Goal: Task Accomplishment & Management: Manage account settings

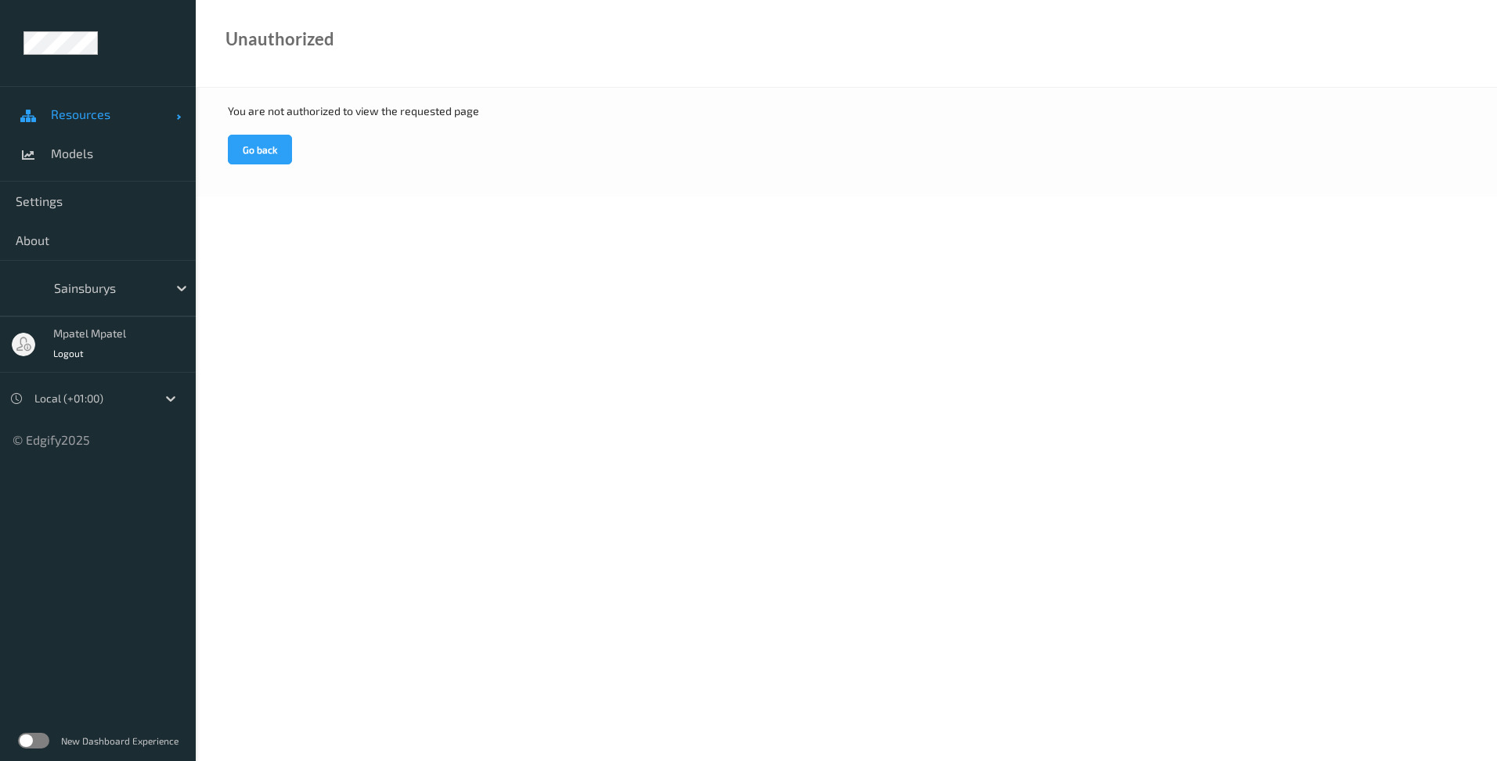
click at [72, 117] on span "Resources" at bounding box center [113, 115] width 125 height 16
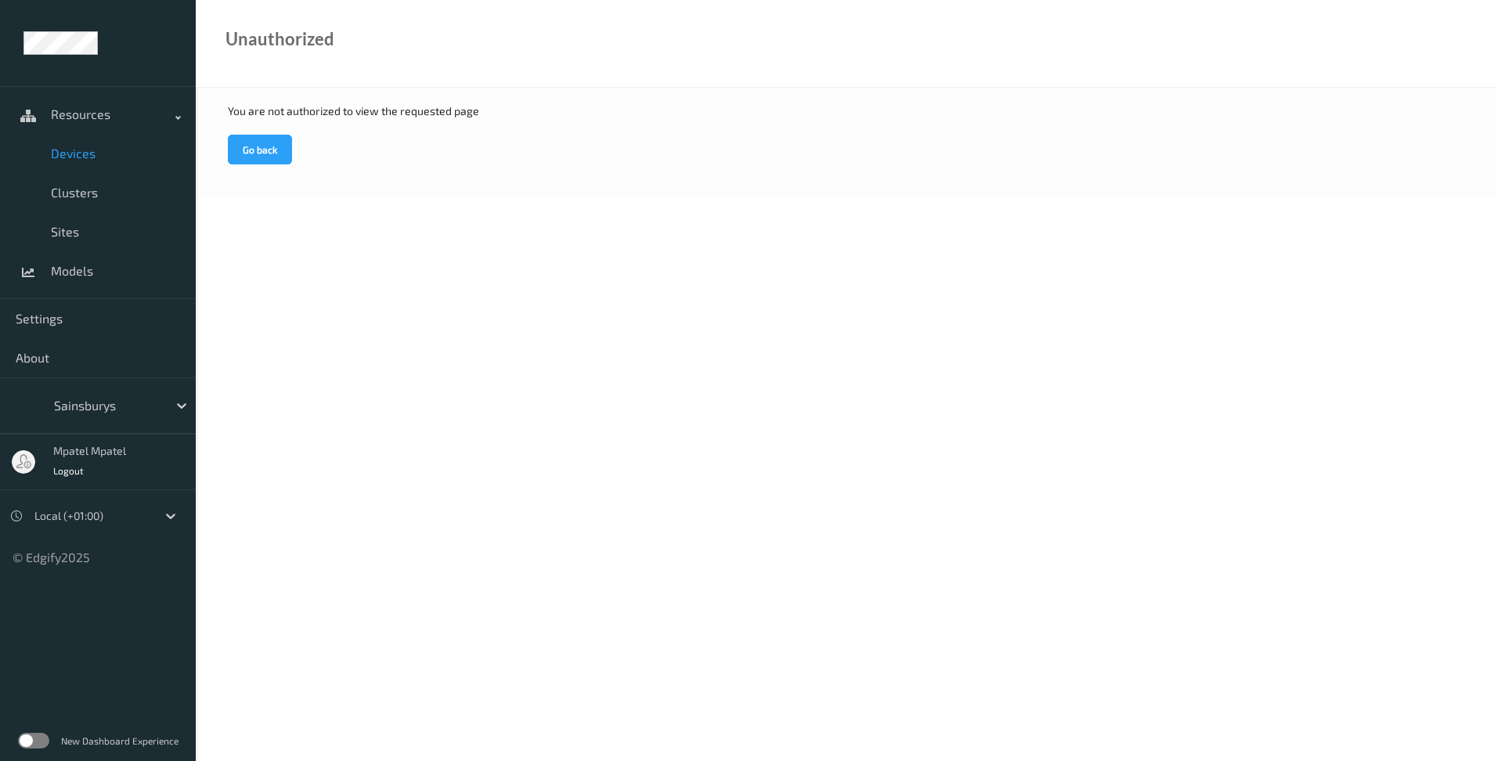
click at [77, 153] on span "Devices" at bounding box center [115, 154] width 129 height 16
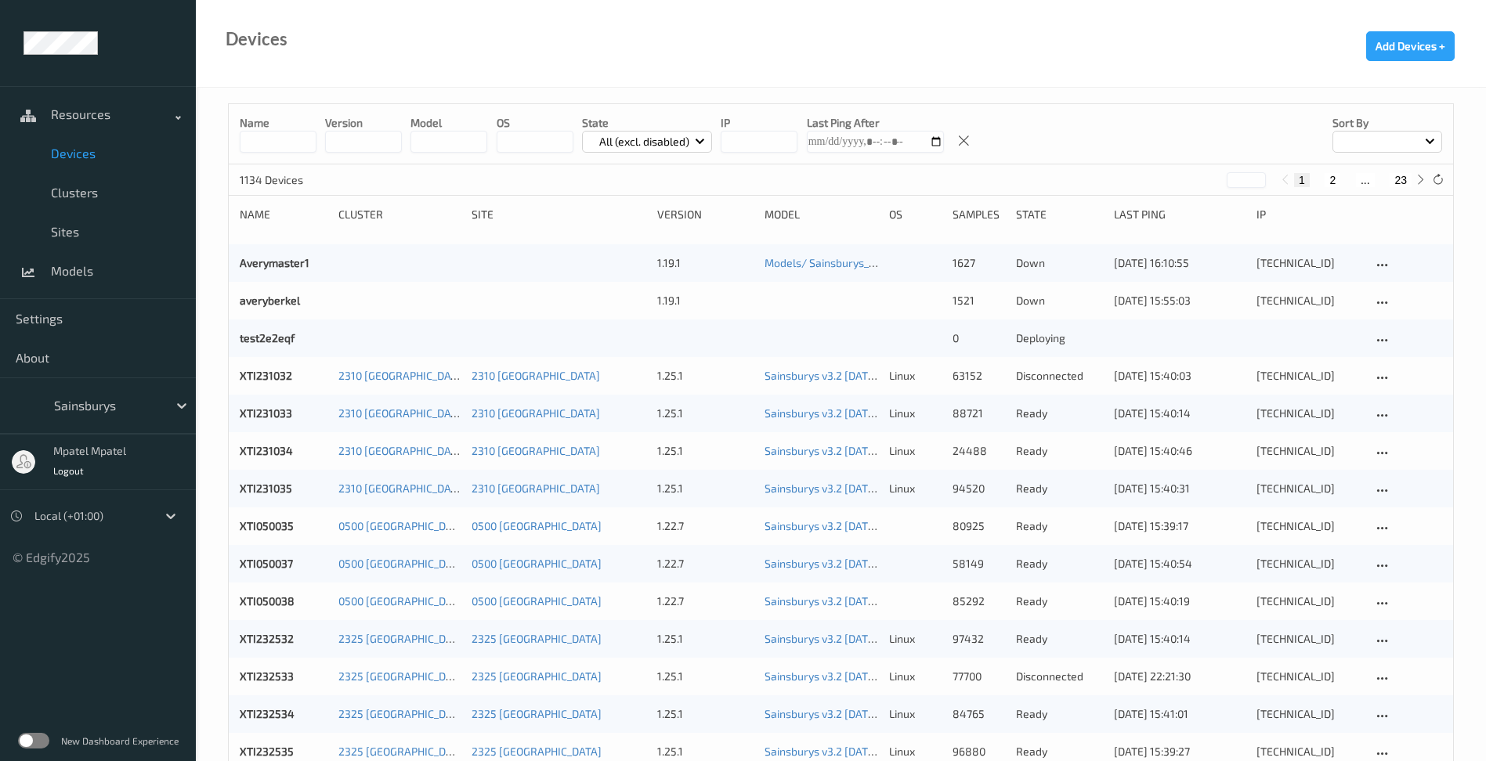
click at [257, 143] on input at bounding box center [278, 142] width 77 height 22
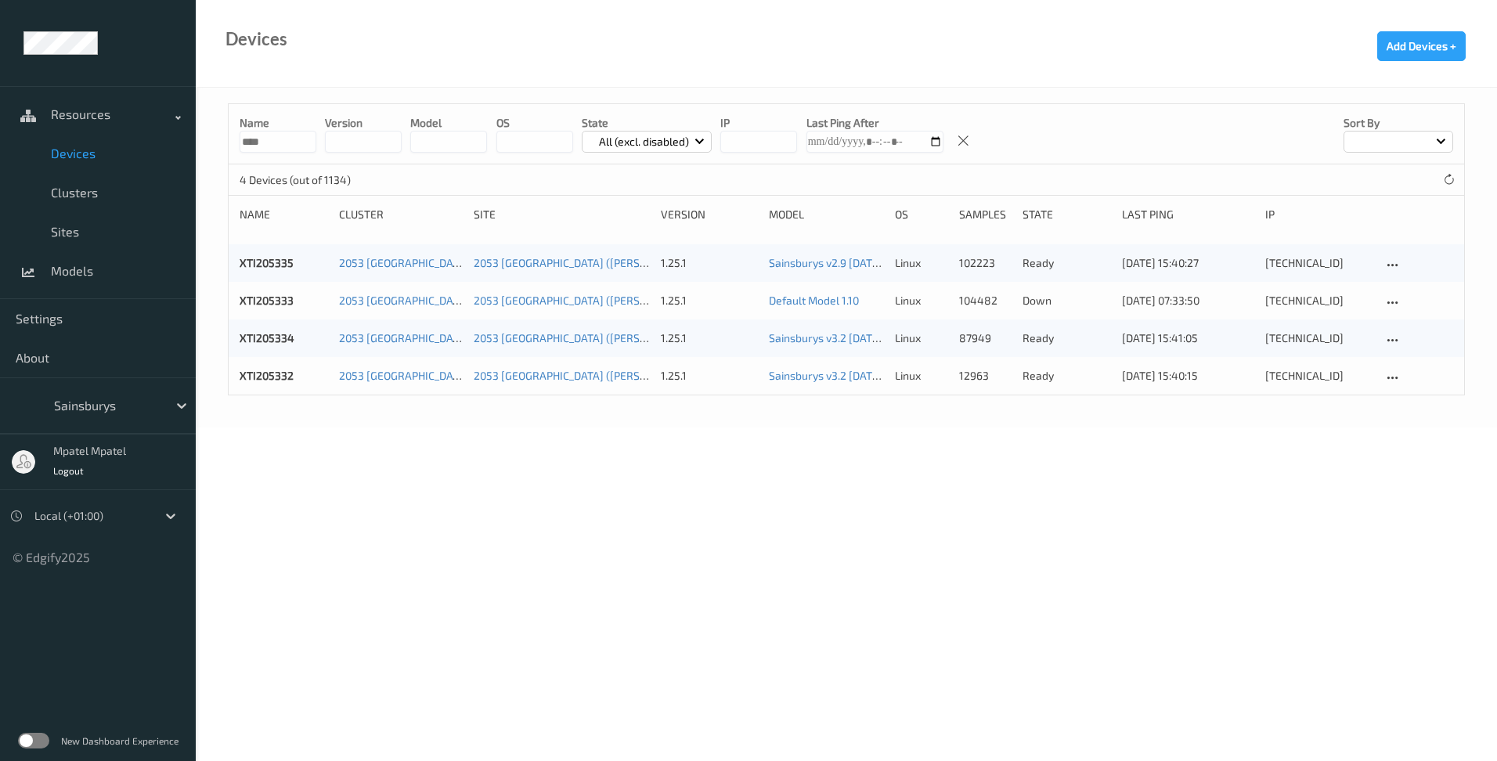
type input "****"
click at [436, 505] on body "Resources Devices Clusters Sites Models Settings About Sainsburys mpatel mpatel…" at bounding box center [748, 380] width 1497 height 761
click at [383, 440] on body "Resources Devices Clusters Sites Models Settings About Sainsburys mpatel mpatel…" at bounding box center [748, 380] width 1497 height 761
drag, startPoint x: 792, startPoint y: 578, endPoint x: 856, endPoint y: 555, distance: 68.1
click at [792, 578] on body "Resources Devices Clusters Sites Models Settings About Sainsburys mpatel mpatel…" at bounding box center [748, 380] width 1497 height 761
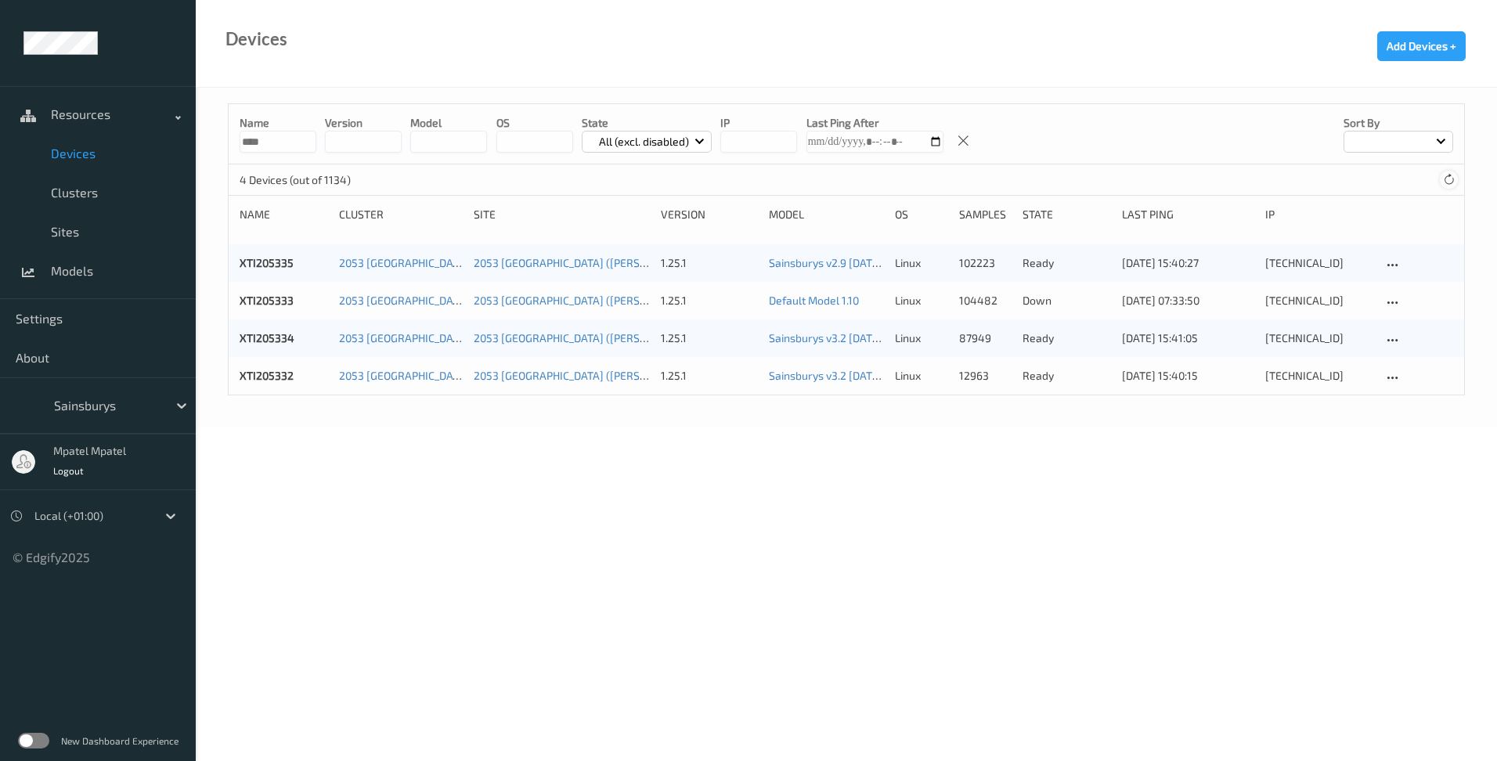
click at [1450, 179] on icon at bounding box center [1449, 180] width 12 height 12
click at [1147, 468] on body "Resources Devices Clusters Sites Models Settings About Sainsburys mpatel mpatel…" at bounding box center [748, 380] width 1497 height 761
click at [1223, 453] on body "Resources Devices Clusters Sites Models Settings About Sainsburys mpatel mpatel…" at bounding box center [748, 380] width 1497 height 761
click at [1445, 183] on icon at bounding box center [1449, 180] width 12 height 12
click at [1446, 179] on icon at bounding box center [1449, 180] width 12 height 12
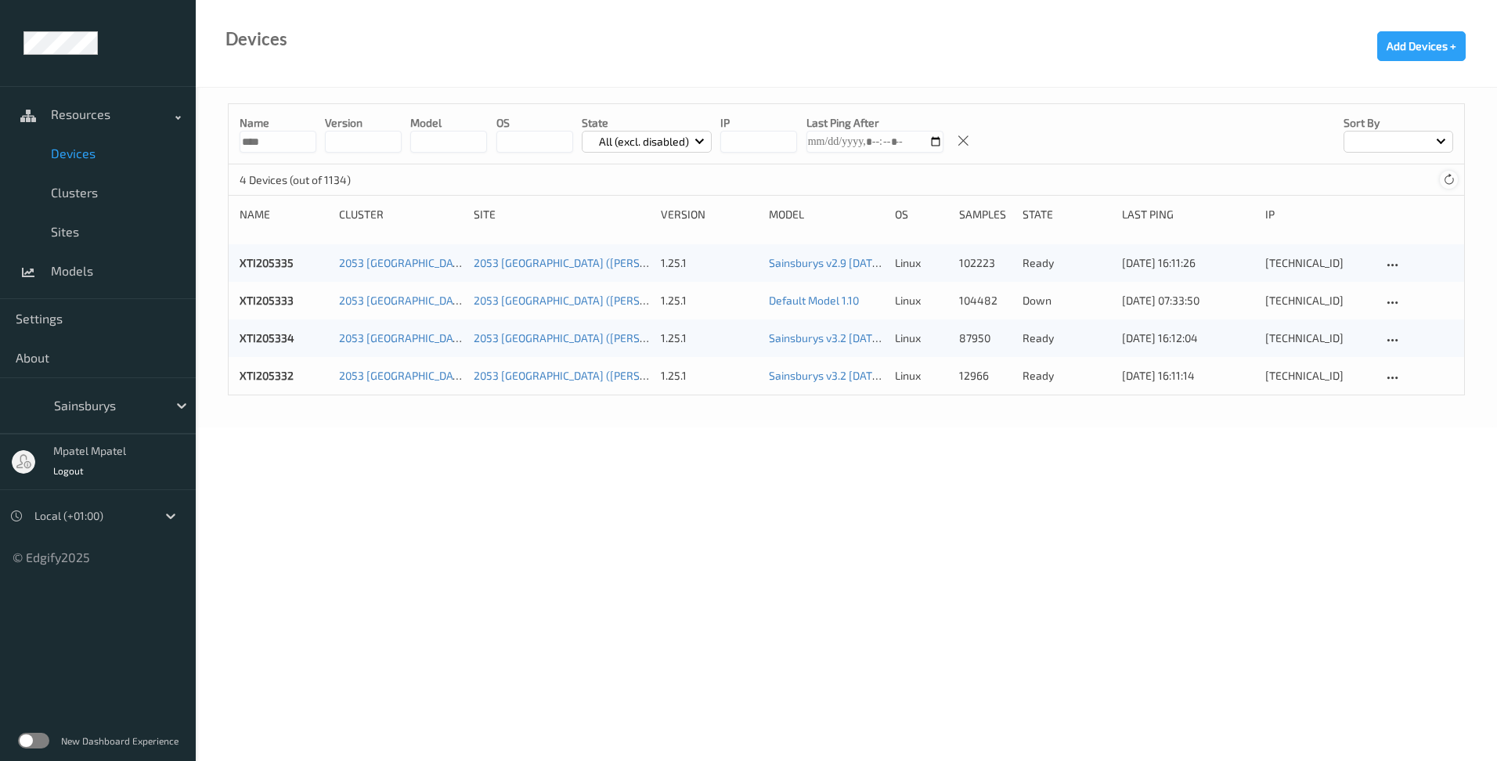
click at [1446, 179] on icon at bounding box center [1449, 180] width 12 height 12
click at [1446, 186] on div at bounding box center [1448, 179] width 17 height 17
click at [251, 258] on link "XTI205335" at bounding box center [267, 262] width 54 height 13
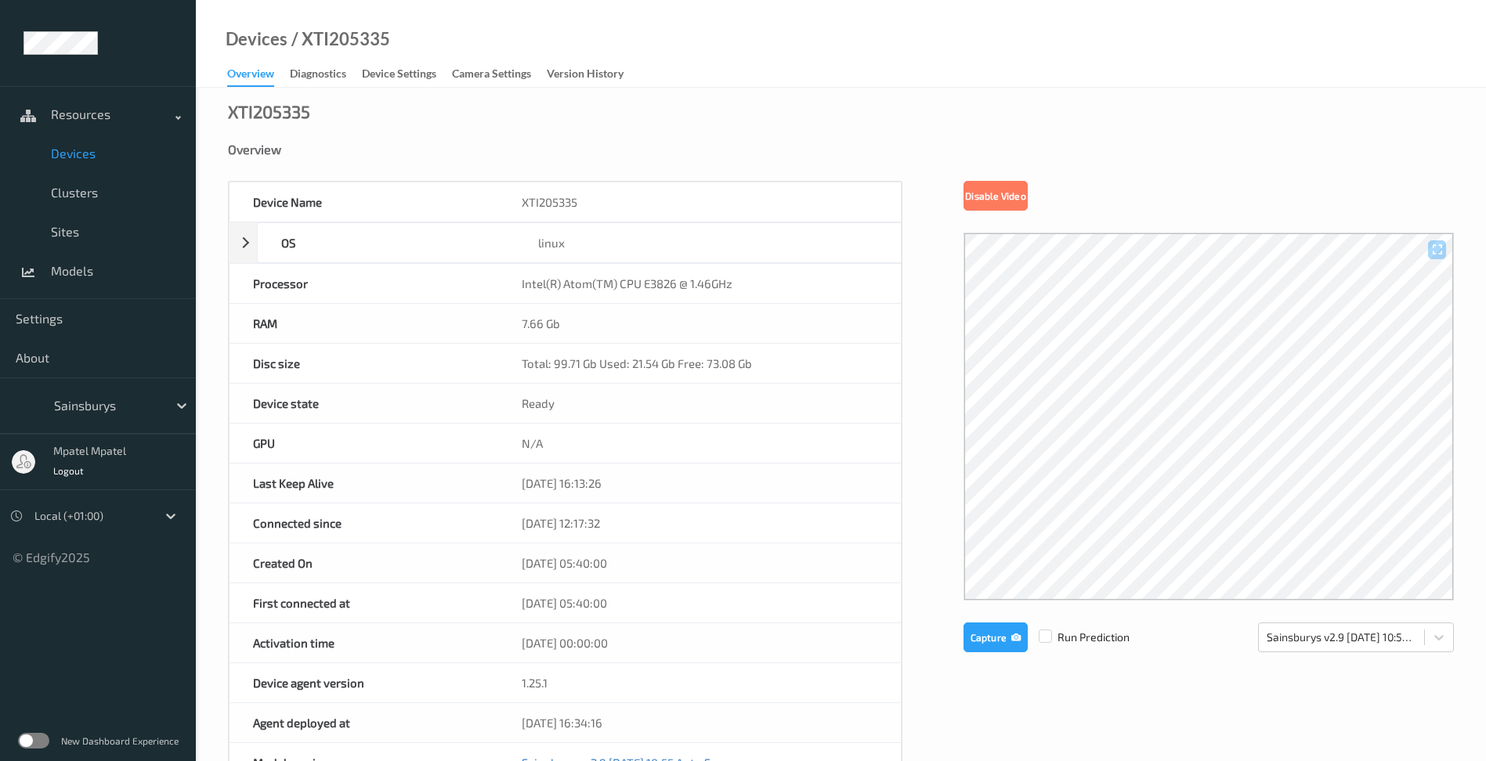
click at [82, 161] on span "Devices" at bounding box center [115, 154] width 129 height 16
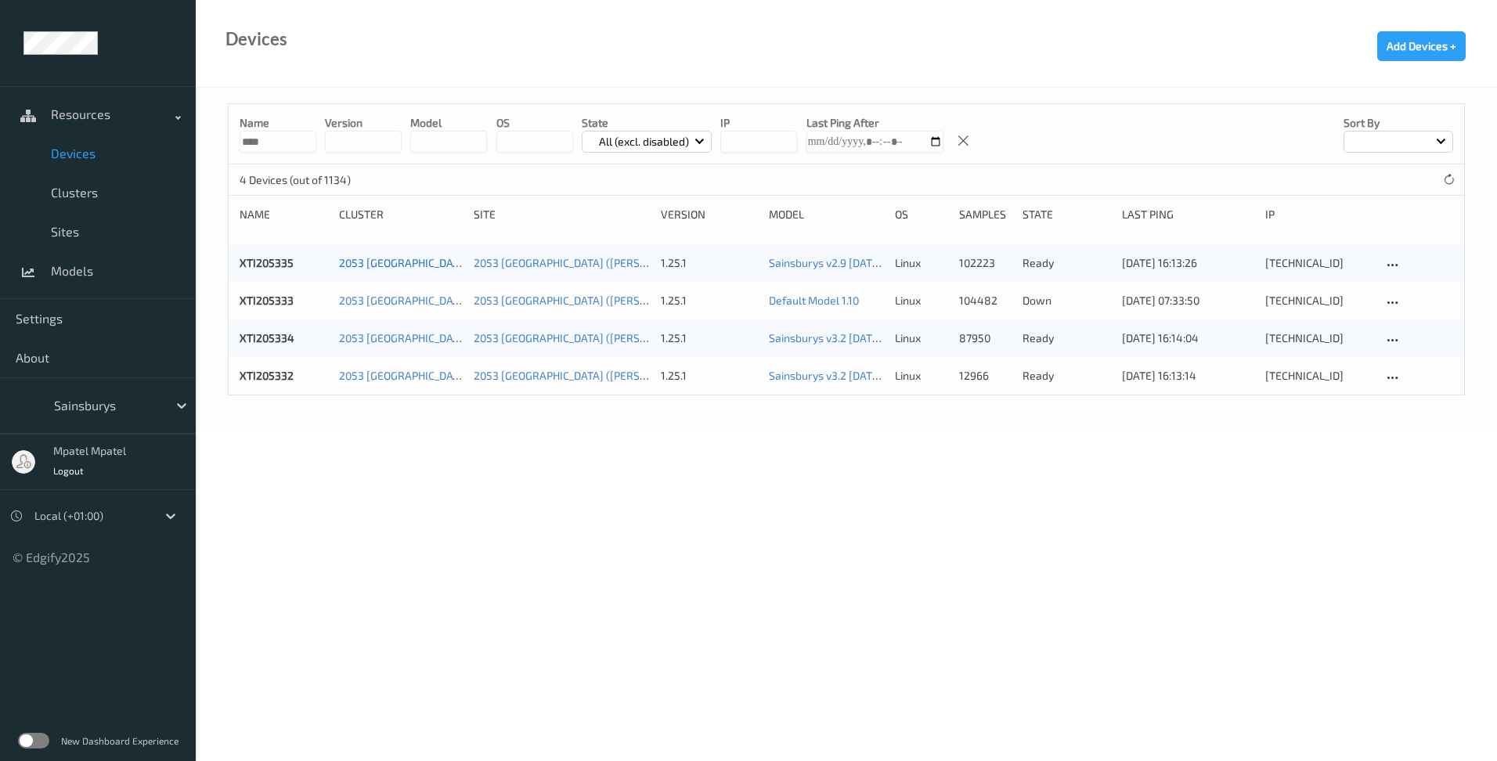
click at [374, 261] on link "2053 [GEOGRAPHIC_DATA] ([PERSON_NAME][GEOGRAPHIC_DATA])" at bounding box center [502, 262] width 327 height 13
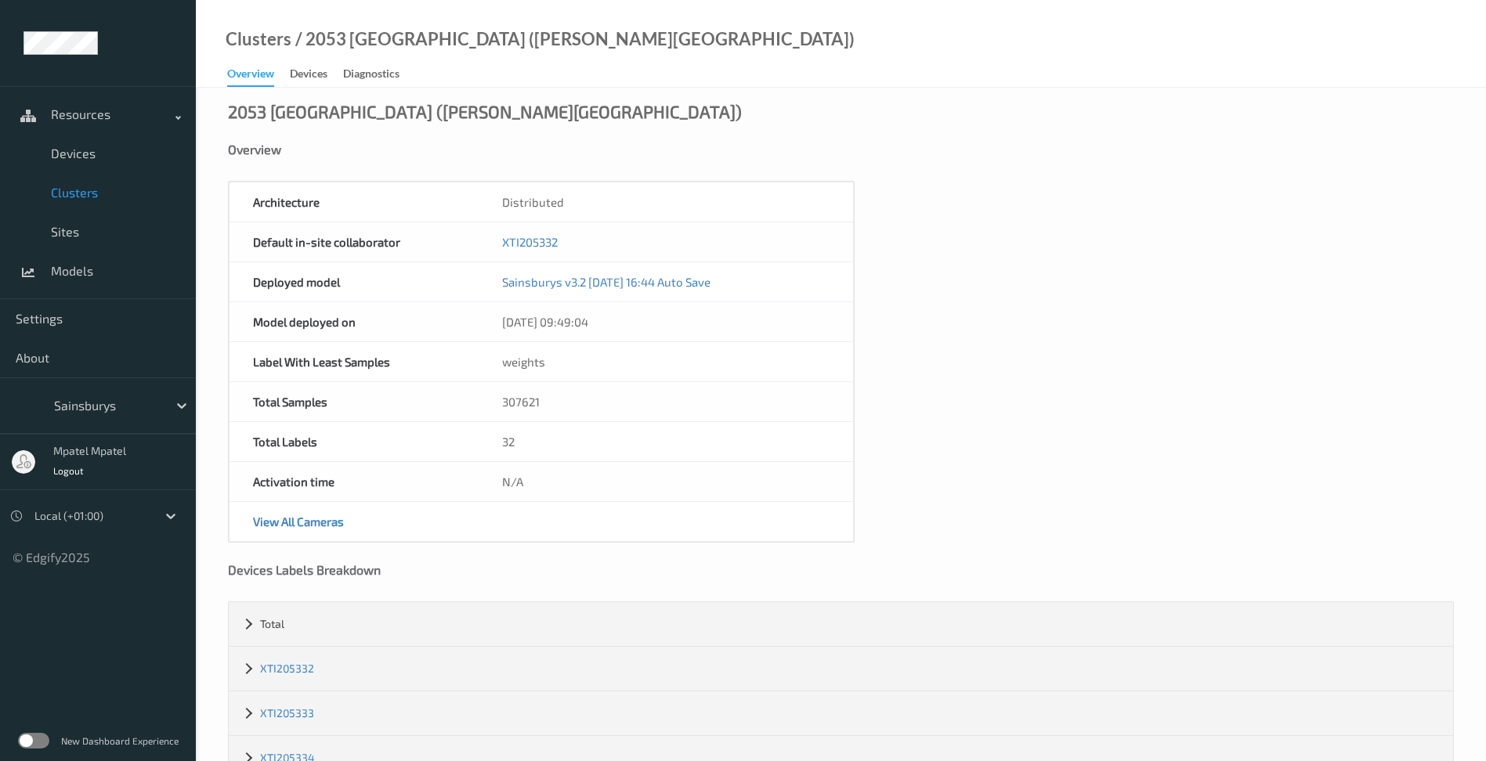
click at [328, 88] on div "2053 Kingston ([PERSON_NAME] Basin) Overview Architecture Distributed Default i…" at bounding box center [841, 473] width 1290 height 770
click at [324, 77] on div "Devices" at bounding box center [309, 76] width 38 height 20
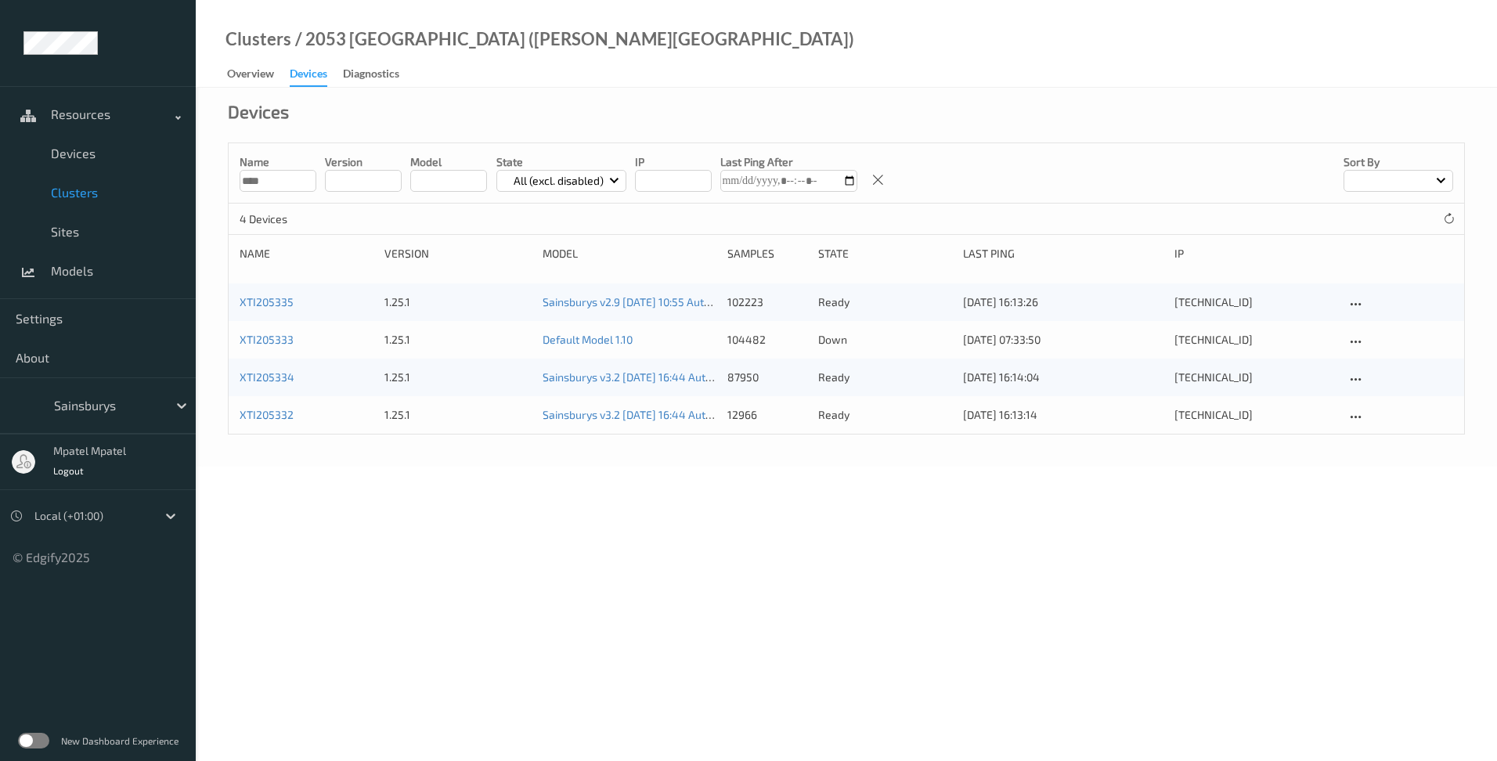
click at [308, 192] on div "Name **** version model State All (excl. disabled) IP Last Ping After Sort by" at bounding box center [847, 173] width 1236 height 60
click at [395, 417] on div "1.25.1" at bounding box center [458, 415] width 147 height 16
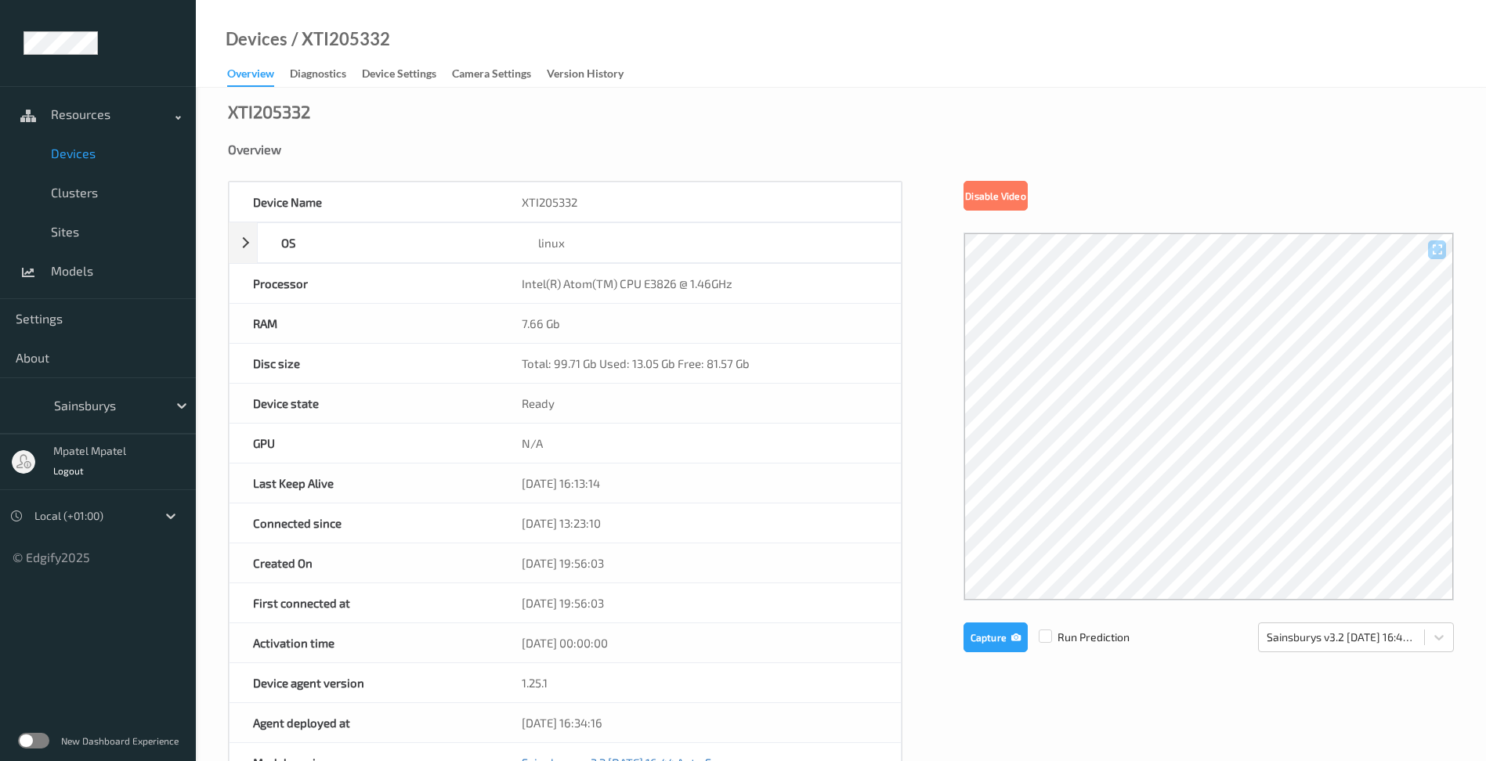
click at [92, 166] on link "Devices" at bounding box center [98, 153] width 196 height 39
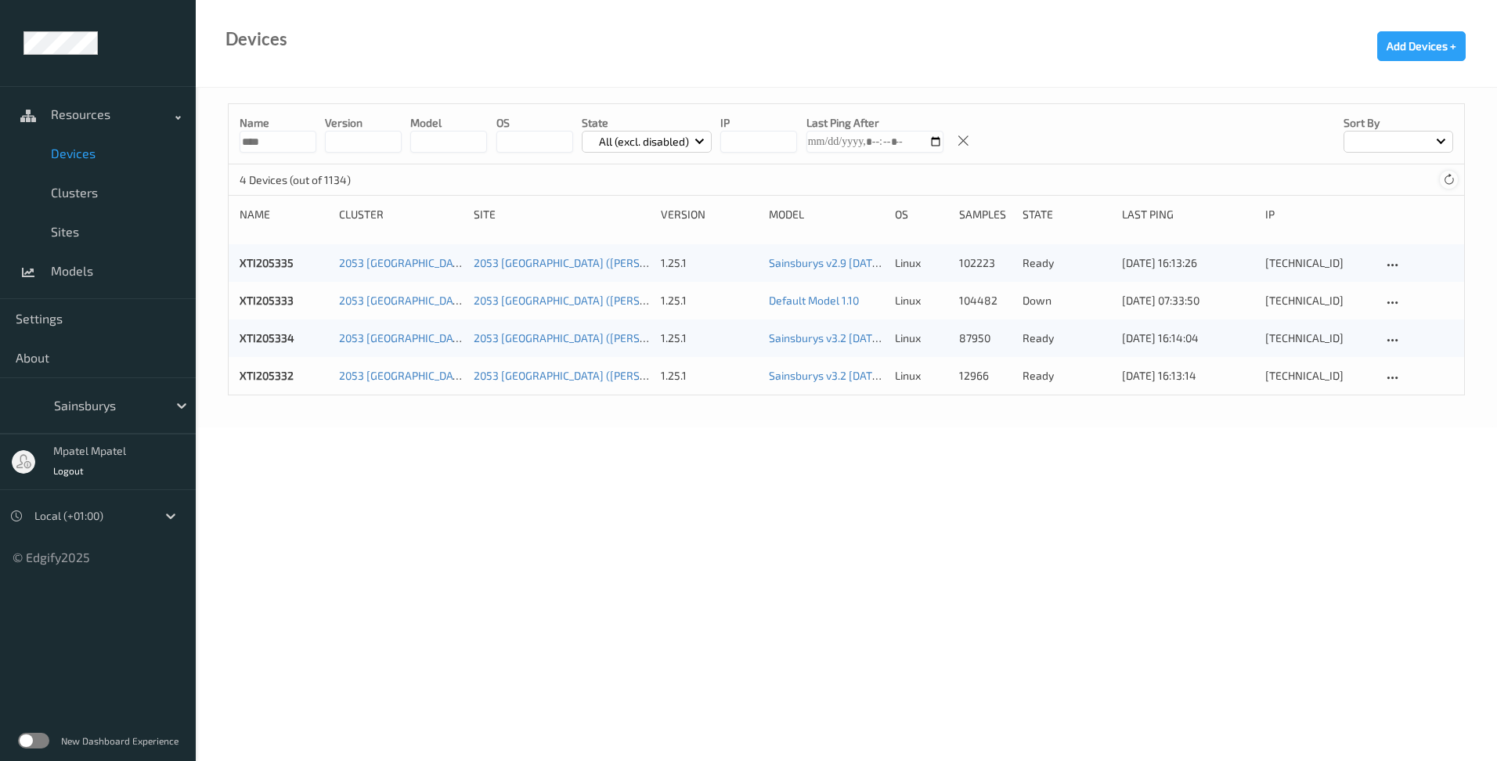
click at [1442, 177] on div at bounding box center [1448, 179] width 17 height 17
click at [1442, 179] on div at bounding box center [1448, 179] width 17 height 17
click at [1439, 182] on div "4 Devices (out of 1134)" at bounding box center [847, 179] width 1236 height 31
click at [1449, 178] on icon at bounding box center [1449, 180] width 12 height 12
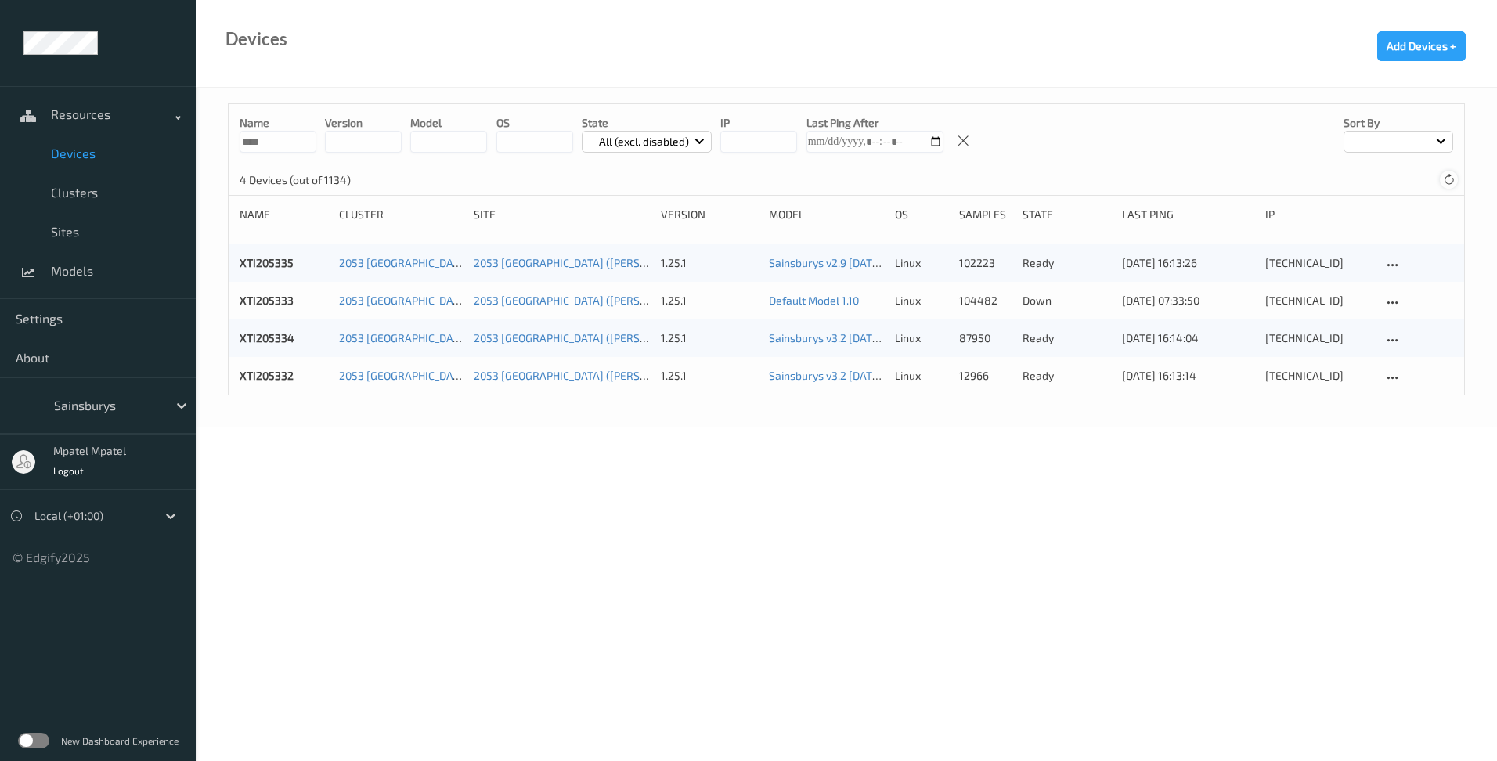
click at [1449, 178] on icon at bounding box center [1449, 180] width 12 height 12
click at [259, 310] on div "XTI205333 2053 [GEOGRAPHIC_DATA] ([PERSON_NAME][GEOGRAPHIC_DATA]) 2053 [GEOGRAP…" at bounding box center [847, 301] width 1236 height 38
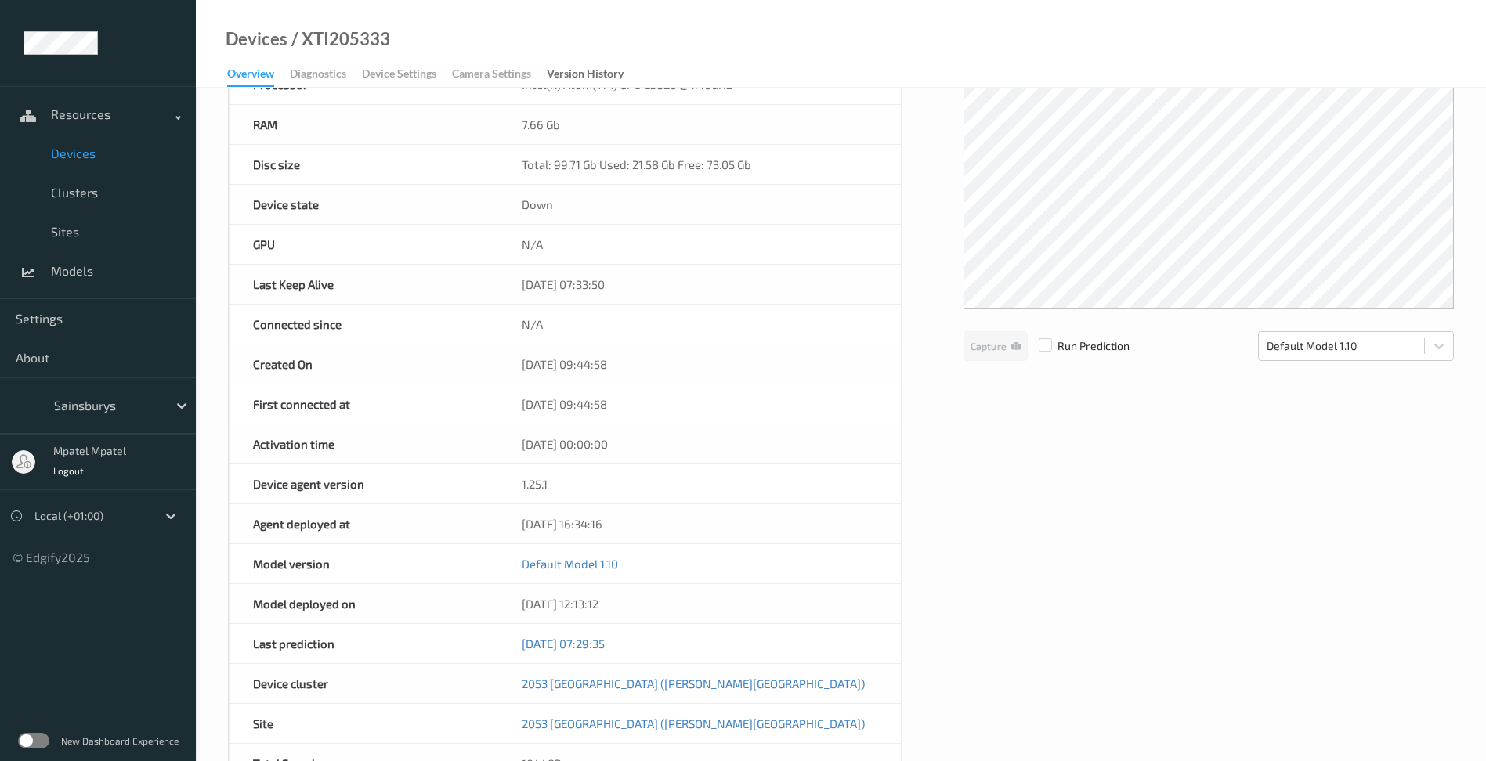
scroll to position [209, 0]
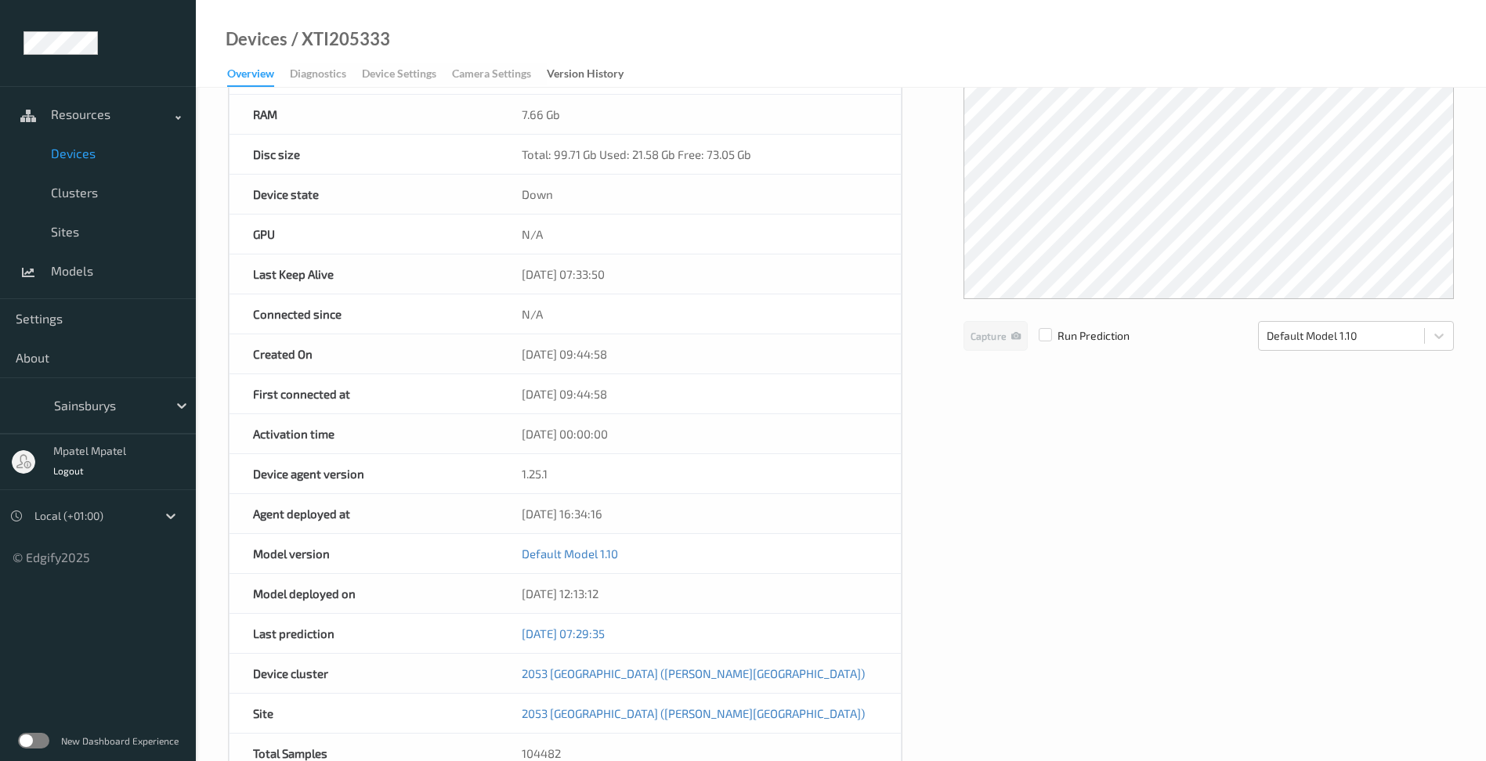
click at [404, 381] on div "First connected at" at bounding box center [363, 393] width 269 height 39
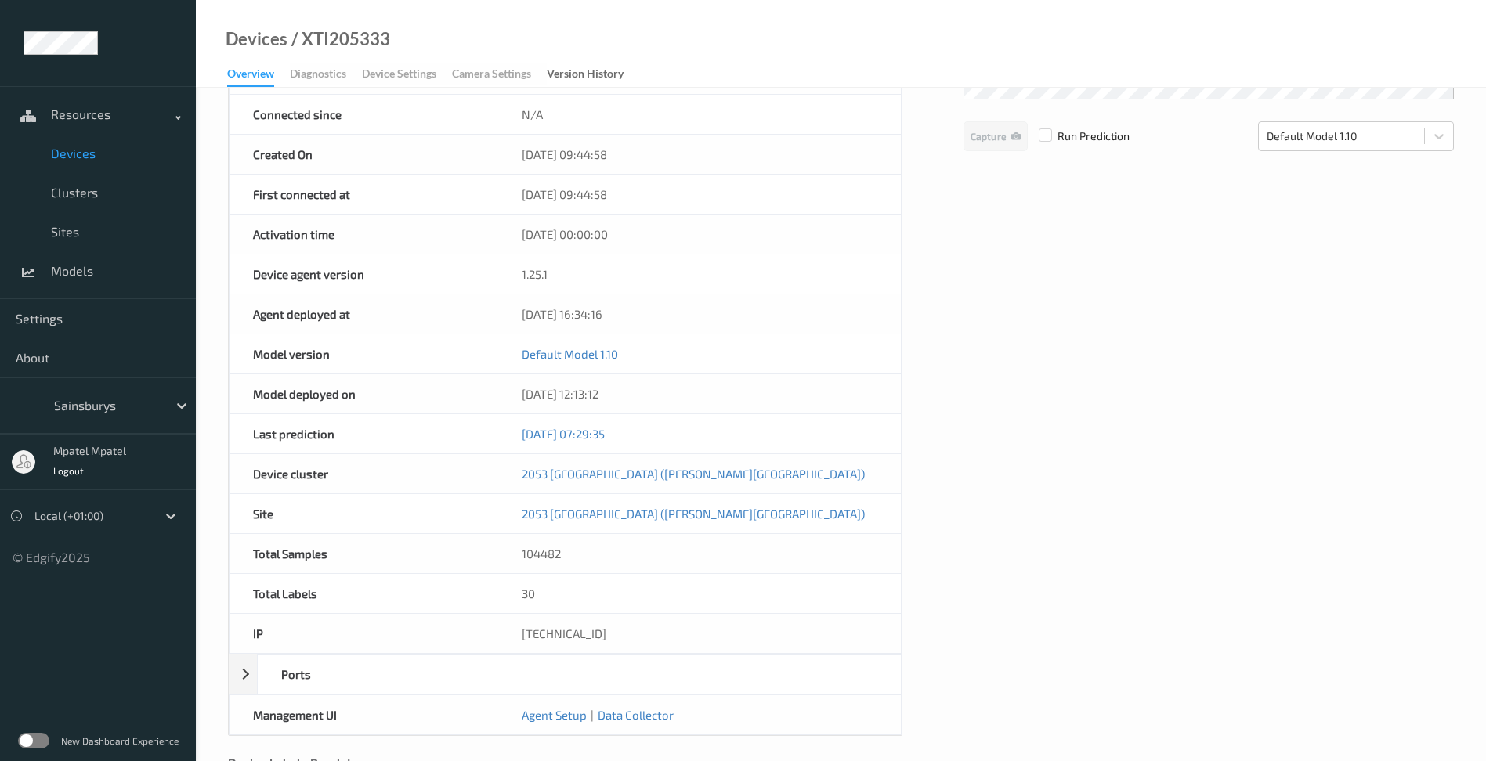
scroll to position [417, 0]
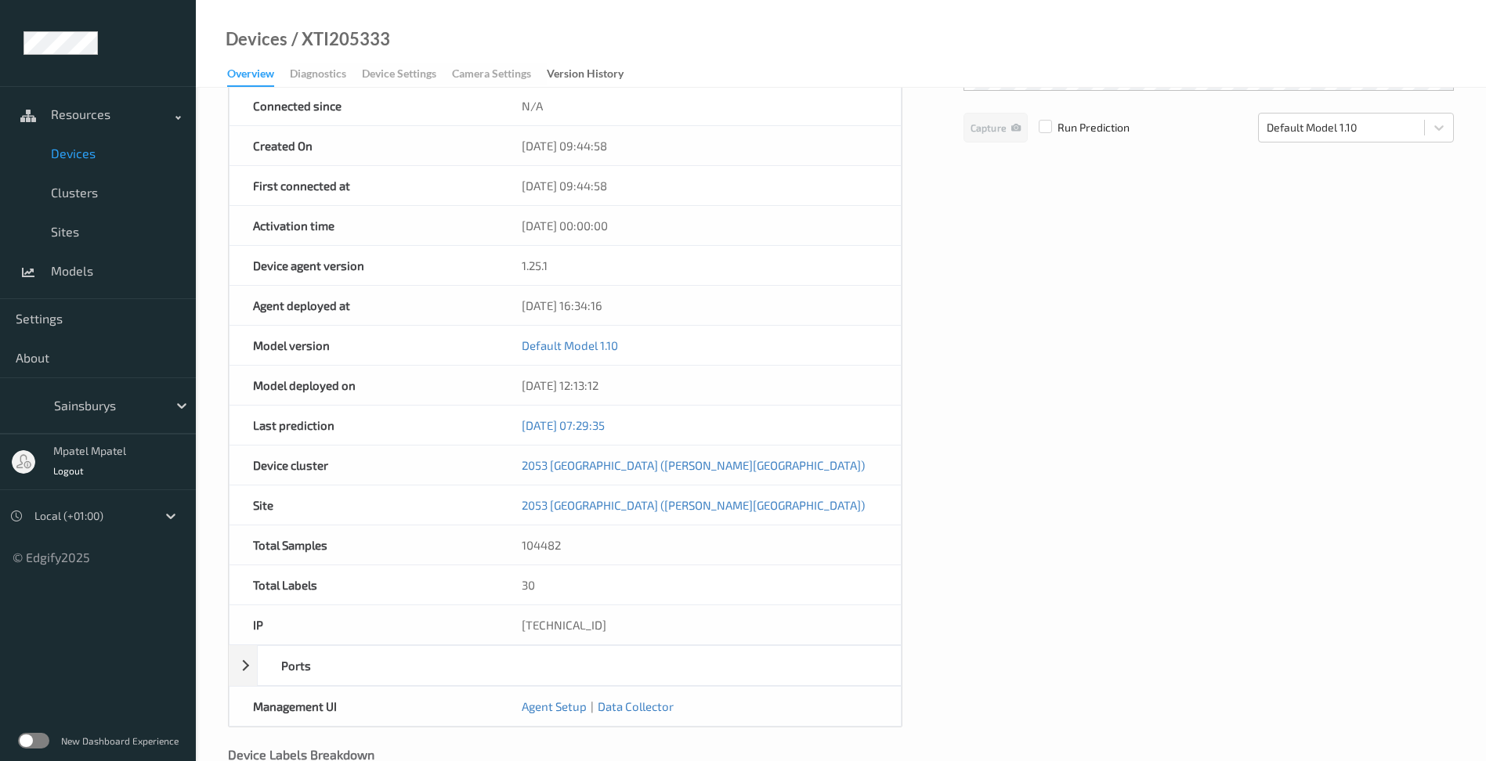
drag, startPoint x: 404, startPoint y: 381, endPoint x: 401, endPoint y: 305, distance: 76.8
click at [400, 304] on div "Agent deployed at" at bounding box center [363, 305] width 269 height 39
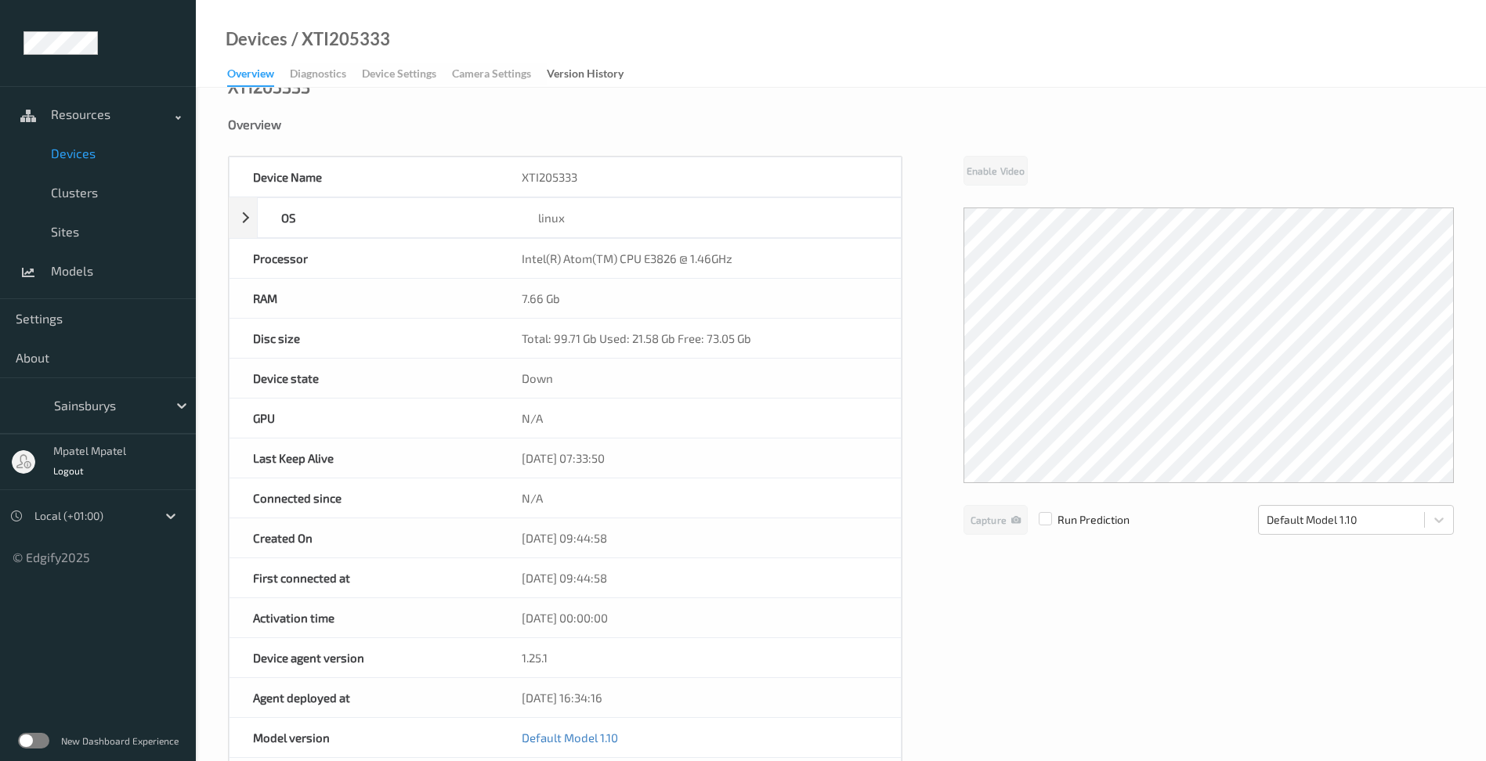
scroll to position [0, 0]
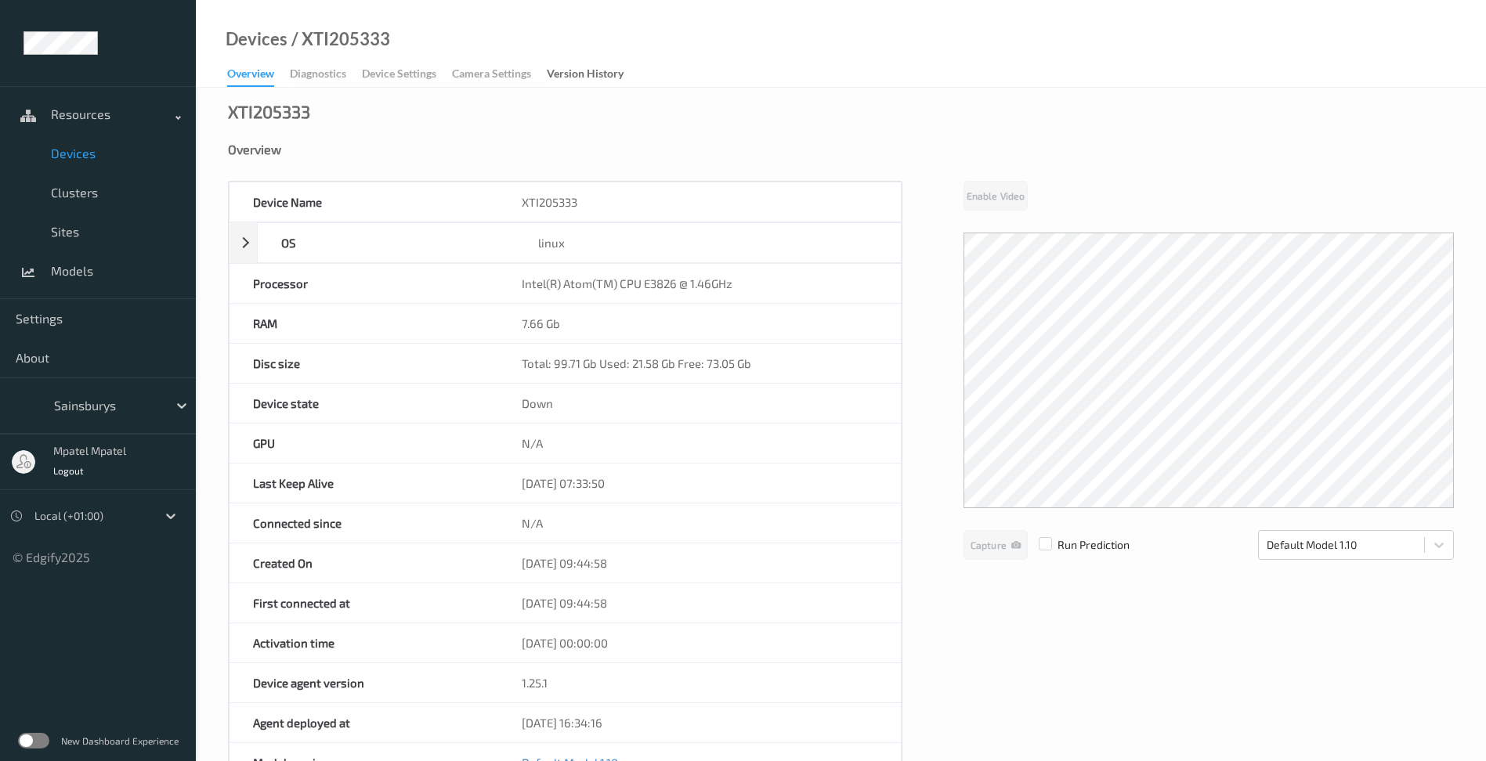
click at [495, 164] on div "Overview" at bounding box center [841, 161] width 1226 height 39
click at [48, 150] on link "Devices" at bounding box center [98, 153] width 196 height 39
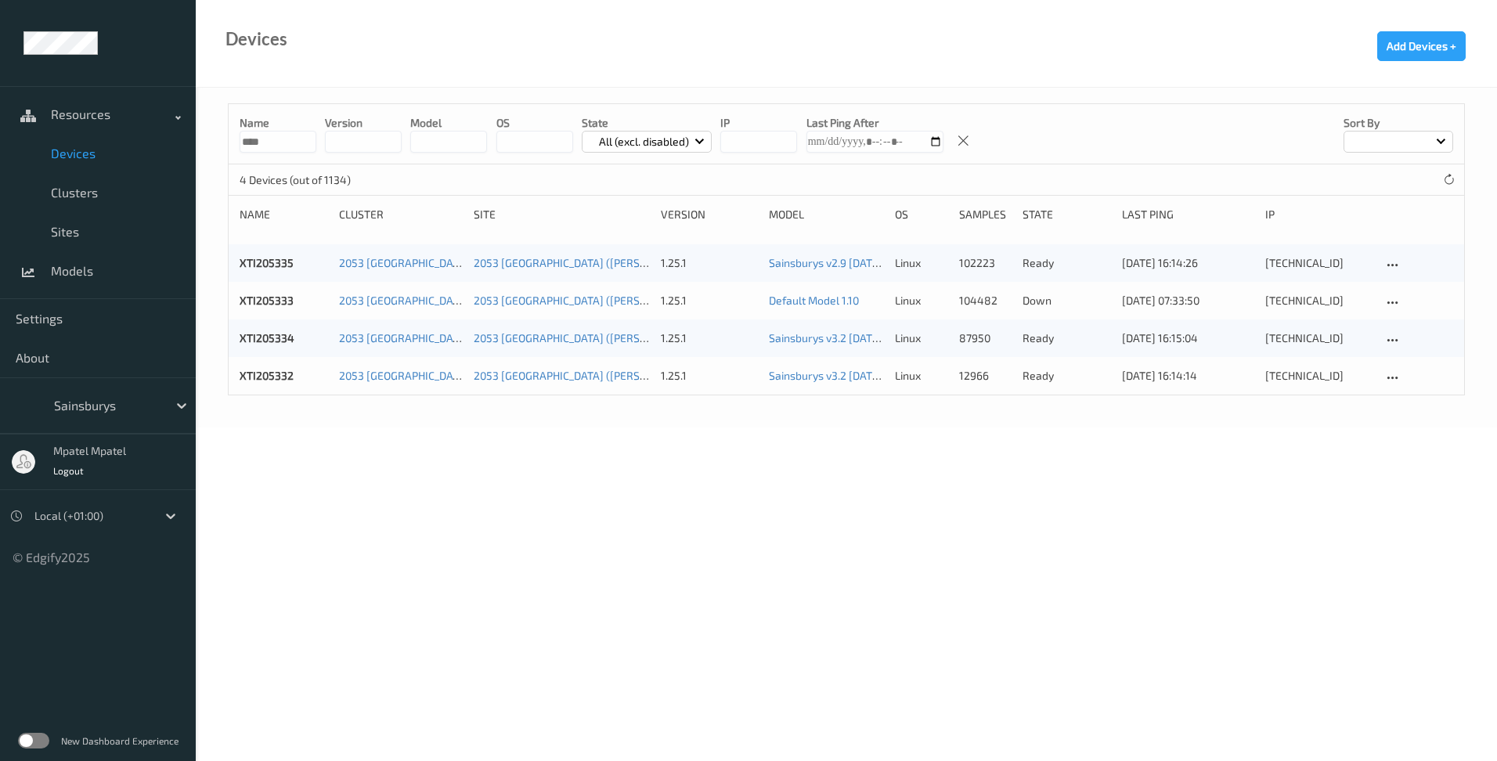
click at [418, 428] on body "Resources Devices Clusters Sites Models Settings About Sainsburys mpatel mpatel…" at bounding box center [748, 380] width 1497 height 761
click at [274, 296] on link "XTI205333" at bounding box center [267, 300] width 54 height 13
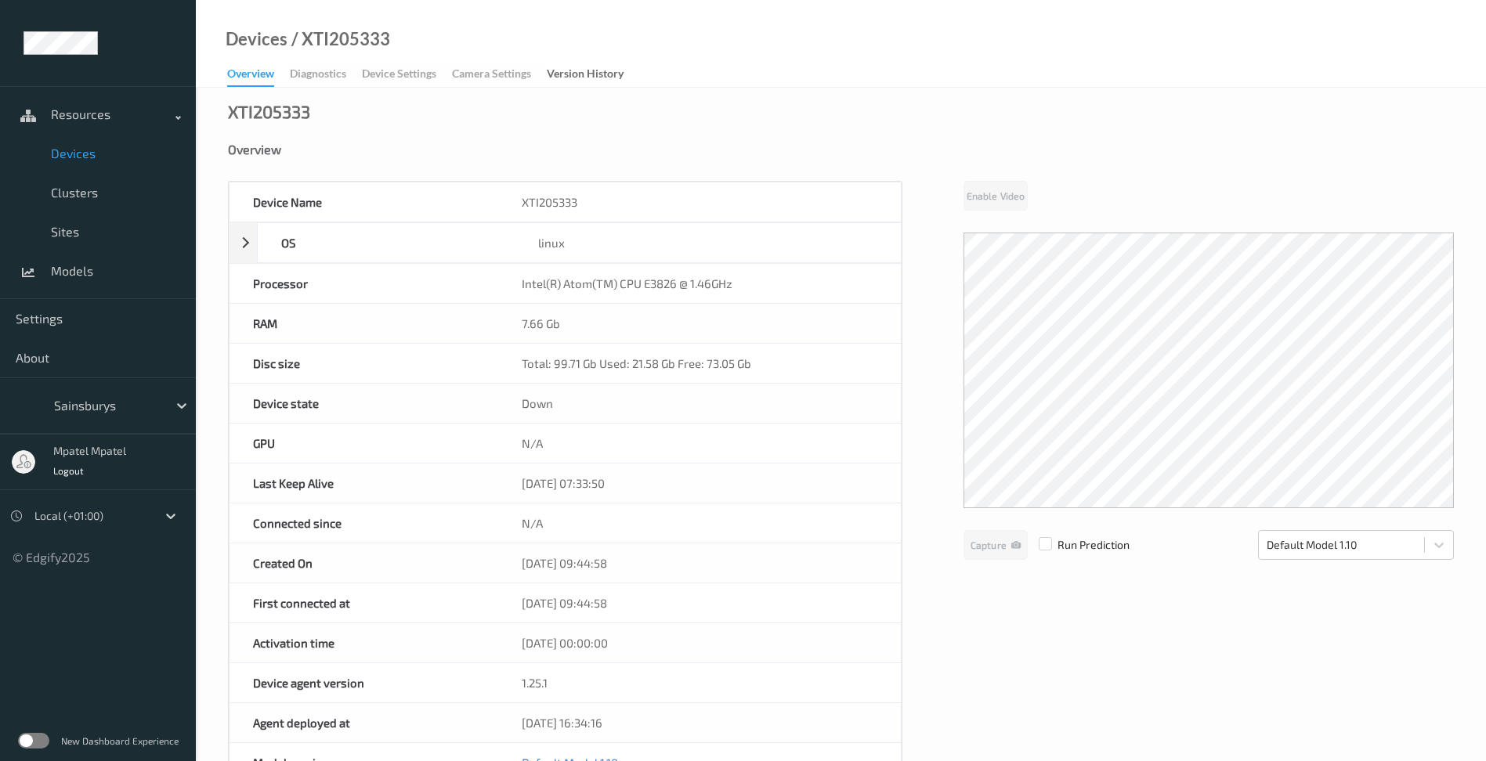
click at [540, 213] on div "XTI205333" at bounding box center [699, 201] width 403 height 39
click at [551, 204] on div "XTI205333" at bounding box center [699, 201] width 403 height 39
click at [330, 76] on div "Overview Diagnostics Device Settings Camera Settings Version History" at bounding box center [433, 74] width 412 height 23
click at [407, 81] on div "Overview Diagnostics Device Settings Camera Settings Version History" at bounding box center [433, 74] width 412 height 23
click at [601, 78] on div "Version History" at bounding box center [585, 76] width 77 height 20
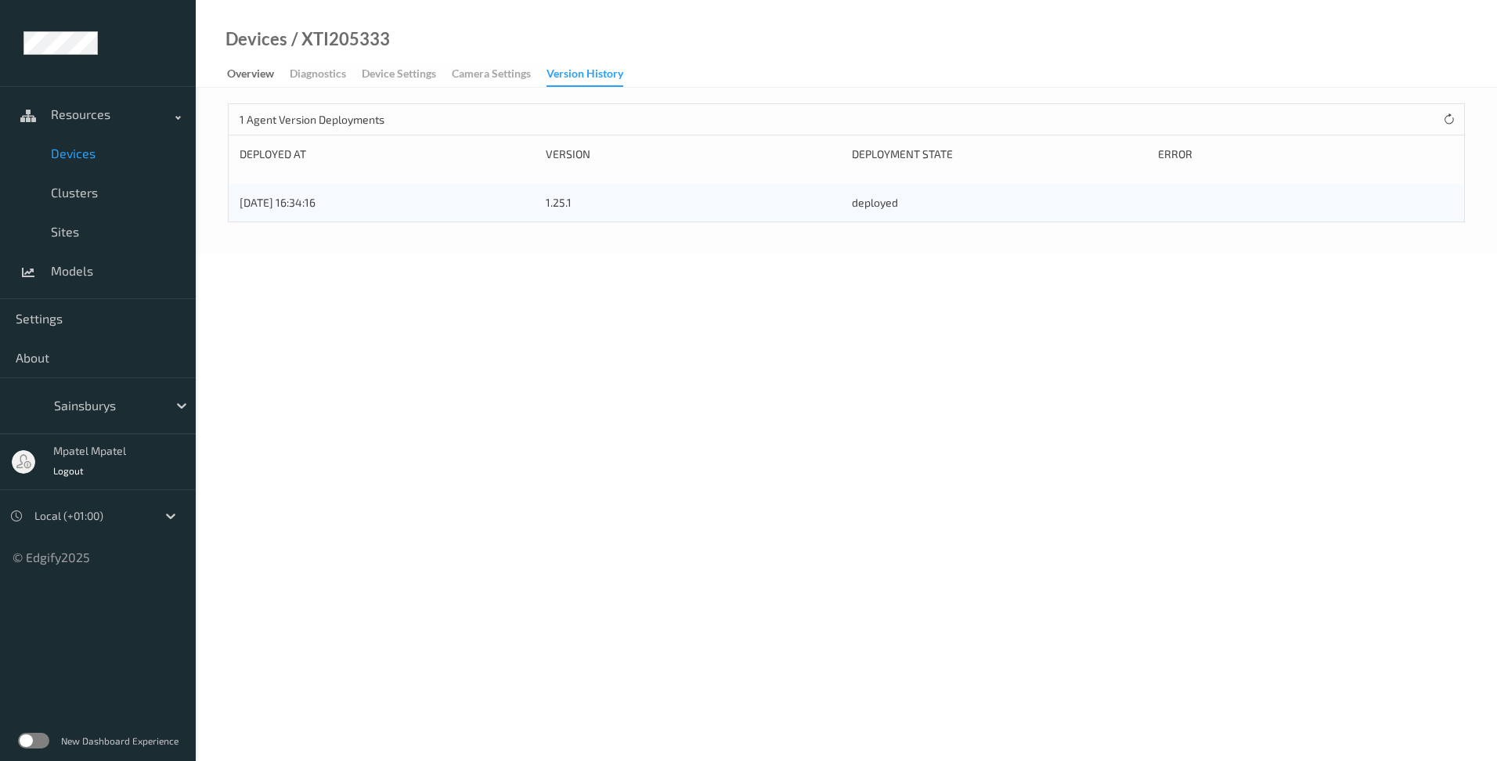
click at [279, 76] on link "Overview" at bounding box center [258, 74] width 63 height 22
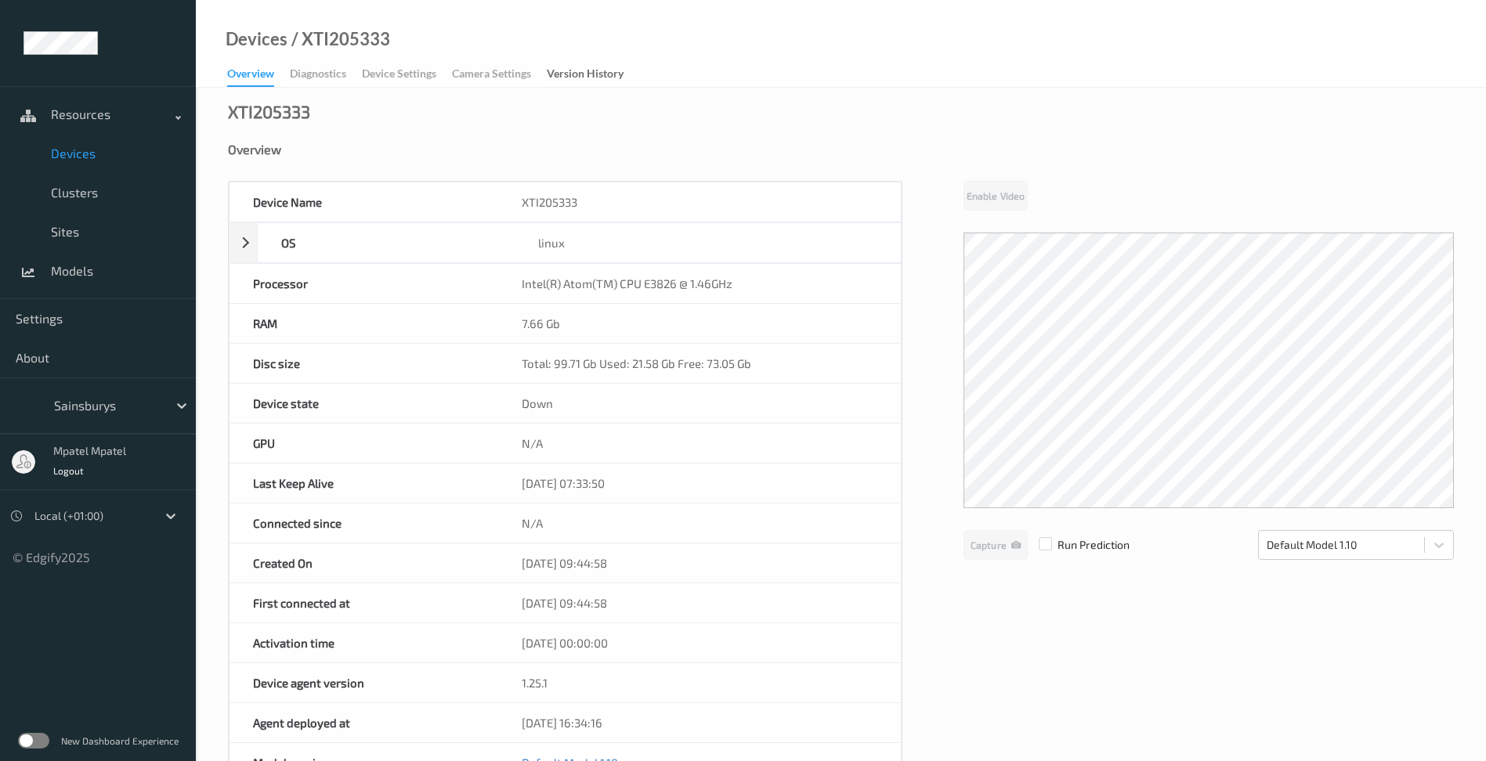
click at [63, 158] on span "Devices" at bounding box center [115, 154] width 129 height 16
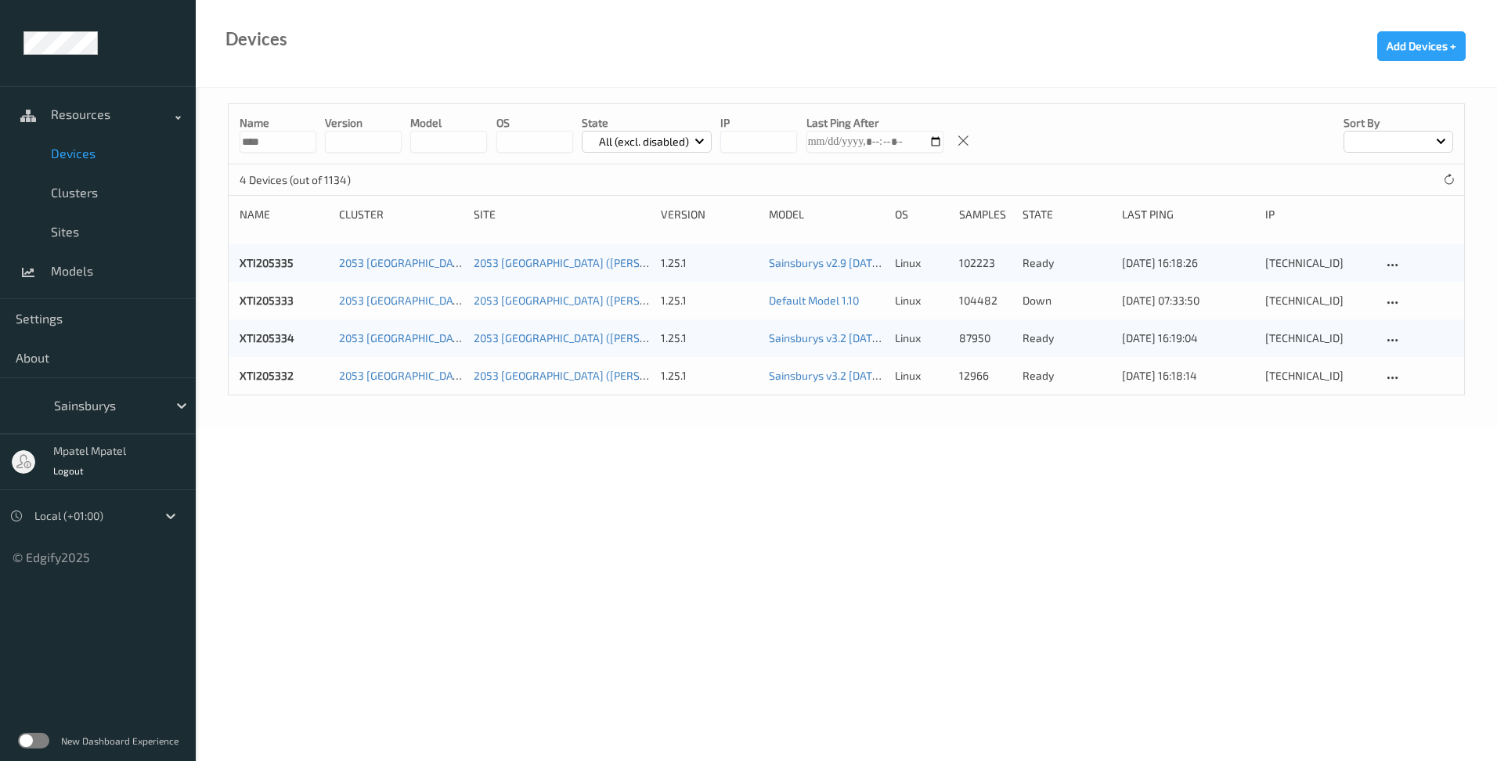
click at [572, 510] on body "Resources Devices Clusters Sites Models Settings About Sainsburys mpatel mpatel…" at bounding box center [748, 380] width 1497 height 761
click at [1454, 177] on icon at bounding box center [1449, 180] width 12 height 12
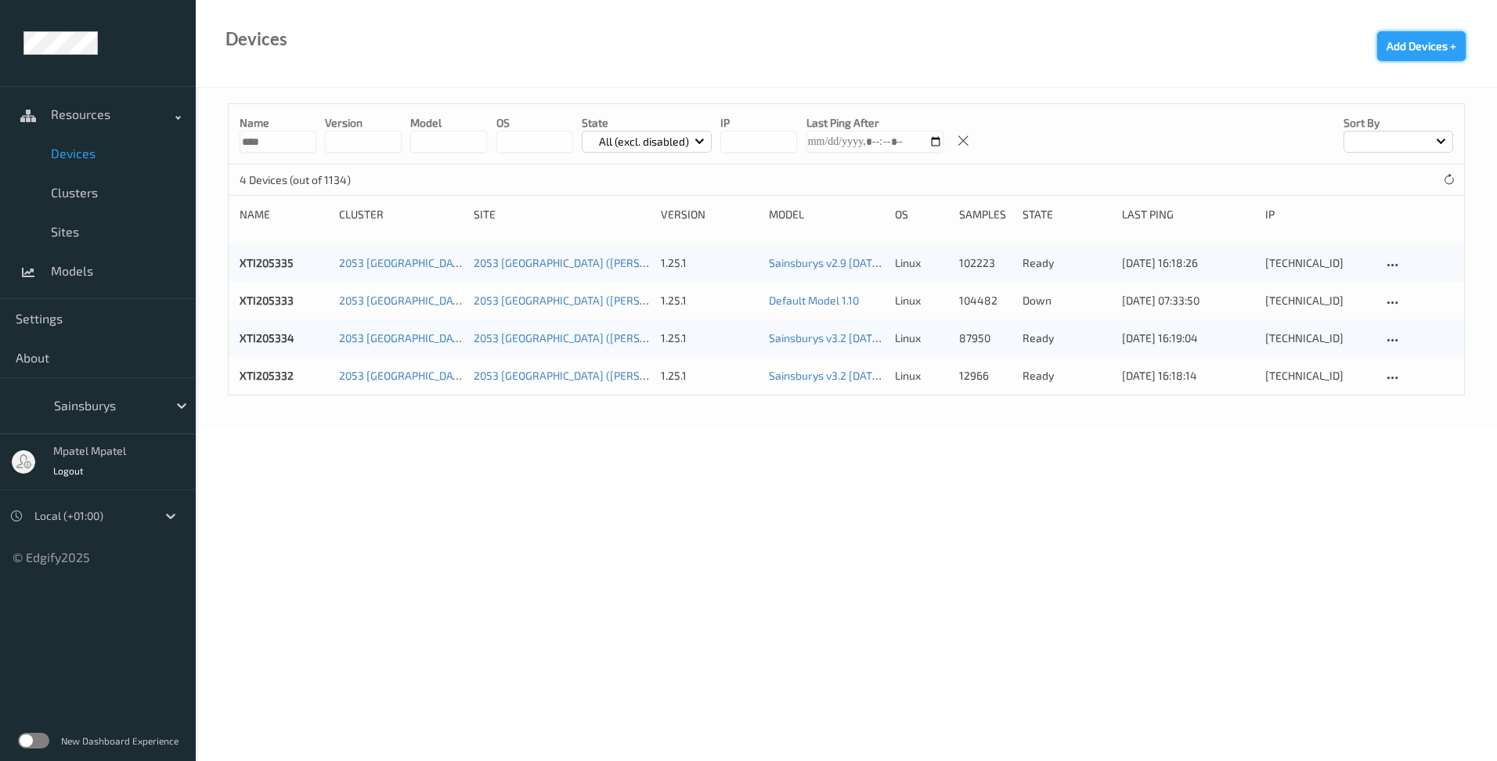
click at [1414, 45] on button "Add Devices +" at bounding box center [1422, 46] width 88 height 30
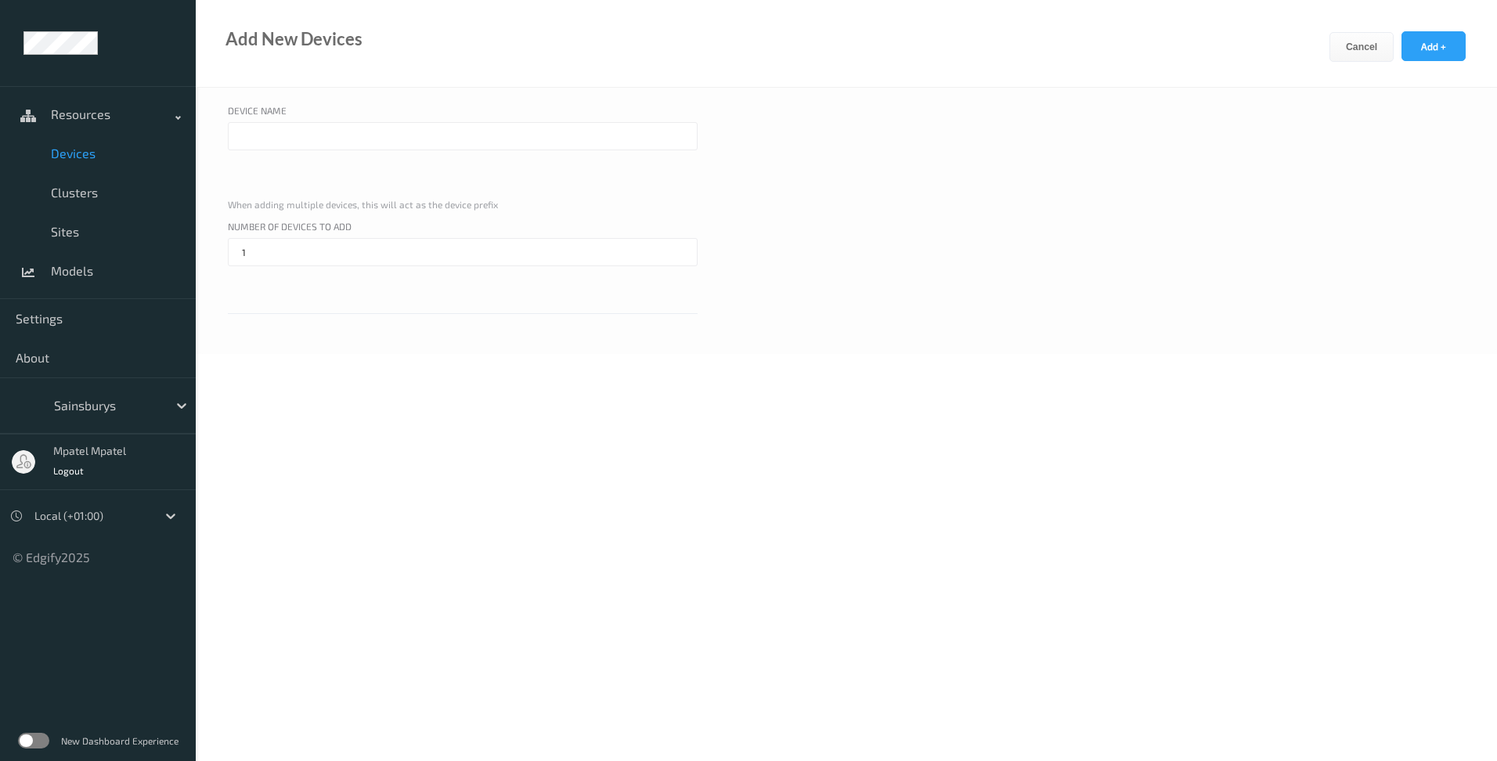
click at [909, 330] on div "Device Name When adding multiple devices, this will act as the device prefix Nu…" at bounding box center [847, 221] width 1302 height 266
click at [1331, 50] on button "Cancel" at bounding box center [1362, 47] width 64 height 30
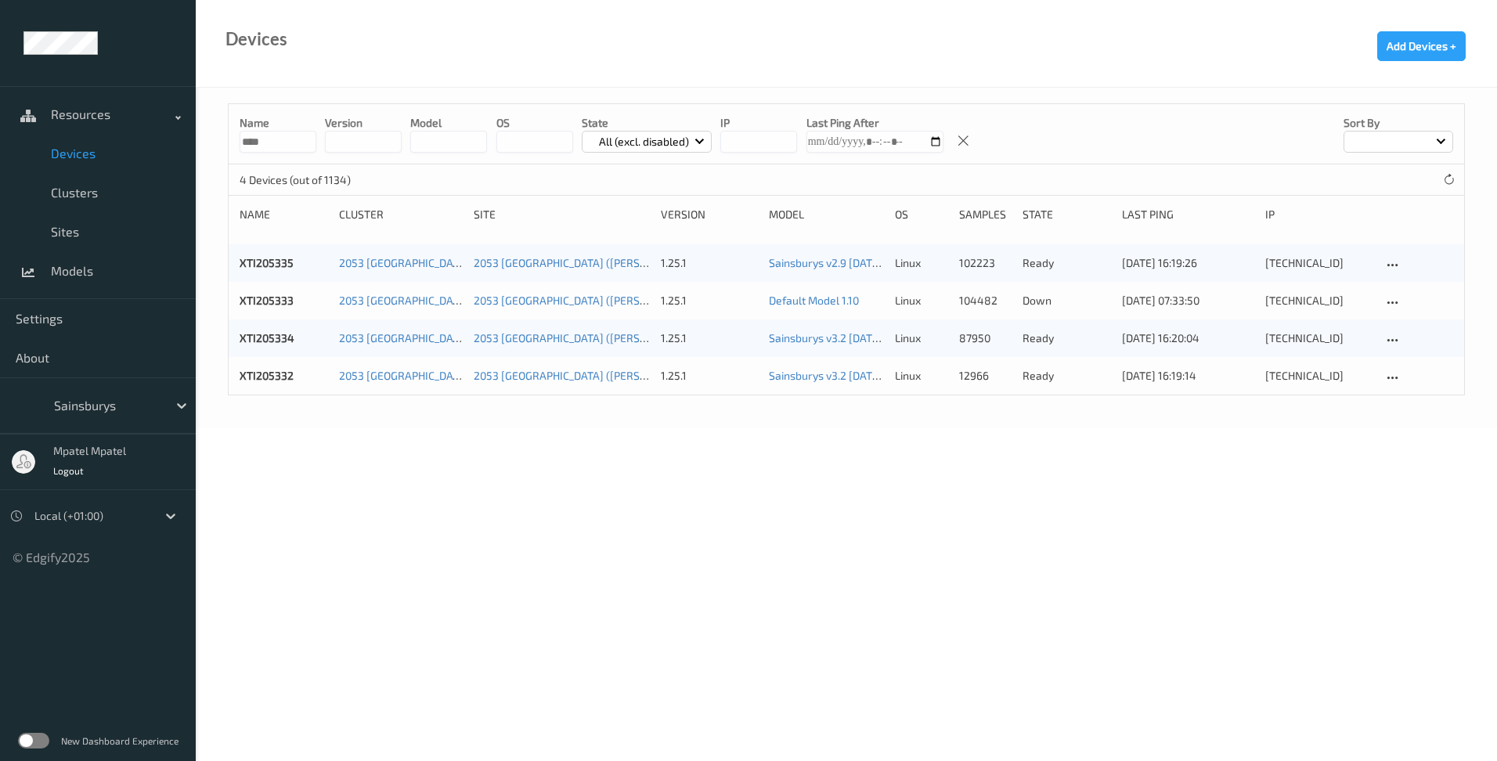
click at [1317, 460] on body "Resources Devices Clusters Sites Models Settings About Sainsburys mpatel mpatel…" at bounding box center [748, 380] width 1497 height 761
drag, startPoint x: 1002, startPoint y: 452, endPoint x: 1290, endPoint y: 334, distance: 310.5
click at [1004, 452] on body "Resources Devices Clusters Sites Models Settings About Sainsburys mpatel mpatel…" at bounding box center [748, 380] width 1497 height 761
click at [1446, 179] on icon at bounding box center [1449, 180] width 12 height 12
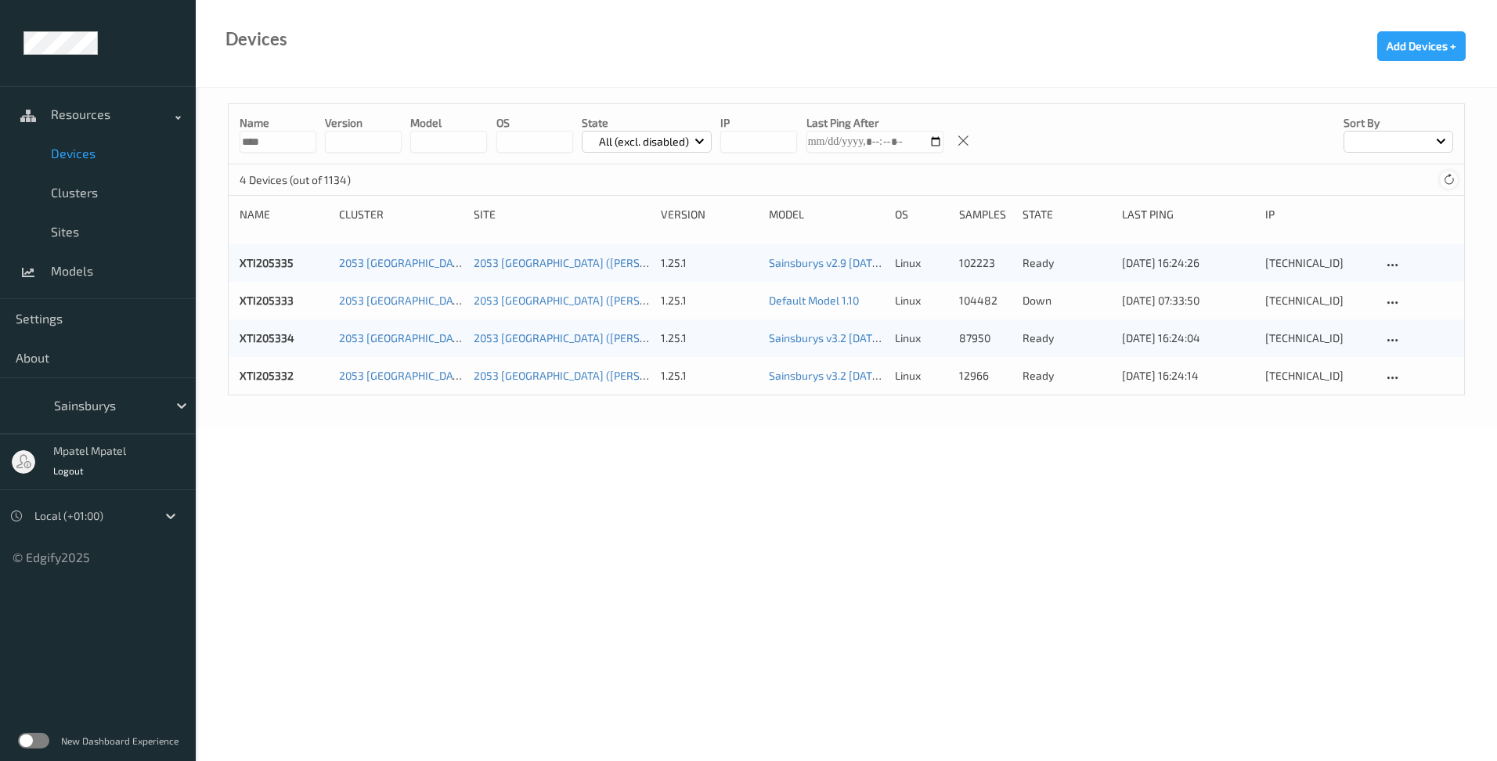
click at [1446, 179] on icon at bounding box center [1449, 180] width 12 height 12
click at [371, 451] on body "Resources Devices Clusters Sites Models Settings About Sainsburys mpatel mpatel…" at bounding box center [748, 380] width 1497 height 761
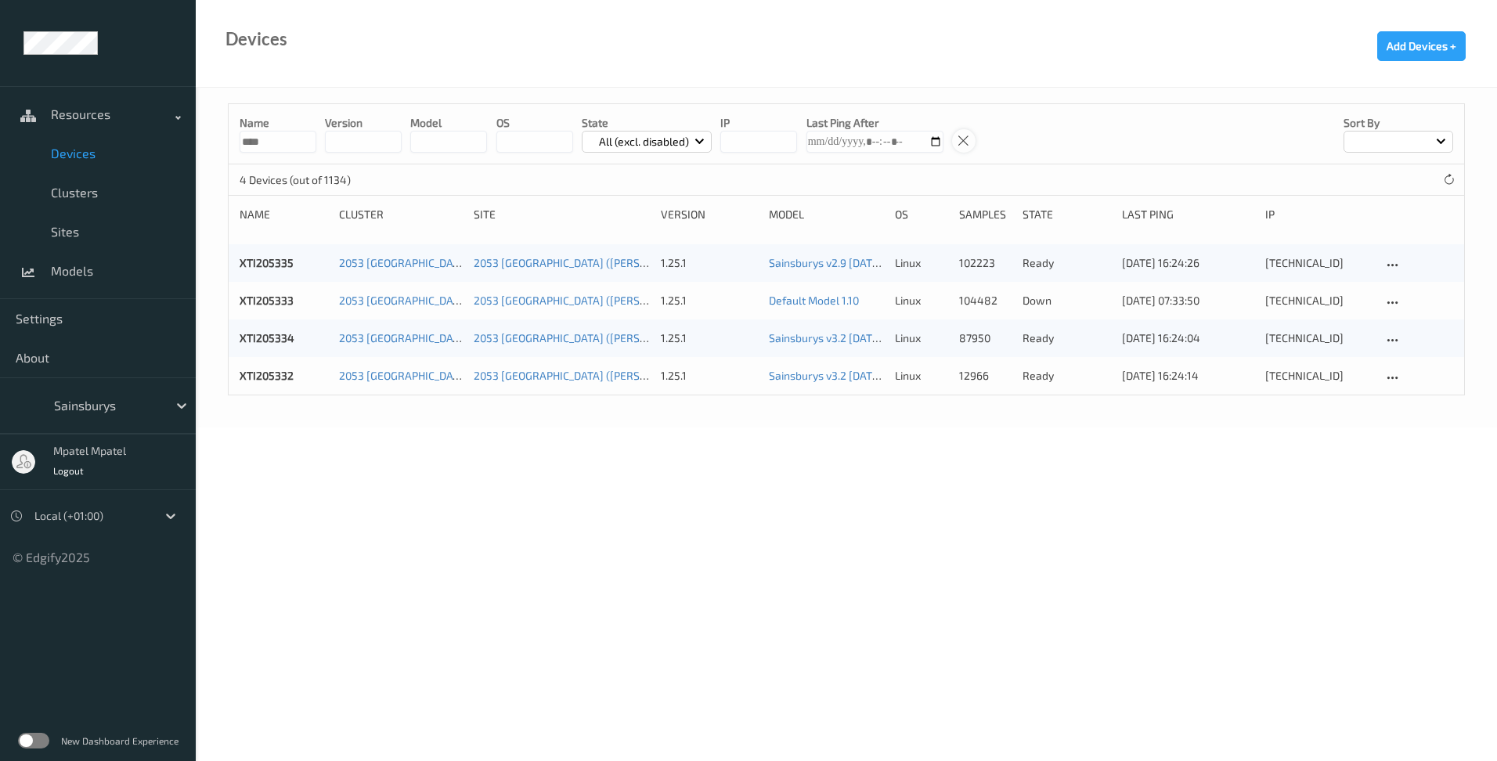
click at [957, 143] on icon at bounding box center [963, 141] width 13 height 14
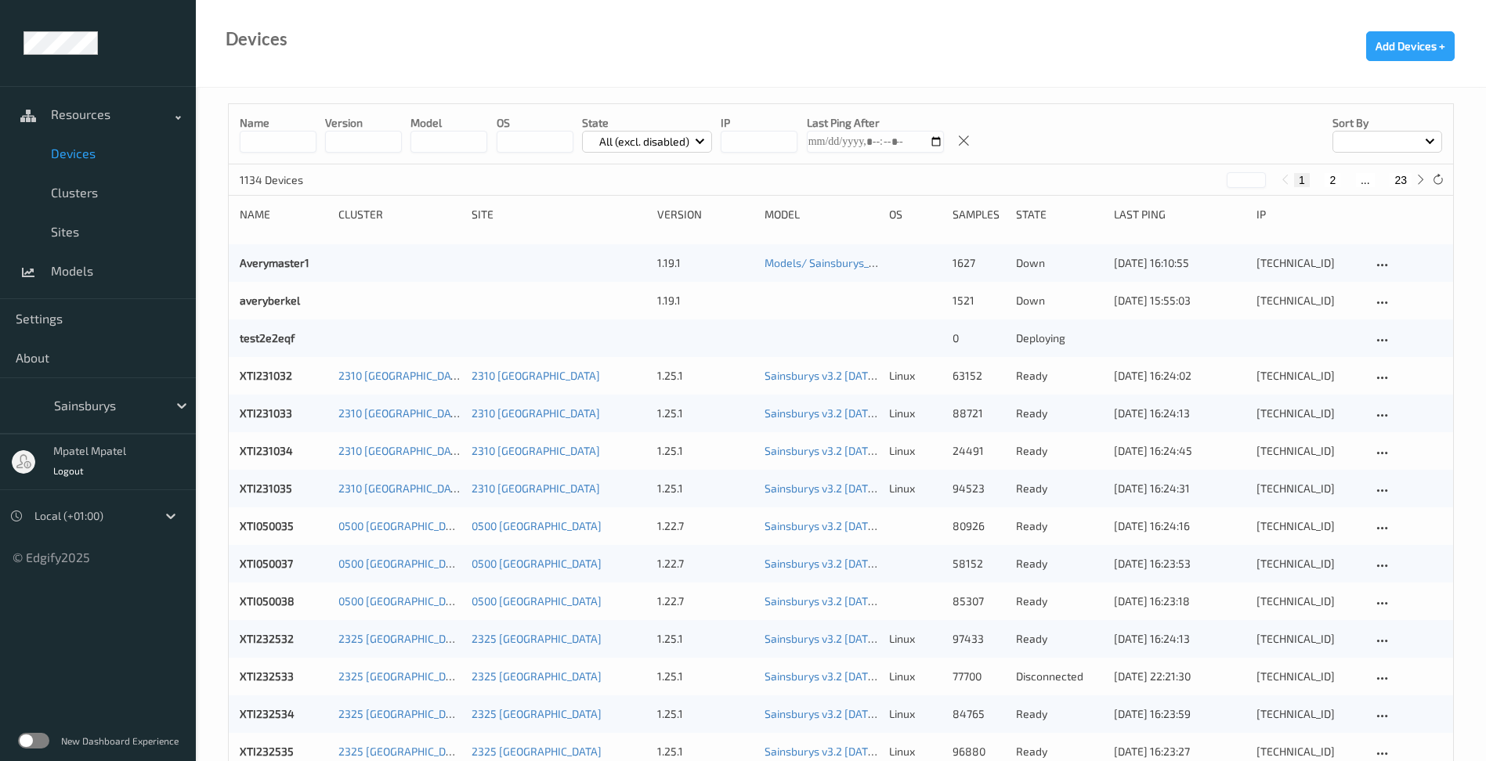
click at [692, 142] on p "All (excl. disabled)" at bounding box center [644, 142] width 101 height 16
click at [697, 78] on div "Devices Add Devices +" at bounding box center [841, 44] width 1290 height 88
click at [269, 145] on input at bounding box center [278, 142] width 77 height 22
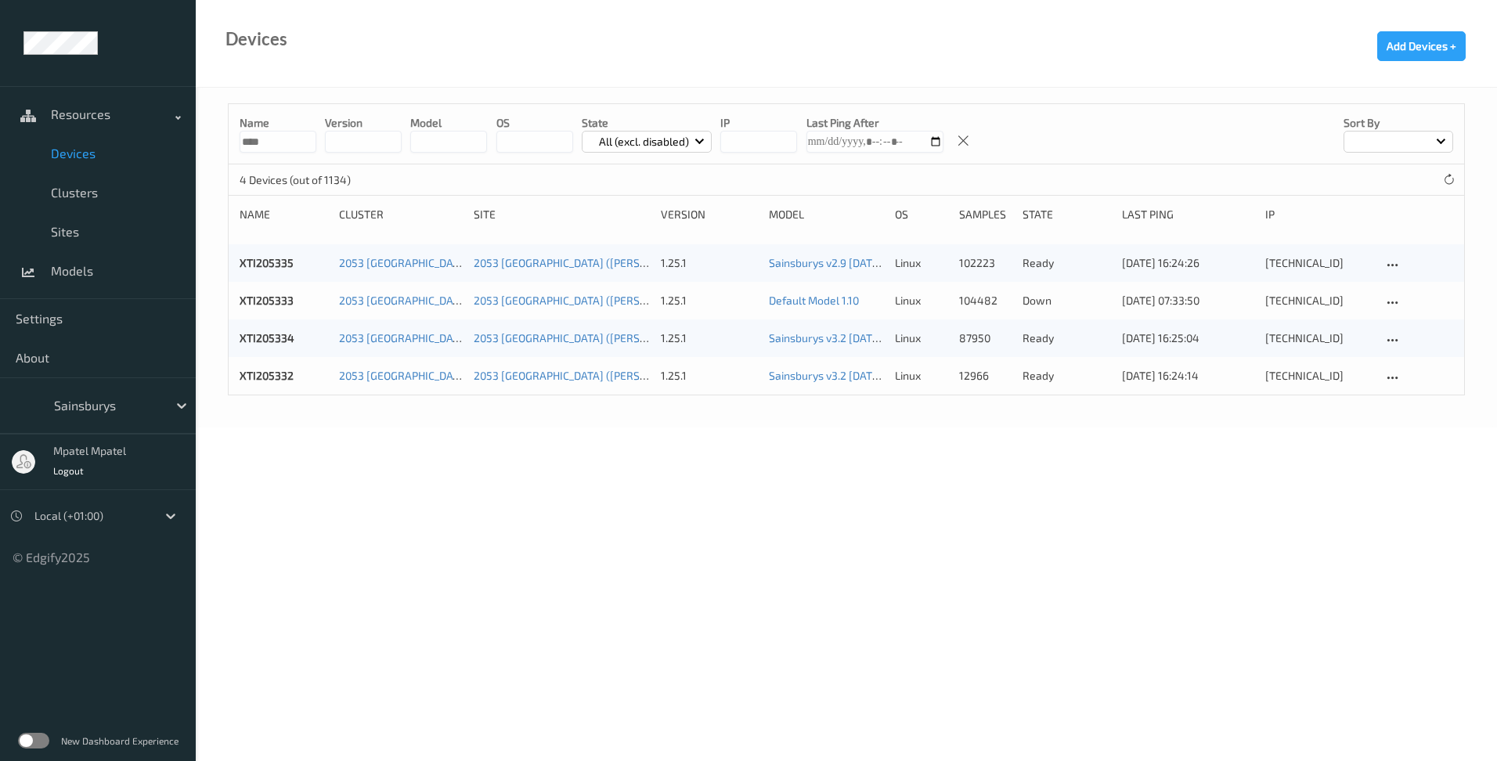
type input "****"
click at [490, 460] on body "Resources Devices Clusters Sites Models Settings About Sainsburys mpatel mpatel…" at bounding box center [748, 380] width 1497 height 761
click at [88, 157] on span "Devices" at bounding box center [115, 154] width 129 height 16
click at [253, 302] on link "XTI205333" at bounding box center [267, 300] width 54 height 13
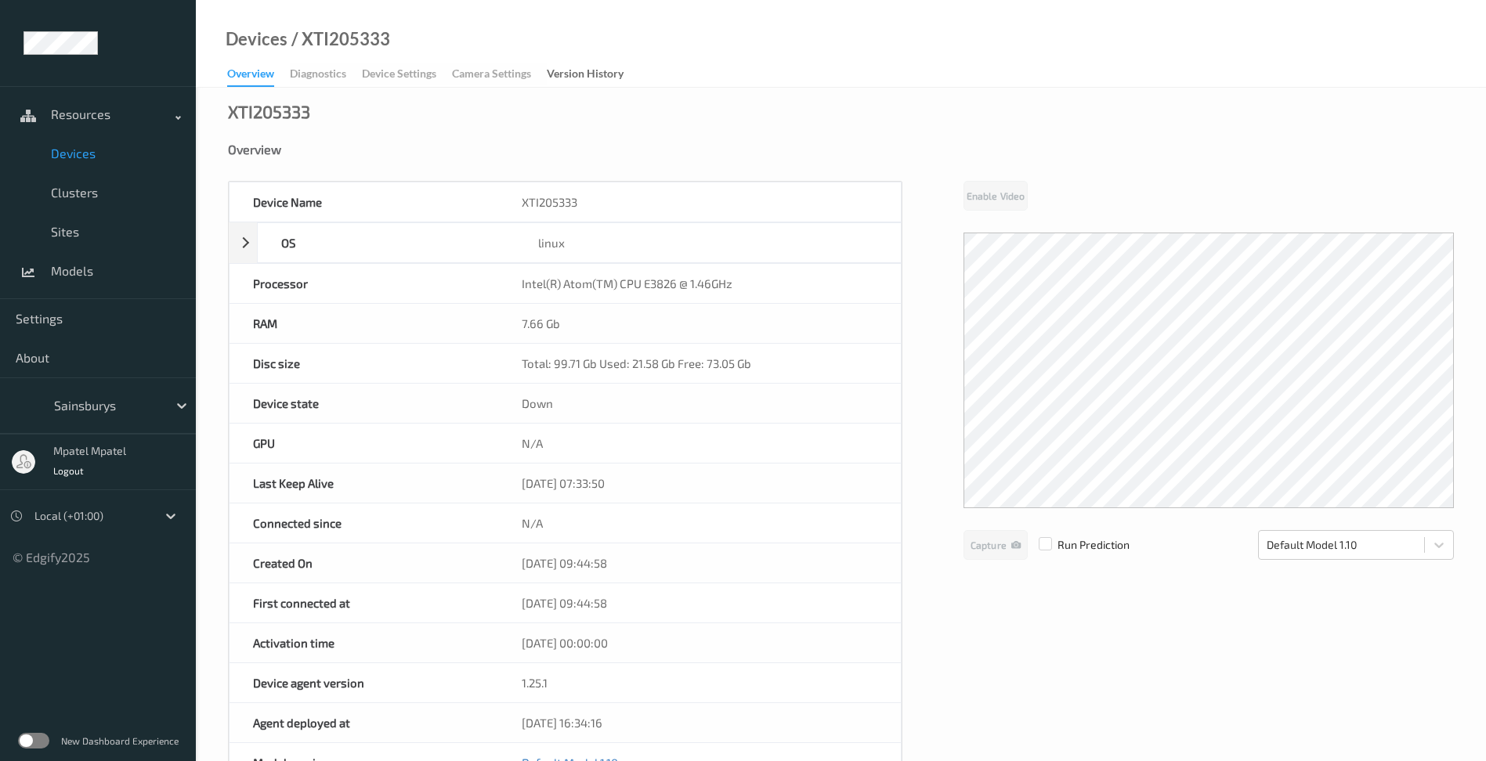
click at [94, 155] on span "Devices" at bounding box center [115, 154] width 129 height 16
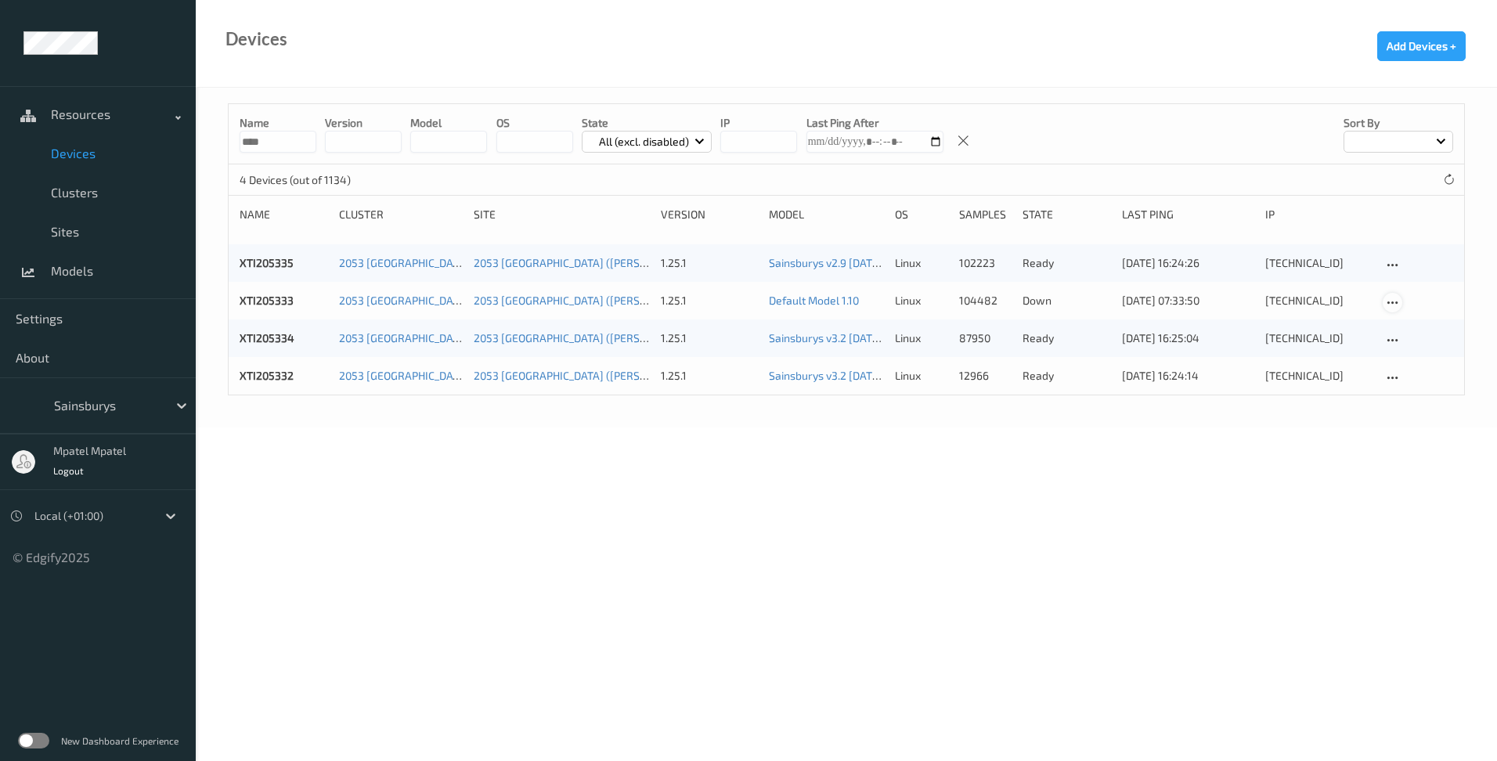
click at [1397, 299] on icon at bounding box center [1392, 303] width 13 height 14
click at [1407, 317] on link "Edit Device" at bounding box center [1433, 330] width 98 height 29
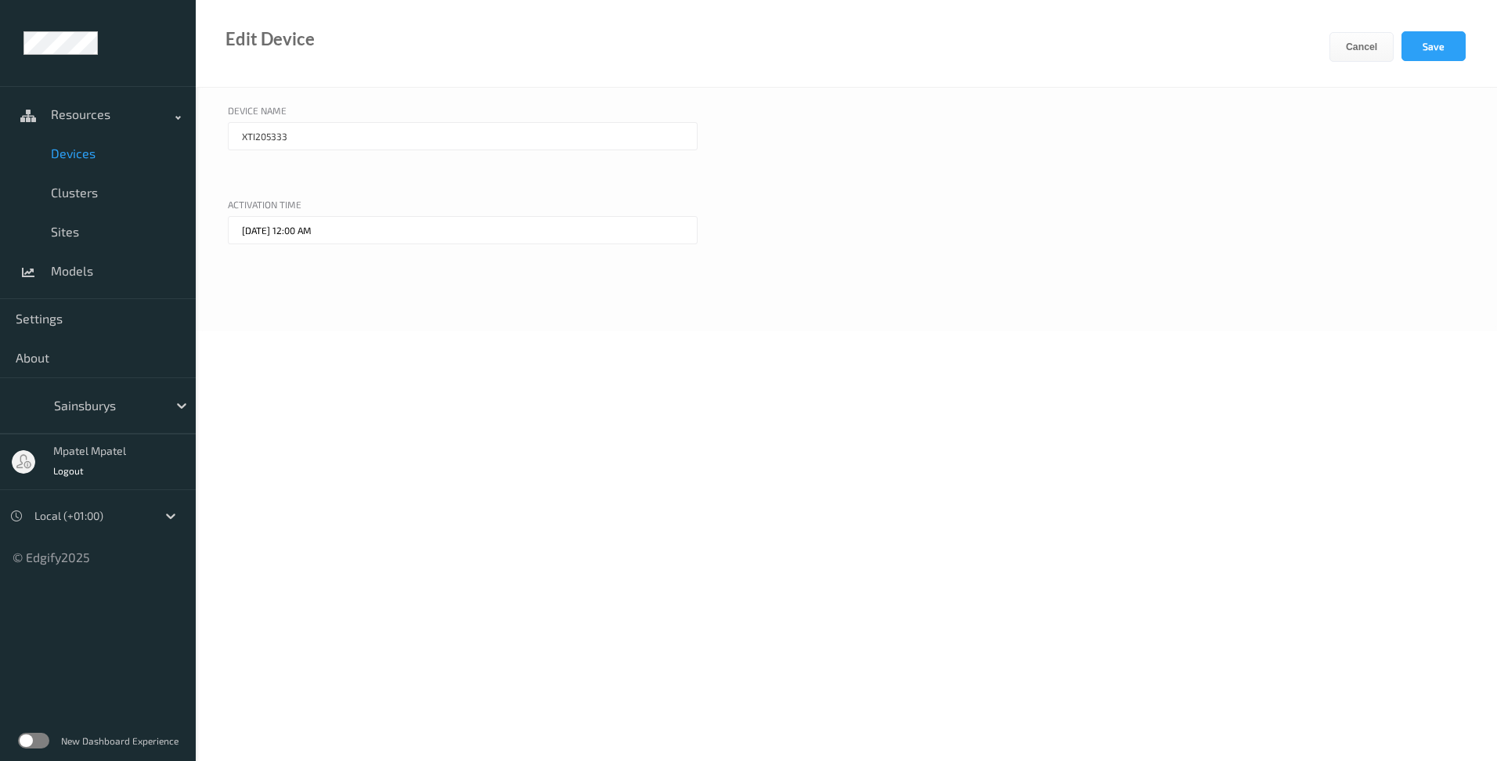
click at [321, 142] on input "XTI205333" at bounding box center [463, 136] width 470 height 28
type input "XTI205336"
click at [352, 313] on div "Device Name XTI205336 Activation time [DATE] 12:00 AM" at bounding box center [847, 210] width 1302 height 244
click at [1455, 52] on button "Save" at bounding box center [1434, 46] width 64 height 30
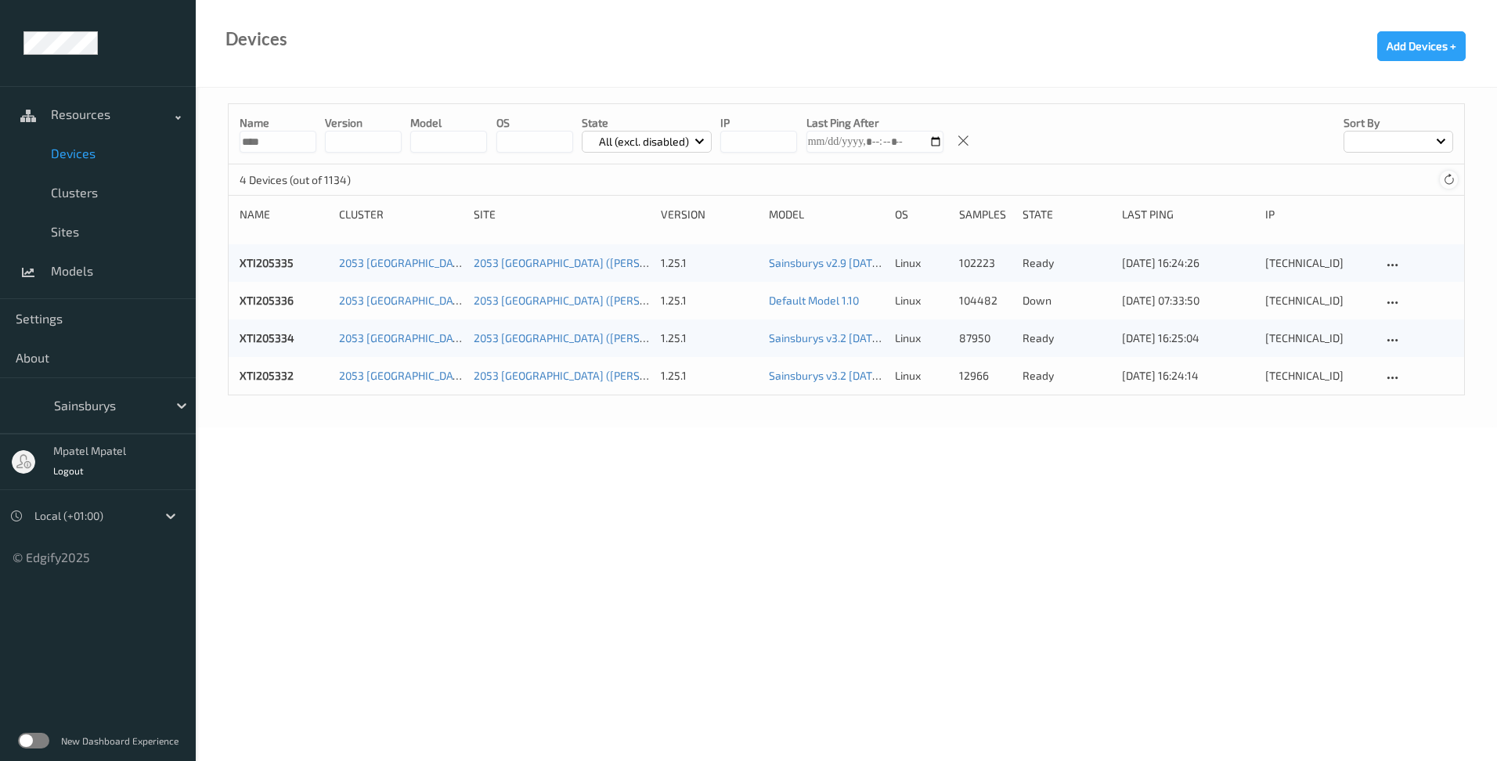
click at [1446, 183] on icon at bounding box center [1449, 180] width 12 height 12
click at [718, 511] on body "Resources Devices Clusters Sites Models Settings About Sainsburys mpatel mpatel…" at bounding box center [748, 380] width 1497 height 761
click at [268, 296] on link "XTI205336" at bounding box center [267, 300] width 54 height 13
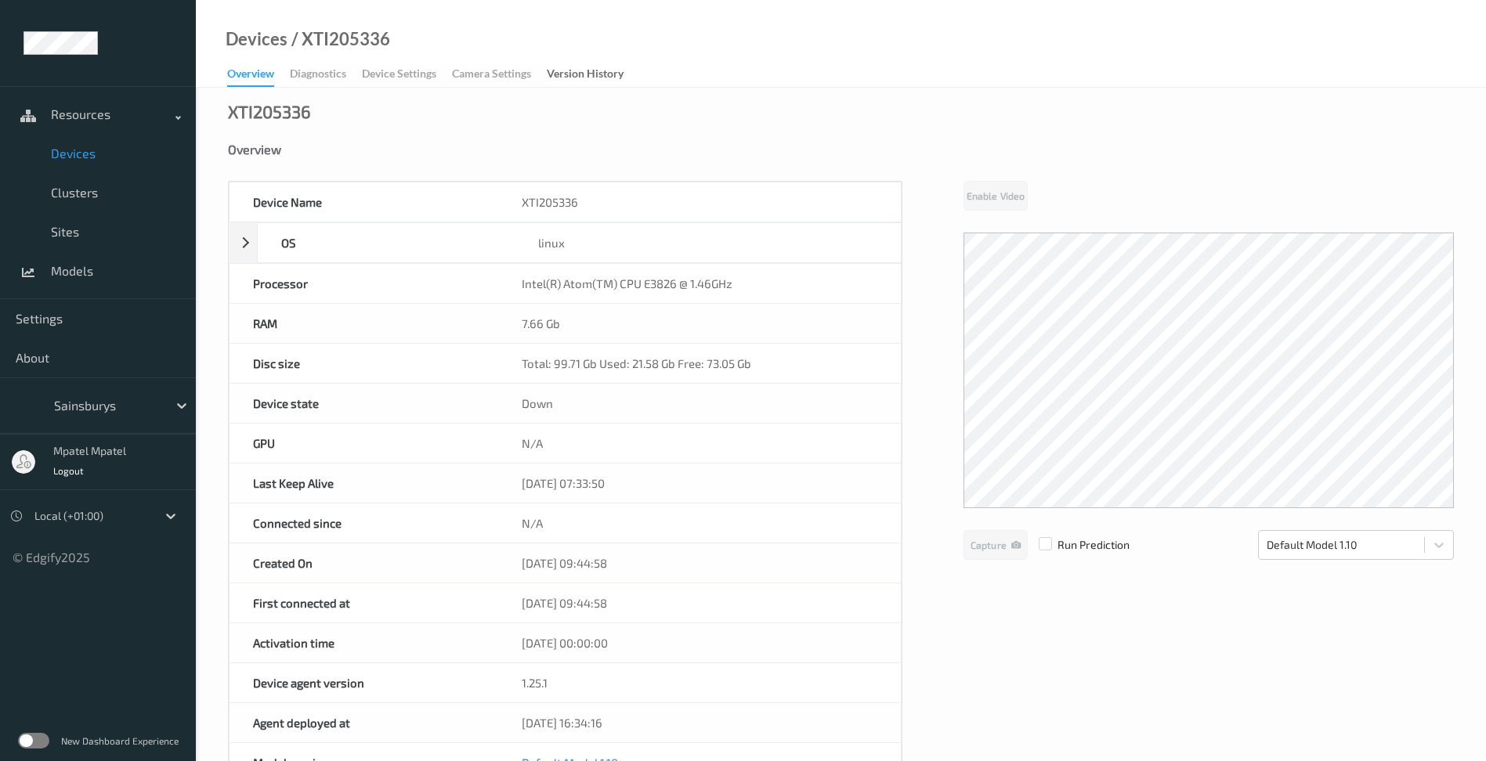
click at [976, 637] on div "Device Name XTI205336 OS linux Platform ubuntu Platform Version 20.04 Platform …" at bounding box center [841, 663] width 1226 height 964
click at [96, 153] on span "Devices" at bounding box center [115, 154] width 129 height 16
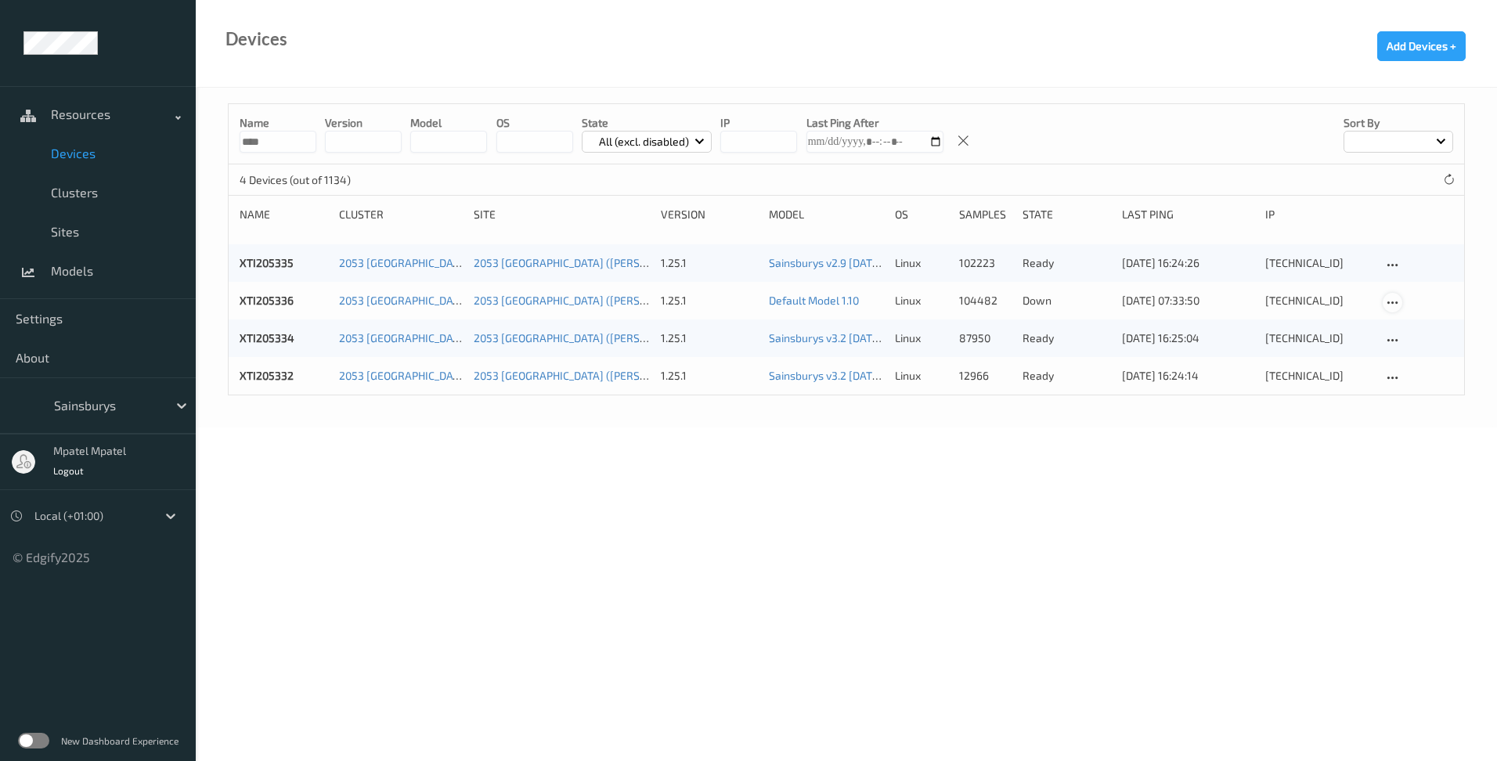
click at [1396, 304] on icon at bounding box center [1392, 303] width 13 height 14
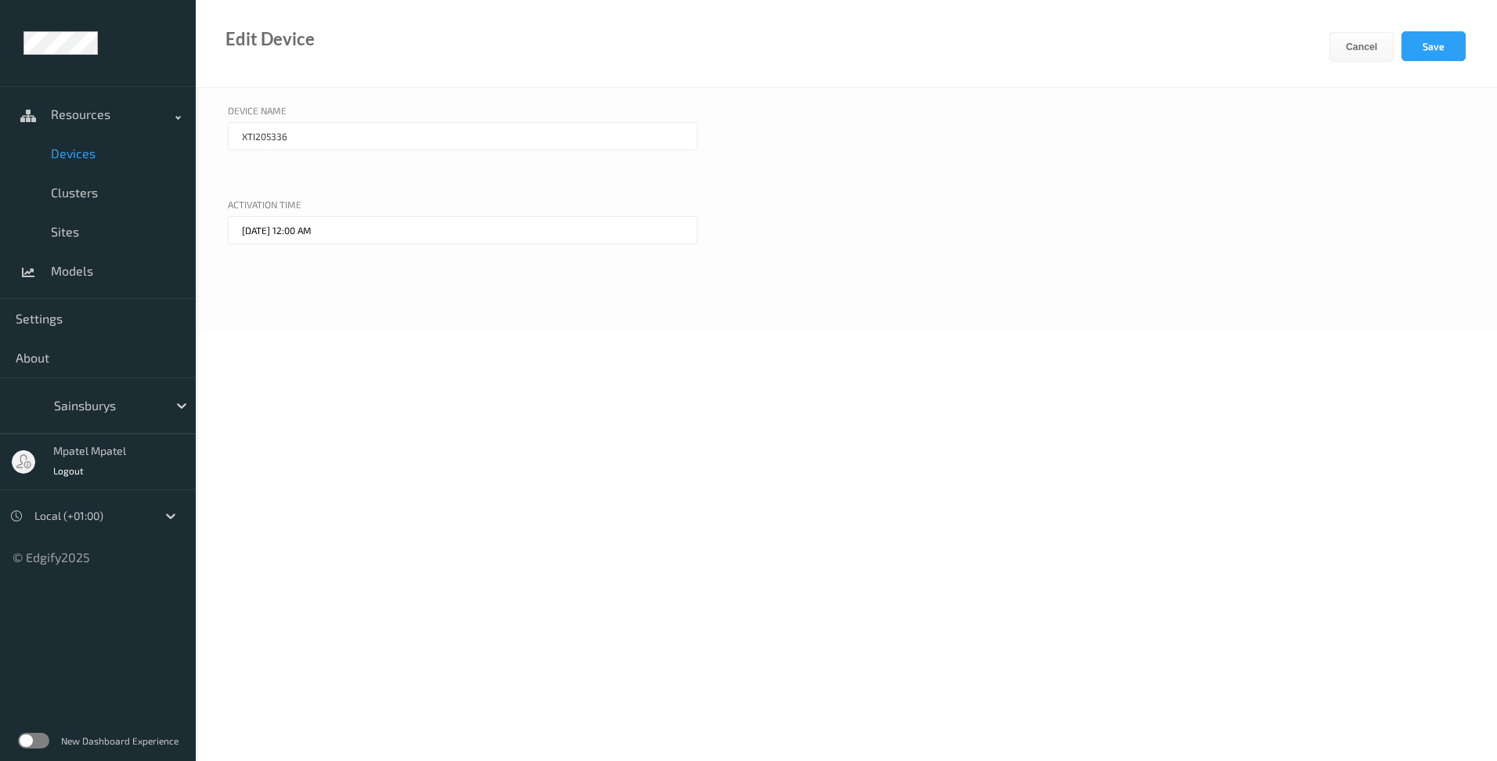
click at [359, 132] on input "XTI205336" at bounding box center [463, 136] width 470 height 28
type input "XTI205333"
click at [1413, 39] on button "Save" at bounding box center [1434, 46] width 64 height 30
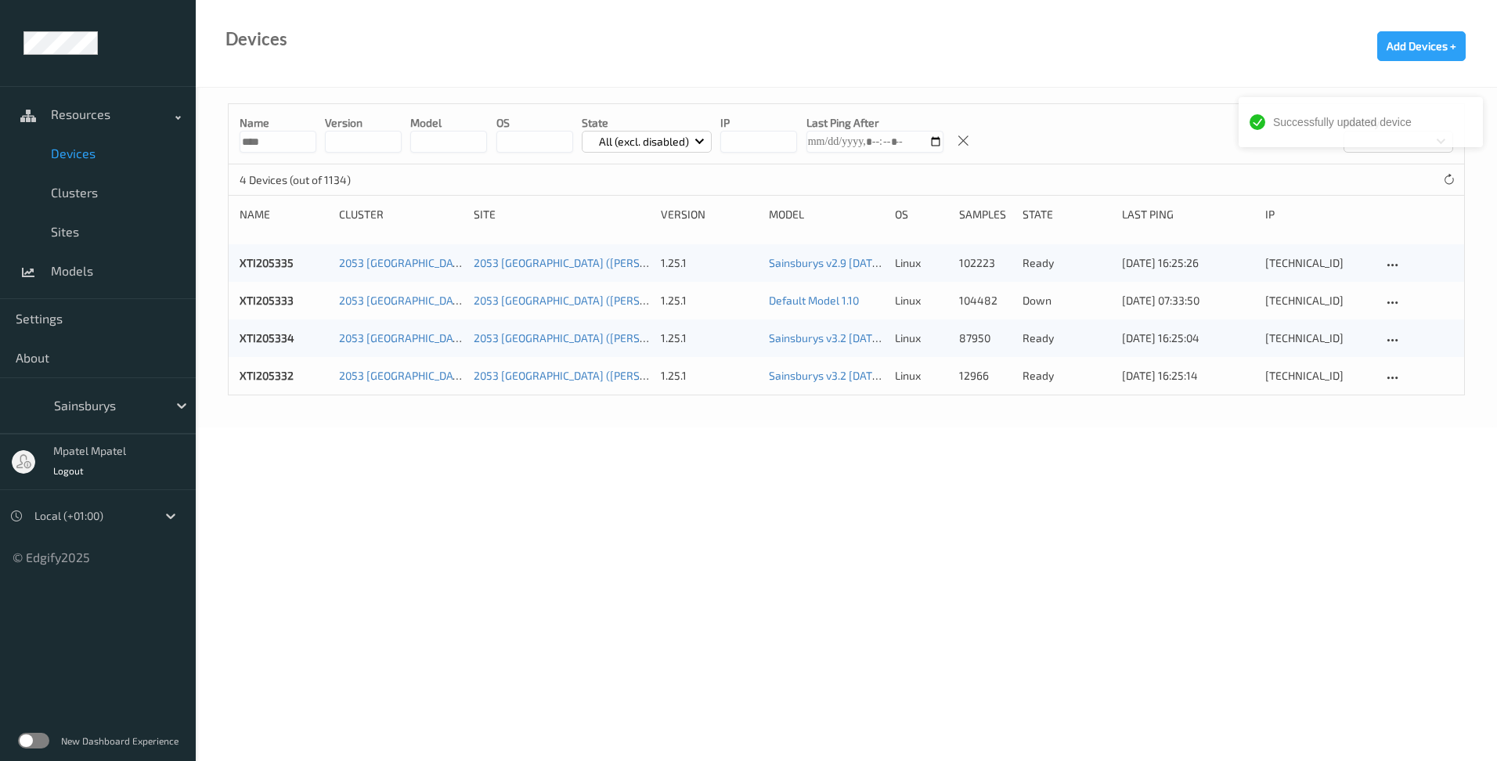
click at [866, 485] on body "Successfully updated device Resources Devices Clusters Sites Models Settings Ab…" at bounding box center [748, 380] width 1497 height 761
click at [1430, 35] on button "Add Devices +" at bounding box center [1422, 46] width 88 height 30
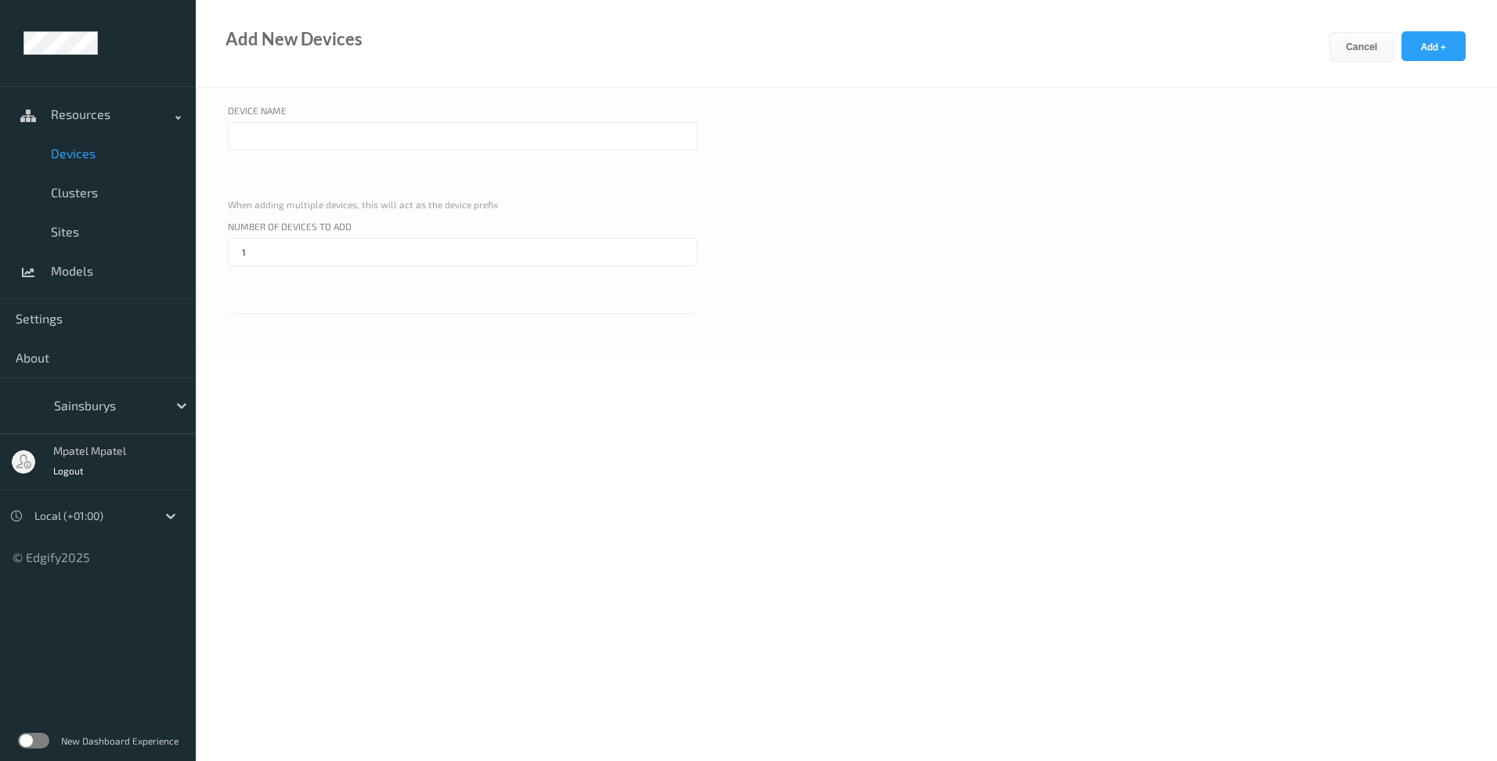
click at [417, 135] on input "text" at bounding box center [463, 136] width 470 height 28
click at [549, 258] on input "1" at bounding box center [463, 252] width 470 height 28
click at [547, 252] on input "1" at bounding box center [463, 252] width 470 height 28
click at [363, 123] on input "text" at bounding box center [463, 136] width 470 height 28
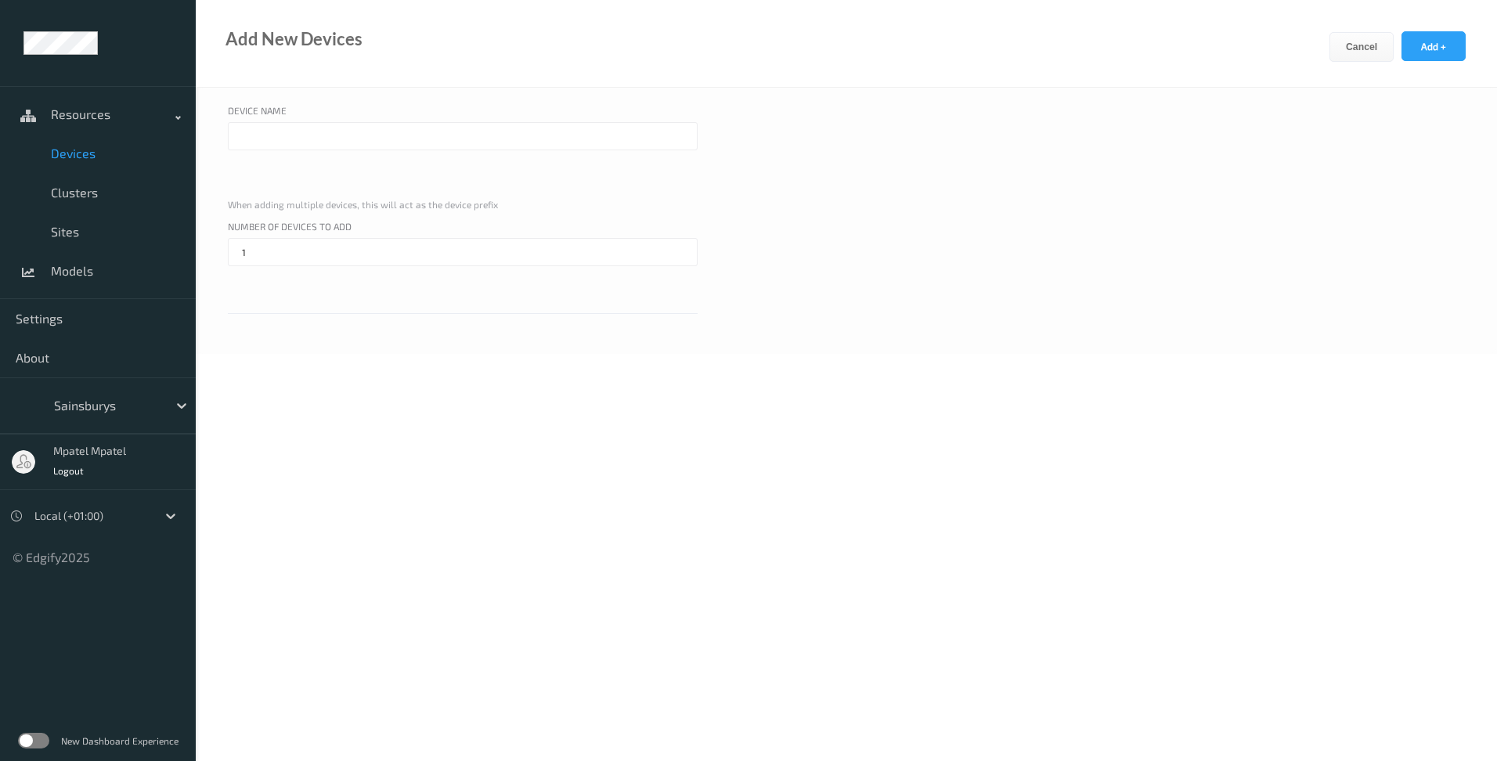
click at [62, 156] on span "Devices" at bounding box center [115, 154] width 129 height 16
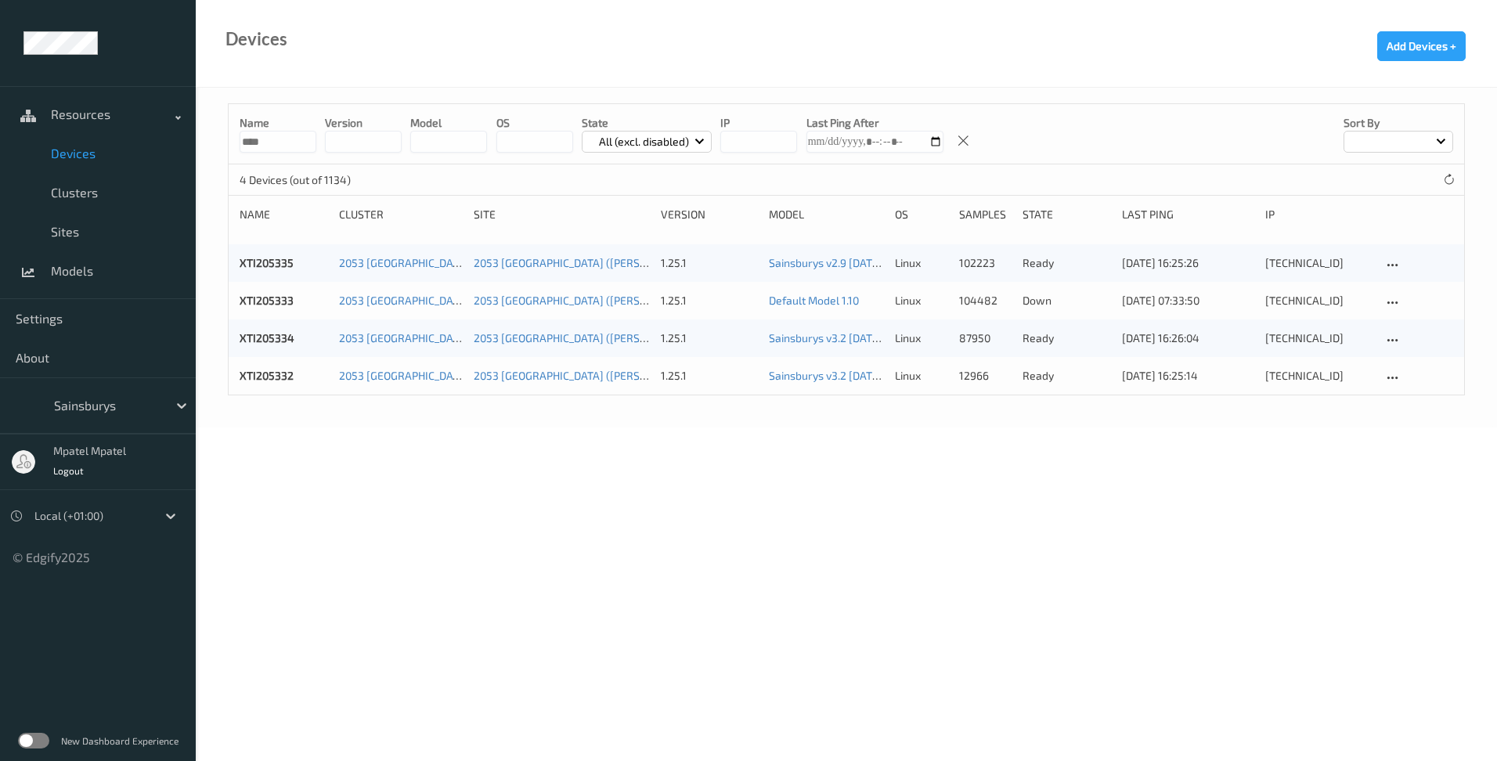
click at [511, 396] on div "Name **** version model OS State All (excl. disabled) IP Last Ping After Sort b…" at bounding box center [847, 258] width 1302 height 340
click at [1402, 300] on div at bounding box center [1393, 303] width 20 height 20
click at [1418, 389] on div "Disable Device" at bounding box center [1441, 386] width 62 height 15
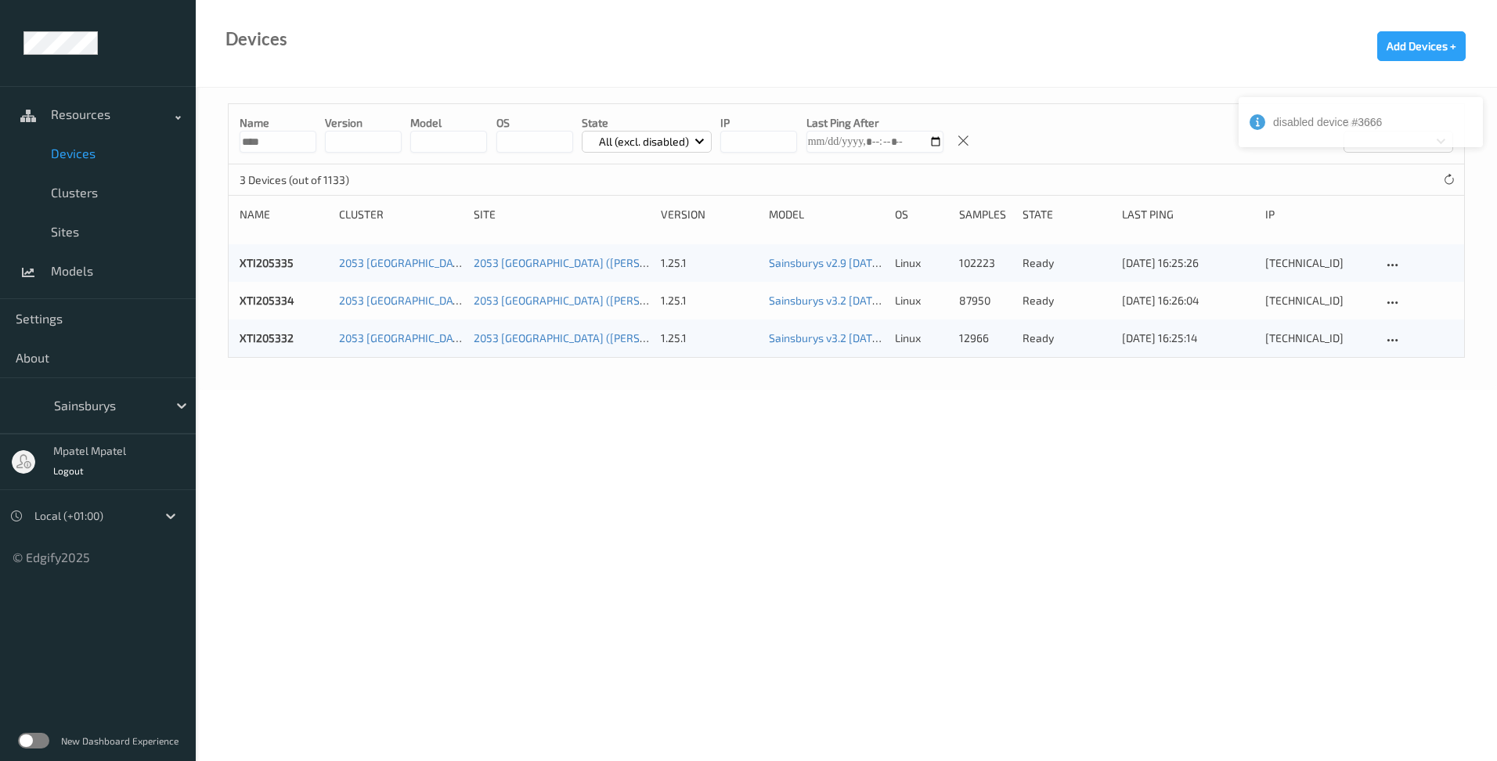
click at [868, 462] on body "disabled device #3666 Resources Devices Clusters Sites Models Settings About Sa…" at bounding box center [748, 380] width 1497 height 761
click at [957, 140] on icon at bounding box center [963, 141] width 13 height 14
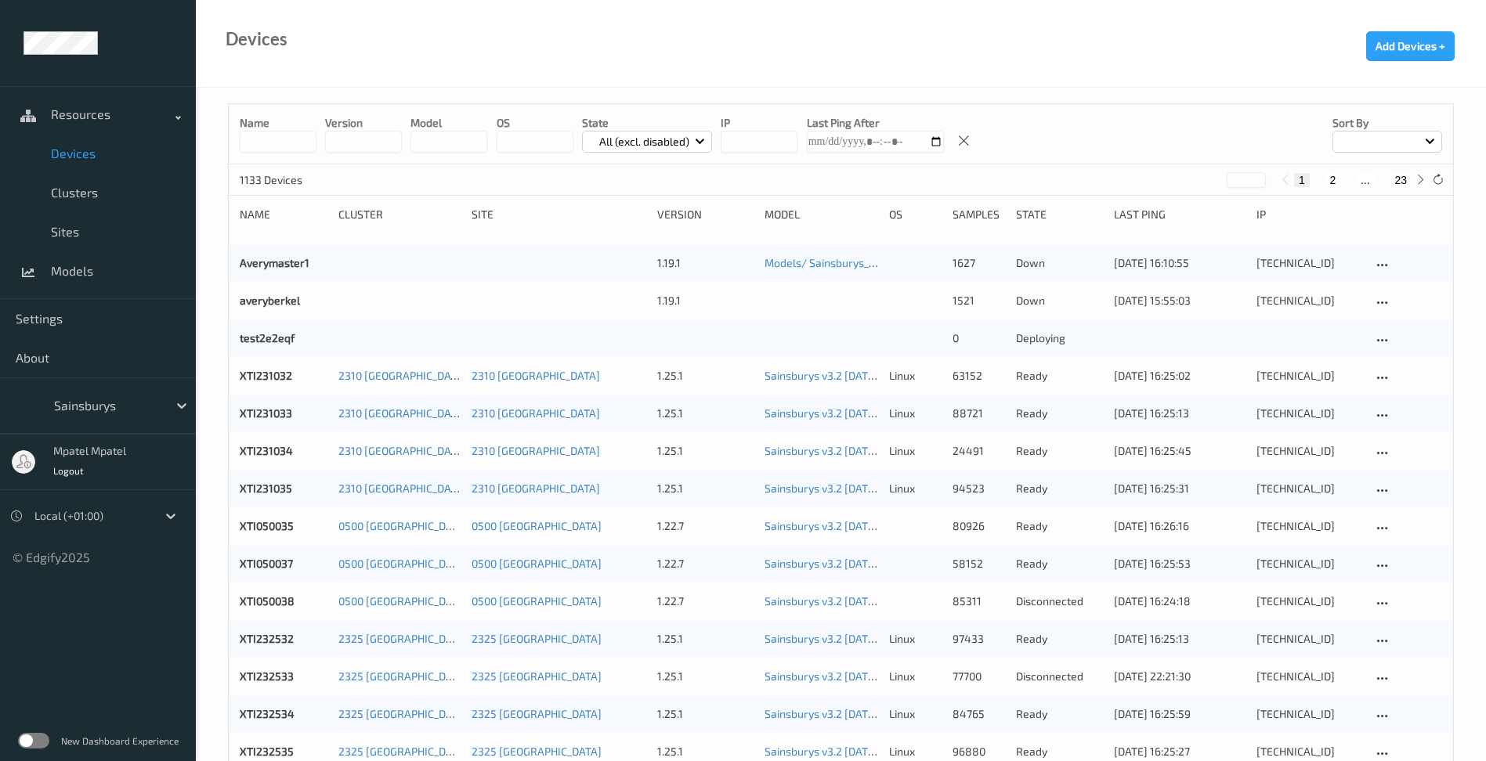
click at [273, 143] on input at bounding box center [278, 142] width 77 height 22
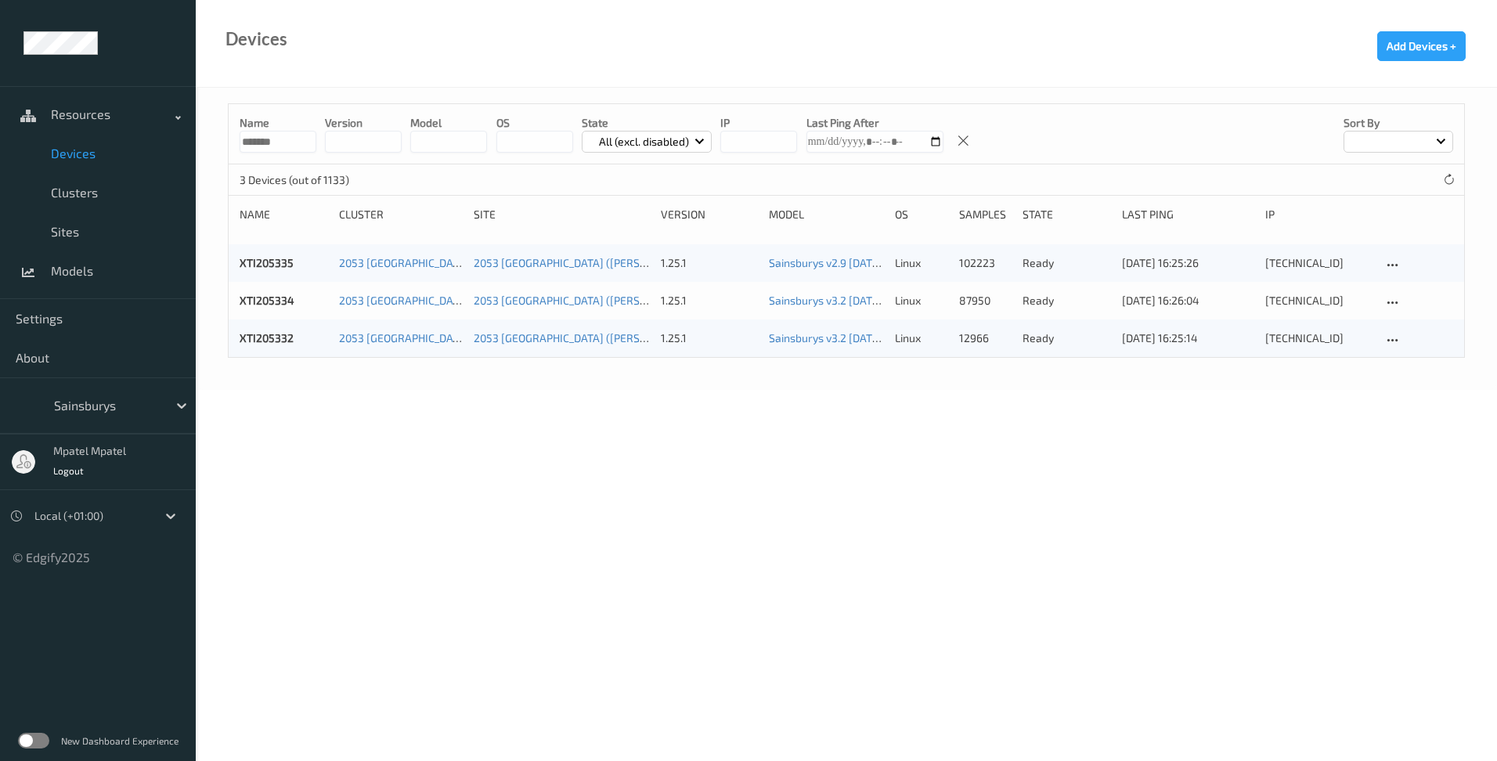
type input "*******"
click at [388, 365] on div "Name ******* version model OS State All (excl. disabled) IP Last Ping After Sor…" at bounding box center [847, 239] width 1302 height 302
click at [957, 141] on icon at bounding box center [963, 141] width 13 height 14
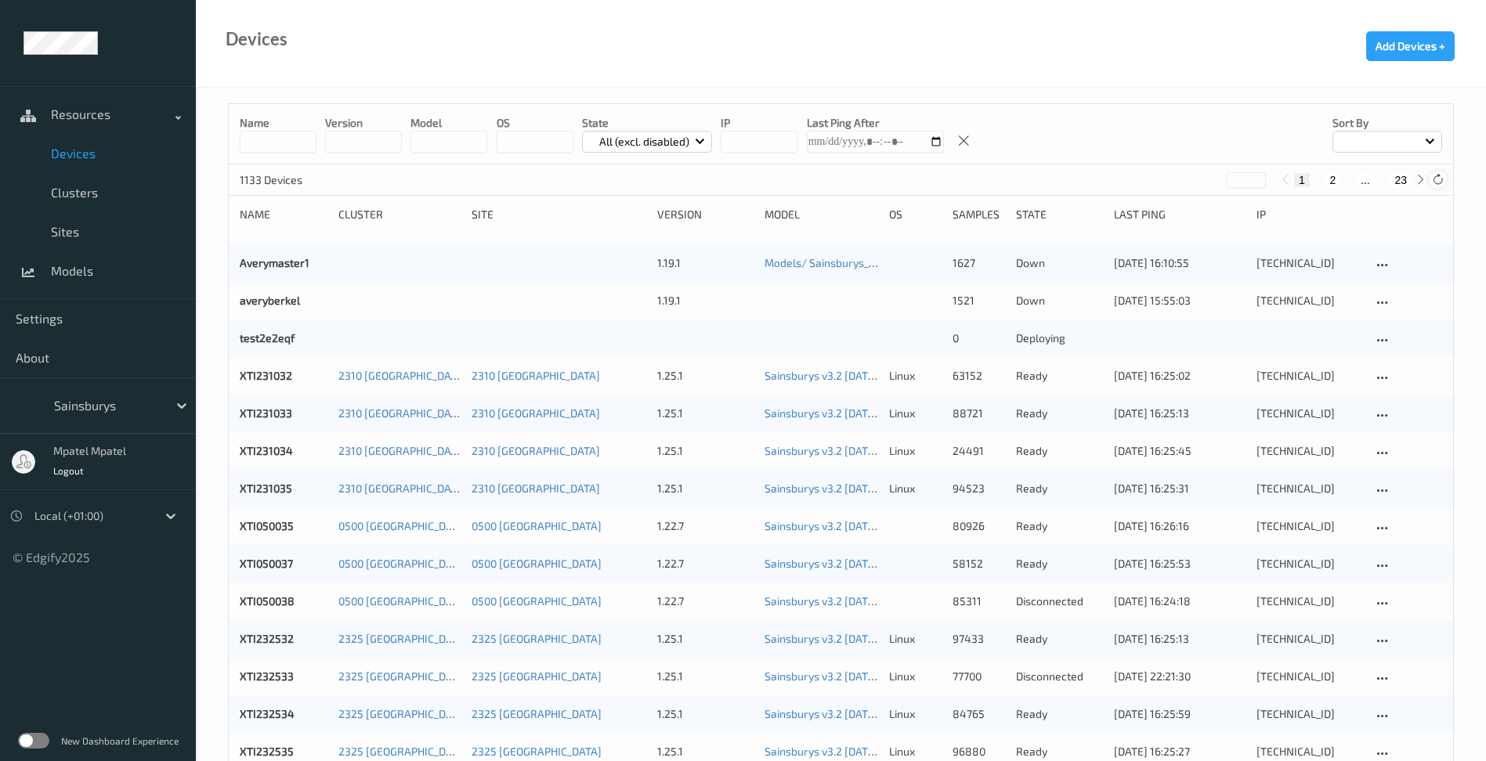
click at [1434, 185] on icon at bounding box center [1438, 180] width 12 height 12
click at [1413, 52] on button "Add Devices +" at bounding box center [1410, 46] width 88 height 30
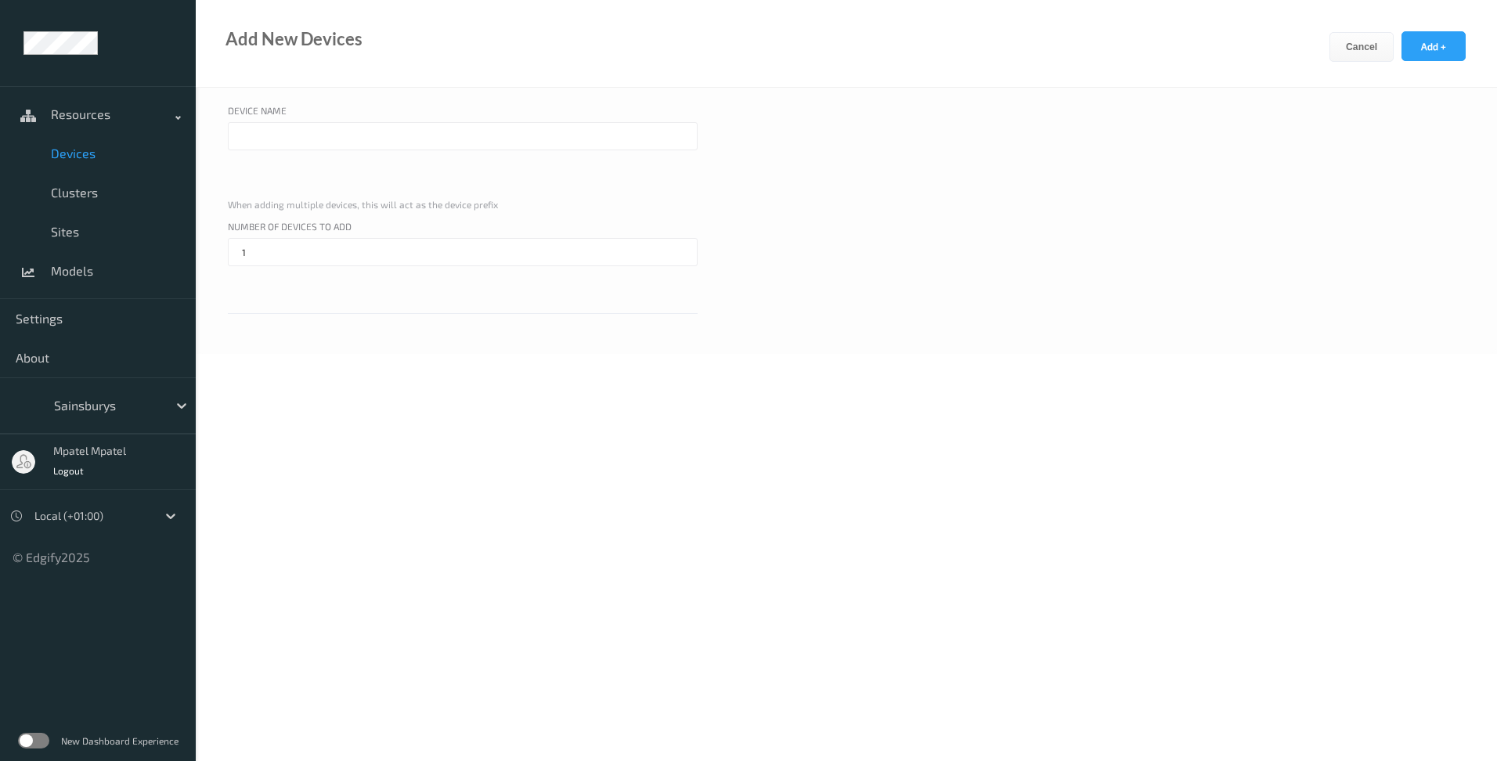
click at [435, 132] on input "text" at bounding box center [463, 136] width 470 height 28
type input "x"
type input "XTI205336"
drag, startPoint x: 459, startPoint y: 411, endPoint x: 448, endPoint y: 395, distance: 19.1
click at [460, 411] on body "Resources Devices Clusters Sites Models Settings About Sainsburys mpatel mpatel…" at bounding box center [748, 380] width 1497 height 761
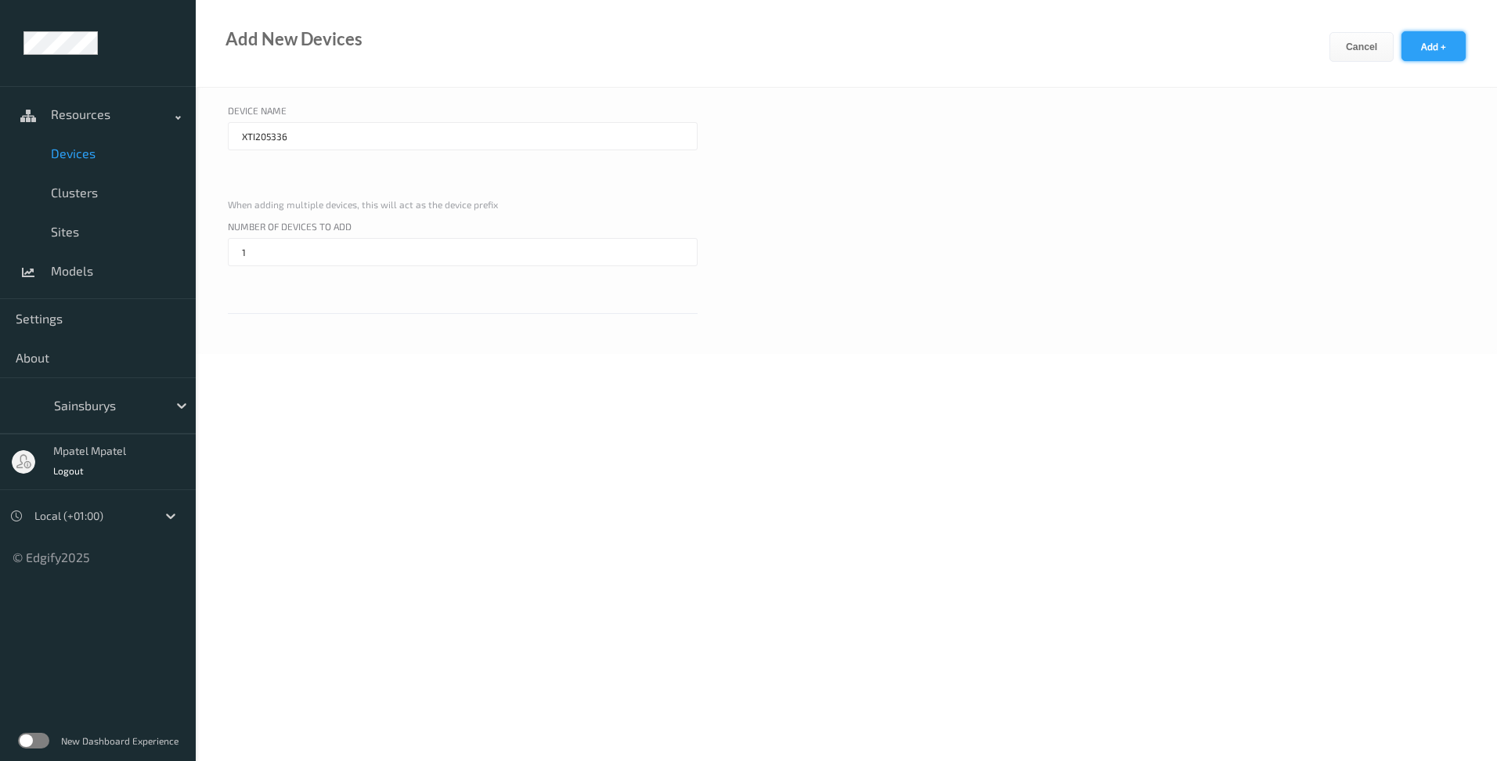
click at [1427, 51] on button "Add +" at bounding box center [1434, 46] width 64 height 30
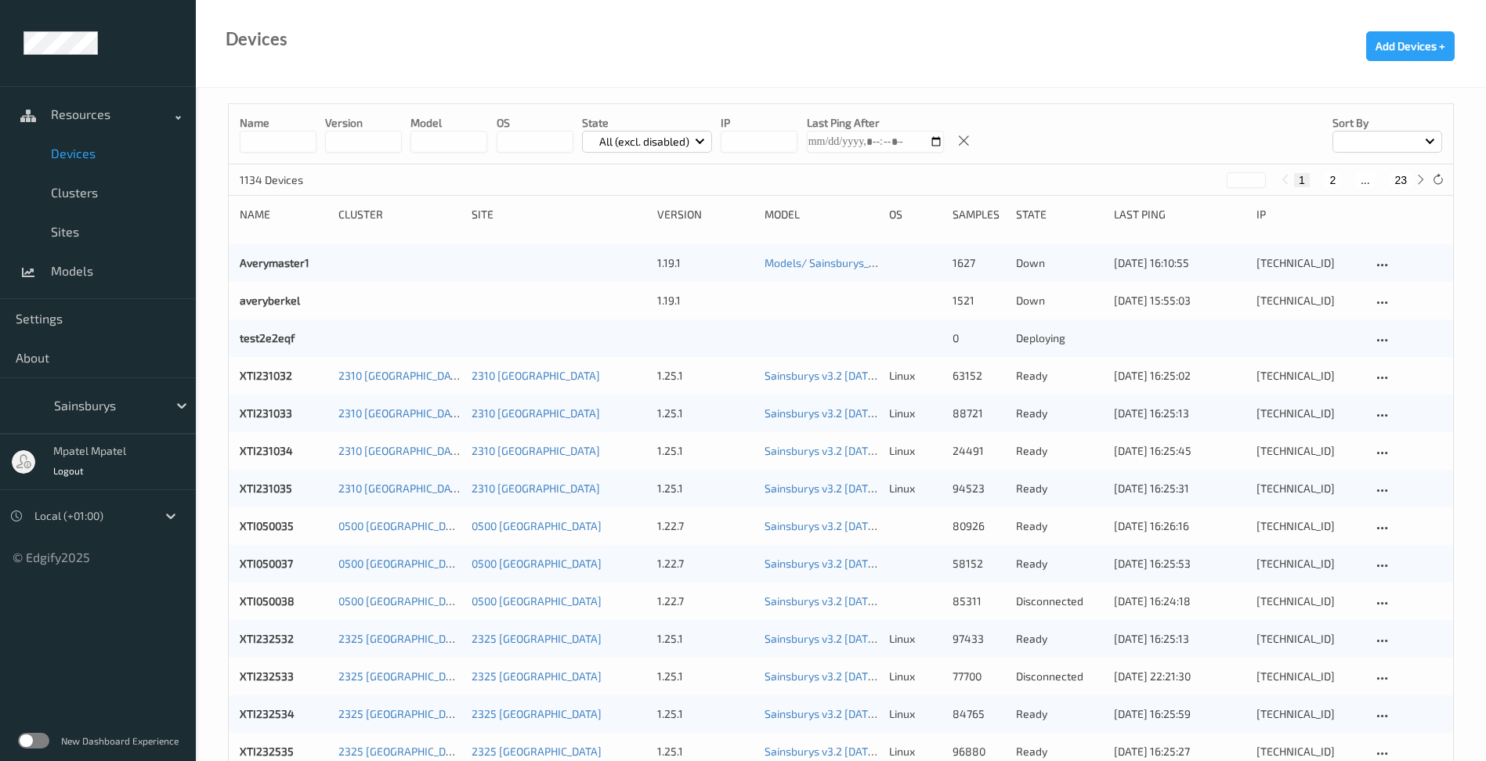
click at [282, 142] on input at bounding box center [278, 142] width 77 height 22
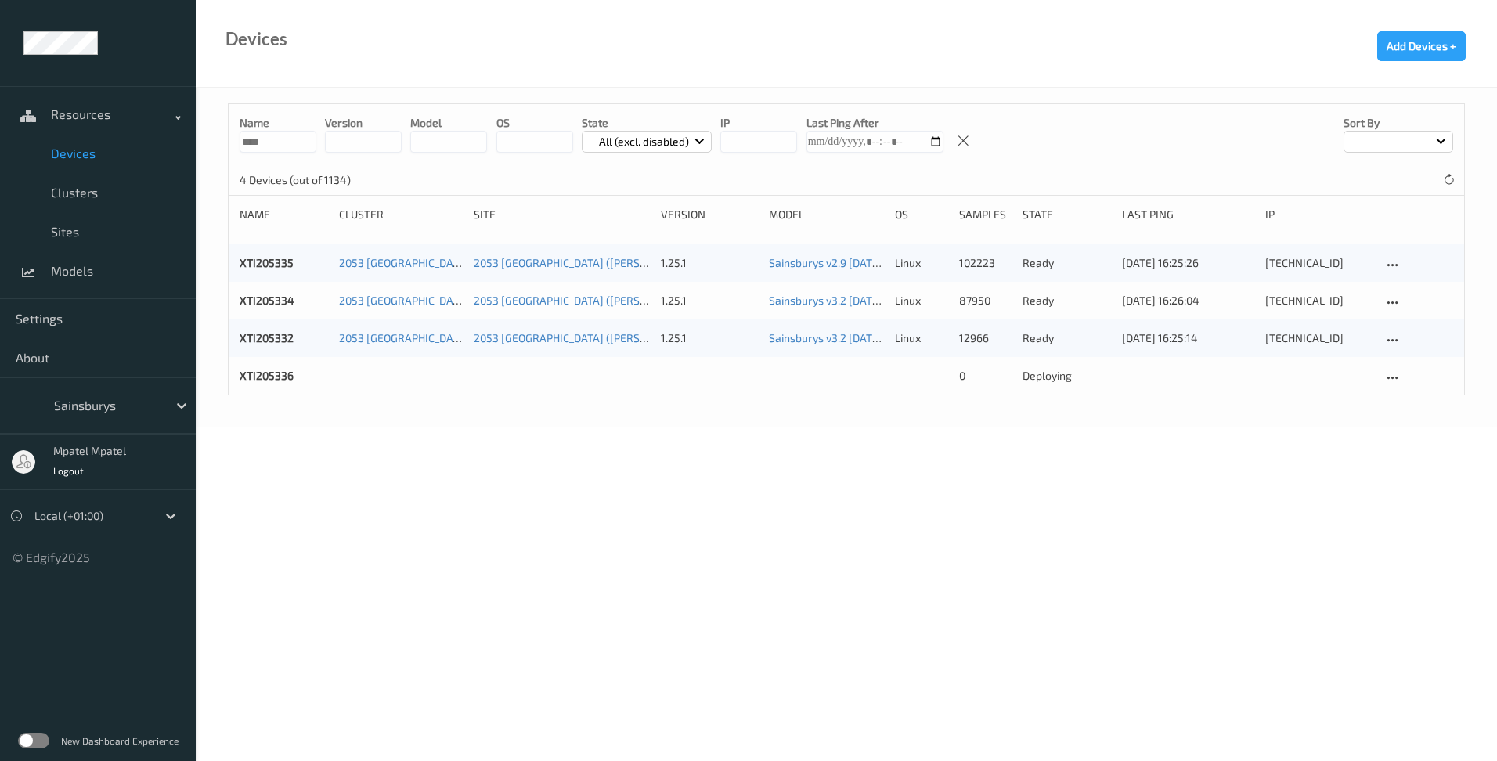
type input "****"
click at [391, 419] on div "Name **** version model OS State All (excl. disabled) IP Last Ping After Sort b…" at bounding box center [847, 258] width 1302 height 340
click at [1401, 381] on div at bounding box center [1393, 378] width 20 height 20
click at [1324, 413] on div "Name **** version model OS State All (excl. disabled) IP Last Ping After Sort b…" at bounding box center [847, 258] width 1302 height 340
click at [251, 374] on link "XTI205336" at bounding box center [267, 375] width 54 height 13
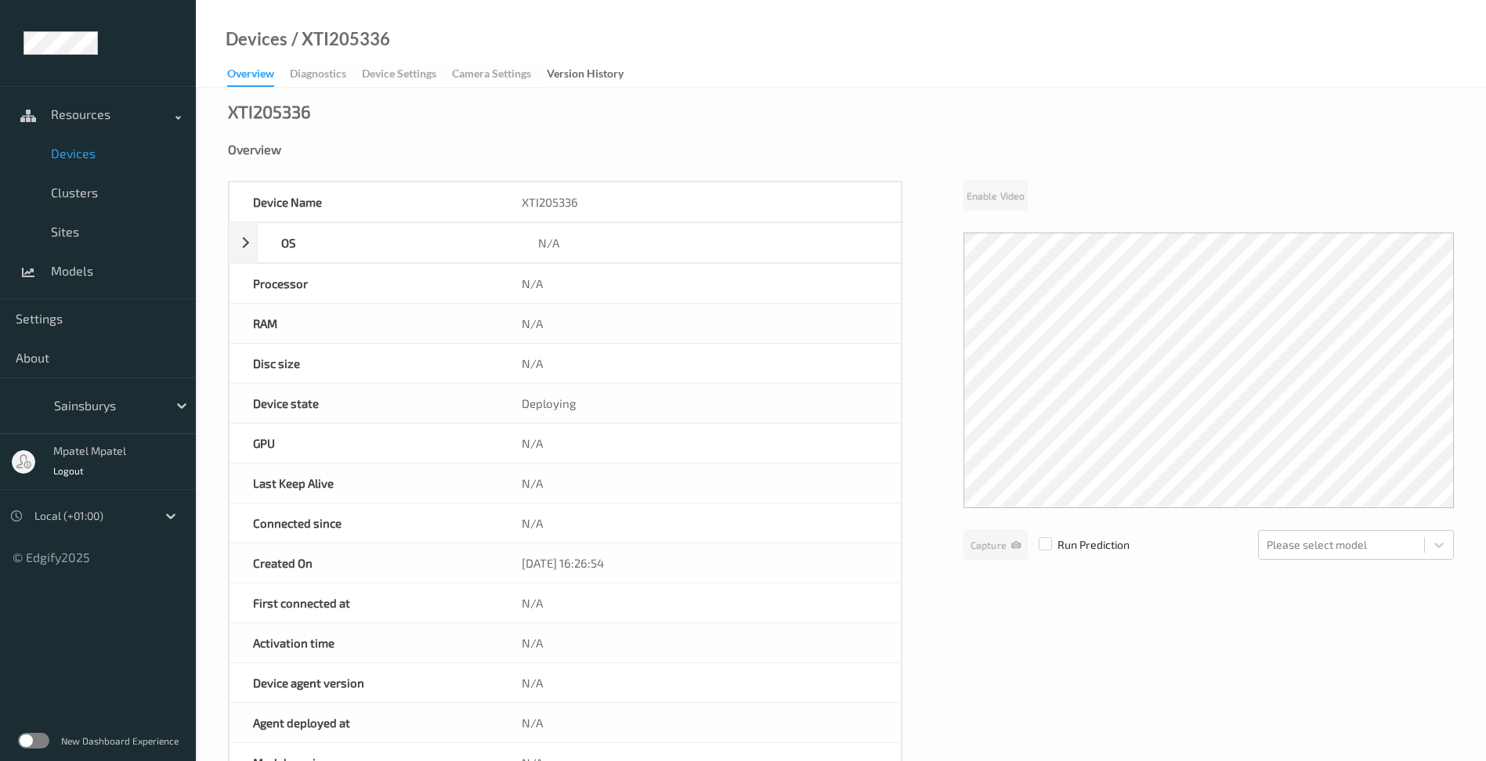
click at [1003, 588] on div "Device Name XTI205336 OS N/A Platform N/A Platform Version N/A Platform Family …" at bounding box center [841, 663] width 1226 height 964
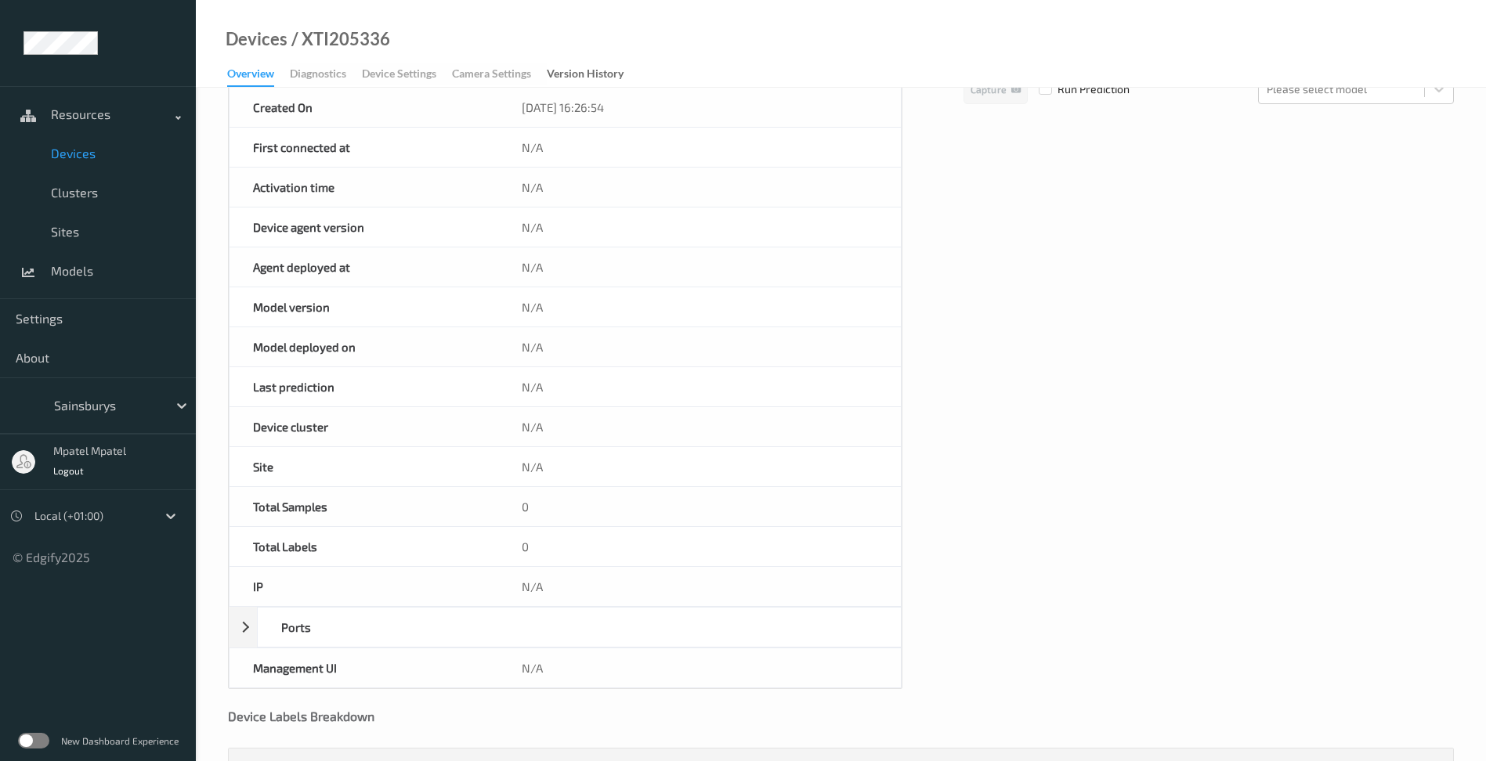
scroll to position [363, 0]
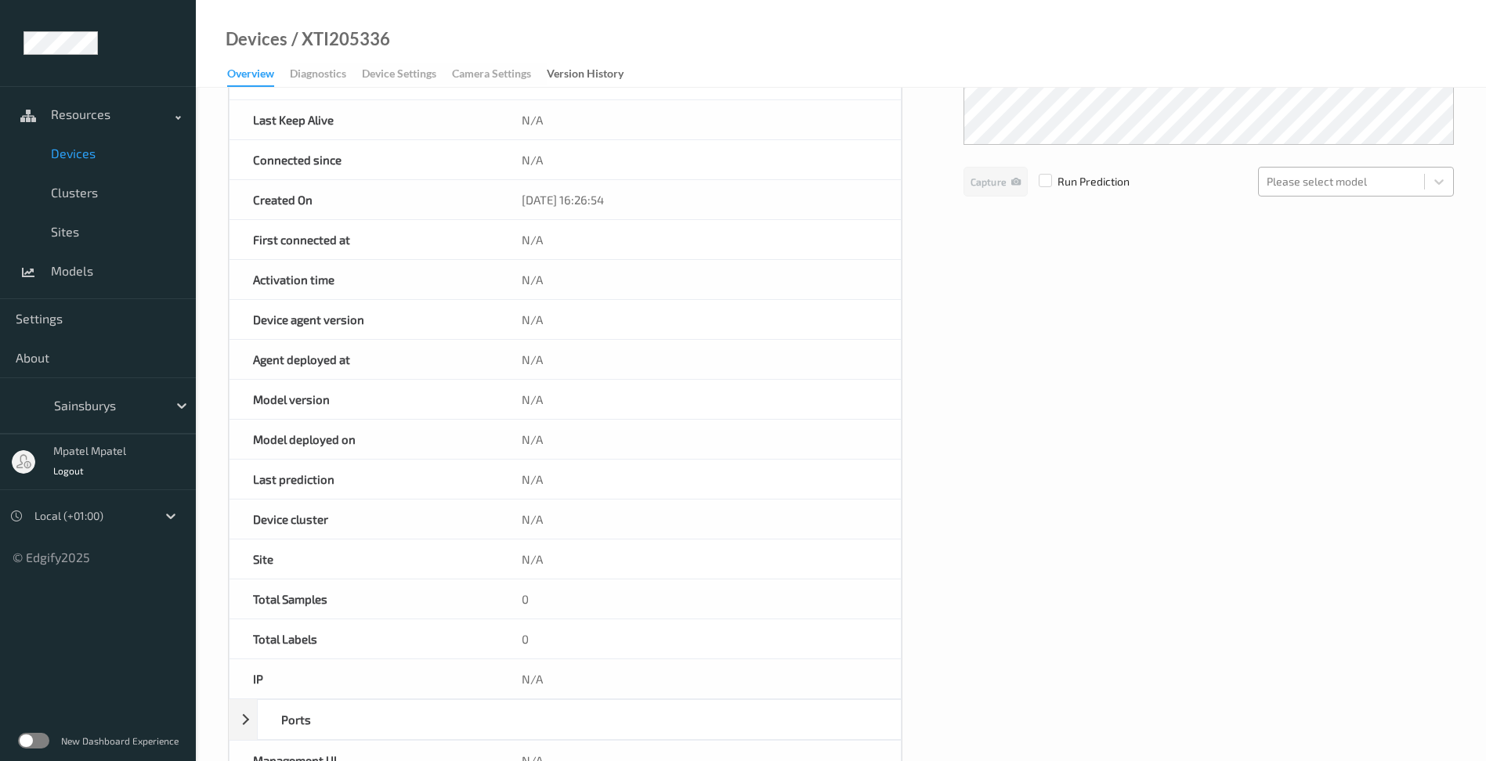
click at [1453, 179] on div "Please select model" at bounding box center [1356, 182] width 196 height 30
click at [1450, 179] on div at bounding box center [1439, 182] width 28 height 28
click at [1099, 265] on div "Device Name XTI205336 OS N/A Platform N/A Platform Version N/A Platform Family …" at bounding box center [841, 300] width 1226 height 964
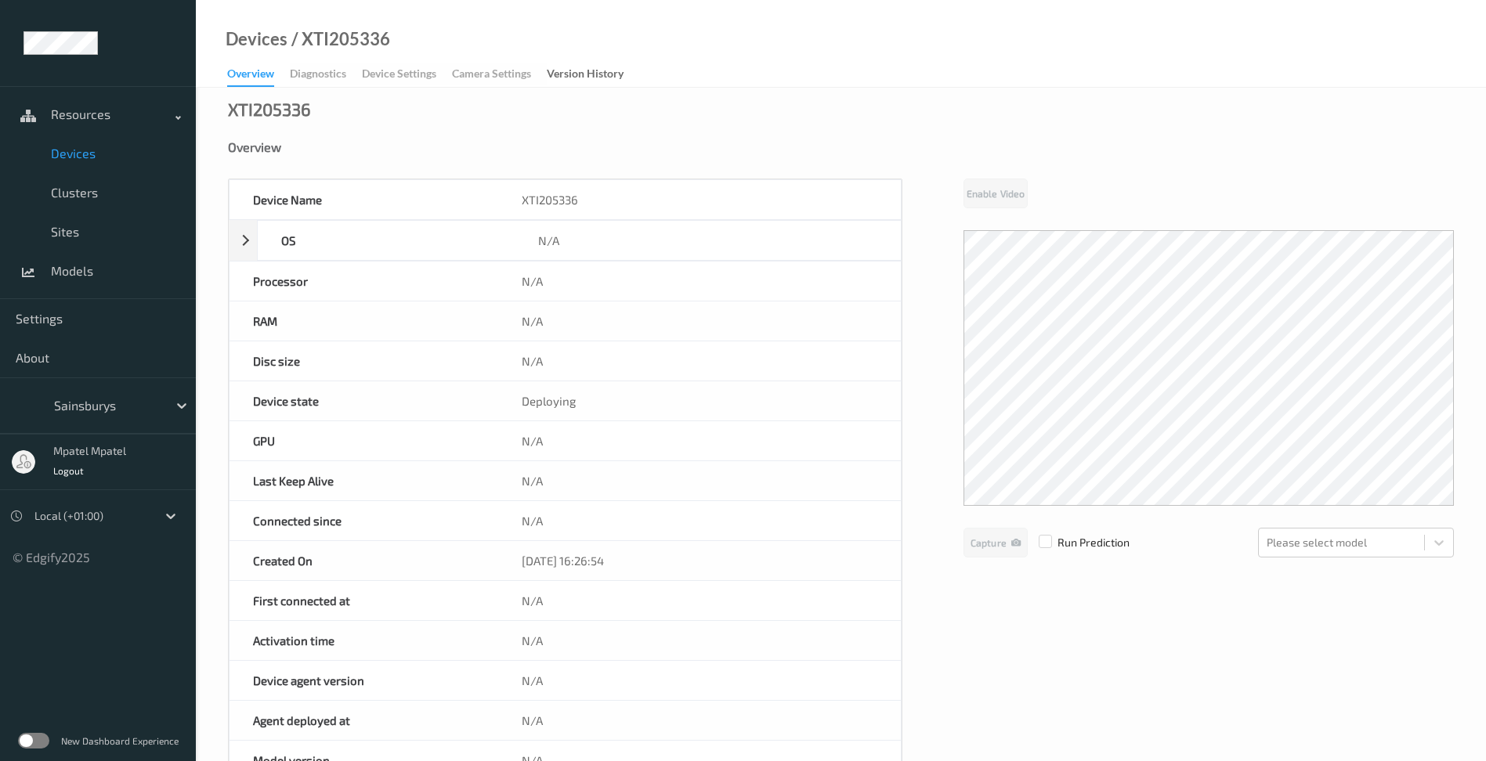
scroll to position [0, 0]
click at [69, 198] on span "Clusters" at bounding box center [115, 193] width 129 height 16
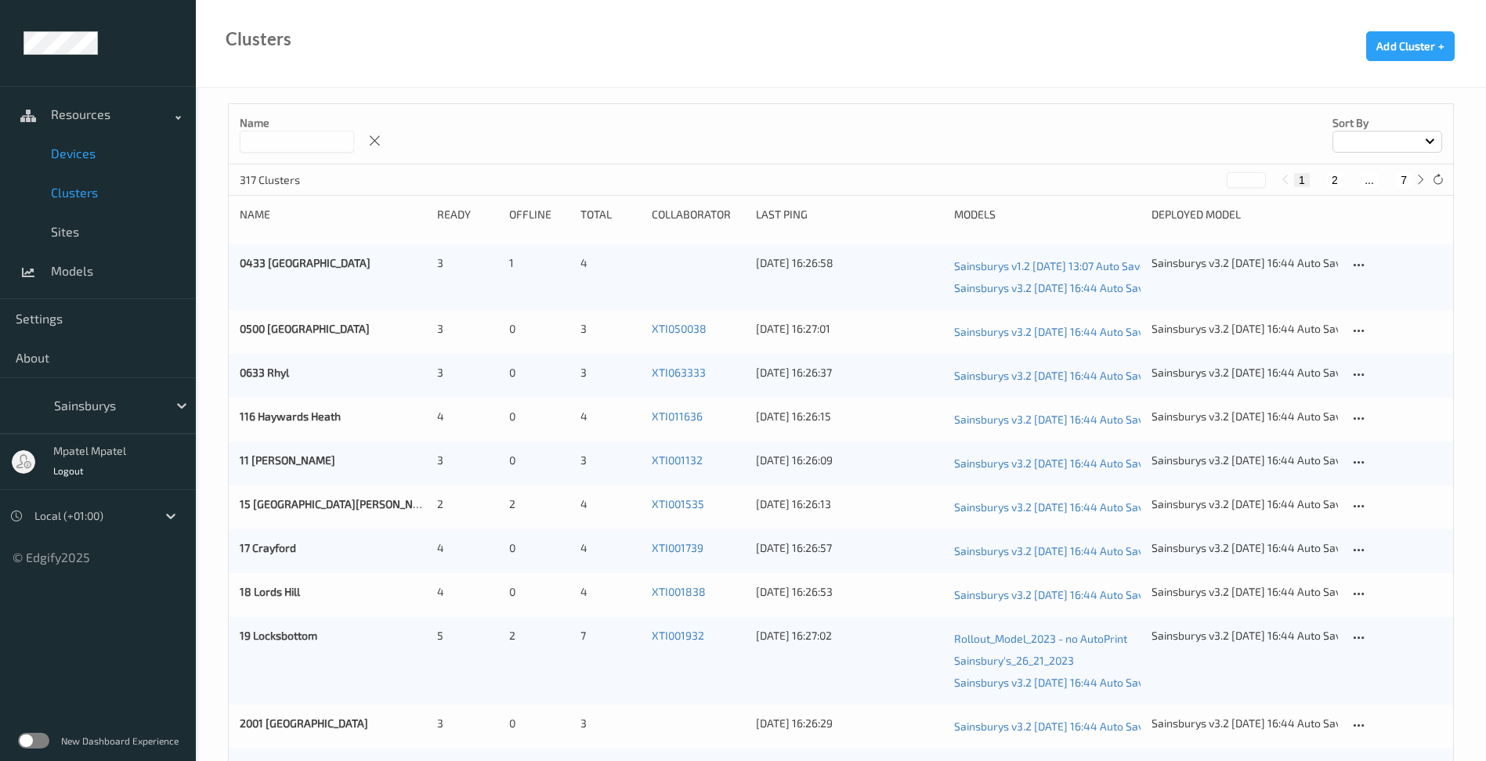
click at [68, 157] on span "Devices" at bounding box center [115, 154] width 129 height 16
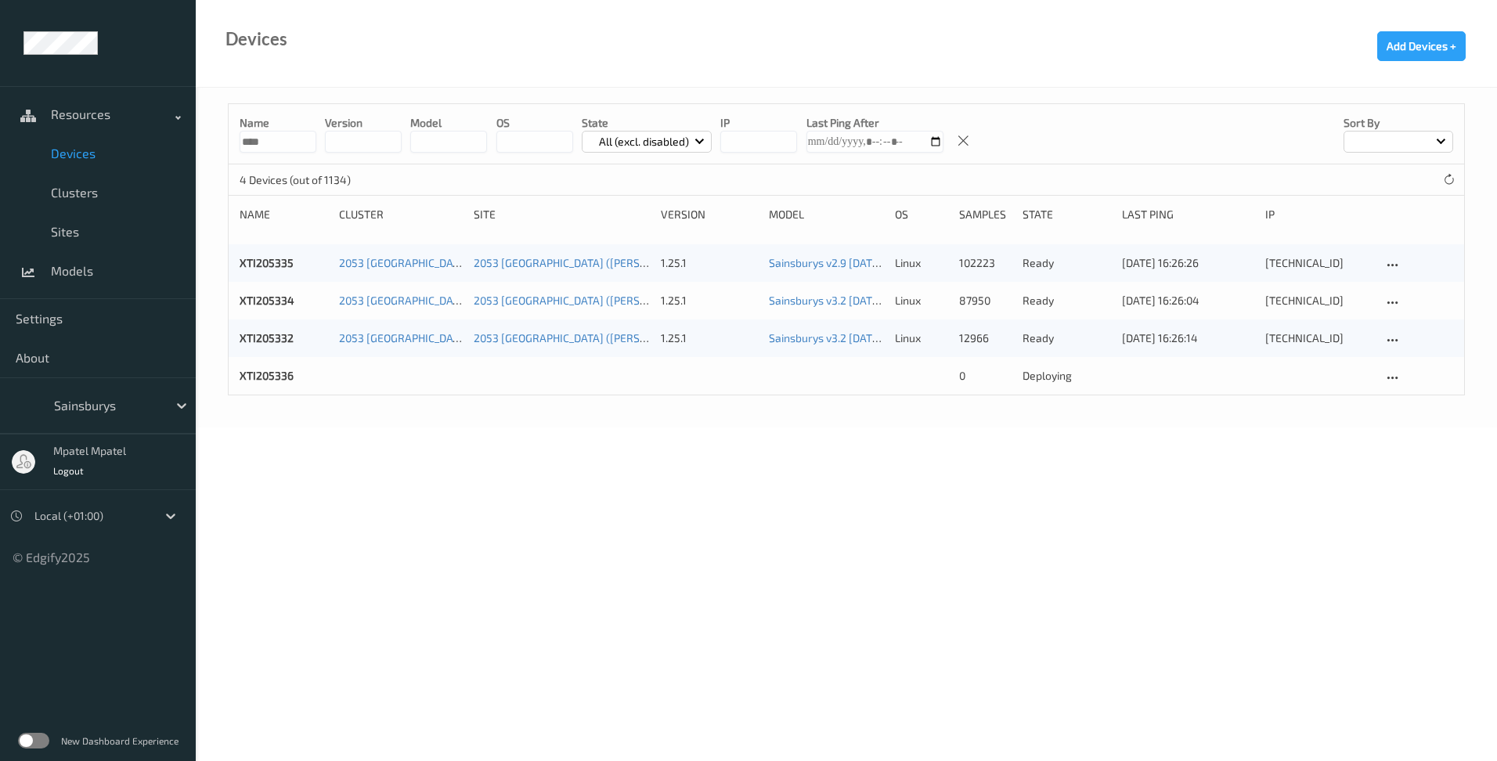
click at [452, 446] on body "Resources Devices Clusters Sites Models Settings About Sainsburys mpatel mpatel…" at bounding box center [748, 380] width 1497 height 761
click at [450, 439] on body "Resources Devices Clusters Sites Models Settings About Sainsburys mpatel mpatel…" at bounding box center [748, 380] width 1497 height 761
click at [1449, 175] on icon at bounding box center [1449, 180] width 12 height 12
click at [1064, 466] on body "Resources Devices Clusters Sites Models Settings About Sainsburys mpatel mpatel…" at bounding box center [748, 380] width 1497 height 761
click at [1450, 179] on icon at bounding box center [1449, 180] width 12 height 12
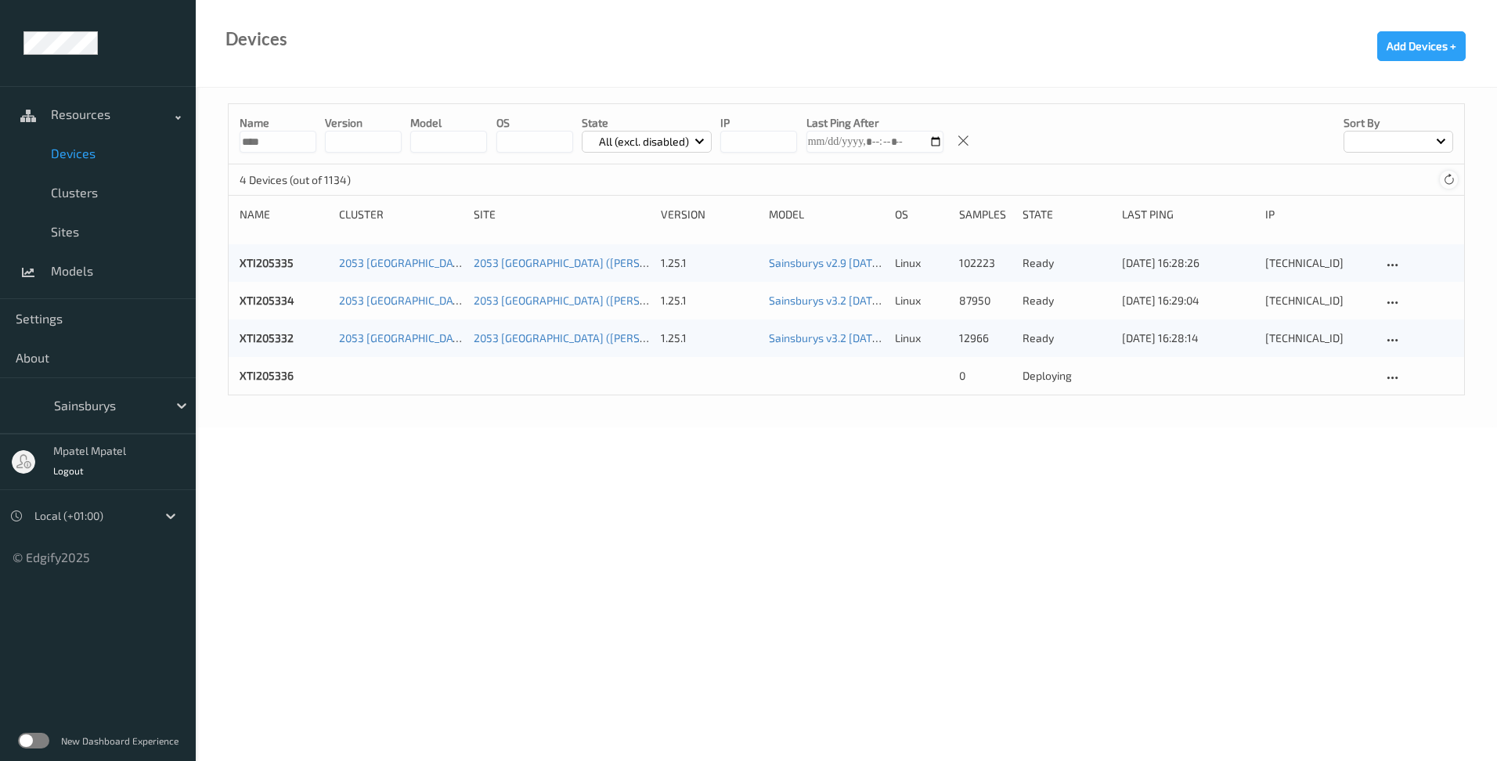
click at [1451, 180] on icon at bounding box center [1449, 180] width 12 height 12
click at [1031, 512] on body "Resources Devices Clusters Sites Models Settings About Sainsburys mpatel mpatel…" at bounding box center [748, 380] width 1497 height 761
click at [616, 438] on body "Resources Devices Clusters Sites Models Settings About Sainsburys mpatel mpatel…" at bounding box center [748, 380] width 1497 height 761
click at [1446, 182] on icon at bounding box center [1449, 180] width 12 height 12
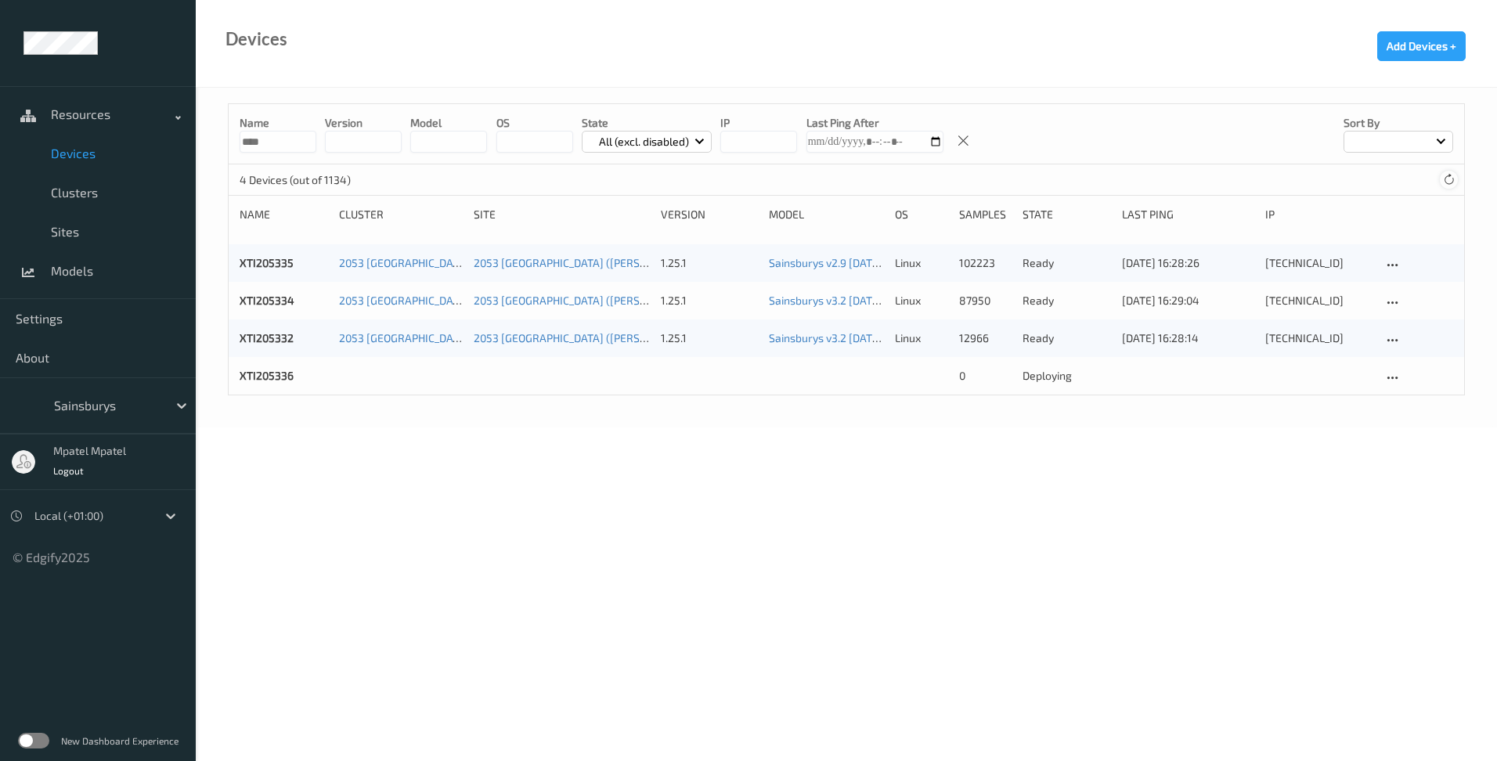
click at [1446, 182] on icon at bounding box center [1449, 180] width 12 height 12
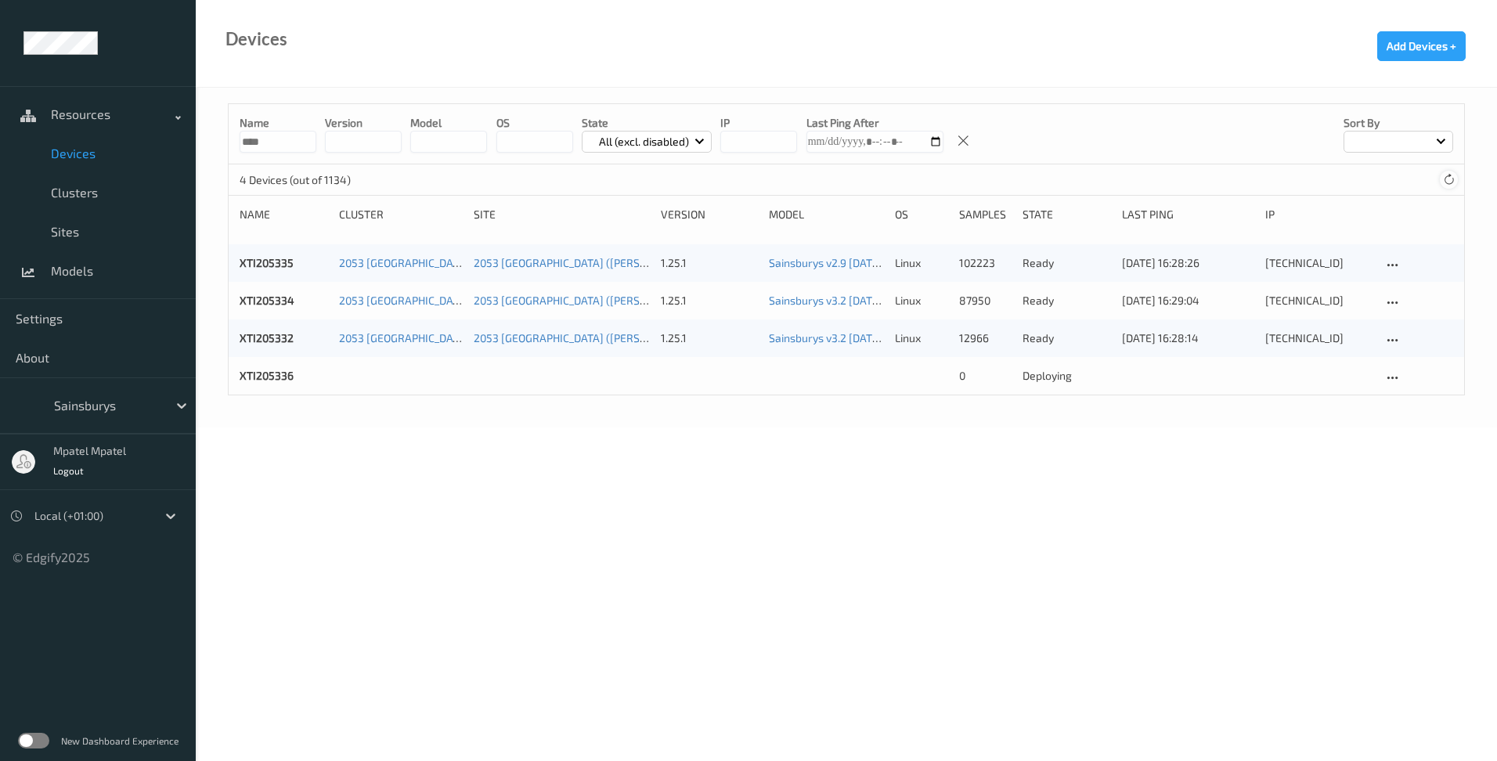
click at [1446, 182] on icon at bounding box center [1449, 180] width 12 height 12
click at [1452, 179] on icon at bounding box center [1449, 180] width 12 height 12
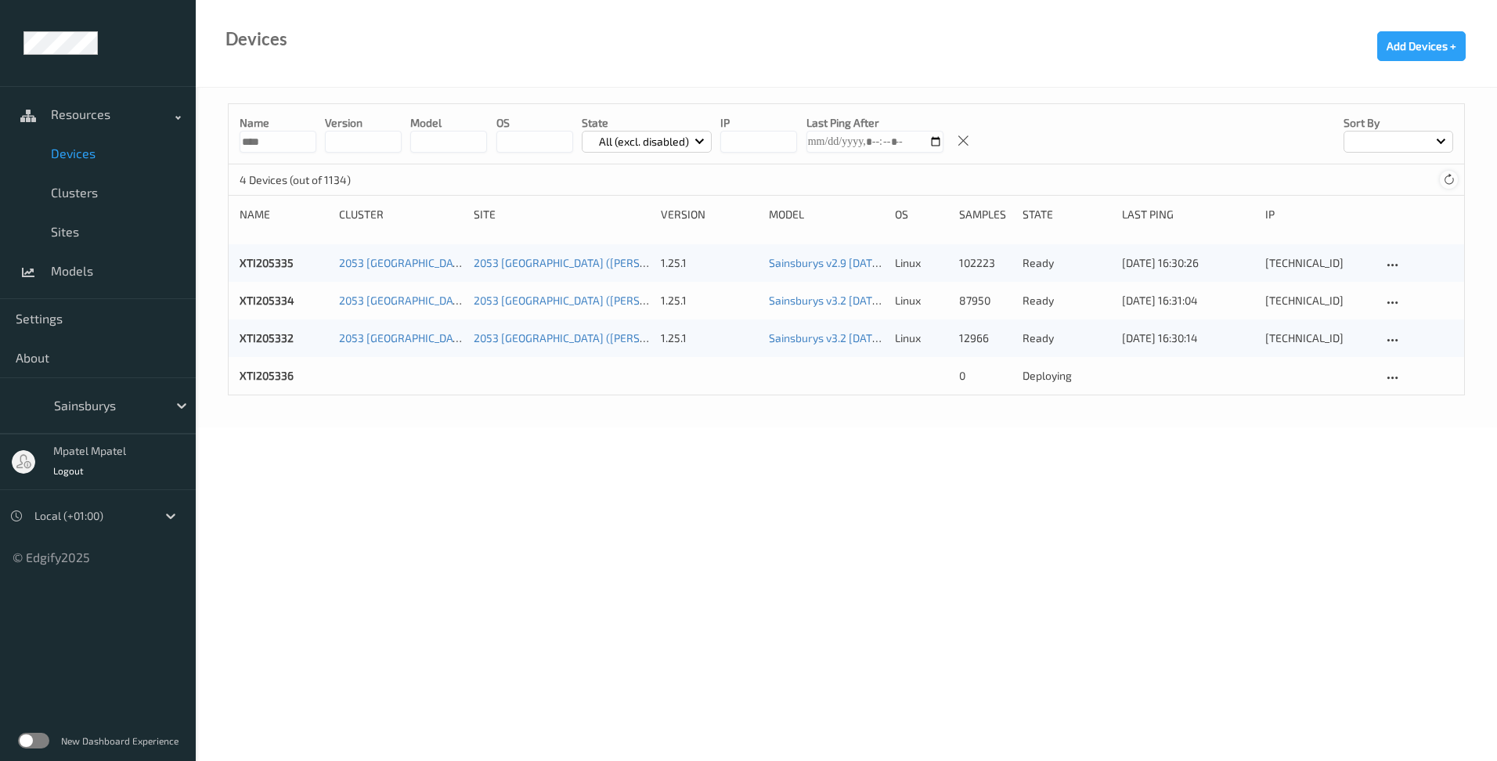
click at [1452, 179] on icon at bounding box center [1449, 180] width 12 height 12
click at [957, 142] on icon at bounding box center [963, 141] width 13 height 14
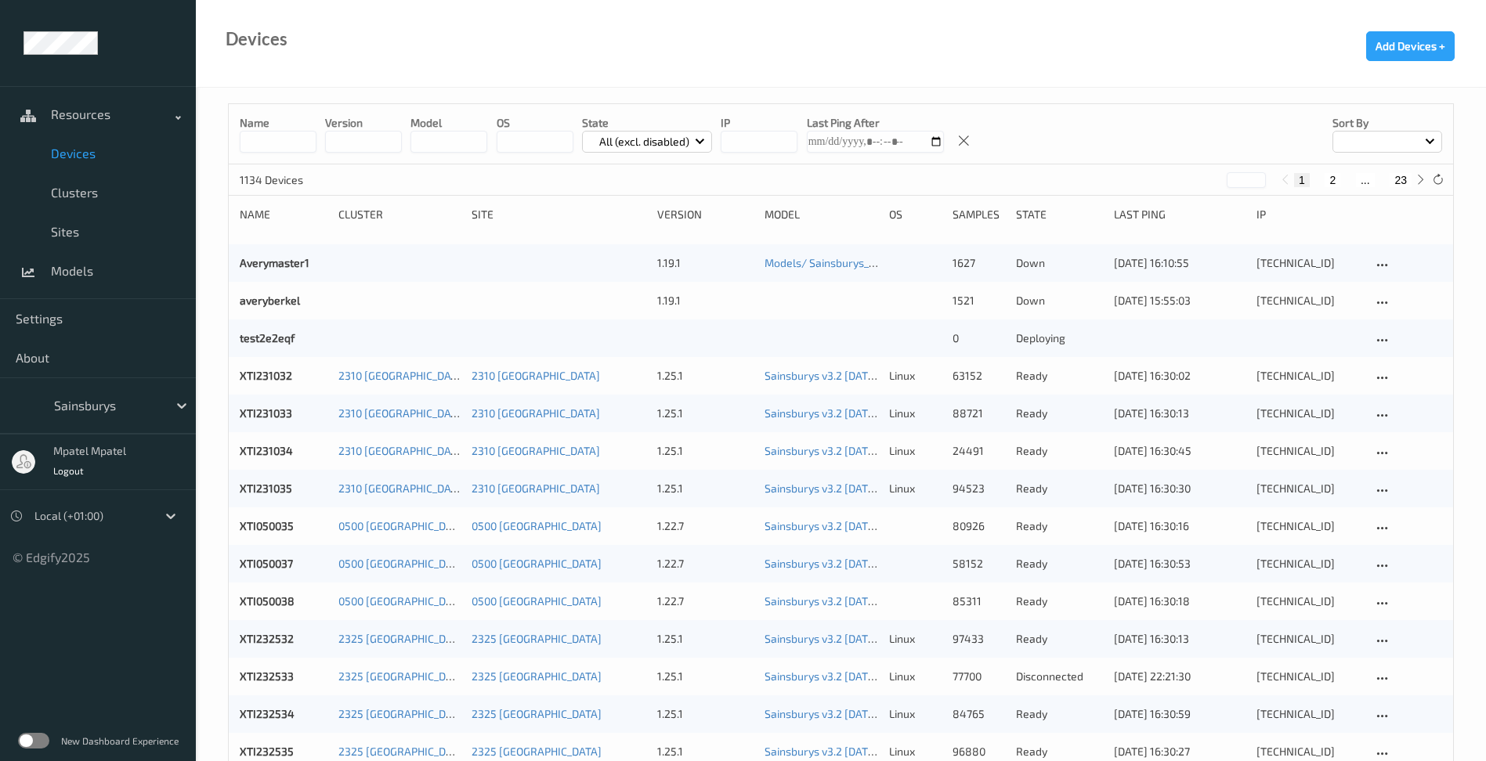
click at [665, 135] on p "All (excl. disabled)" at bounding box center [644, 142] width 101 height 16
click at [621, 341] on p "All" at bounding box center [637, 342] width 108 height 27
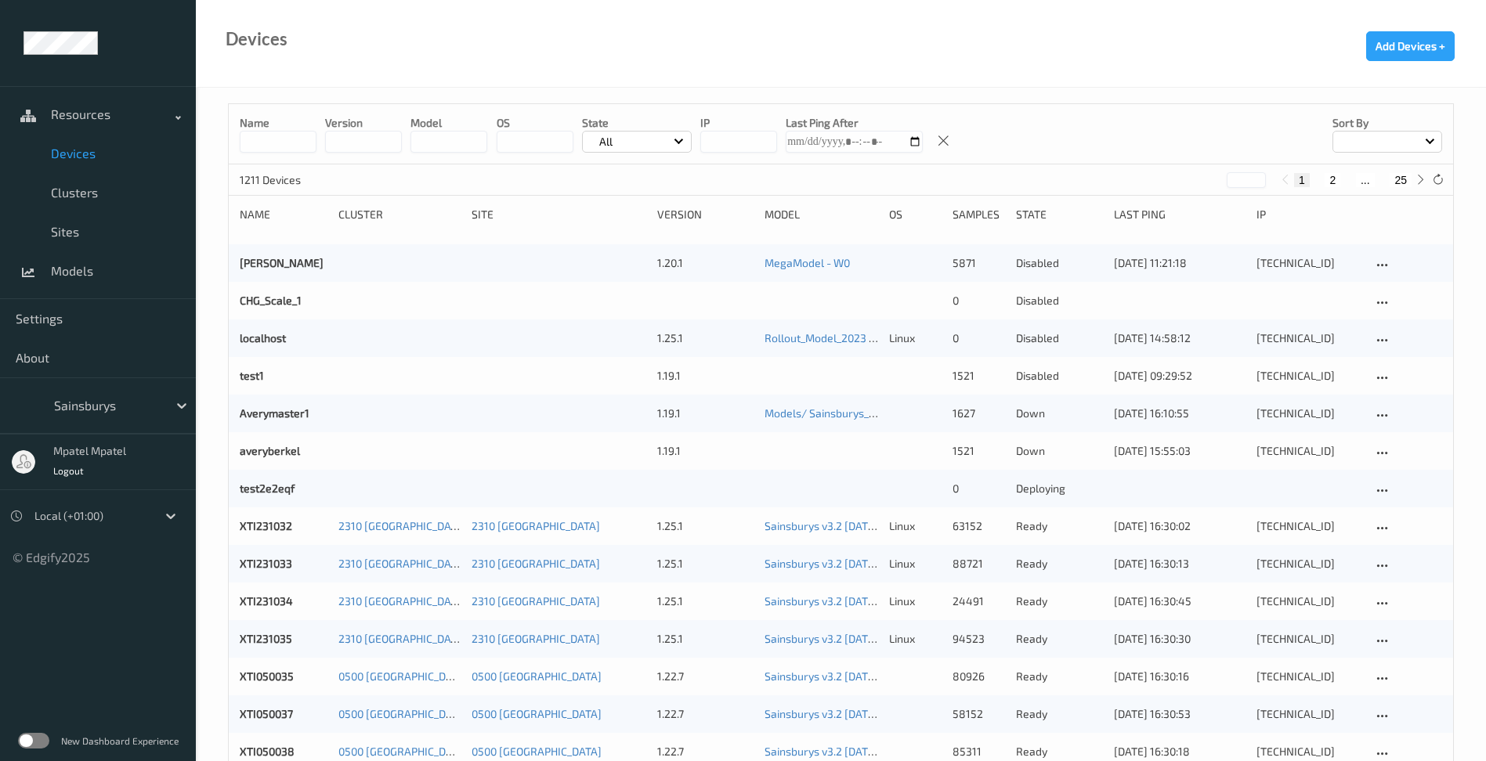
click at [267, 143] on input at bounding box center [278, 142] width 77 height 22
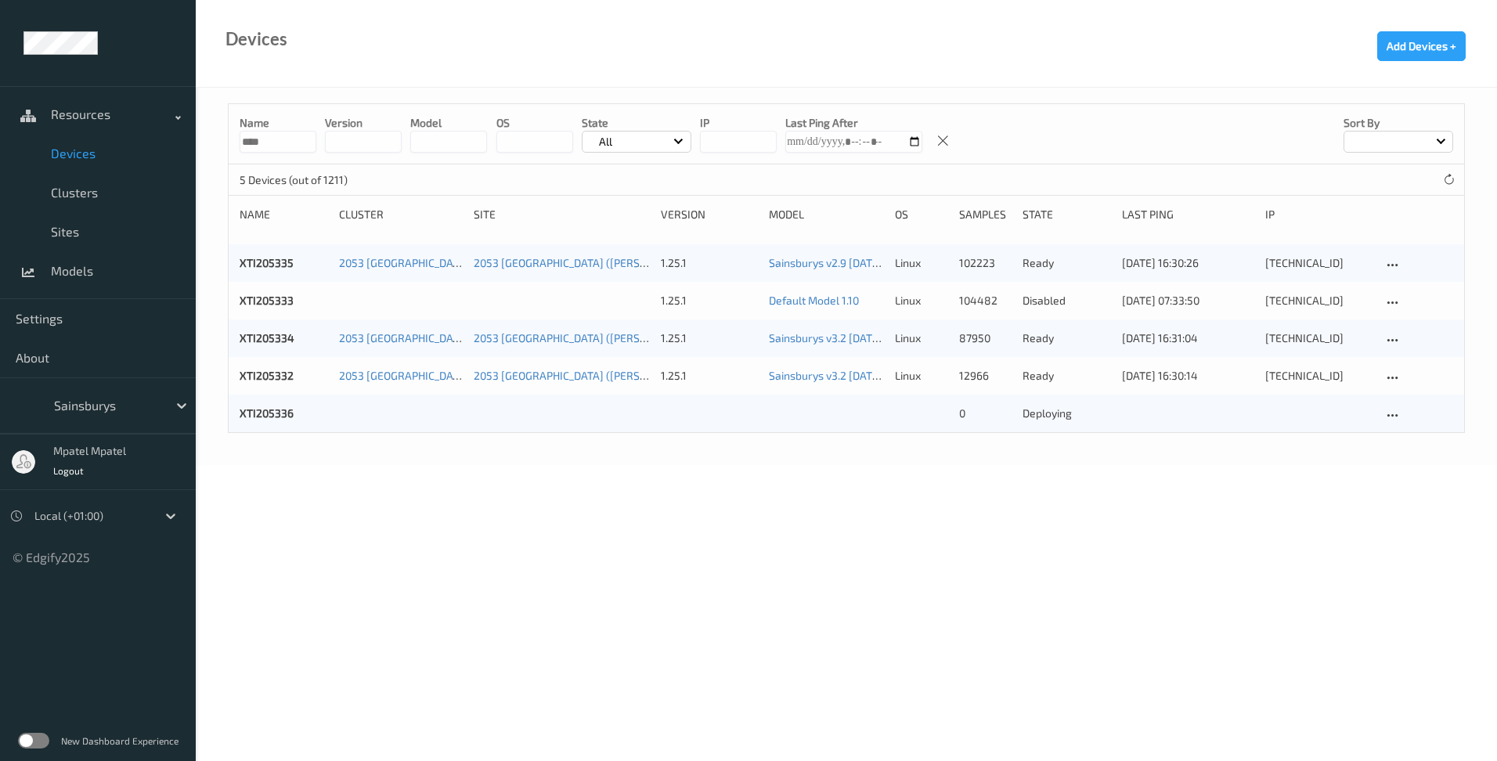
type input "****"
click at [363, 464] on div "Name **** version model OS State All IP Last Ping After Sort by 5 Devices (out …" at bounding box center [847, 276] width 1302 height 377
click at [280, 409] on link "XTI205336" at bounding box center [267, 412] width 54 height 13
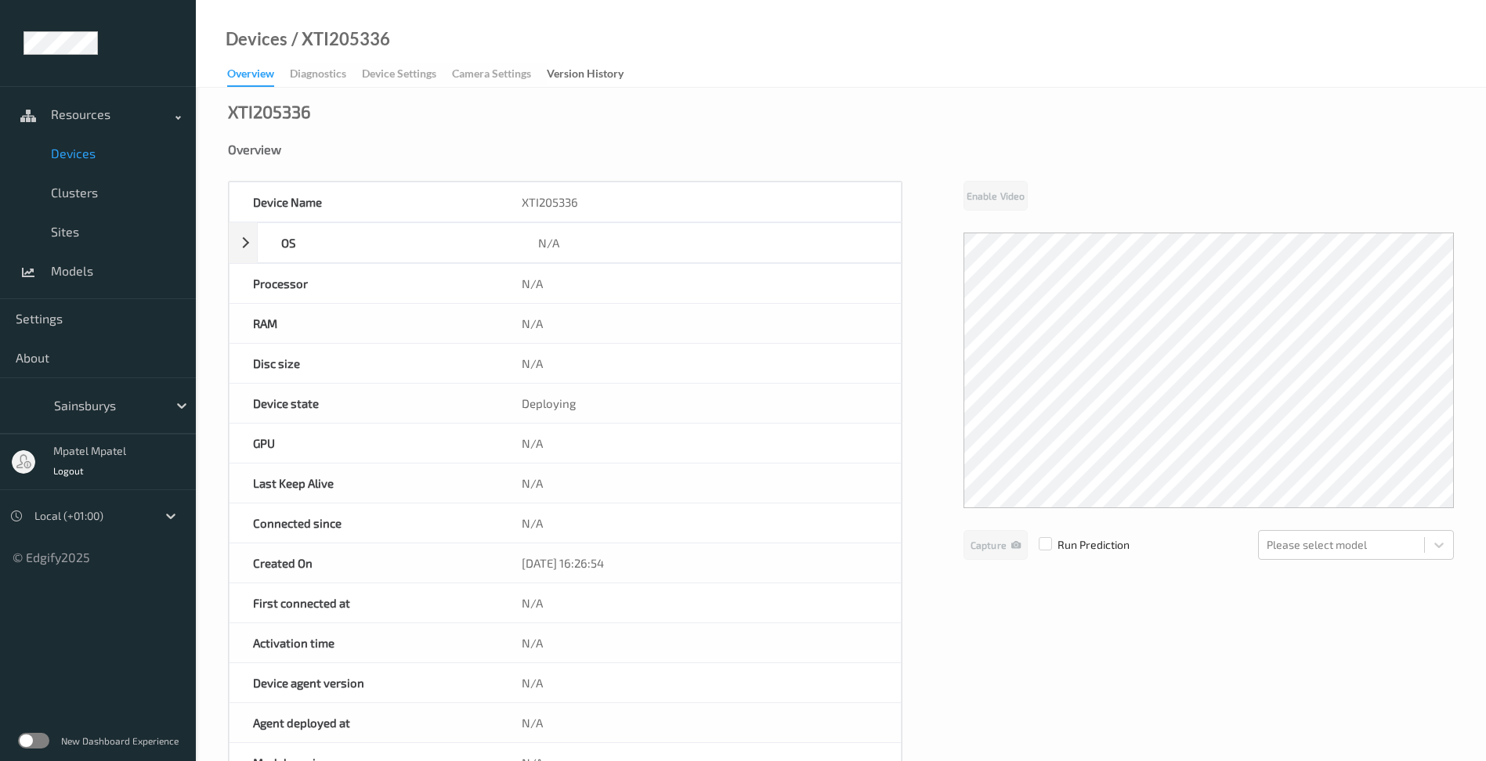
click at [79, 153] on span "Devices" at bounding box center [115, 154] width 129 height 16
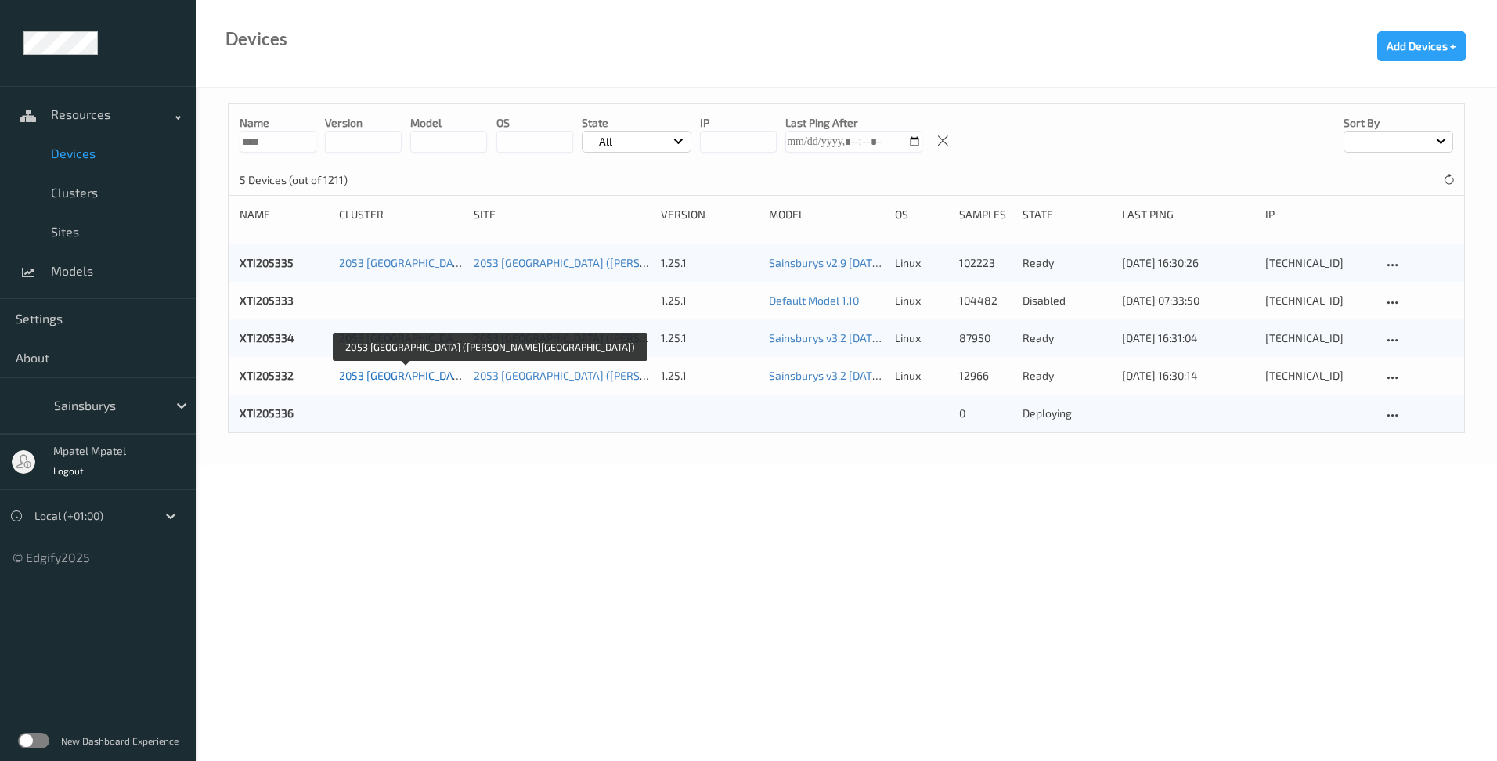
click at [386, 377] on link "2053 [GEOGRAPHIC_DATA] ([PERSON_NAME][GEOGRAPHIC_DATA])" at bounding box center [502, 375] width 327 height 13
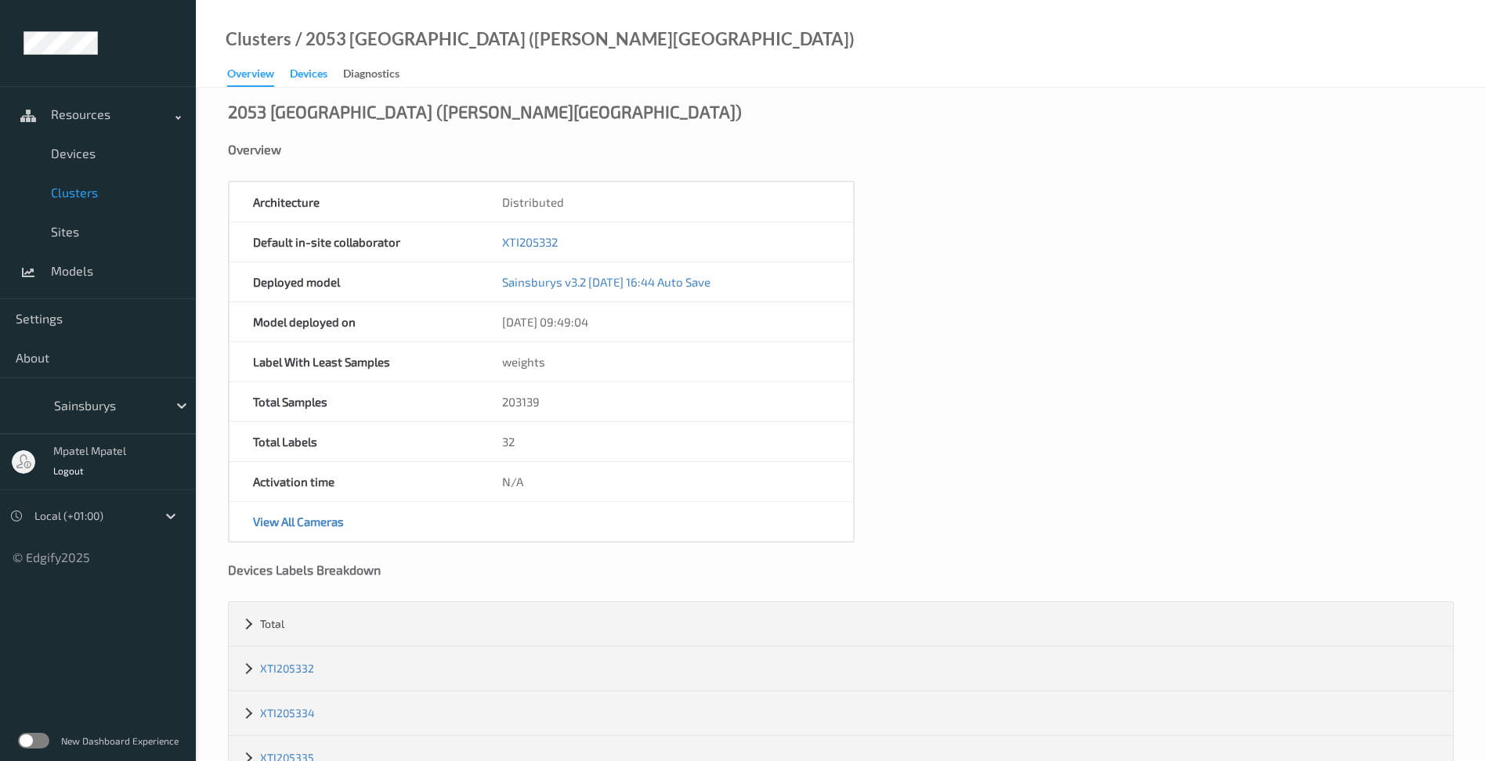
click at [316, 72] on div "Devices" at bounding box center [309, 76] width 38 height 20
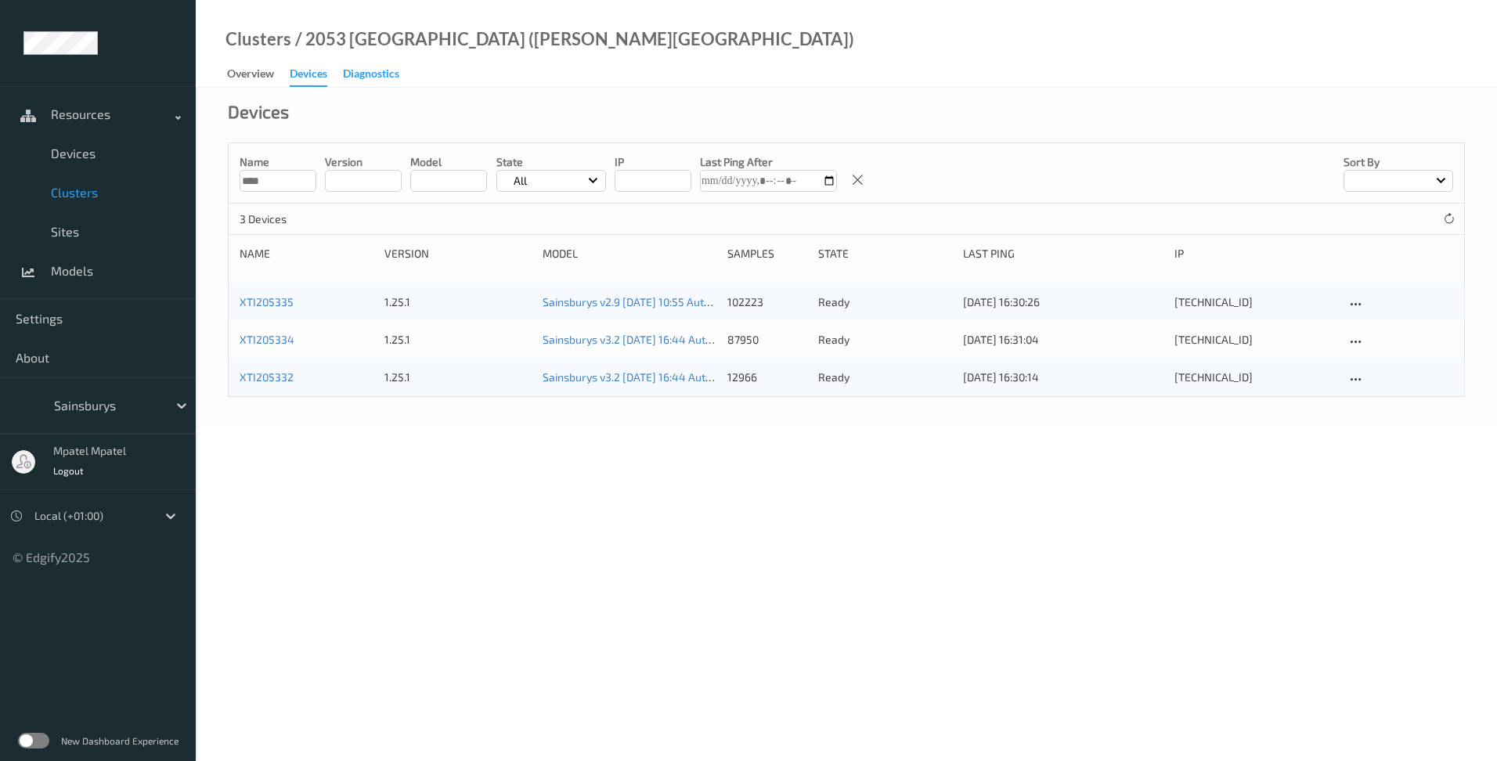
click at [397, 74] on div "Diagnostics" at bounding box center [371, 76] width 56 height 20
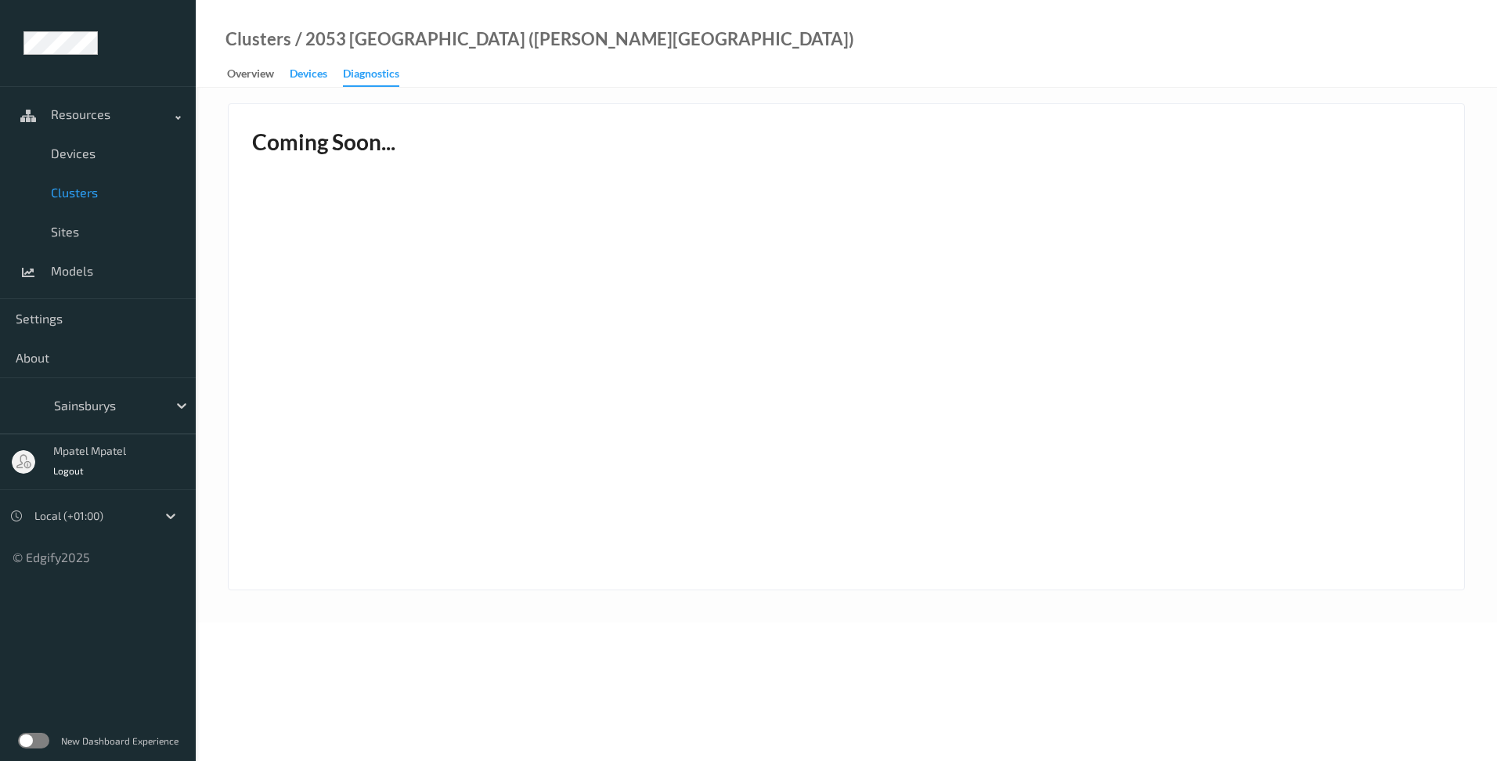
click at [320, 75] on div "Devices" at bounding box center [309, 76] width 38 height 20
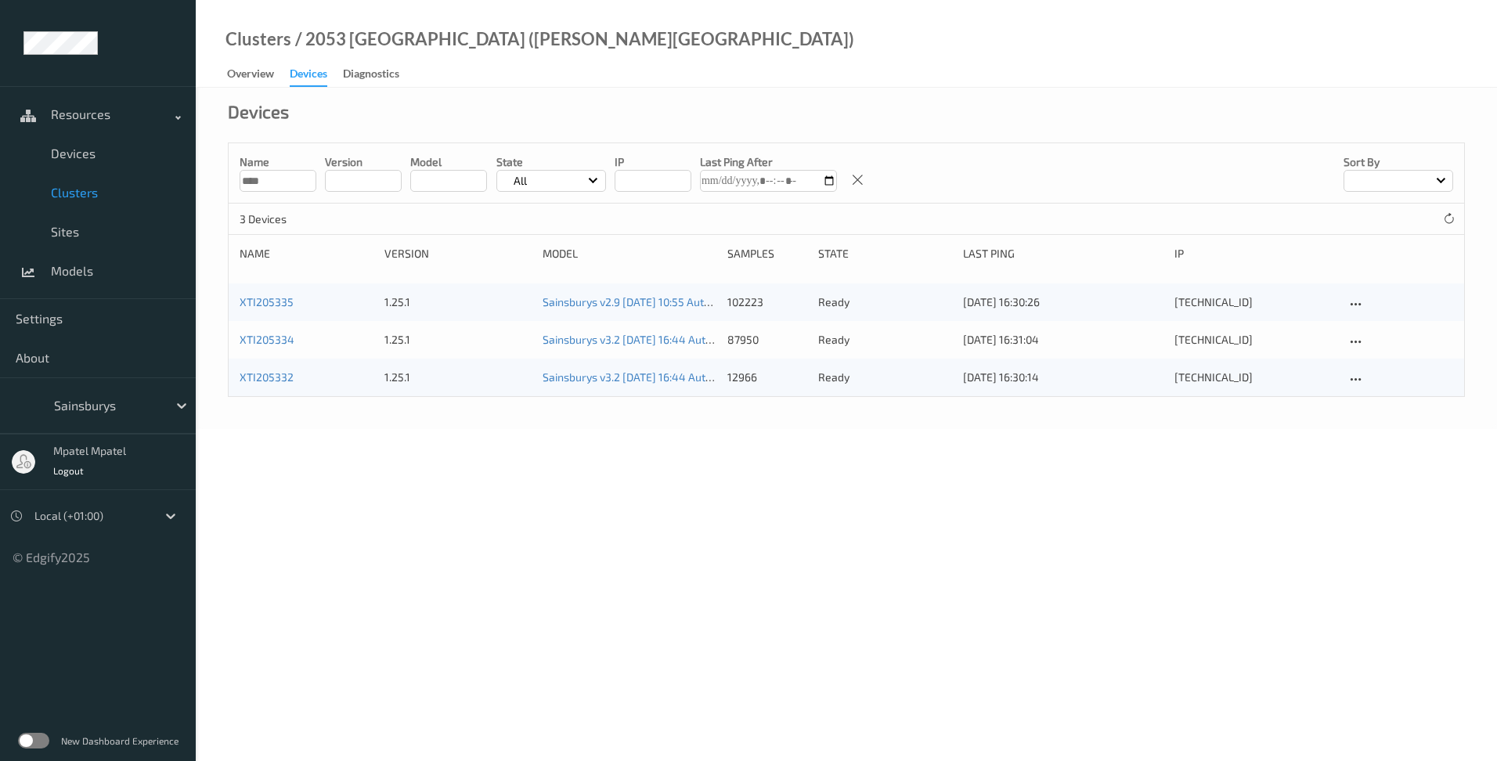
click at [84, 189] on span "Clusters" at bounding box center [115, 193] width 129 height 16
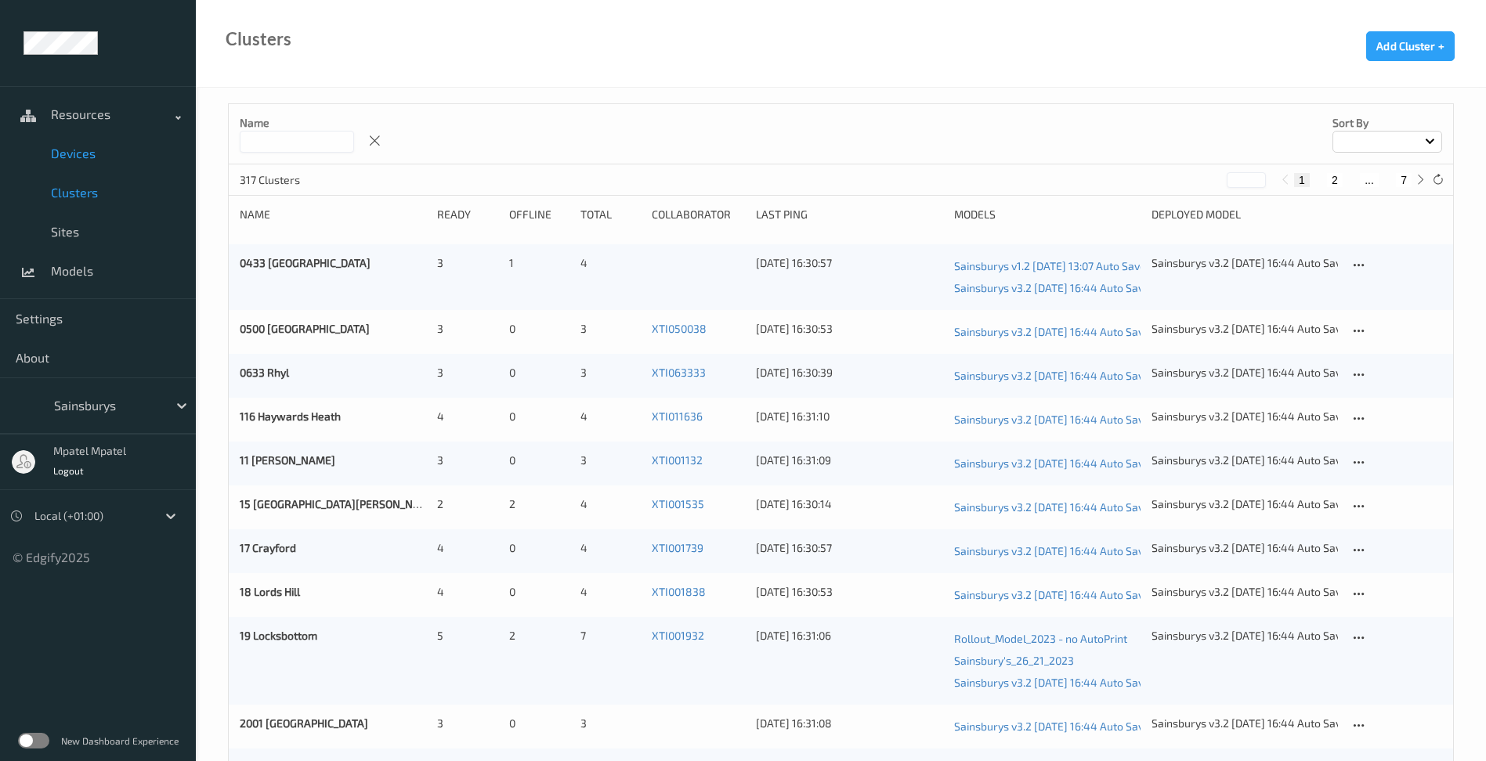
click at [65, 161] on span "Devices" at bounding box center [115, 154] width 129 height 16
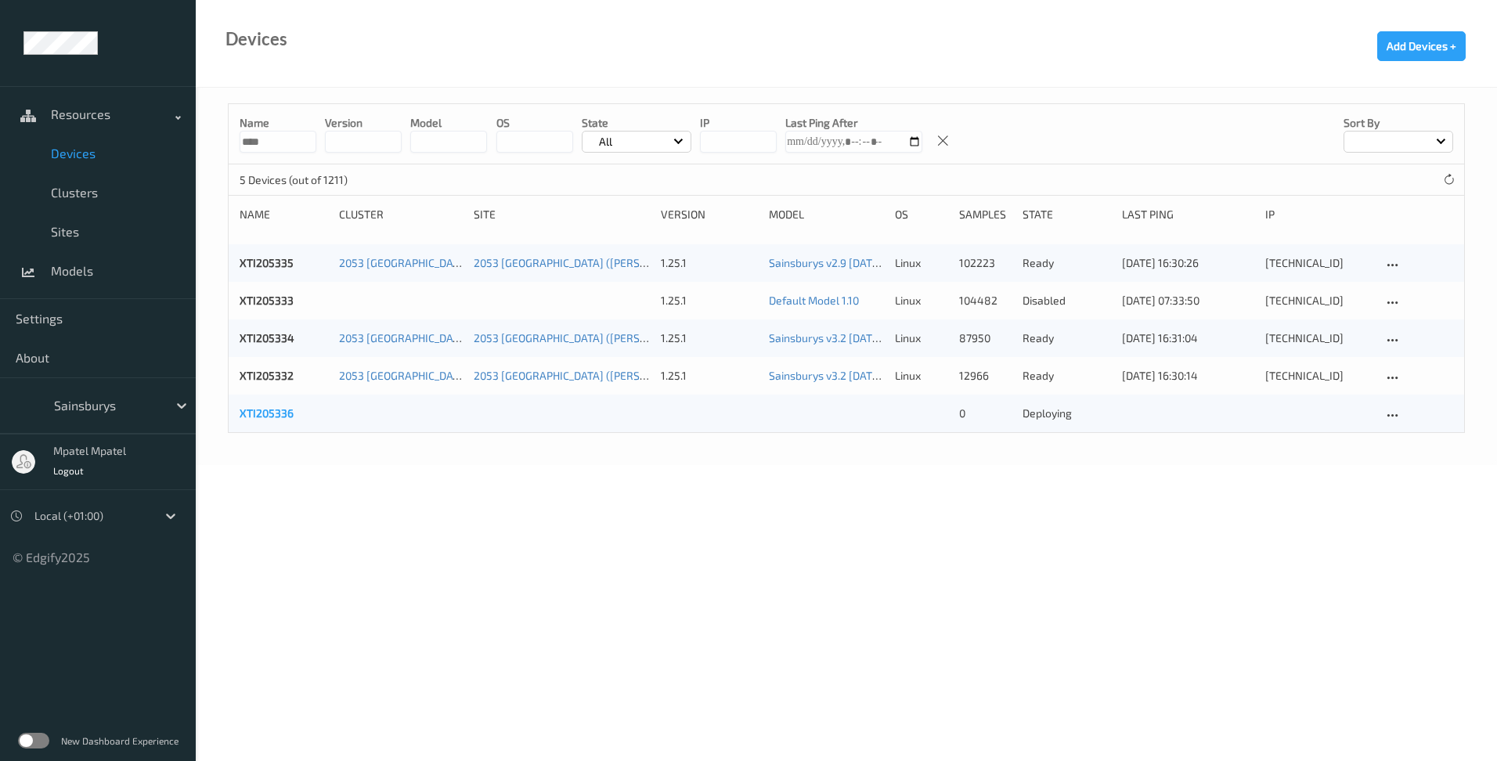
click at [267, 414] on link "XTI205336" at bounding box center [267, 412] width 54 height 13
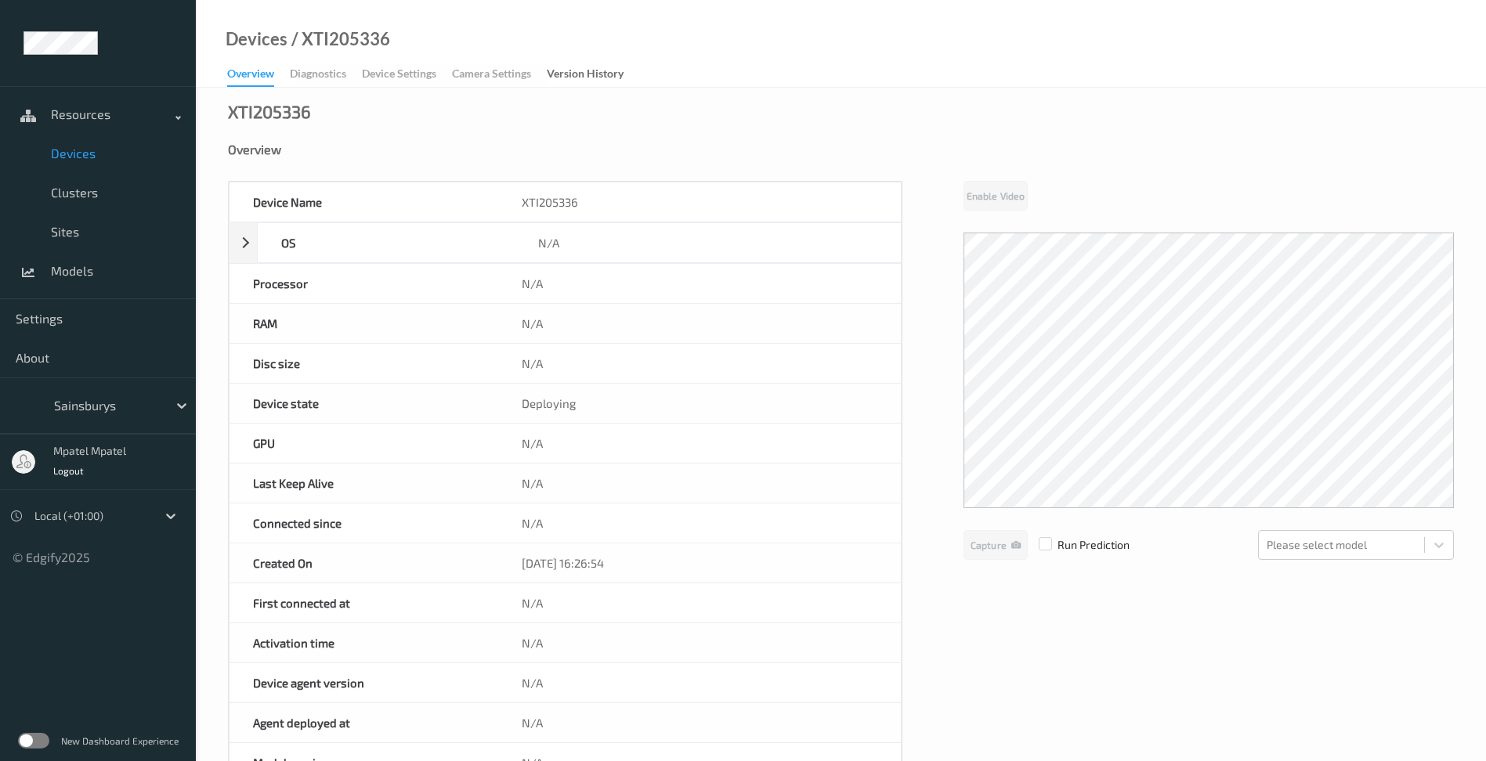
click at [400, 74] on div "Overview Diagnostics Device Settings Camera Settings Version History" at bounding box center [433, 74] width 412 height 23
click at [89, 186] on span "Clusters" at bounding box center [115, 193] width 129 height 16
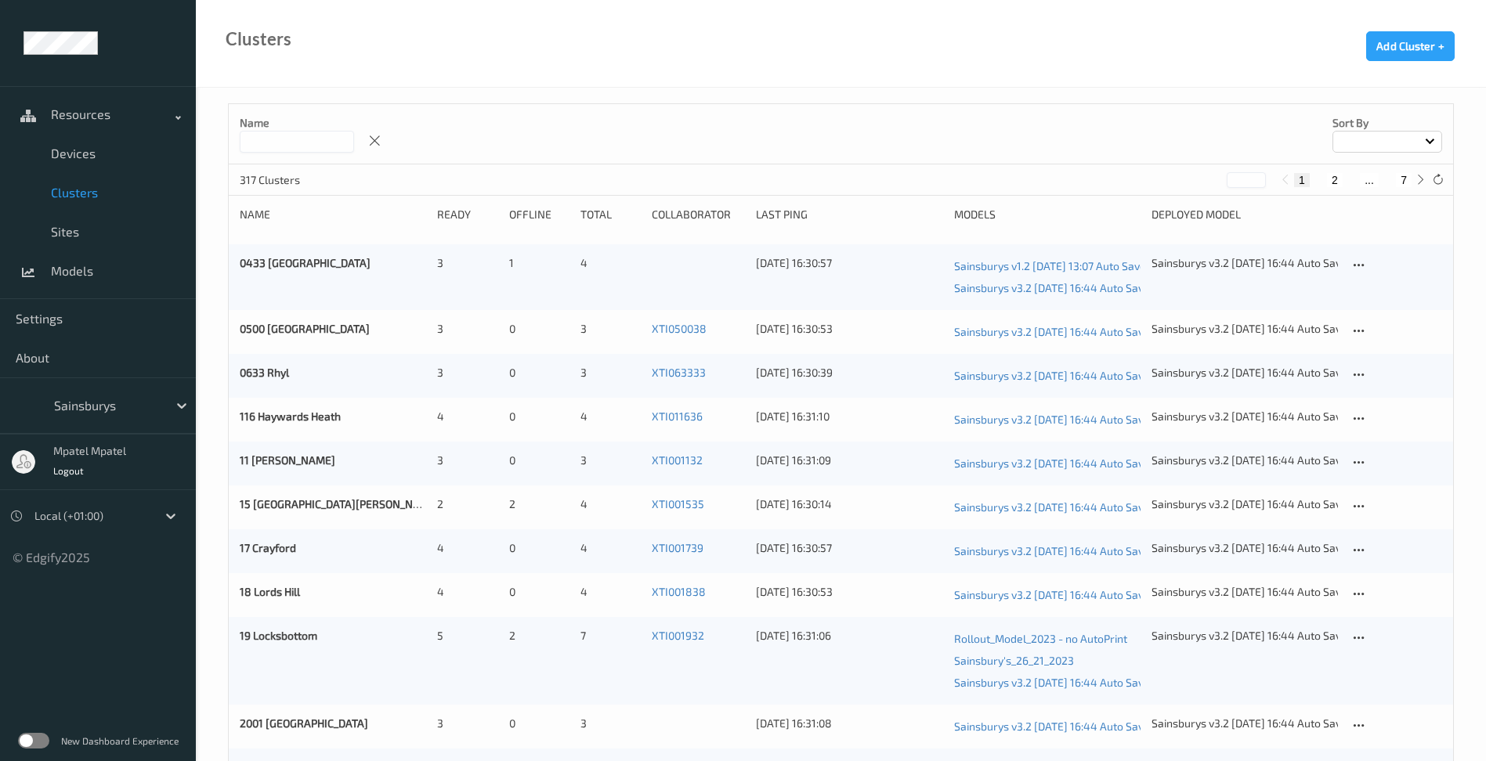
click at [264, 142] on input at bounding box center [297, 142] width 114 height 22
type input "****"
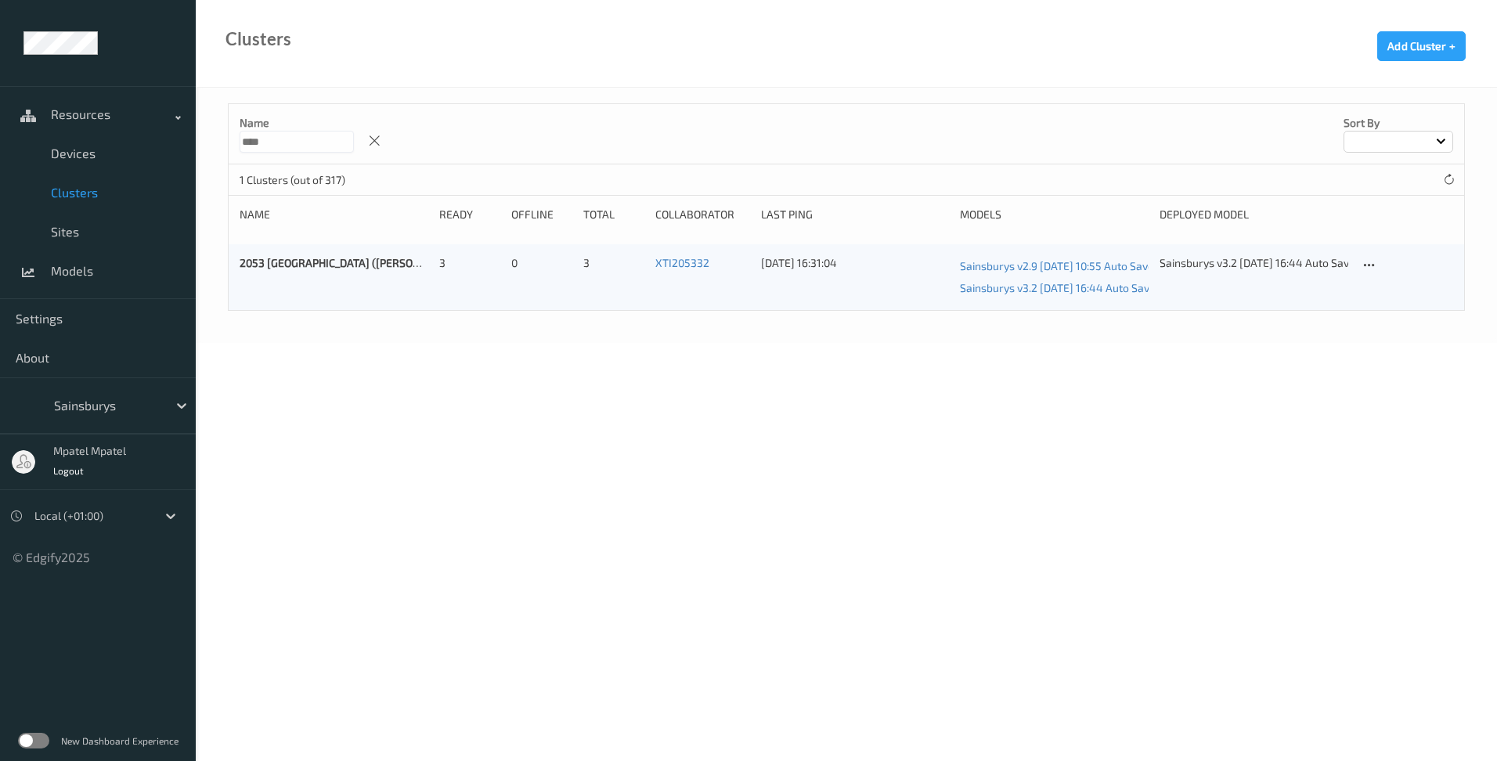
click at [345, 358] on body "Resources Devices Clusters Sites Models Settings About Sainsburys mpatel mpatel…" at bounding box center [748, 380] width 1497 height 761
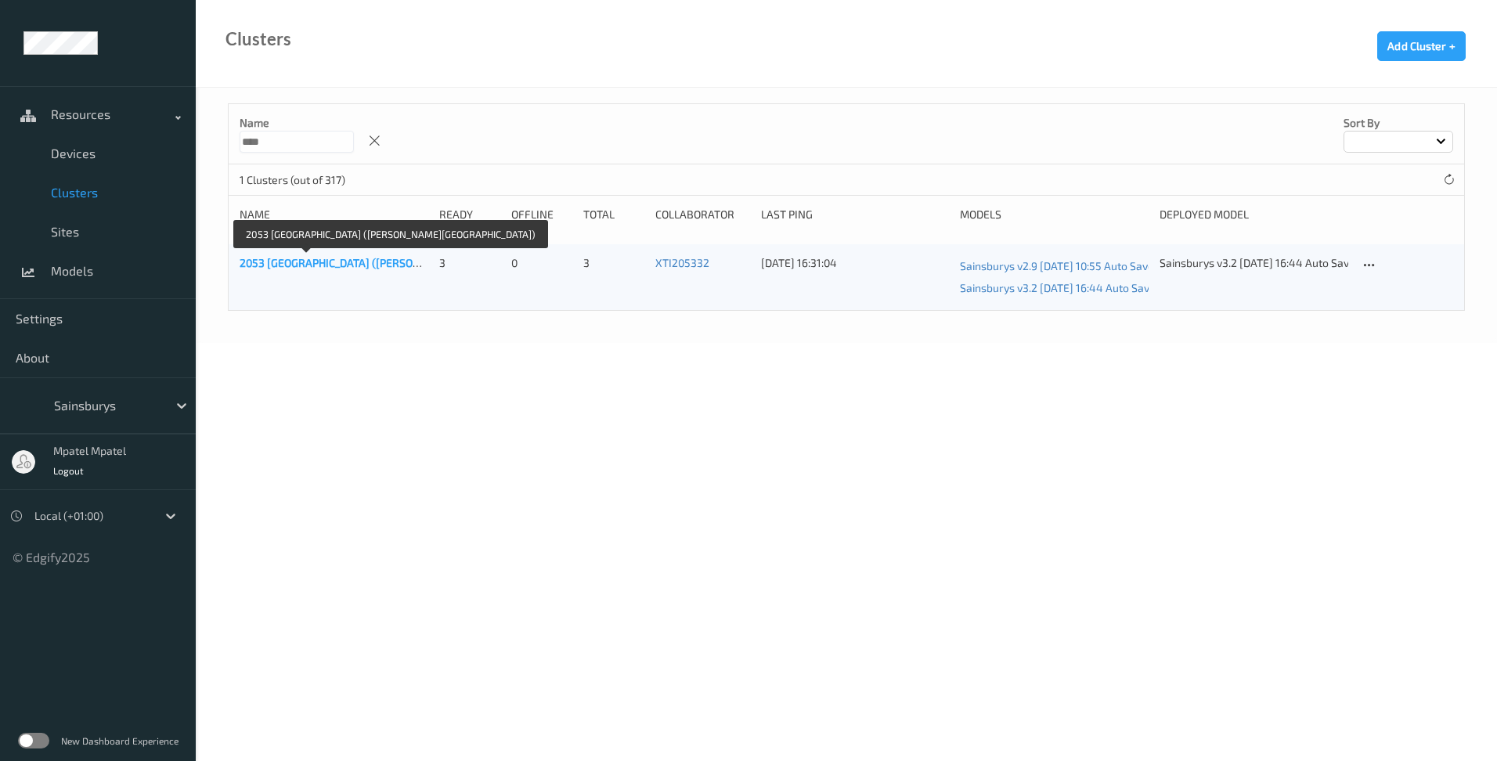
click at [316, 266] on link "2053 [GEOGRAPHIC_DATA] ([PERSON_NAME][GEOGRAPHIC_DATA])" at bounding box center [403, 262] width 327 height 13
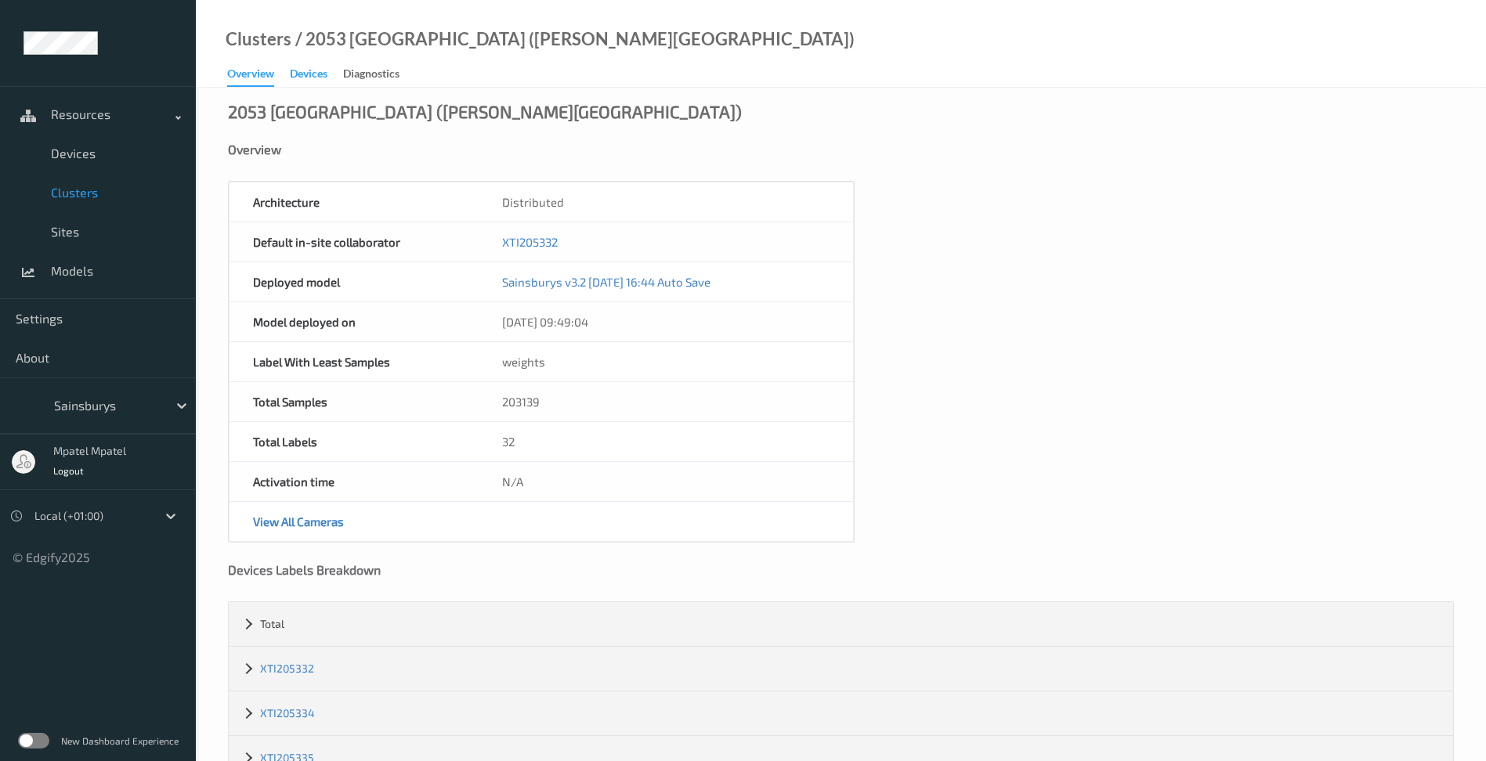
click at [320, 79] on div "Devices" at bounding box center [309, 76] width 38 height 20
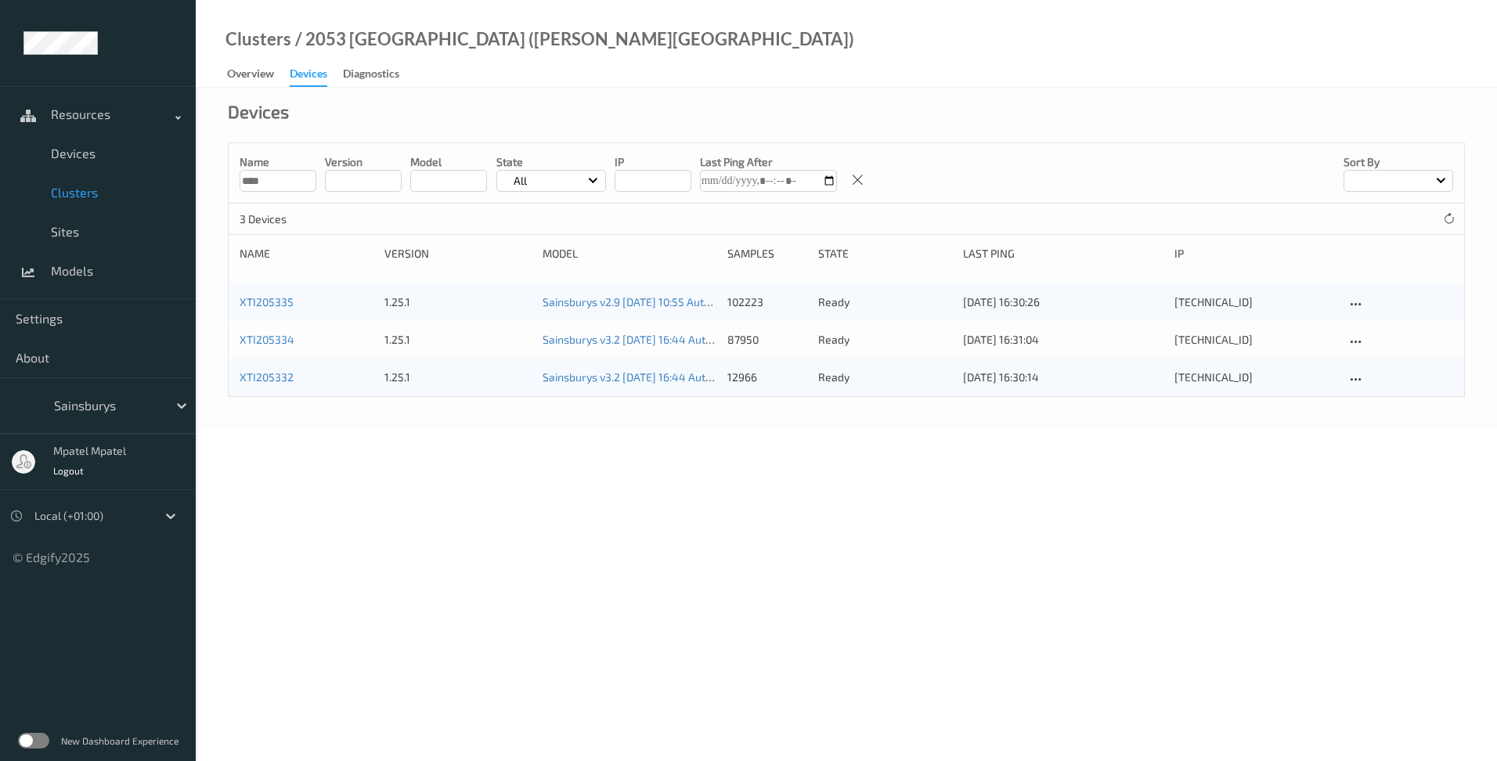
drag, startPoint x: 417, startPoint y: 446, endPoint x: 488, endPoint y: 417, distance: 76.9
click at [417, 446] on body "Resources Devices Clusters Sites Models Settings About Sainsburys mpatel mpatel…" at bounding box center [748, 380] width 1497 height 761
drag, startPoint x: 286, startPoint y: 181, endPoint x: 244, endPoint y: 180, distance: 42.3
click at [244, 180] on input "****" at bounding box center [278, 181] width 77 height 22
click at [389, 424] on div "Devices Name version model State All IP Last Ping After Sort by 3 Devices Name …" at bounding box center [847, 258] width 1302 height 341
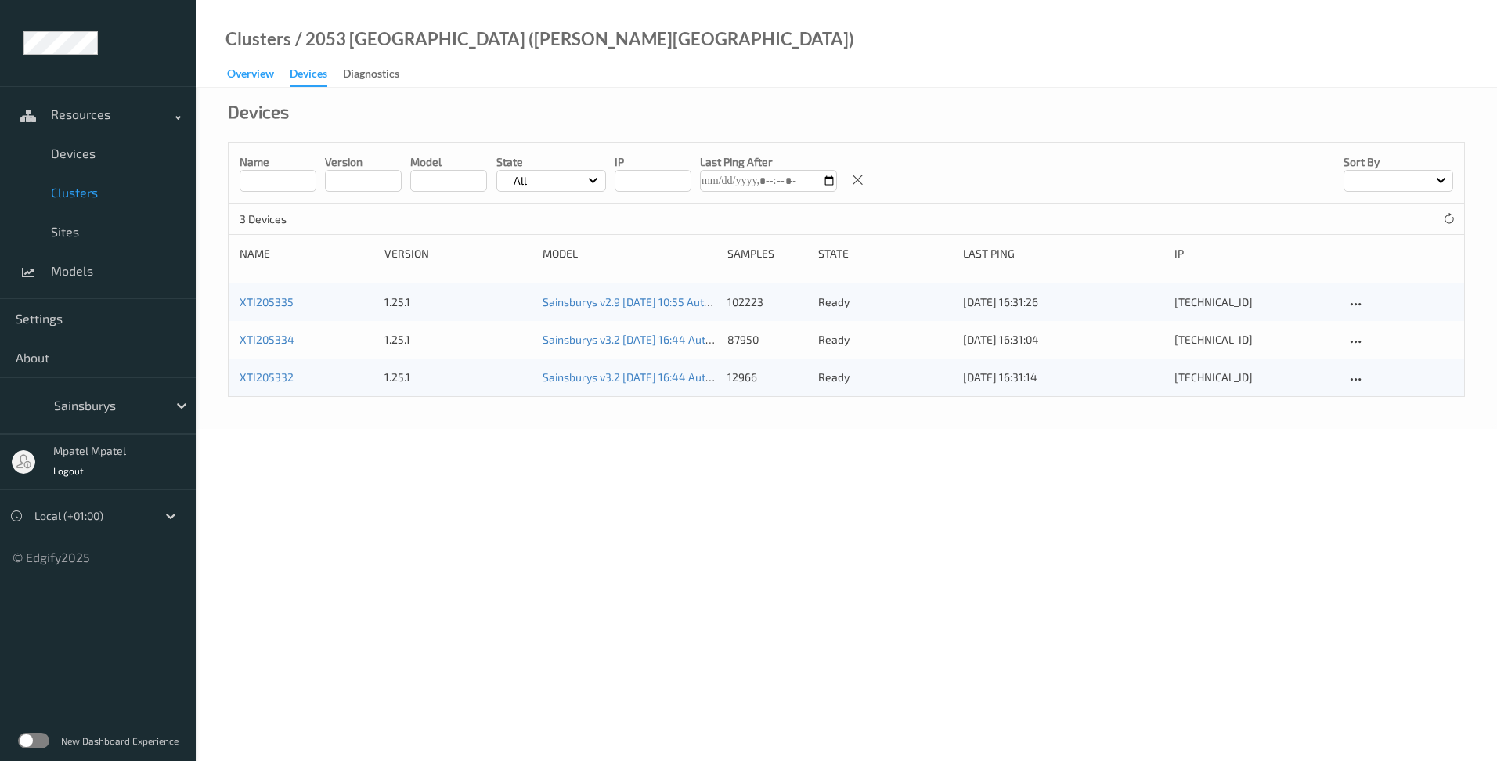
click at [266, 81] on div "Overview" at bounding box center [250, 76] width 47 height 20
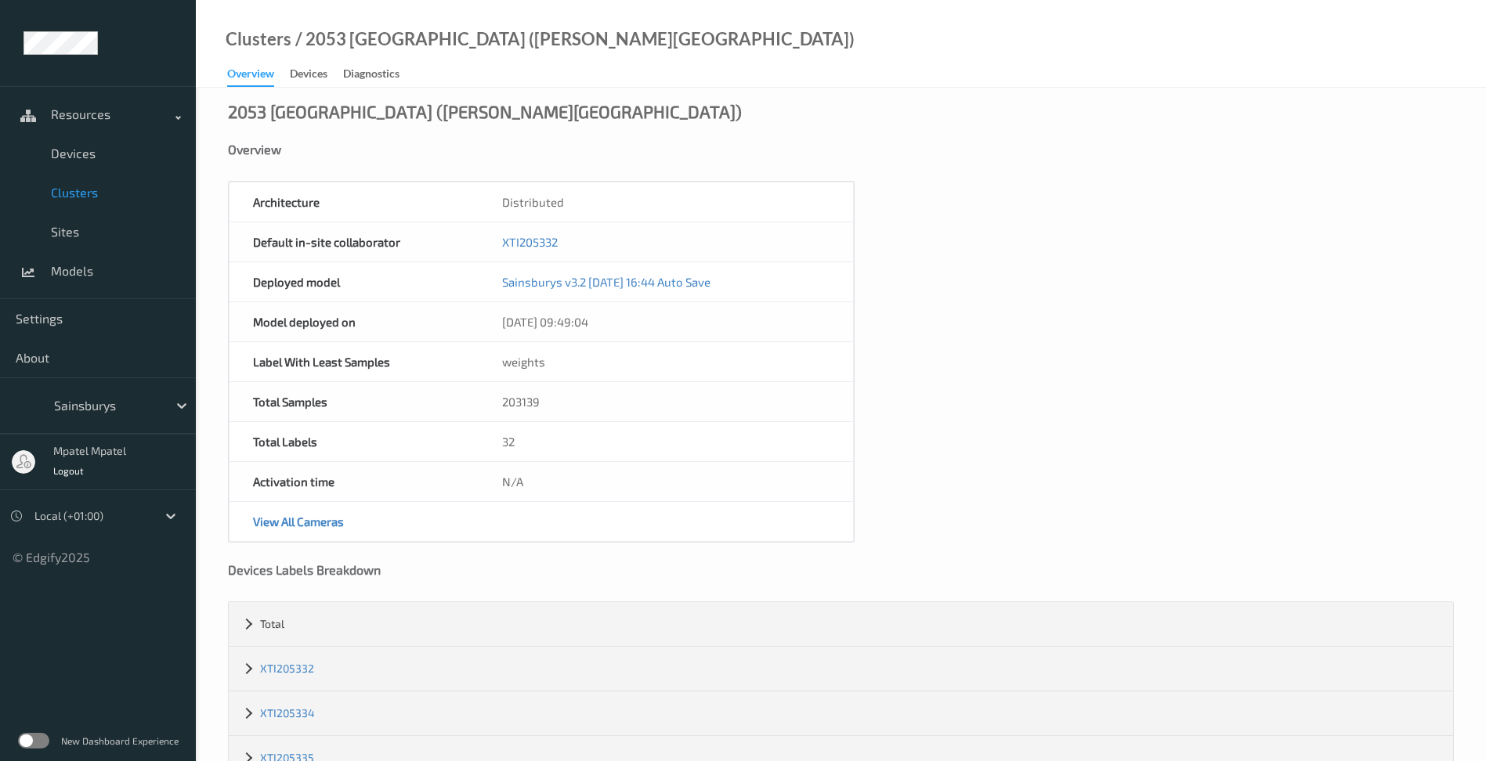
click at [288, 75] on link "Overview" at bounding box center [258, 74] width 63 height 23
click at [294, 74] on div "Devices" at bounding box center [309, 76] width 38 height 20
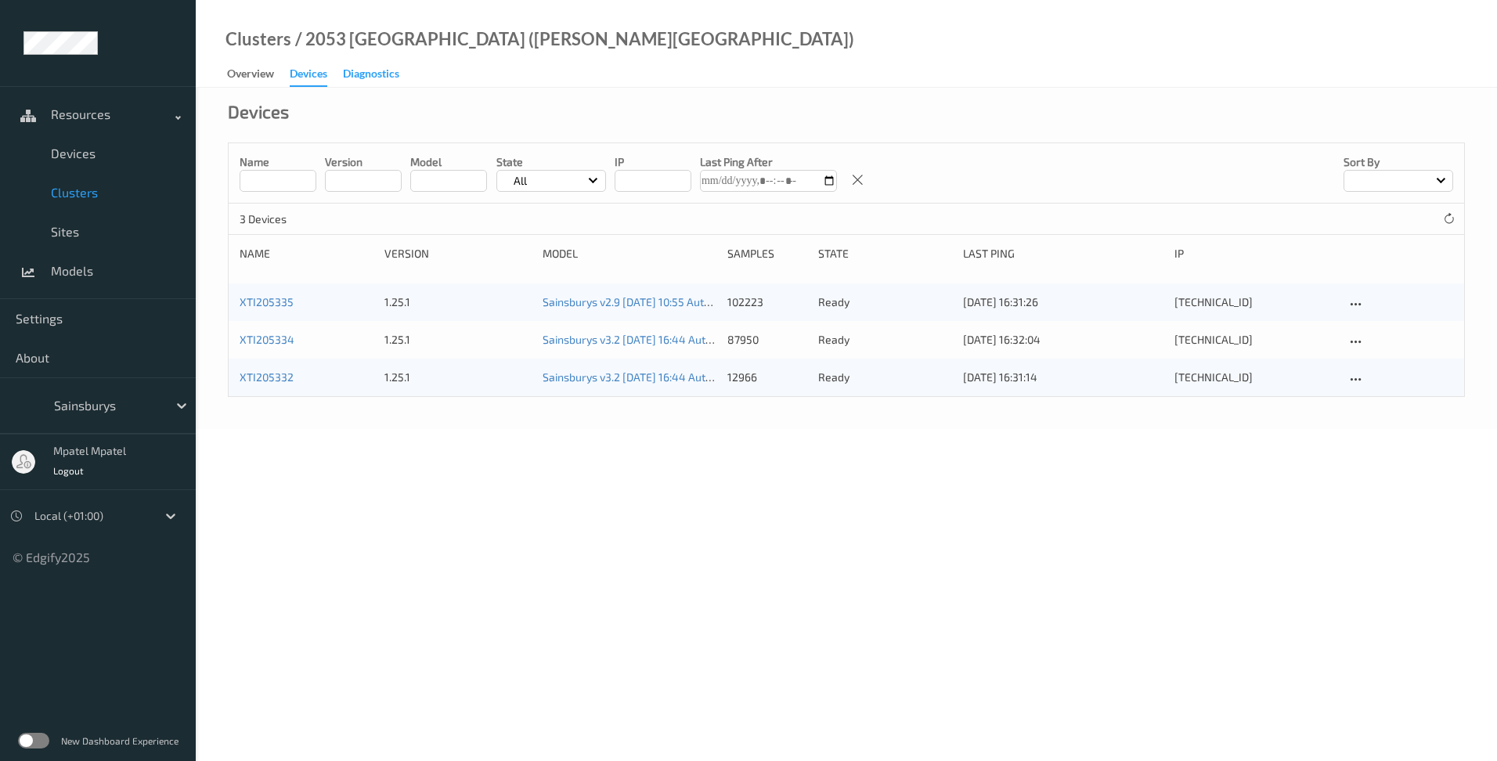
click at [399, 77] on div "Diagnostics" at bounding box center [371, 76] width 56 height 20
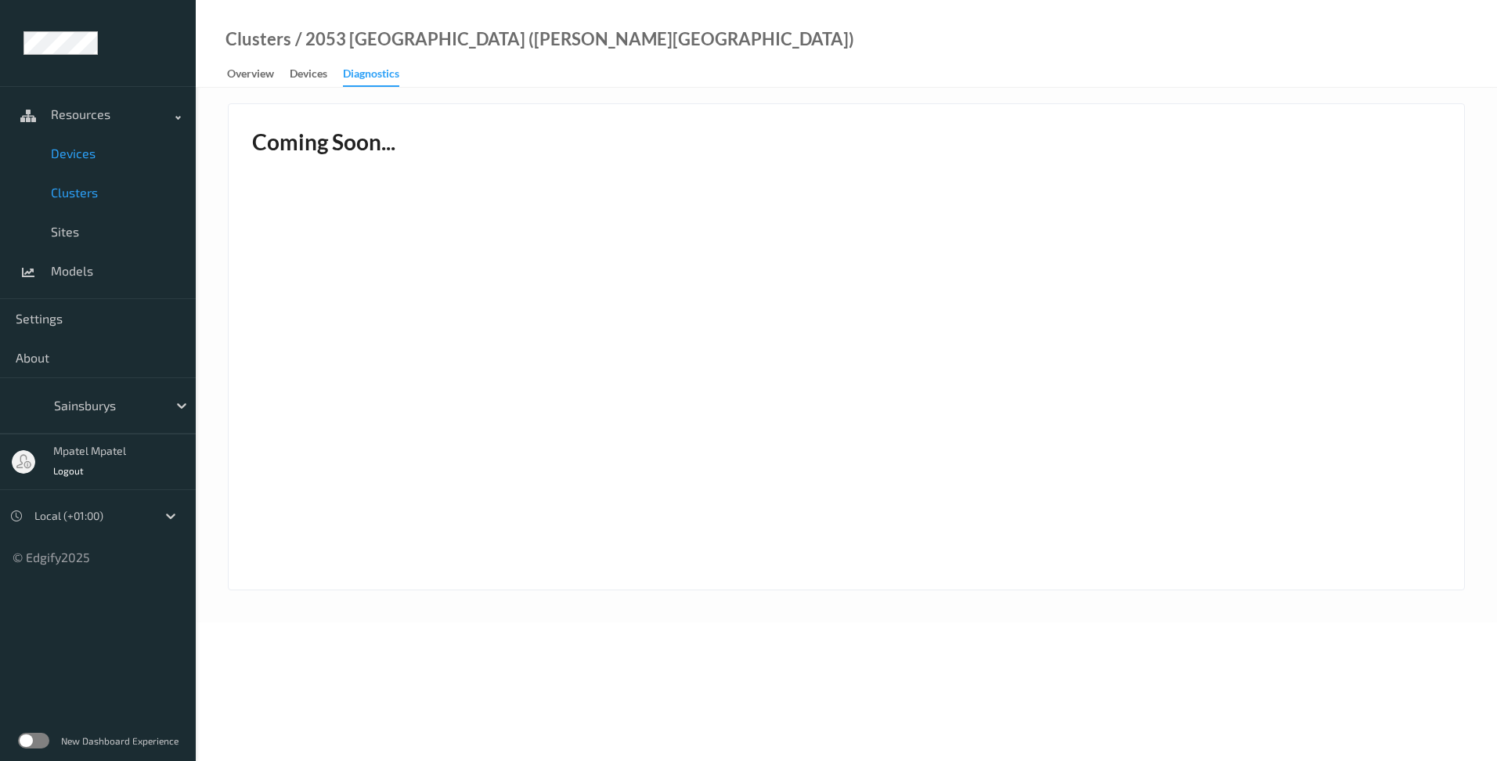
click at [82, 161] on link "Devices" at bounding box center [98, 153] width 196 height 39
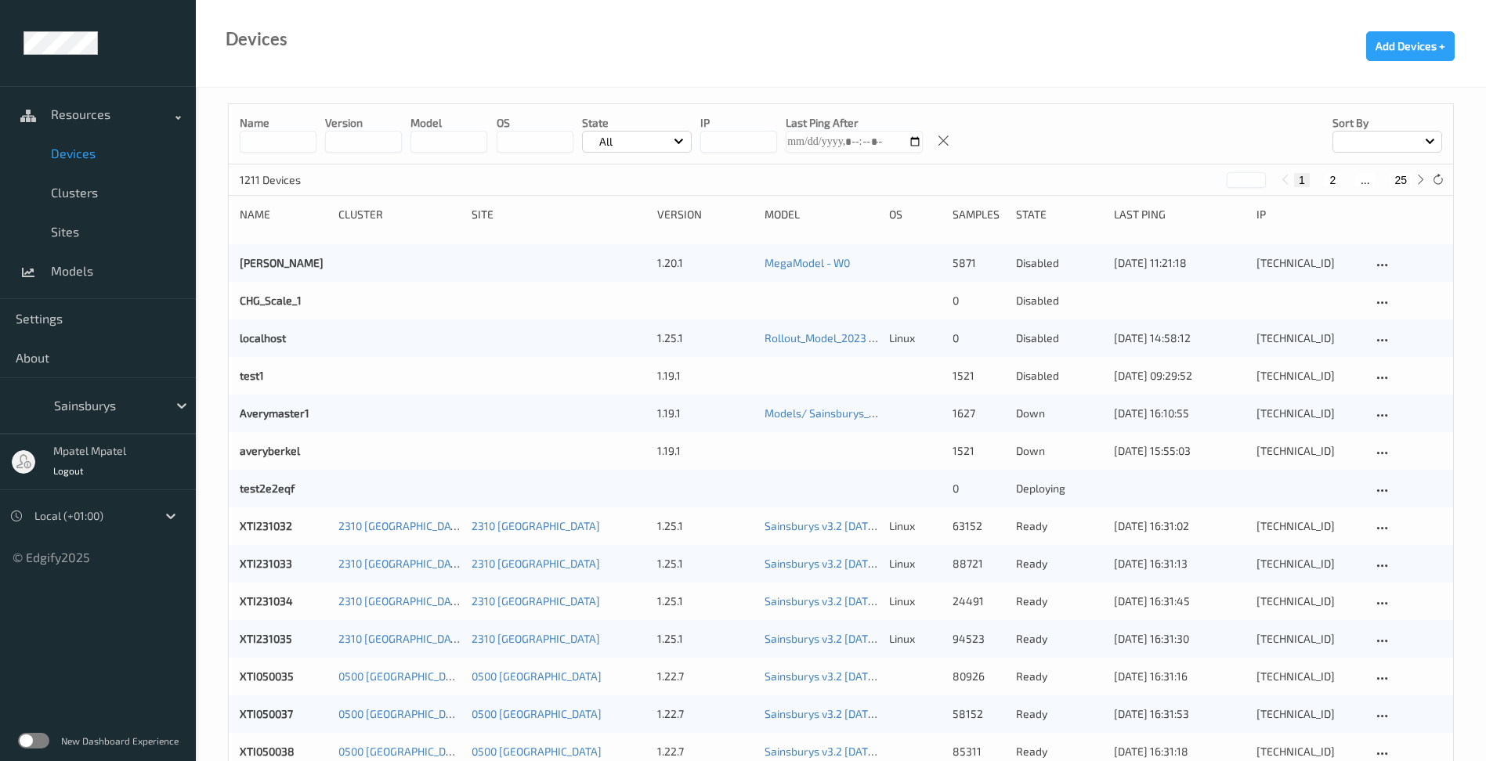
click at [280, 146] on input at bounding box center [278, 142] width 77 height 22
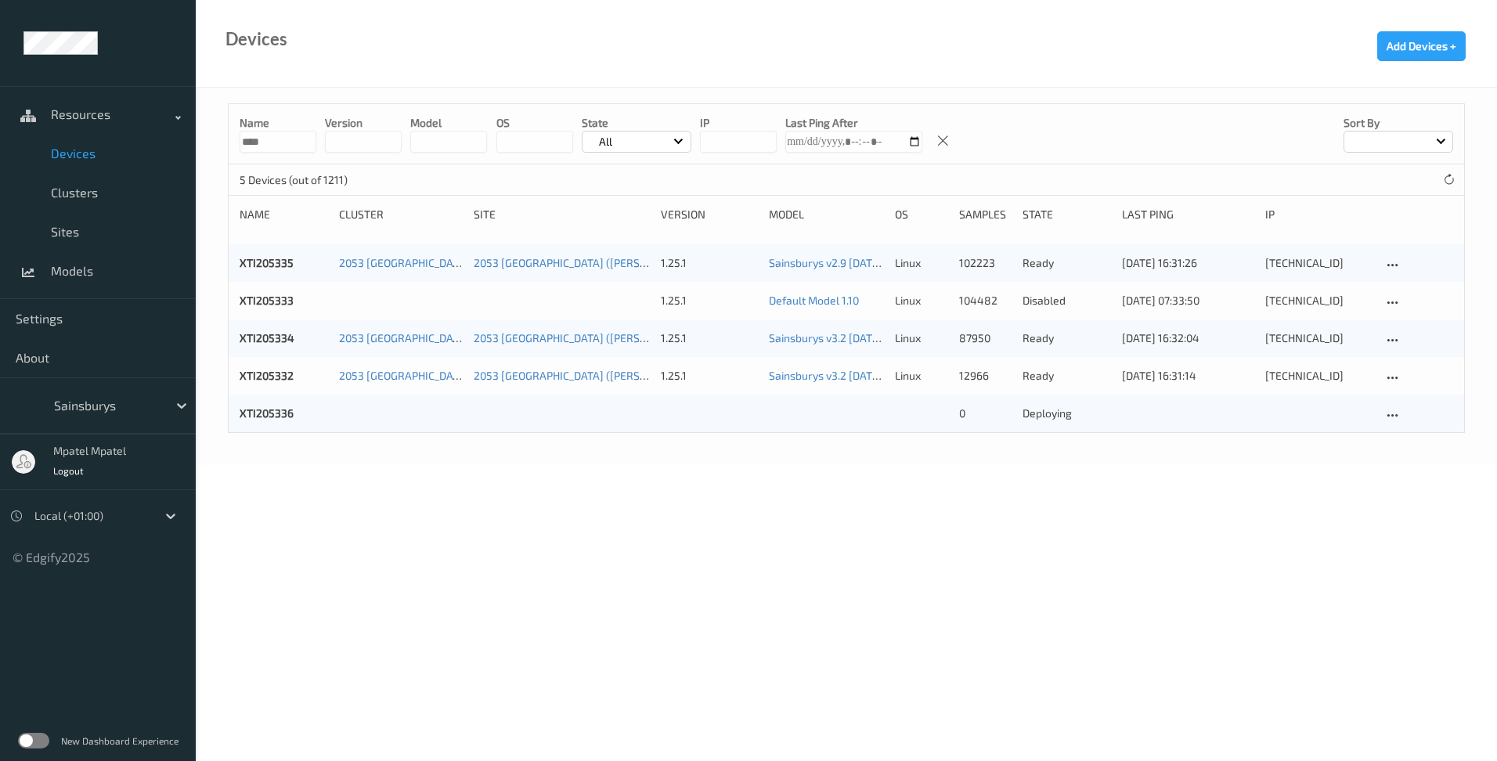
type input "****"
click at [449, 69] on div "Devices Add Devices +" at bounding box center [847, 44] width 1302 height 88
click at [268, 407] on link "XTI205336" at bounding box center [267, 412] width 54 height 13
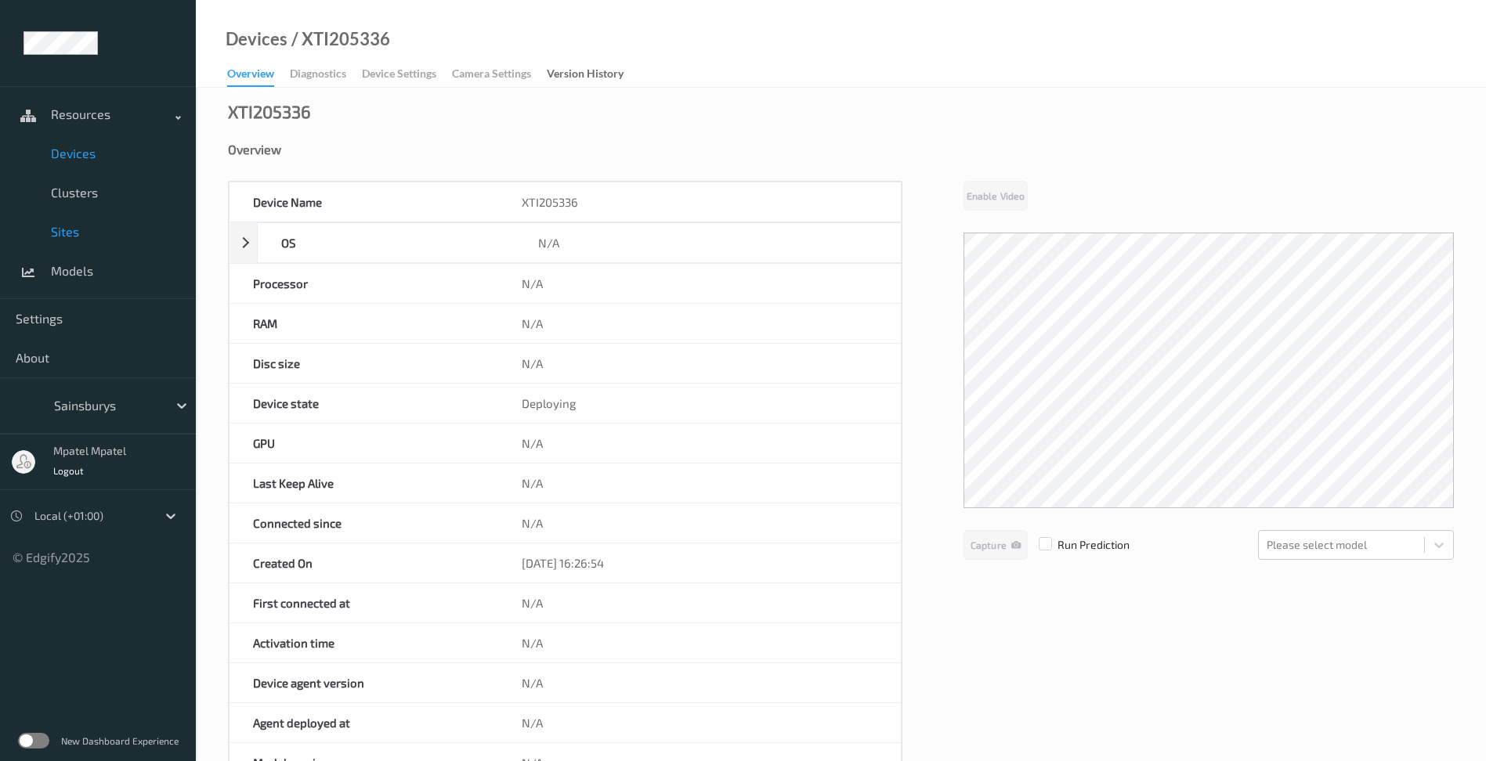
click at [56, 229] on span "Sites" at bounding box center [115, 232] width 129 height 16
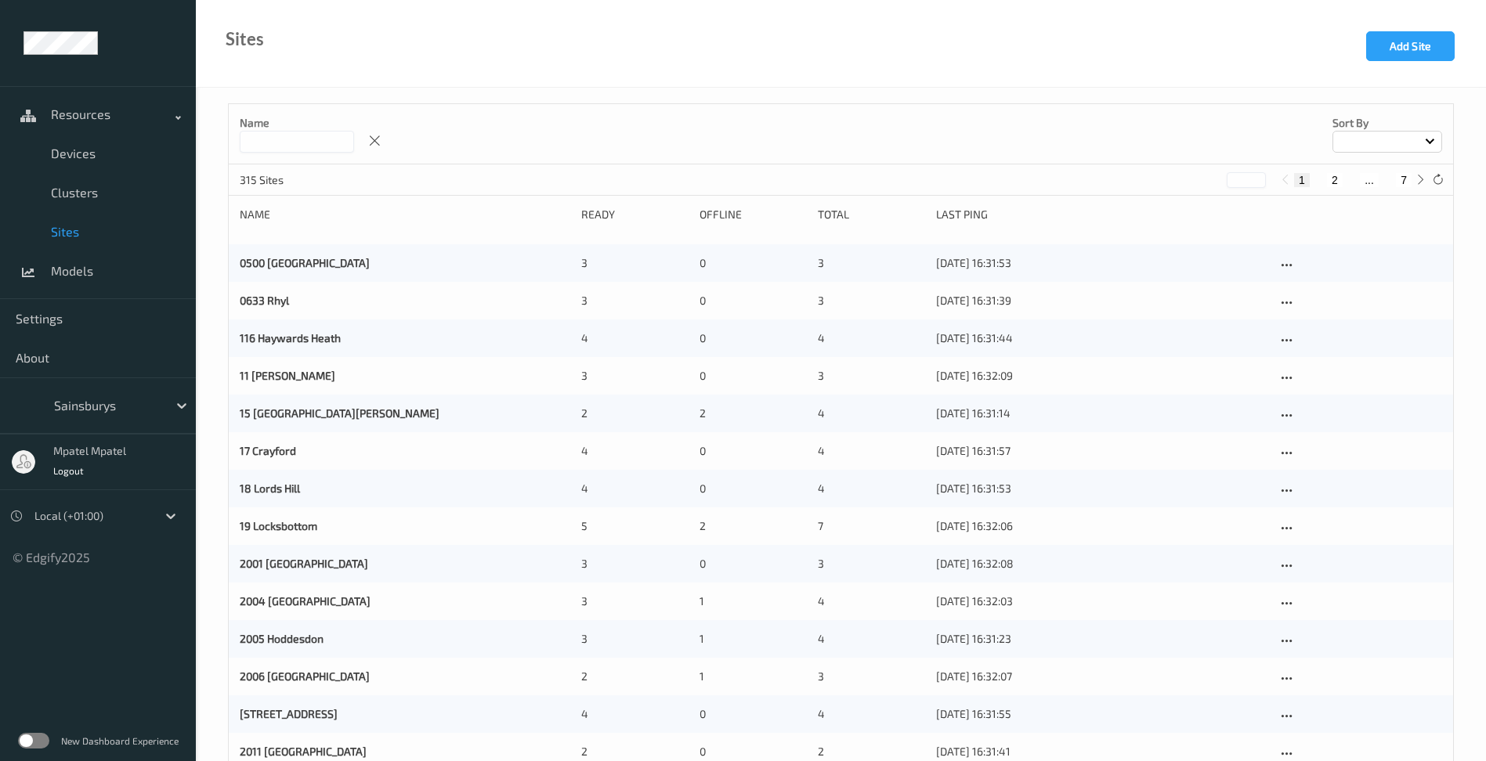
click at [269, 146] on input at bounding box center [297, 142] width 114 height 22
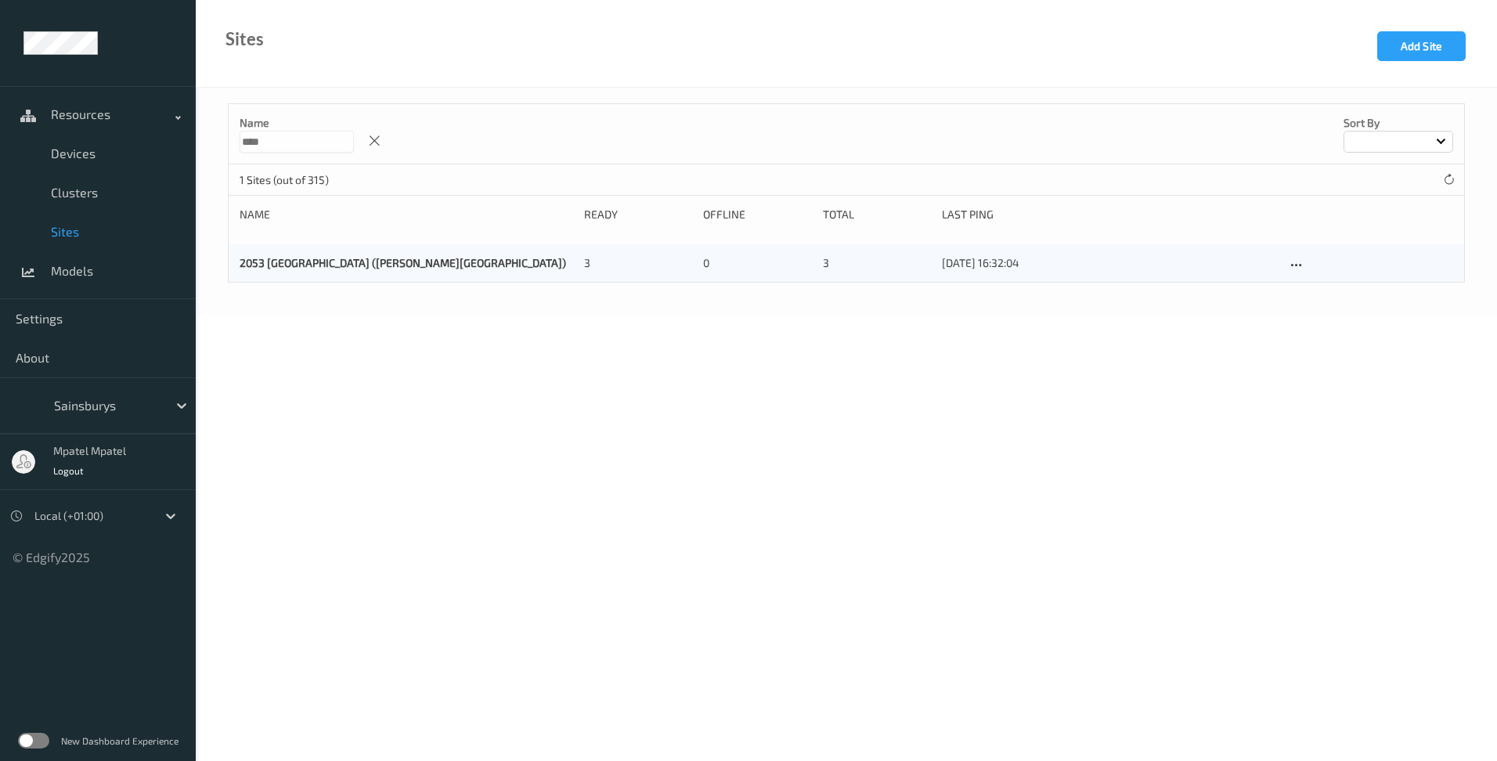
type input "****"
drag, startPoint x: 334, startPoint y: 376, endPoint x: 334, endPoint y: 357, distance: 18.8
click at [334, 376] on body "Resources Devices Clusters Sites Models Settings About Sainsburys mpatel mpatel…" at bounding box center [748, 380] width 1497 height 761
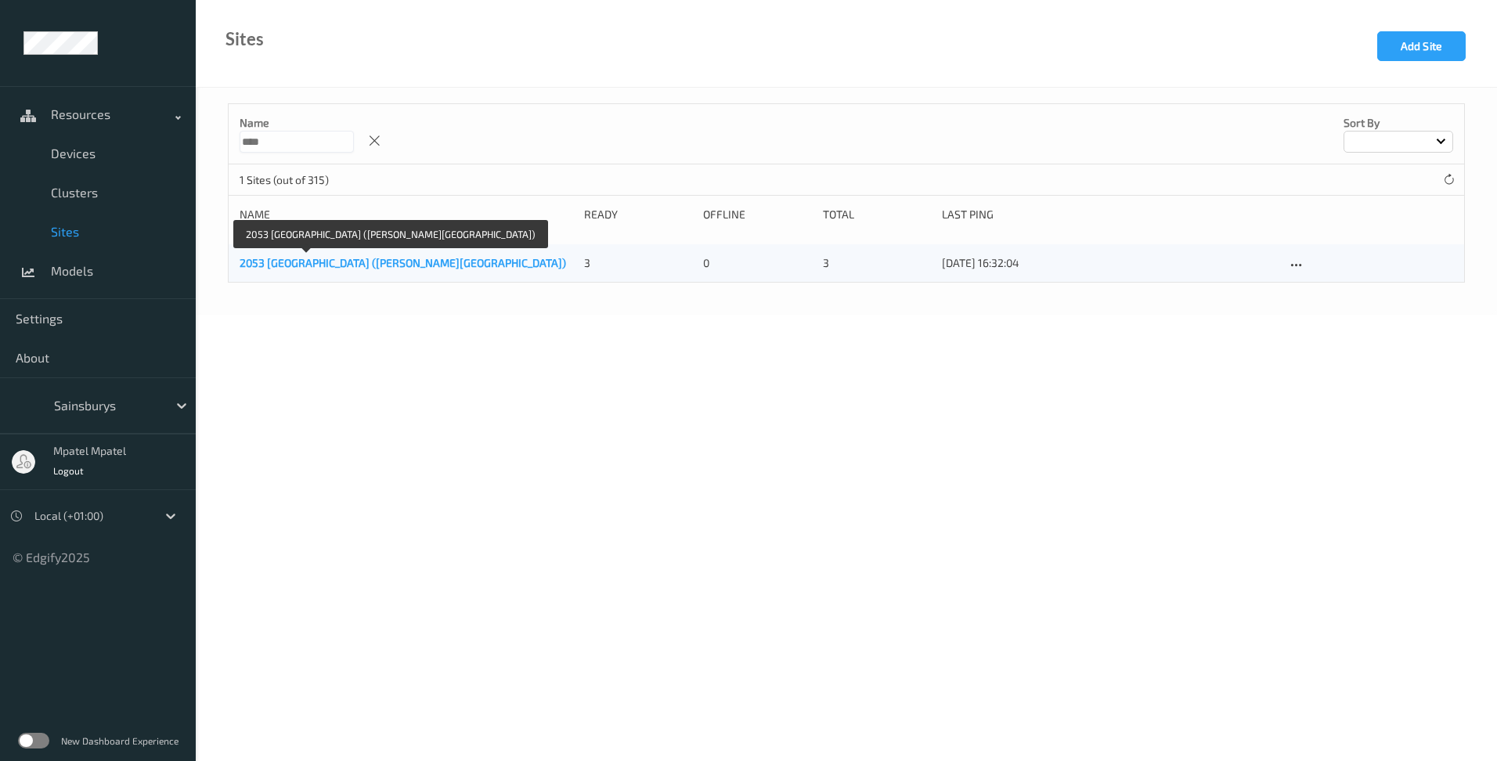
click at [321, 267] on link "2053 [GEOGRAPHIC_DATA] ([PERSON_NAME][GEOGRAPHIC_DATA])" at bounding box center [403, 262] width 327 height 13
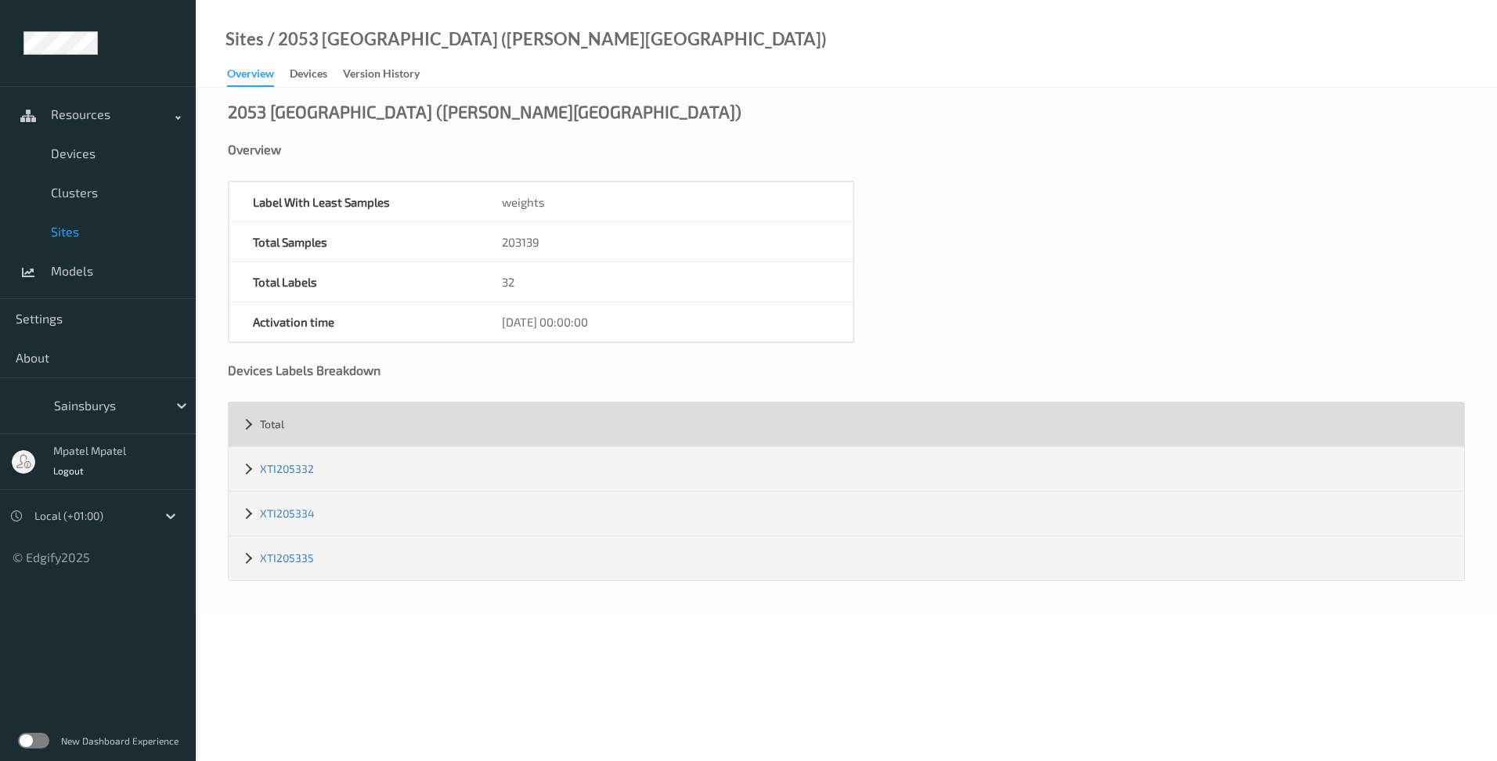
click at [282, 436] on div "Total" at bounding box center [847, 425] width 1236 height 44
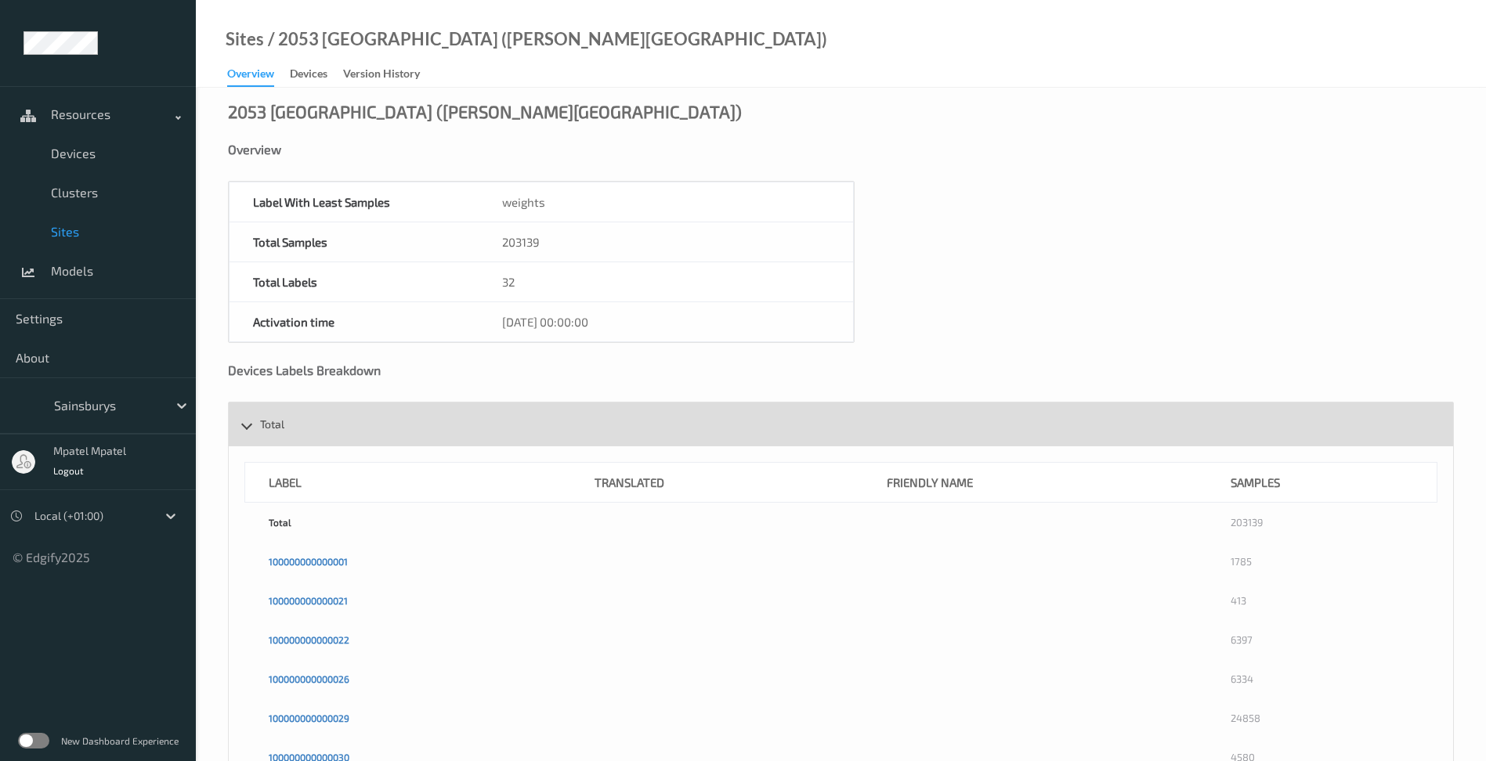
click at [281, 435] on div "Total" at bounding box center [841, 425] width 1224 height 44
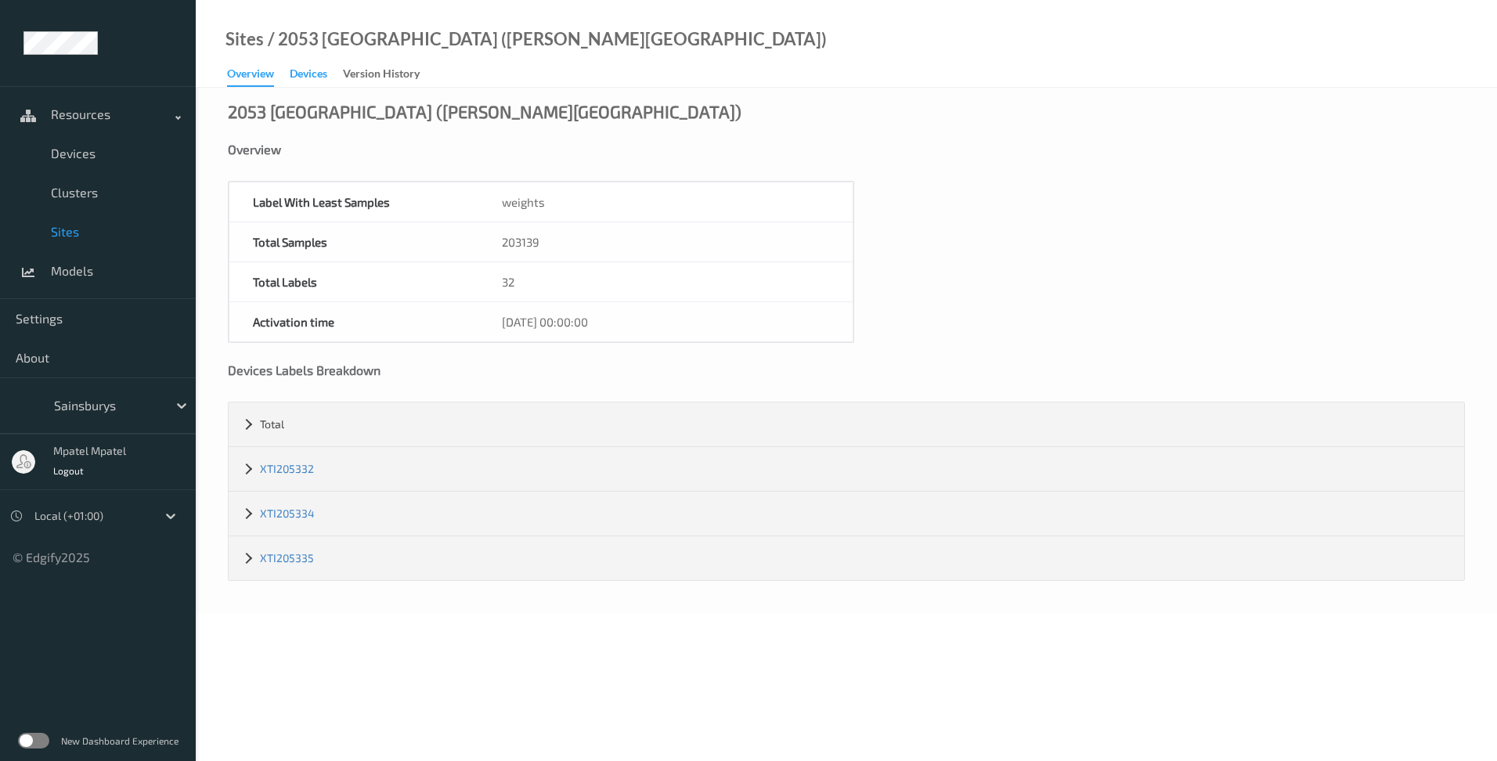
click at [319, 76] on div "Devices" at bounding box center [309, 76] width 38 height 20
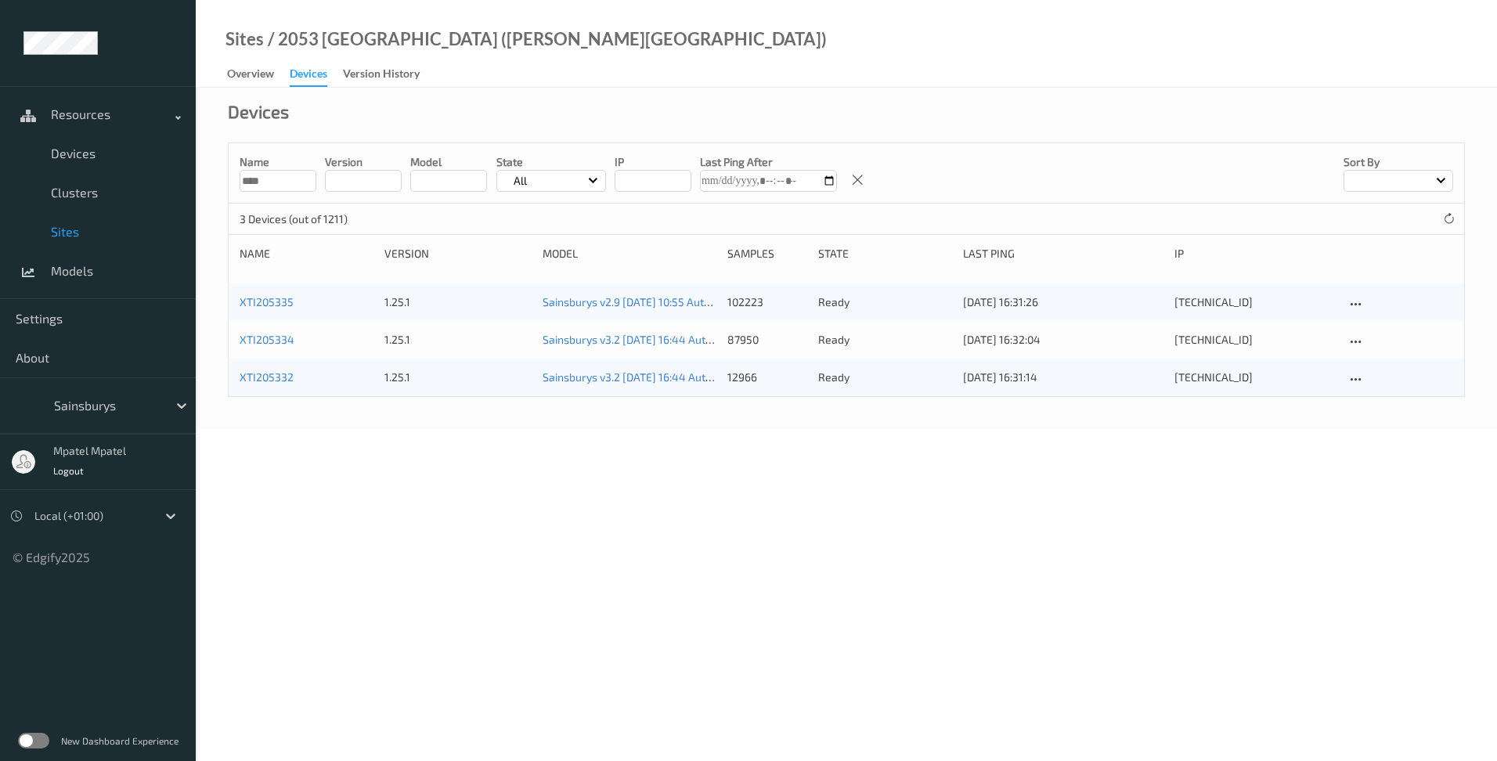
click at [457, 229] on div "3 Devices (out of 1211)" at bounding box center [847, 219] width 1236 height 31
click at [410, 123] on div "Devices" at bounding box center [846, 122] width 1237 height 39
click at [392, 73] on div "Version History" at bounding box center [381, 76] width 77 height 20
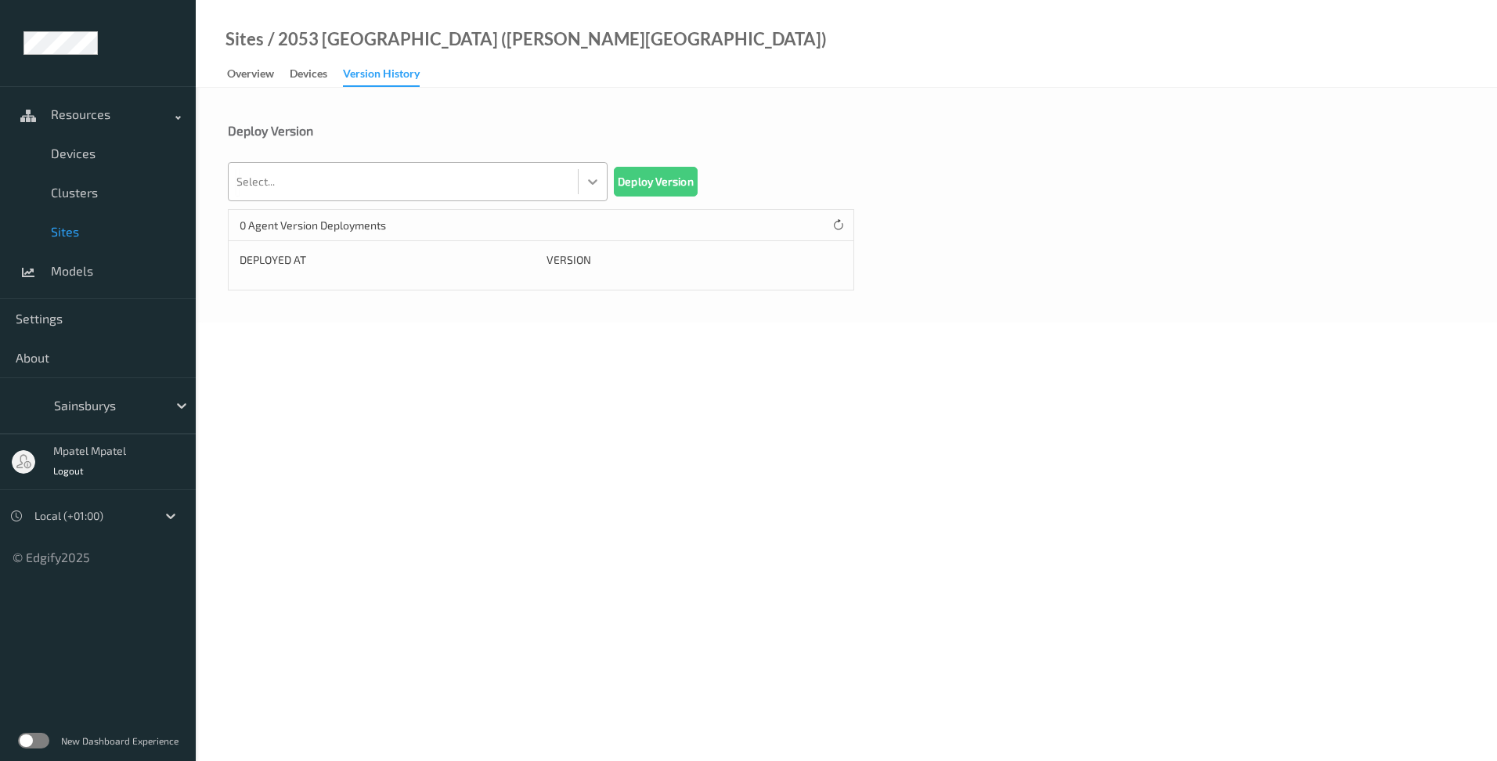
click at [588, 183] on icon at bounding box center [593, 182] width 16 height 16
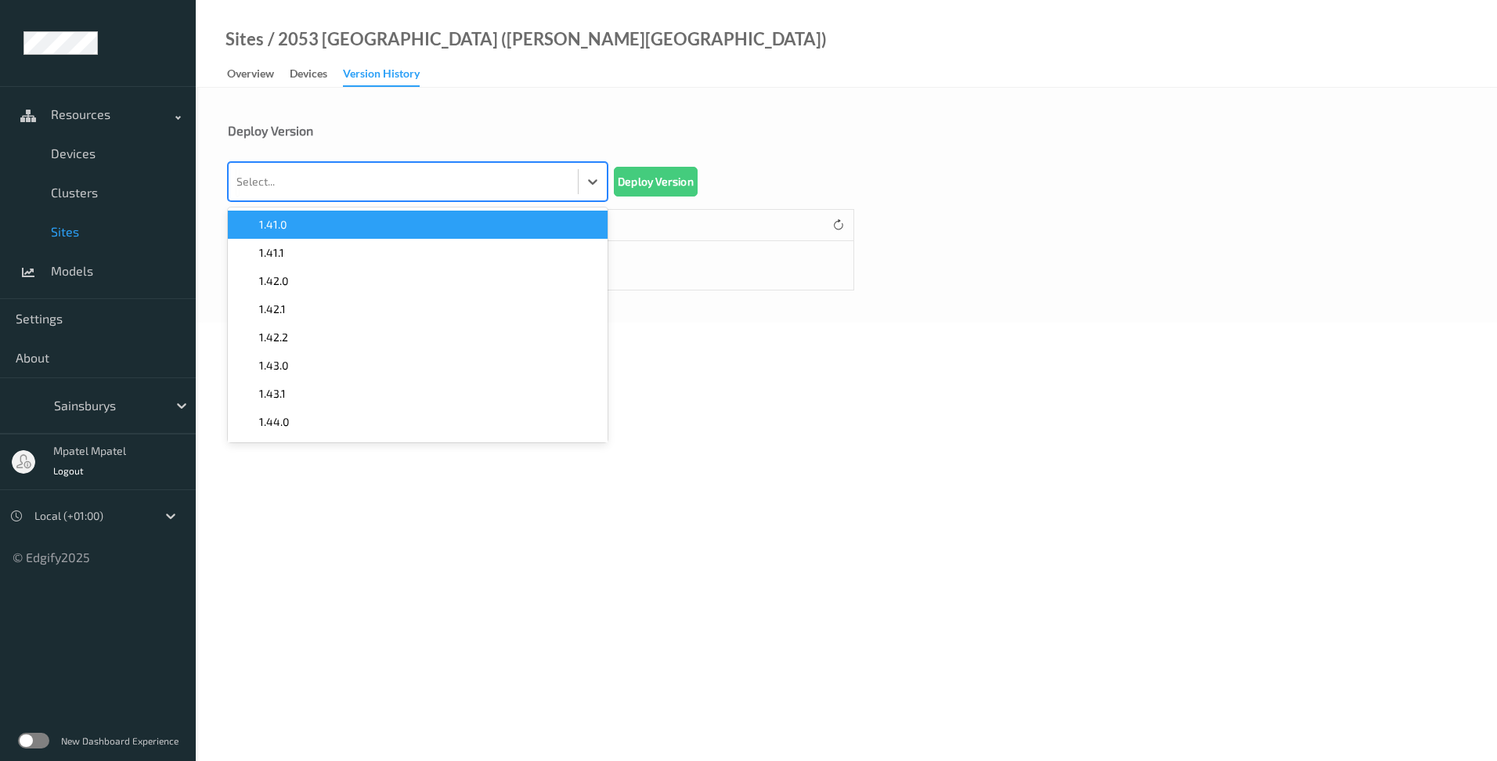
click at [493, 186] on div at bounding box center [404, 181] width 334 height 31
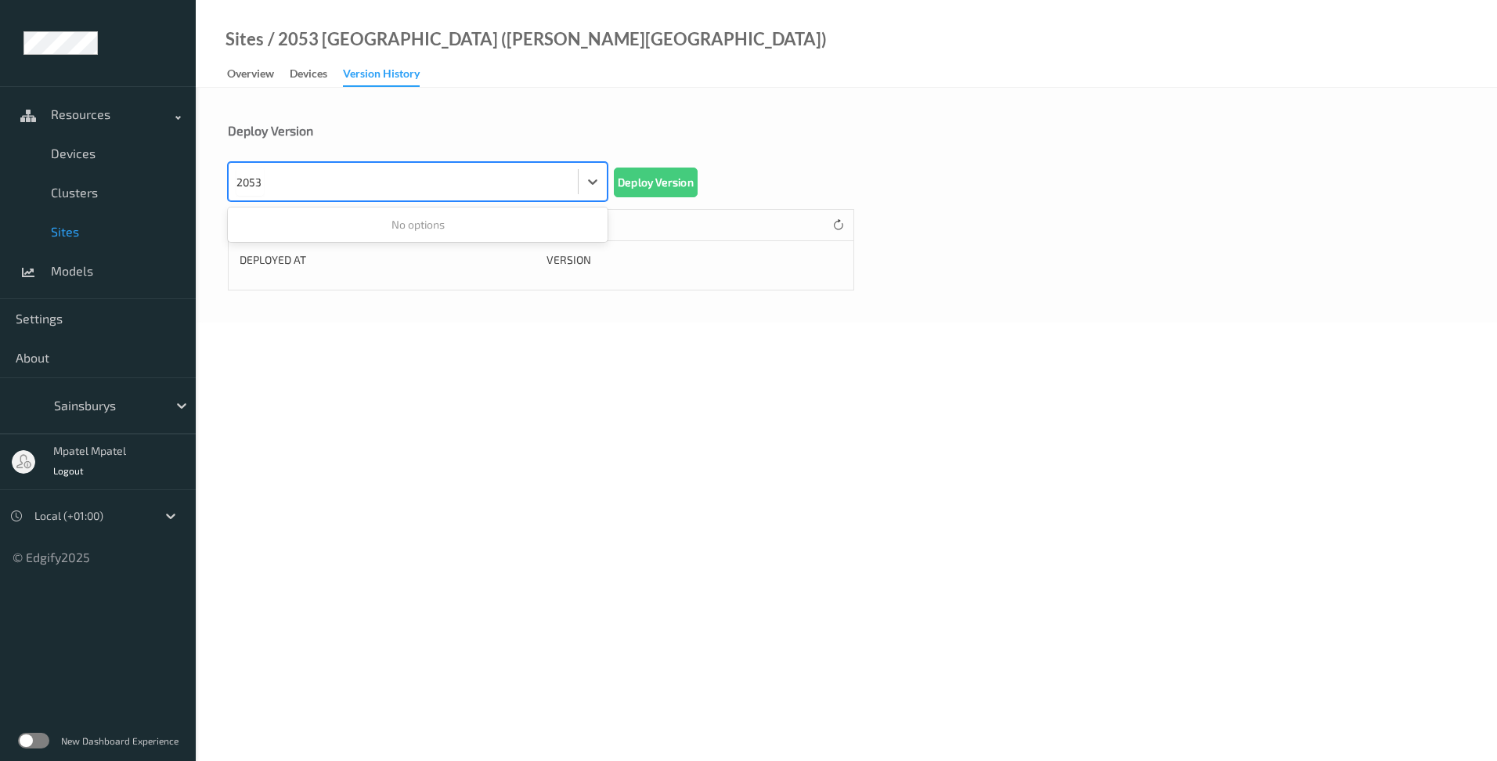
type input "2053"
click at [521, 485] on body "Resources Devices Clusters Sites Models Settings About Sainsburys mpatel mpatel…" at bounding box center [748, 380] width 1497 height 761
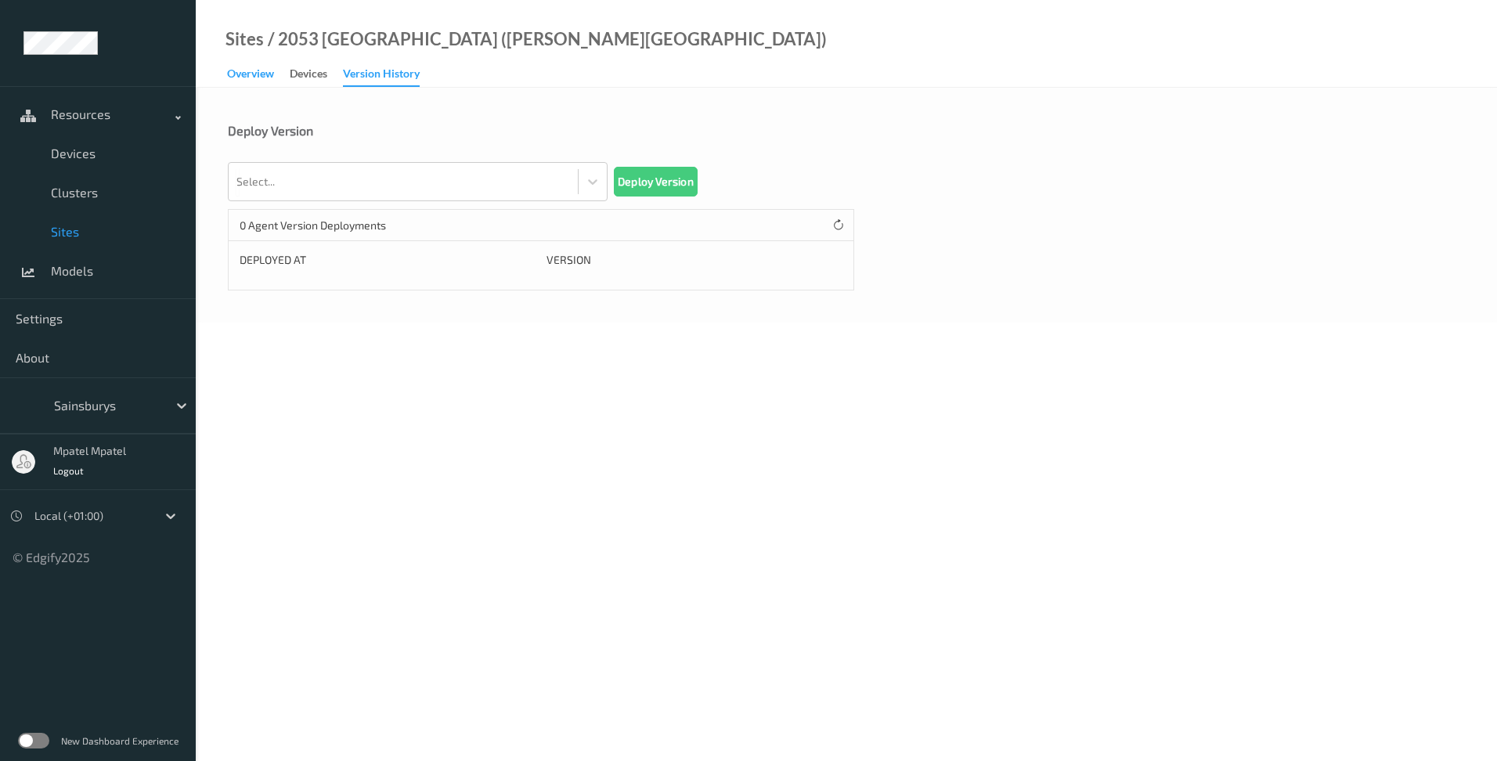
click at [232, 79] on div "Overview" at bounding box center [250, 76] width 47 height 20
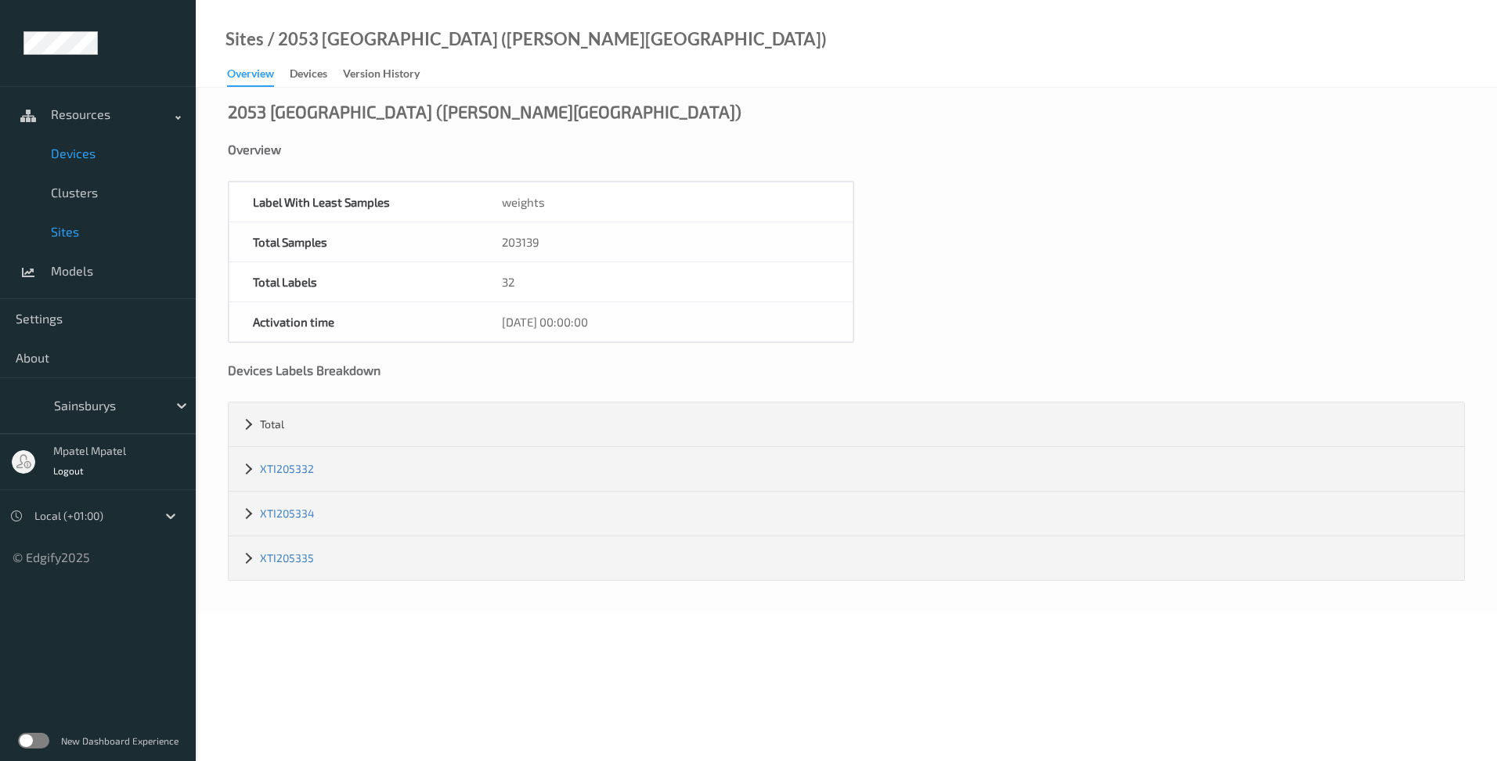
click at [84, 158] on span "Devices" at bounding box center [115, 154] width 129 height 16
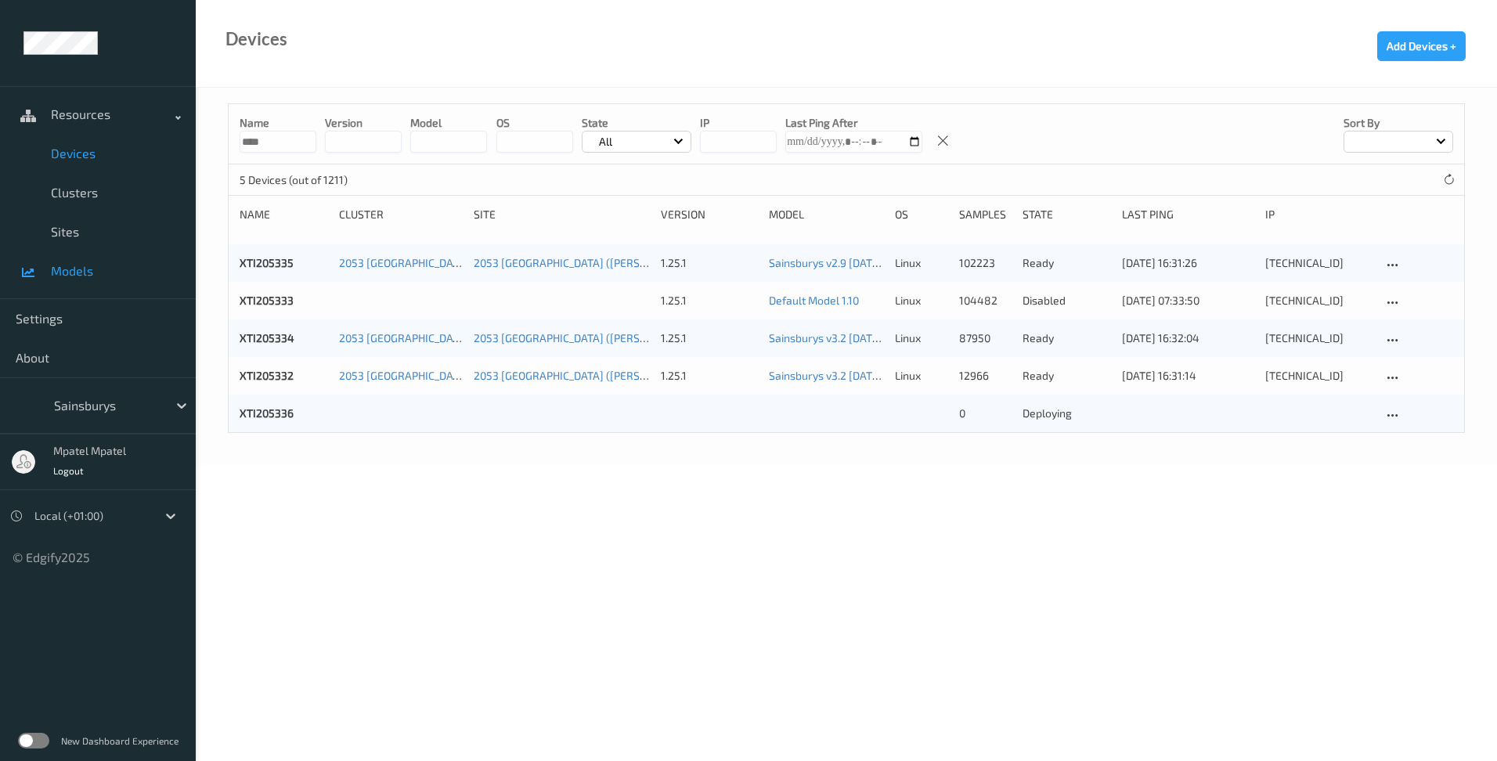
click at [71, 278] on span "Models" at bounding box center [115, 271] width 129 height 16
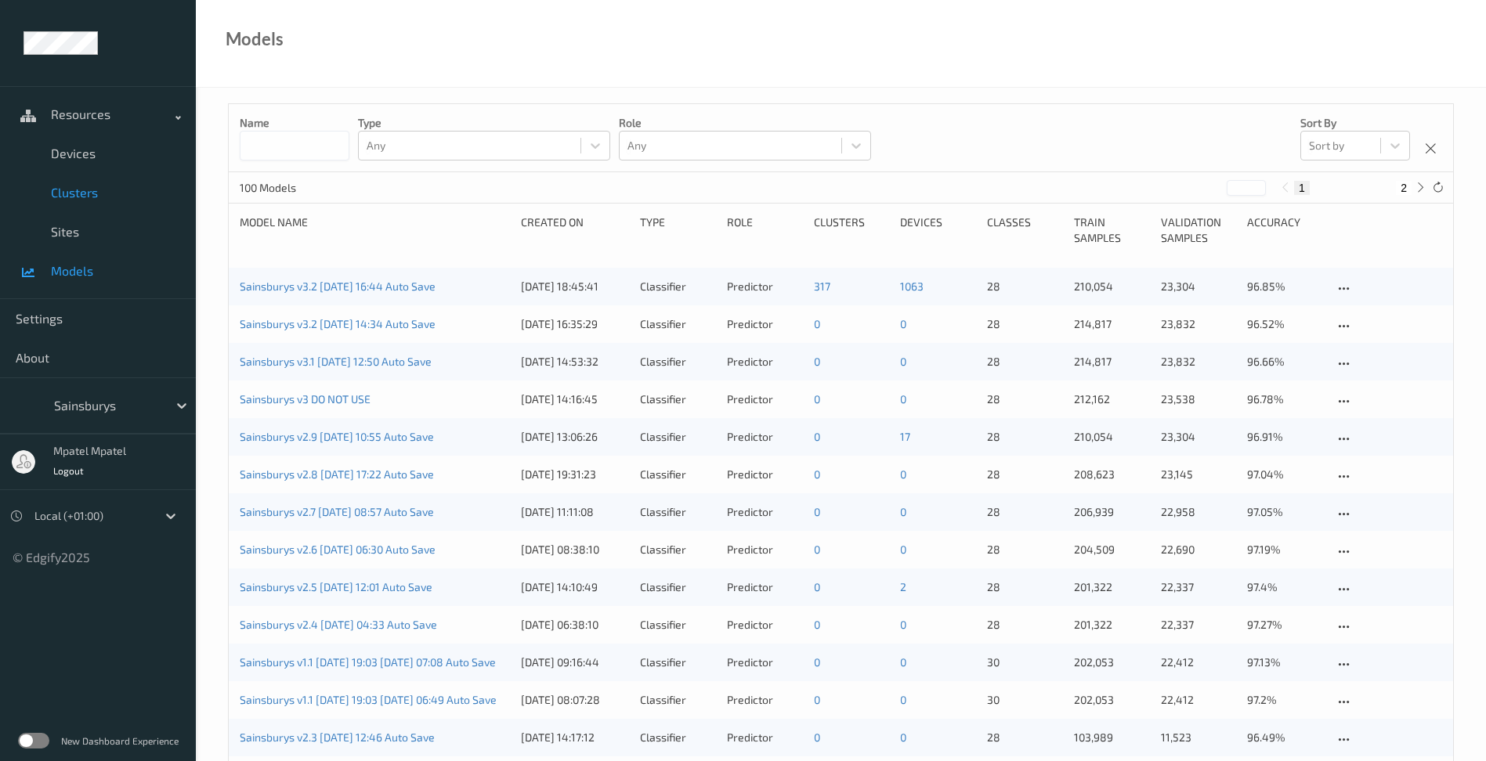
click at [86, 195] on span "Clusters" at bounding box center [115, 193] width 129 height 16
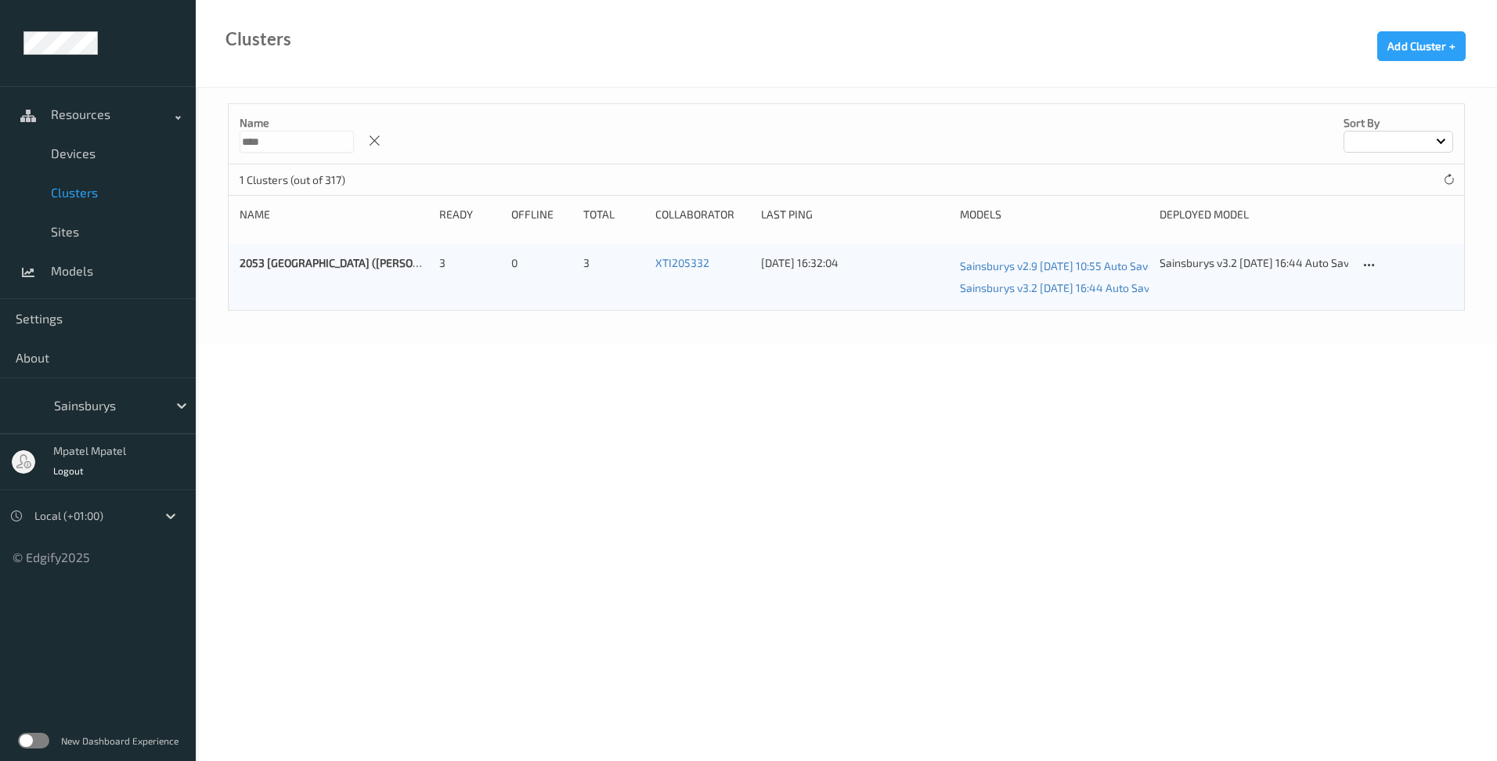
click at [1358, 265] on div "2053 [GEOGRAPHIC_DATA] ([PERSON_NAME][GEOGRAPHIC_DATA]) 3 0 3 XTI205332 [DATE] …" at bounding box center [847, 277] width 1236 height 66
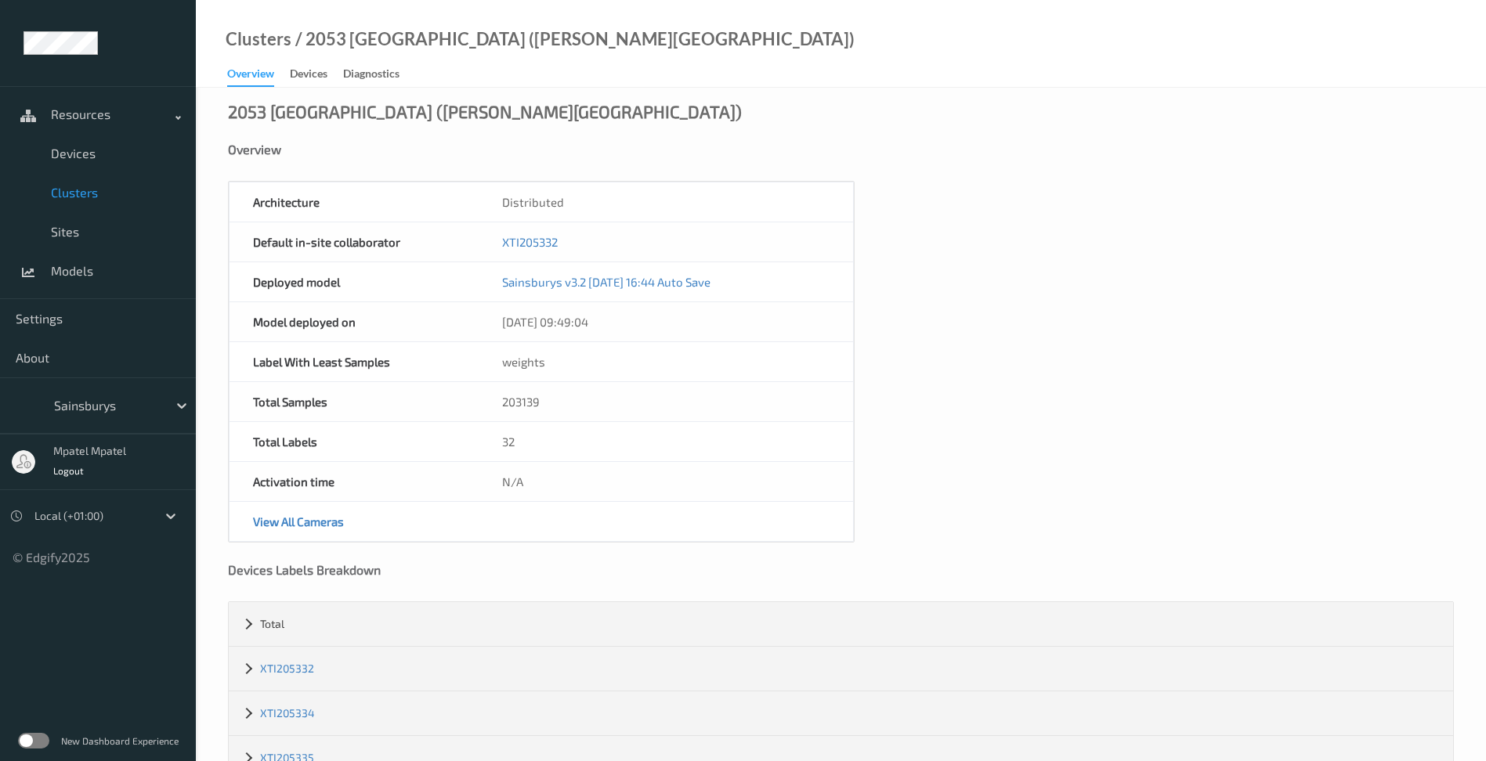
drag, startPoint x: 74, startPoint y: 197, endPoint x: 161, endPoint y: 196, distance: 86.9
click at [71, 197] on span "Clusters" at bounding box center [115, 193] width 129 height 16
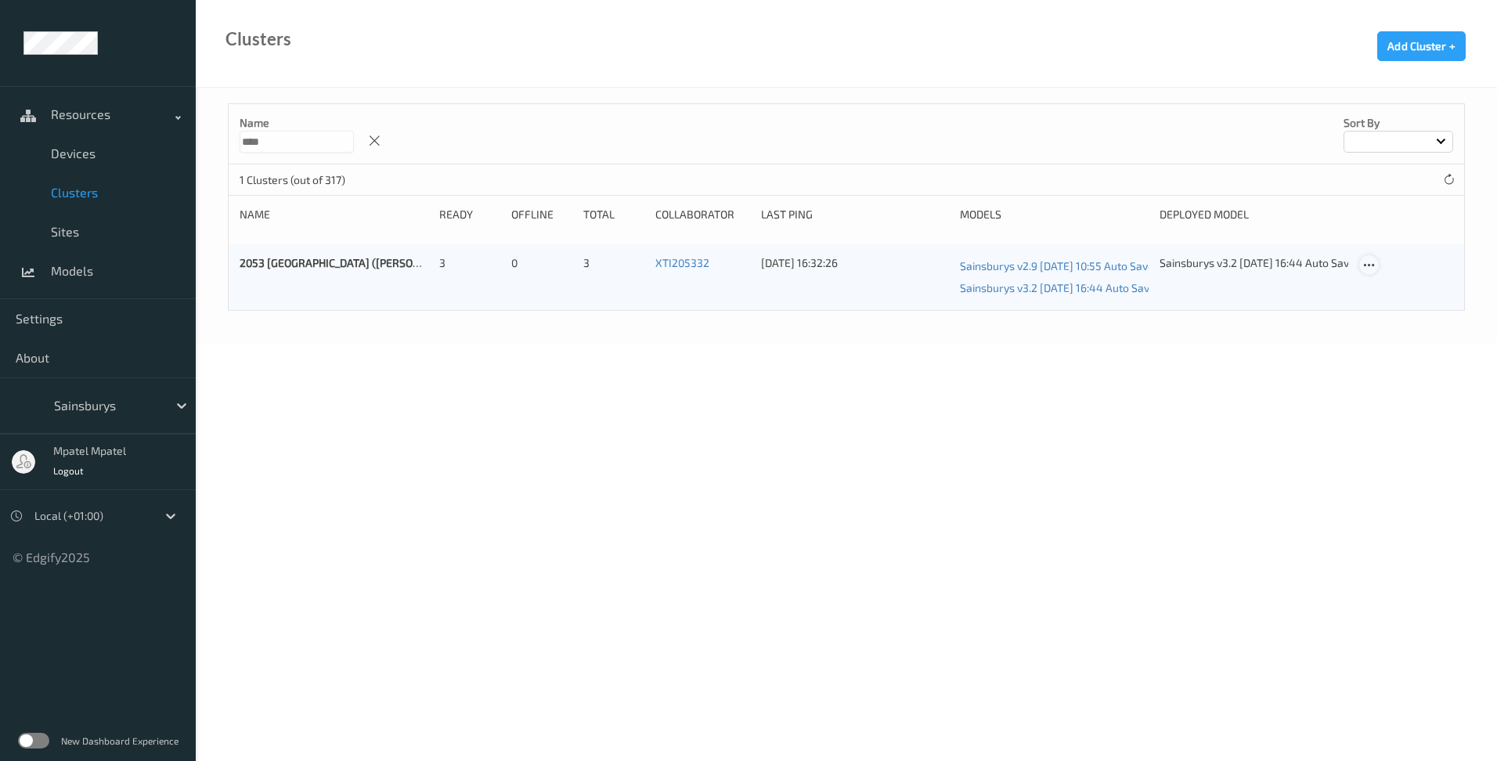
click at [1367, 260] on icon at bounding box center [1369, 265] width 13 height 14
click at [1377, 284] on div at bounding box center [1376, 290] width 13 height 15
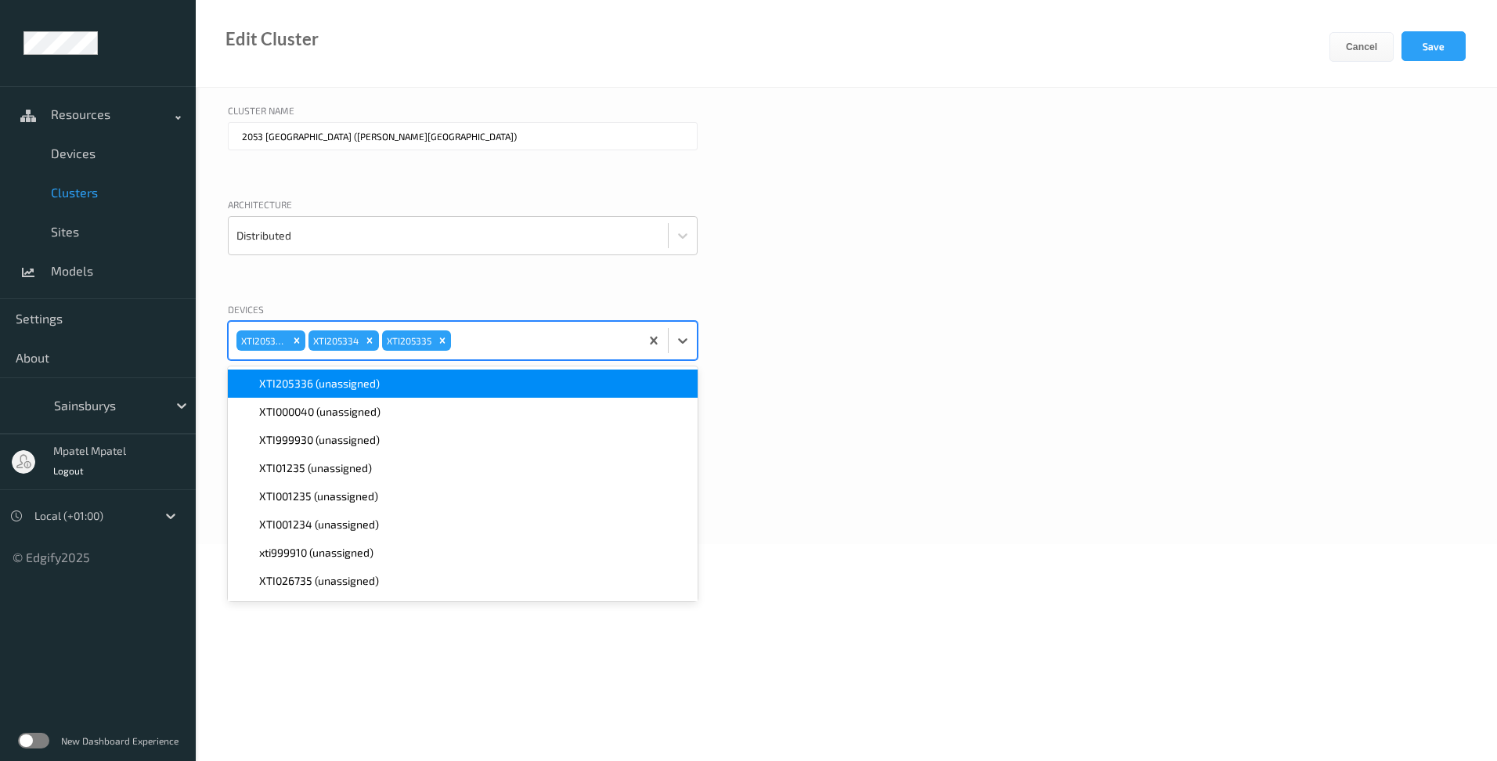
click at [537, 352] on div at bounding box center [543, 340] width 178 height 31
type input "2053"
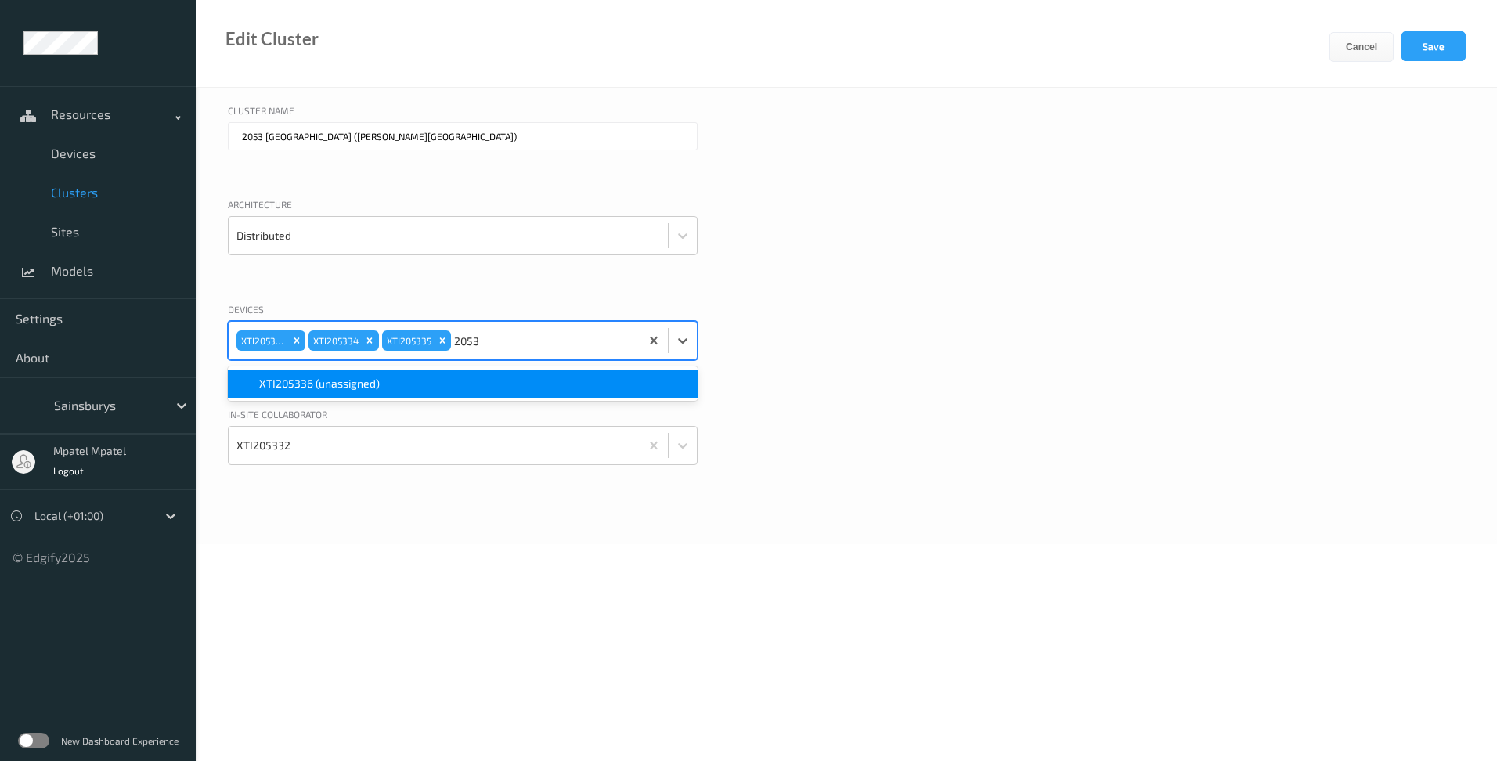
click at [516, 380] on div "XTI205336 (unassigned)" at bounding box center [462, 384] width 451 height 16
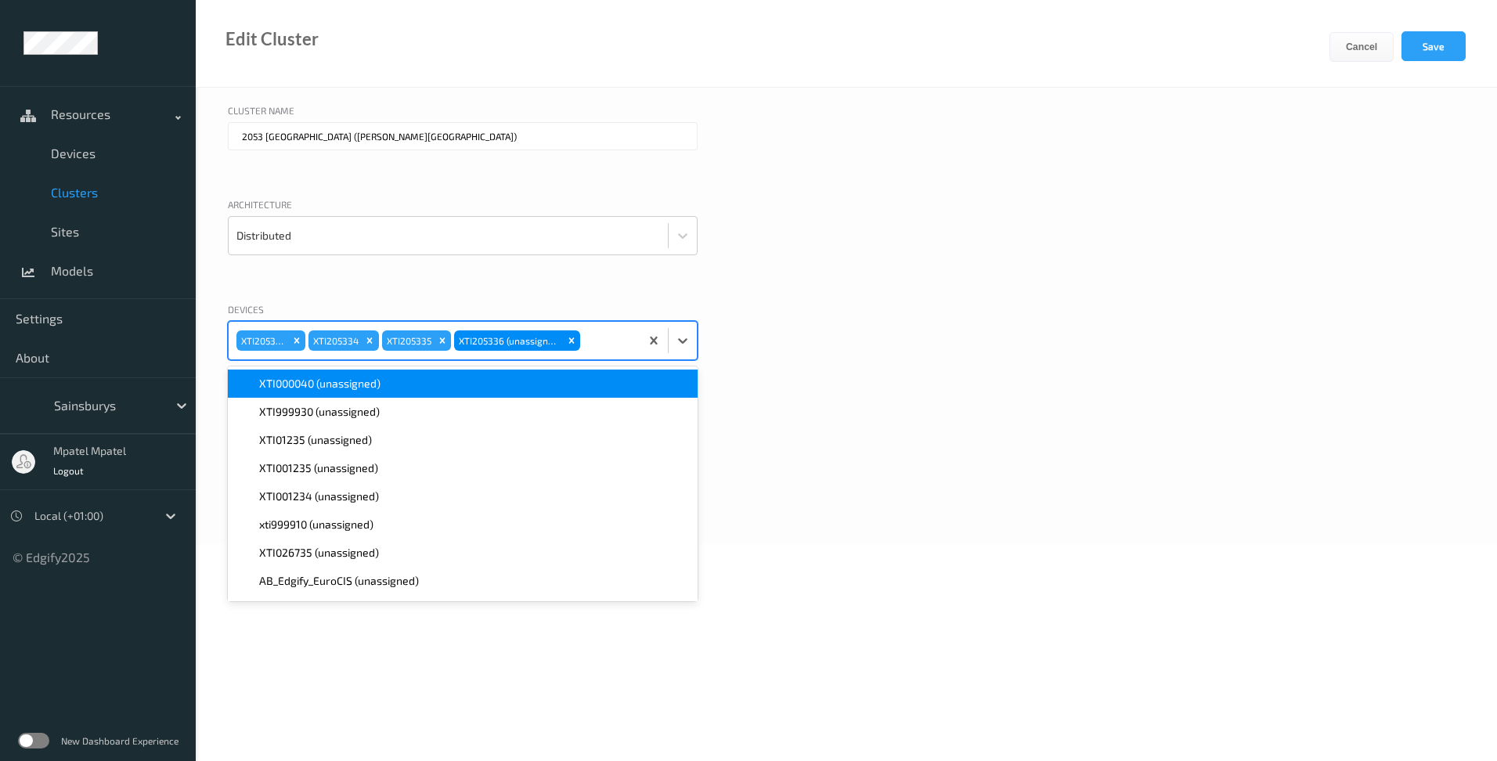
click at [753, 386] on div "Devices option XTI205336 (unassigned), selected. option XTI000040 (unassigned) …" at bounding box center [846, 350] width 1237 height 97
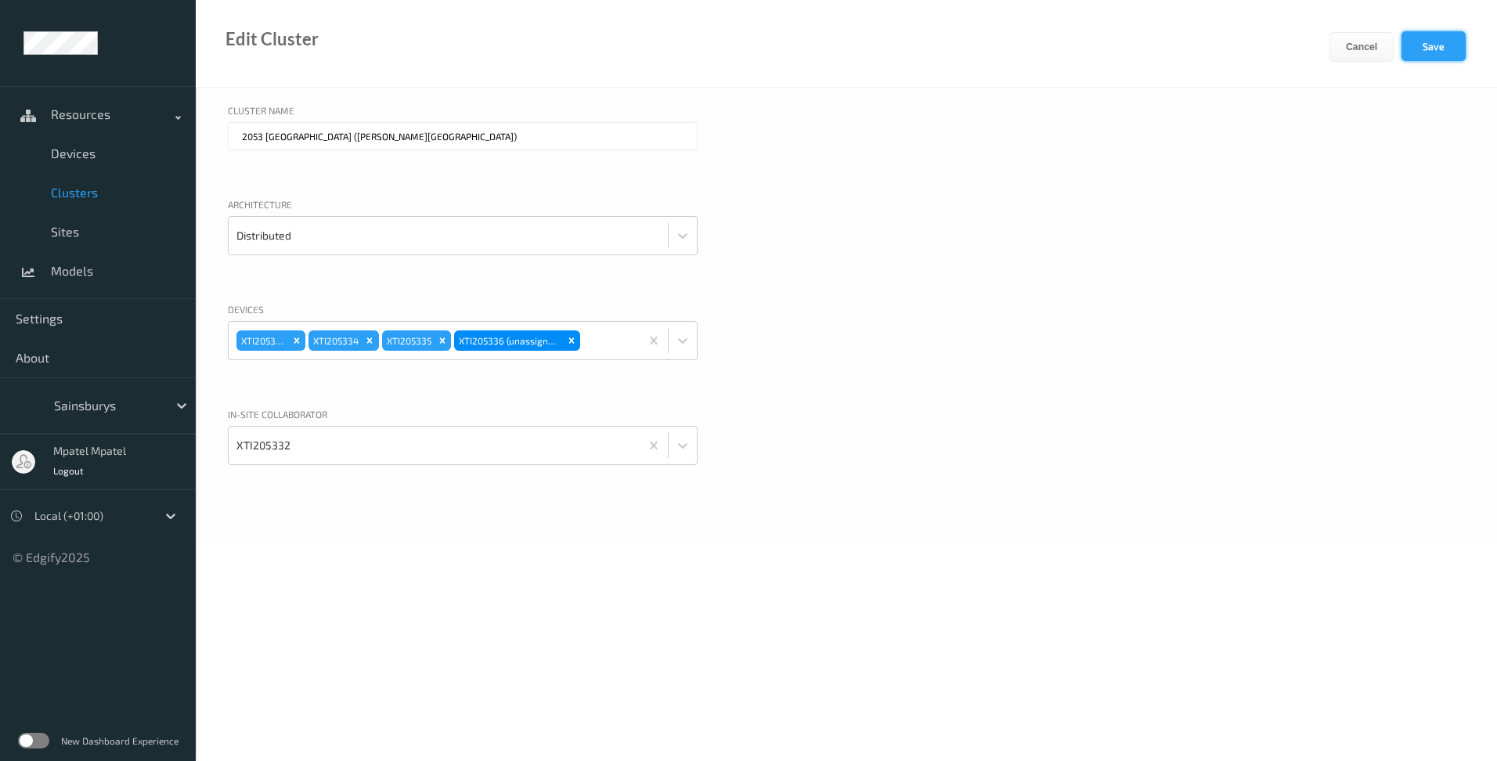
click at [1425, 38] on button "Save" at bounding box center [1434, 46] width 64 height 30
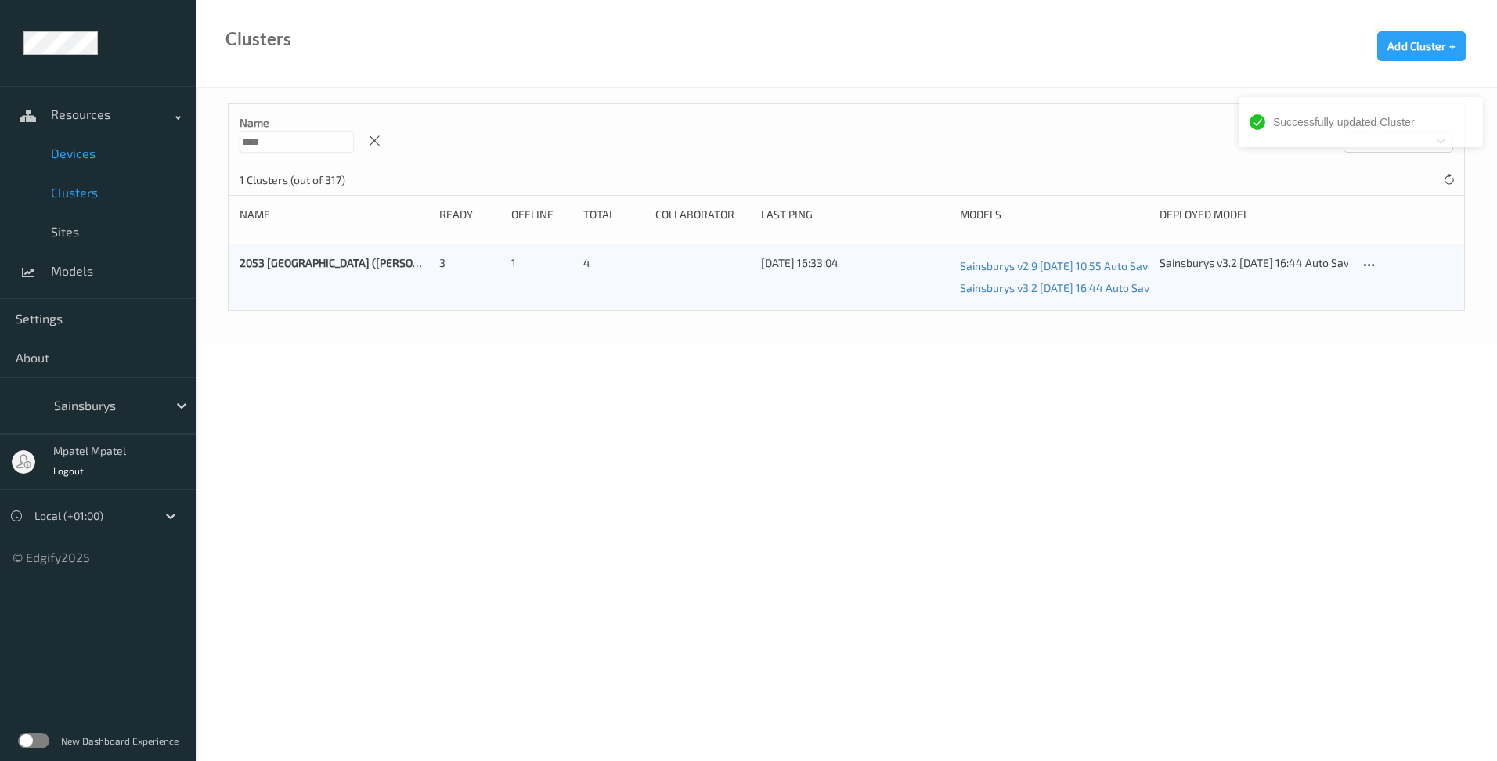
click at [77, 149] on span "Devices" at bounding box center [115, 154] width 129 height 16
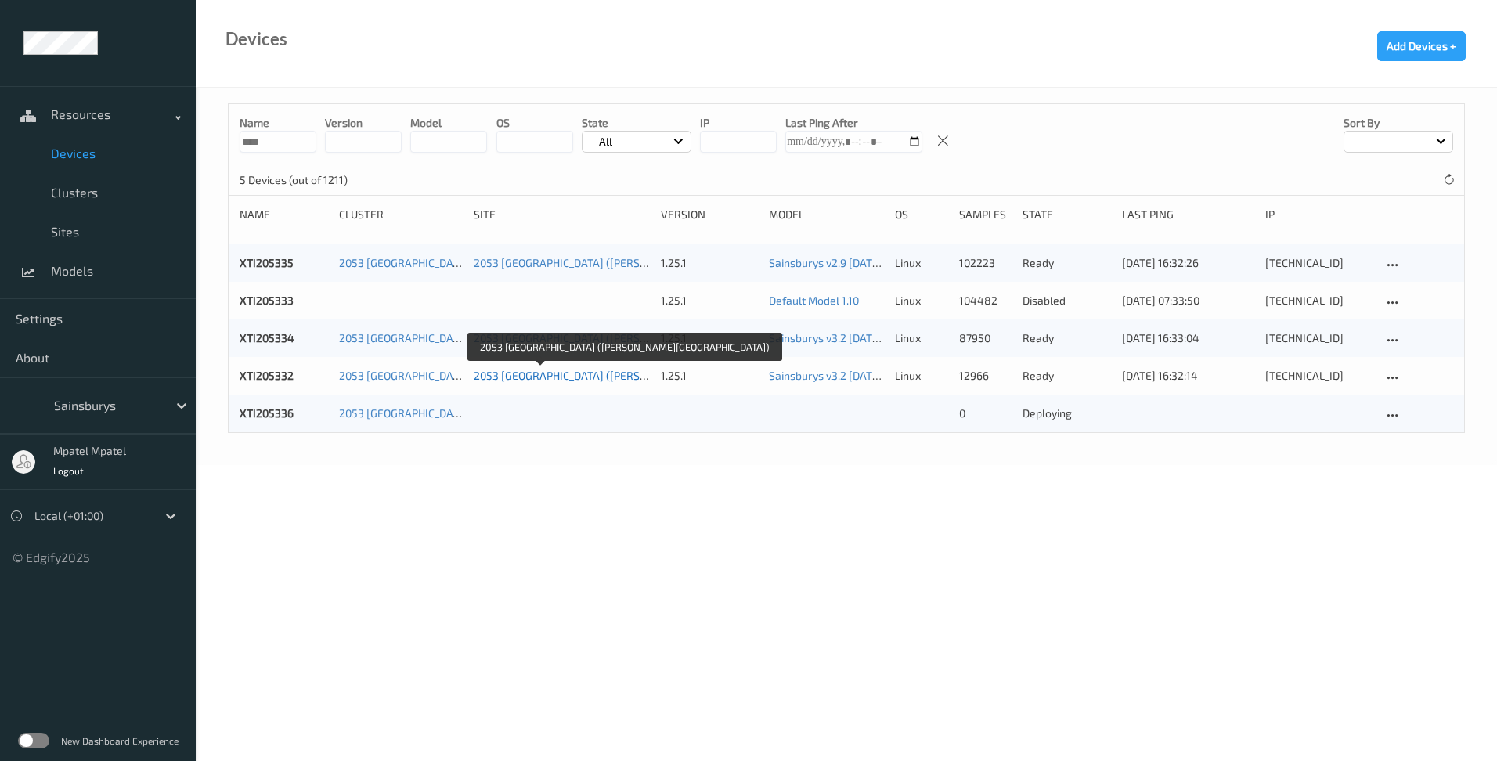
click at [532, 375] on link "2053 [GEOGRAPHIC_DATA] ([PERSON_NAME][GEOGRAPHIC_DATA])" at bounding box center [637, 375] width 327 height 13
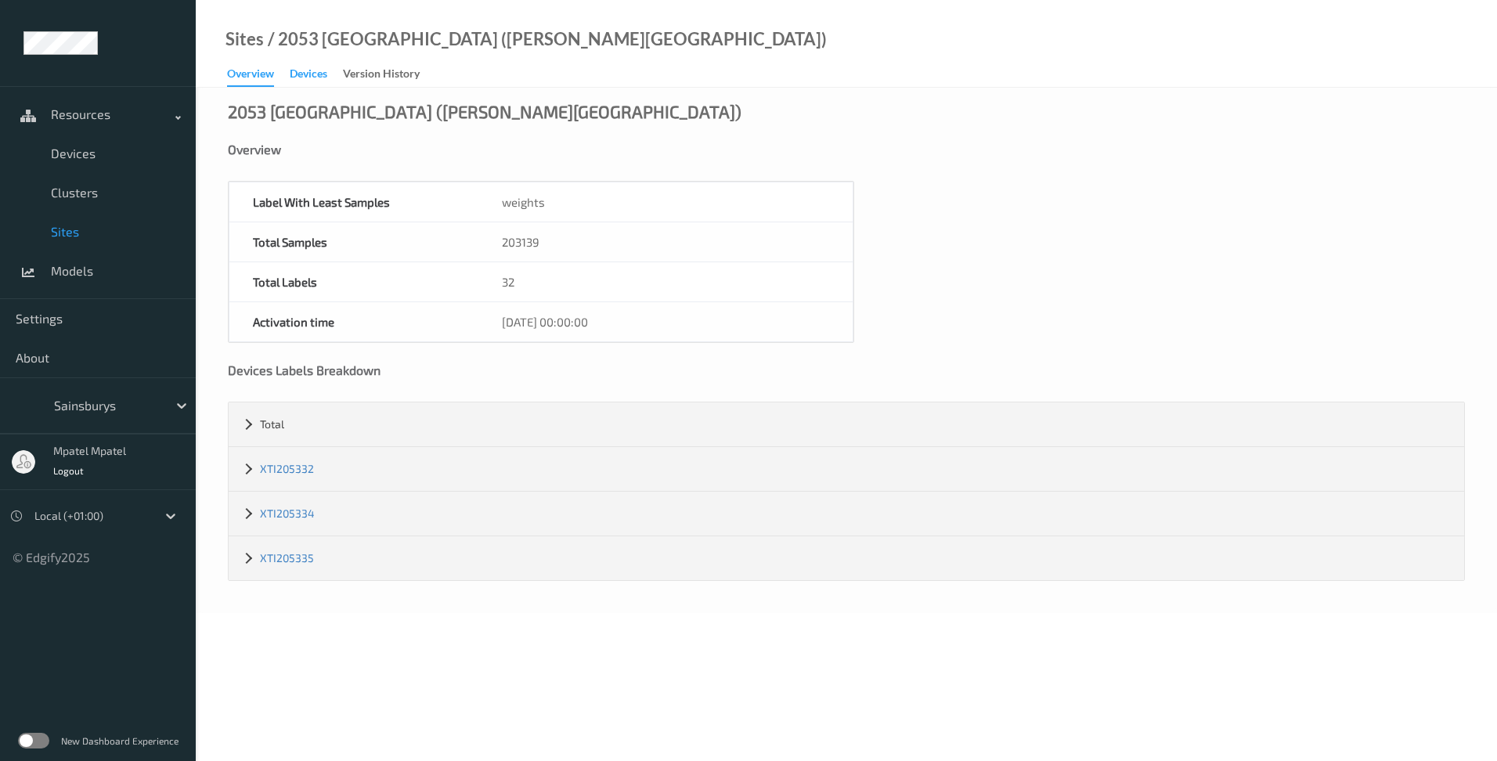
click at [312, 77] on div "Devices" at bounding box center [309, 76] width 38 height 20
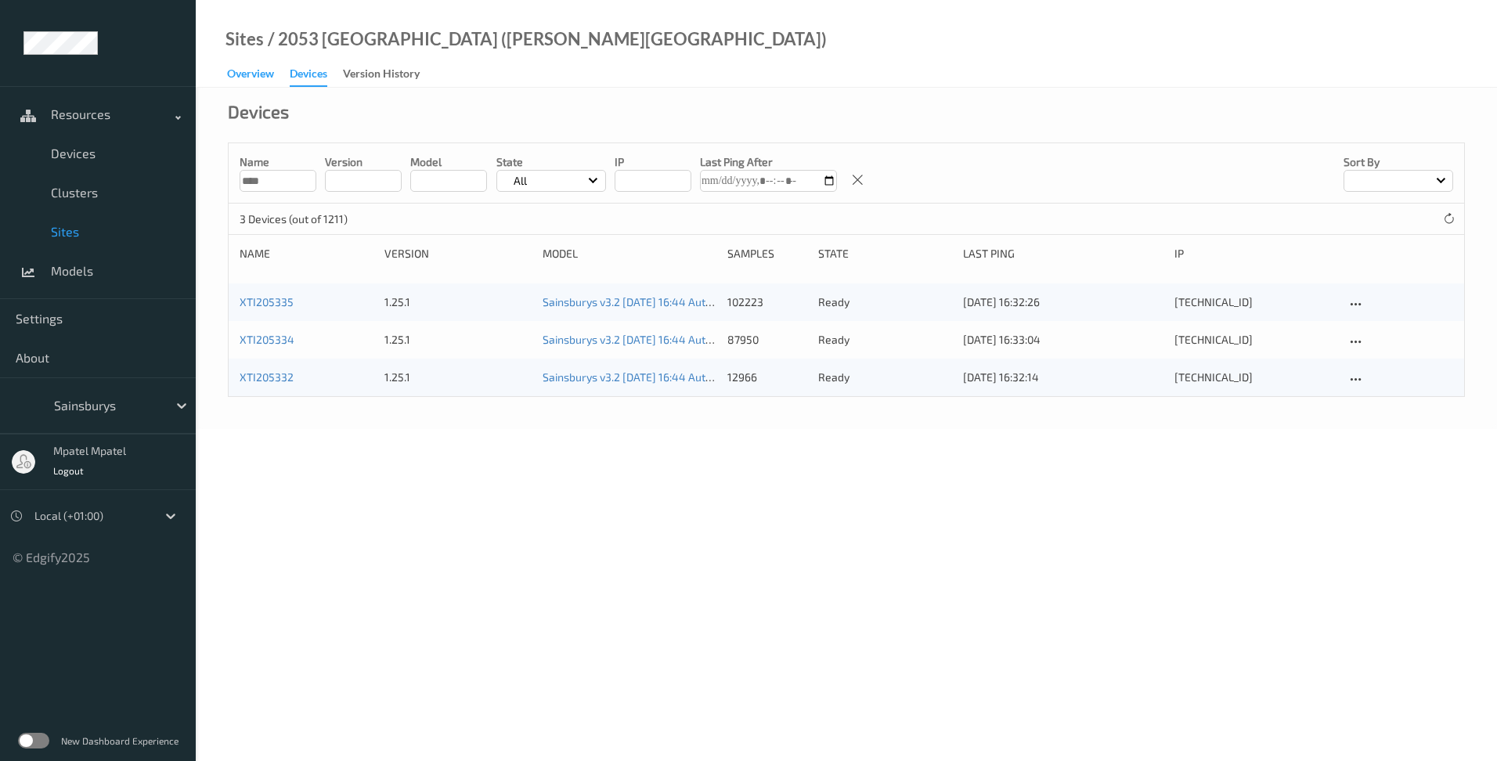
click at [245, 69] on div "Overview" at bounding box center [250, 76] width 47 height 20
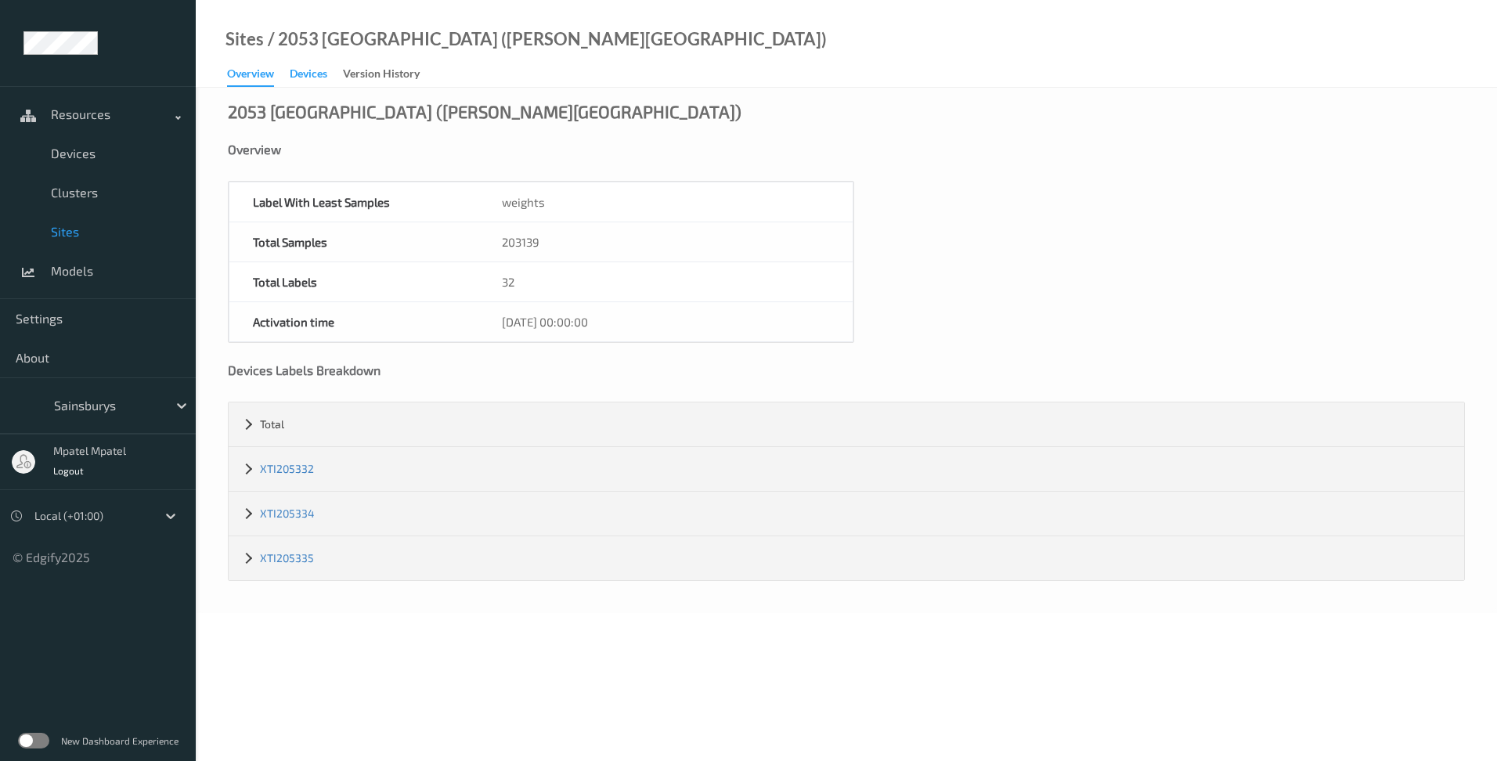
click at [317, 79] on div "Devices" at bounding box center [309, 76] width 38 height 20
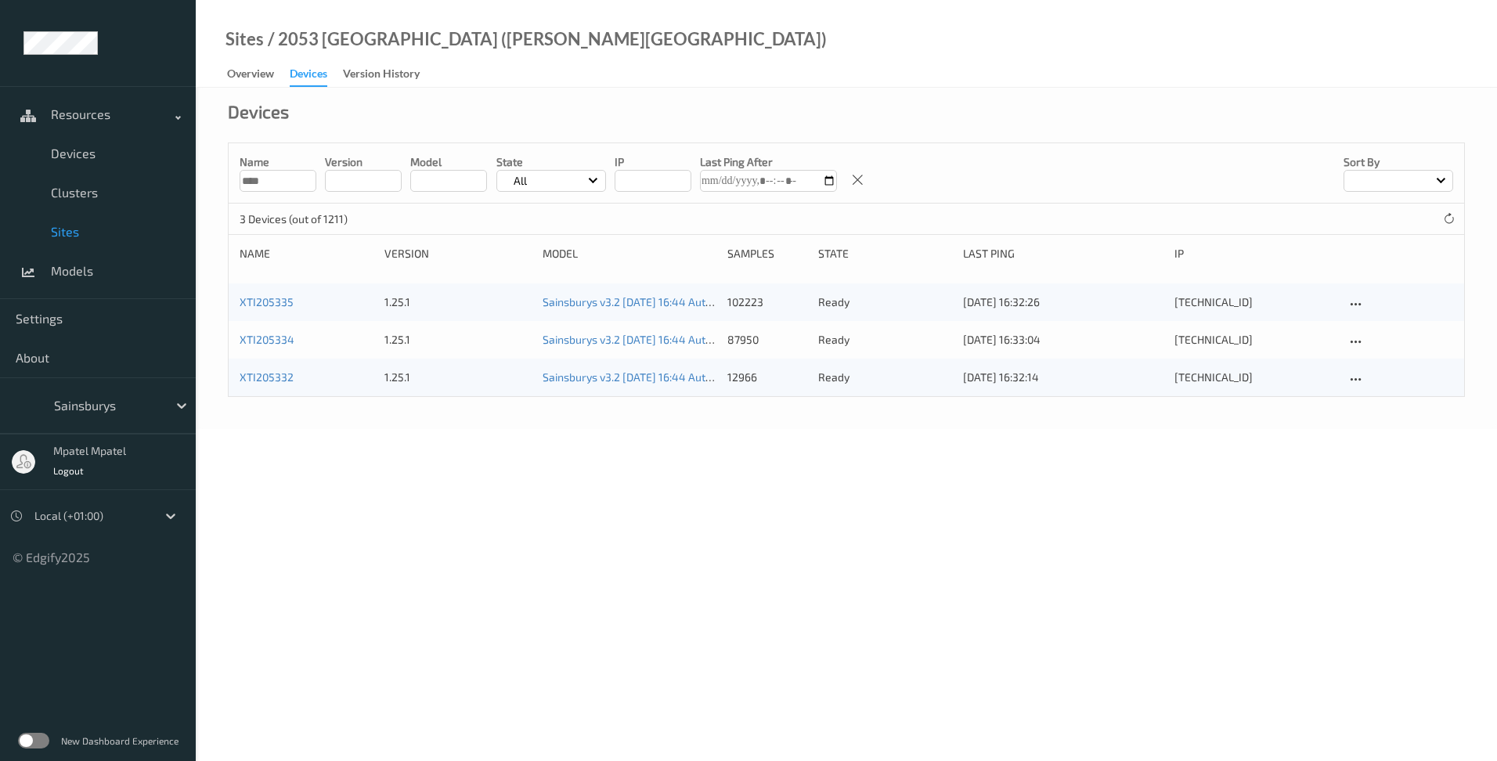
click at [80, 232] on span "Sites" at bounding box center [115, 232] width 129 height 16
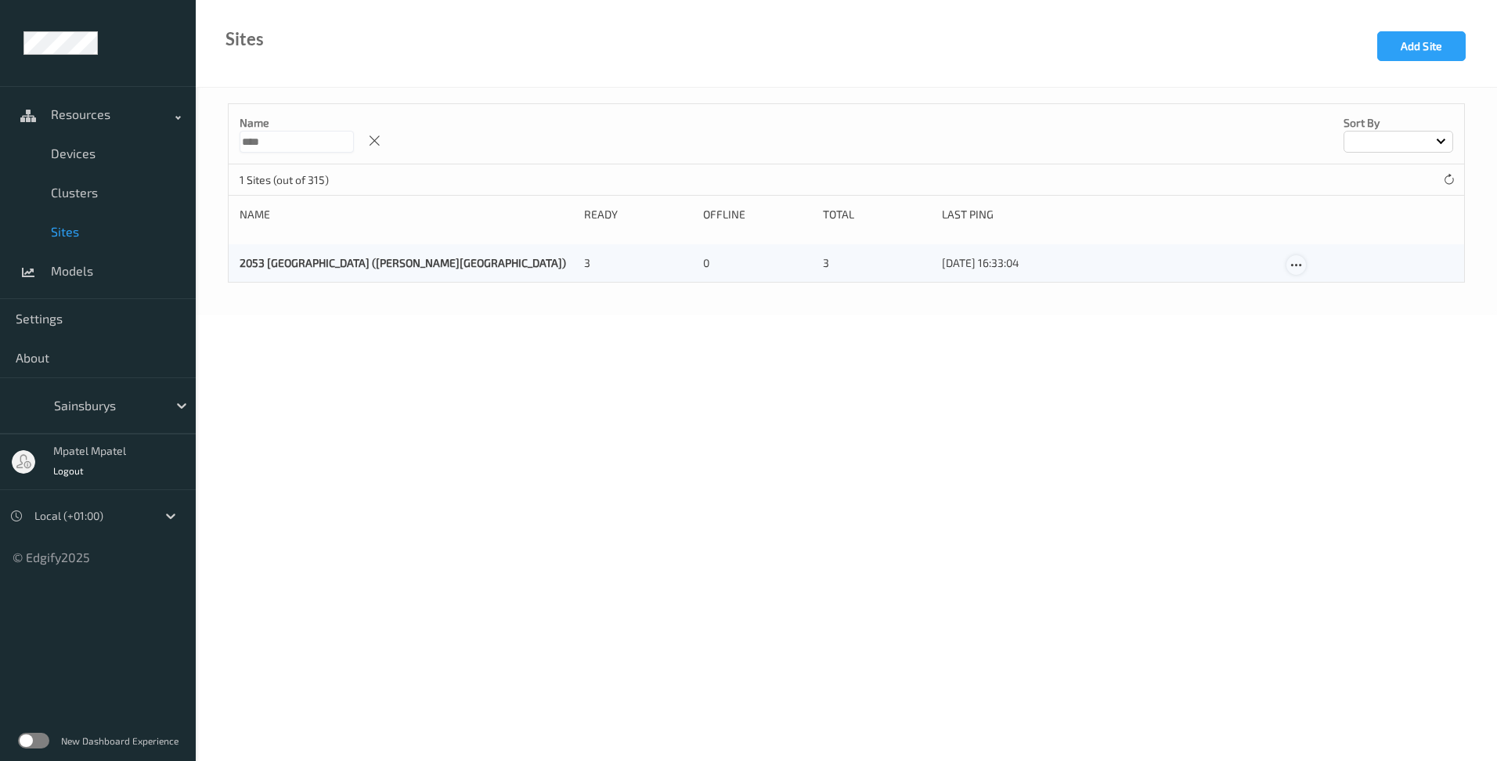
click at [1303, 268] on icon at bounding box center [1296, 265] width 13 height 14
drag, startPoint x: 944, startPoint y: 378, endPoint x: 302, endPoint y: 217, distance: 662.9
click at [939, 376] on body "Resources Devices Clusters Sites Models Settings About Sainsburys mpatel mpatel…" at bounding box center [748, 380] width 1497 height 761
click at [1284, 259] on div "2053 [GEOGRAPHIC_DATA] ([PERSON_NAME][GEOGRAPHIC_DATA]) 3 0 3 [DATE] 16:33:04" at bounding box center [847, 263] width 1236 height 38
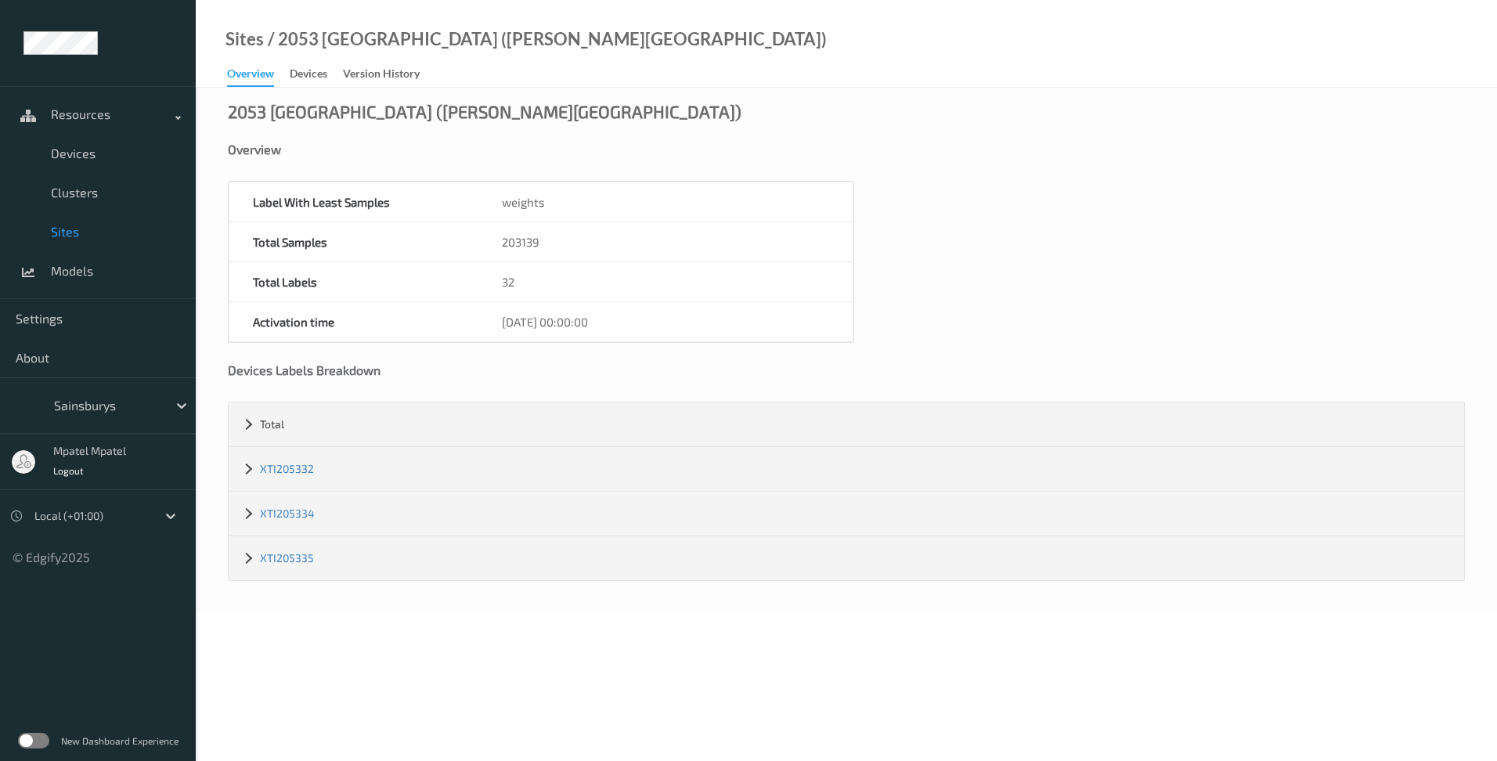
click at [246, 69] on div "Overview" at bounding box center [250, 76] width 47 height 21
click at [56, 270] on span "Models" at bounding box center [115, 271] width 129 height 16
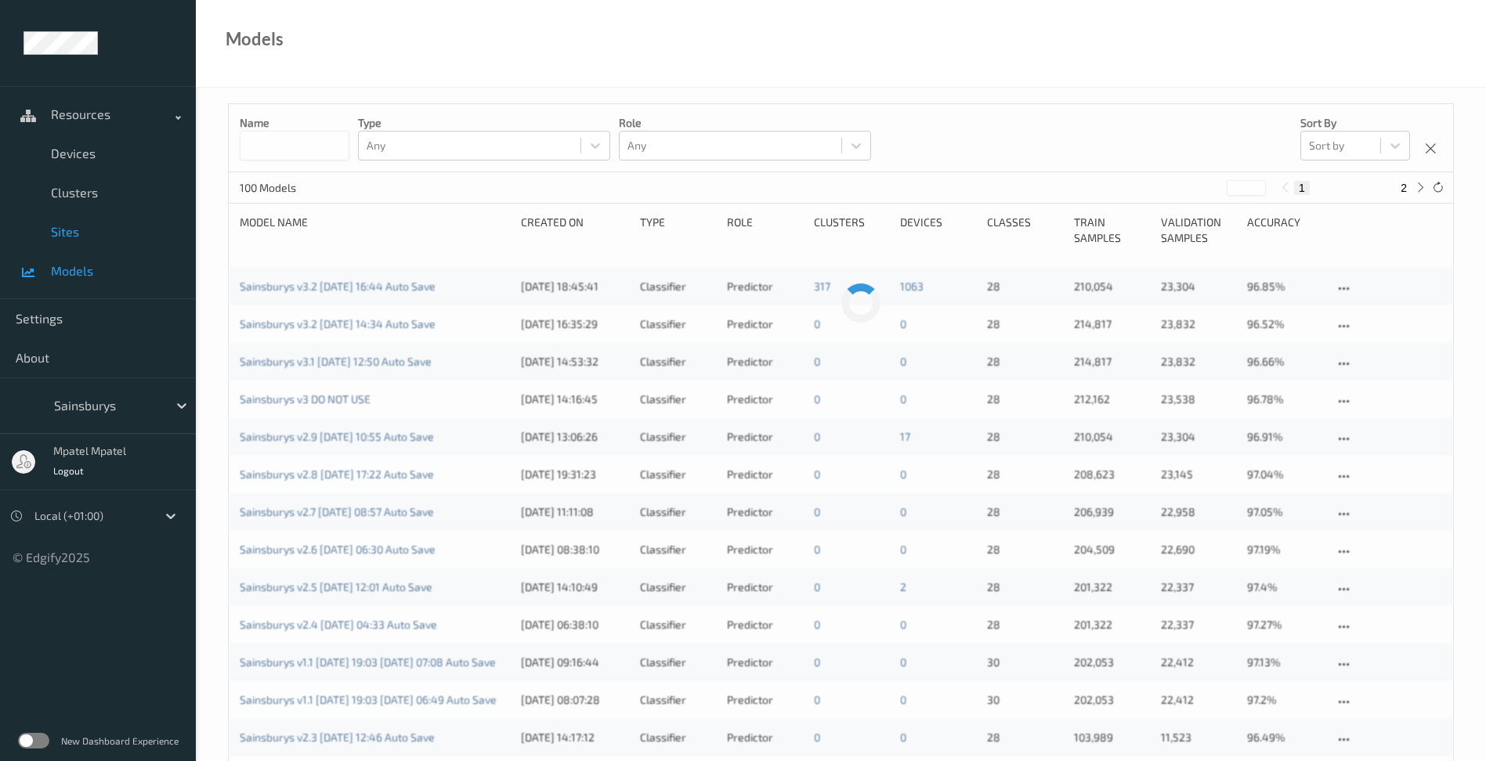
click at [60, 237] on span "Sites" at bounding box center [115, 232] width 129 height 16
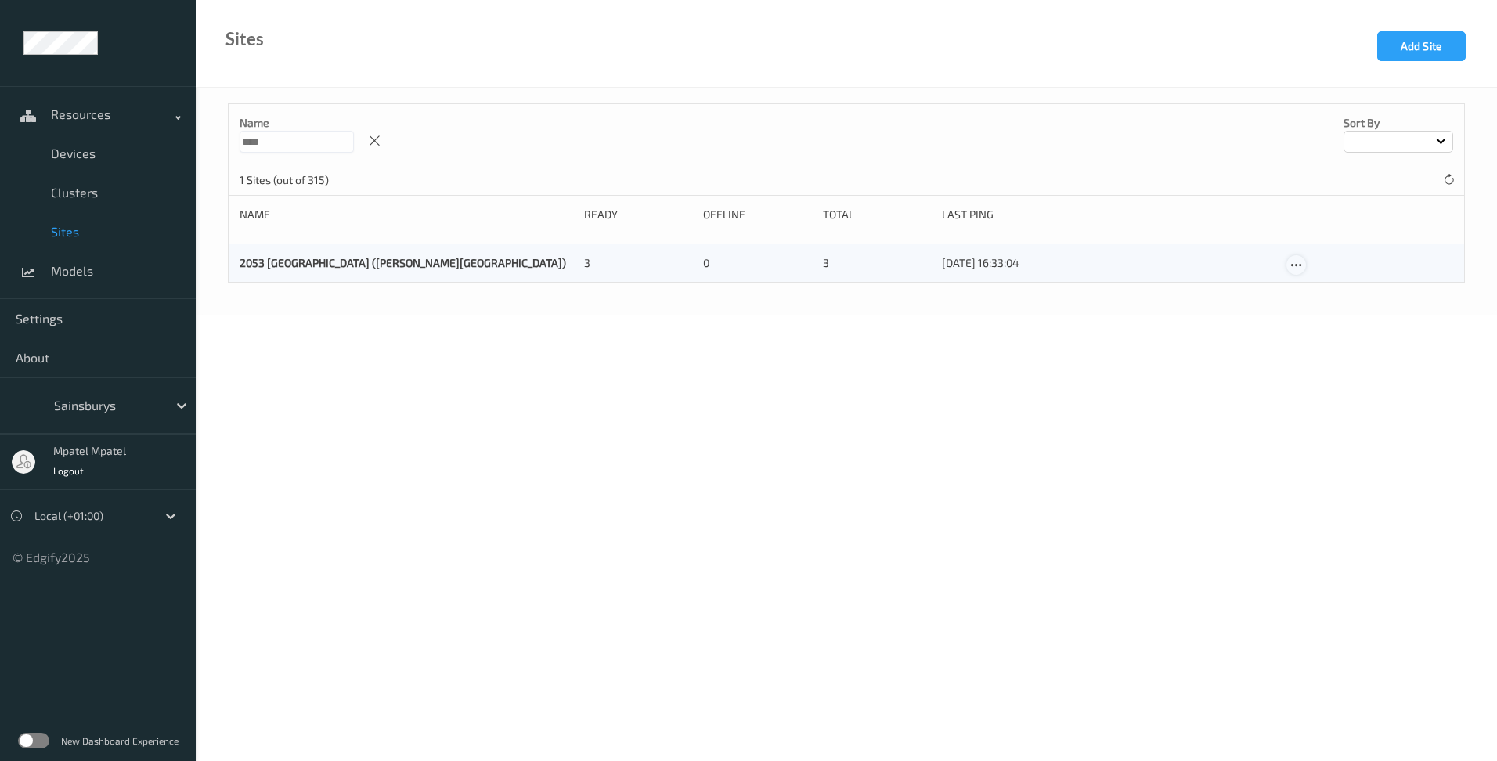
click at [1300, 270] on icon at bounding box center [1296, 265] width 13 height 14
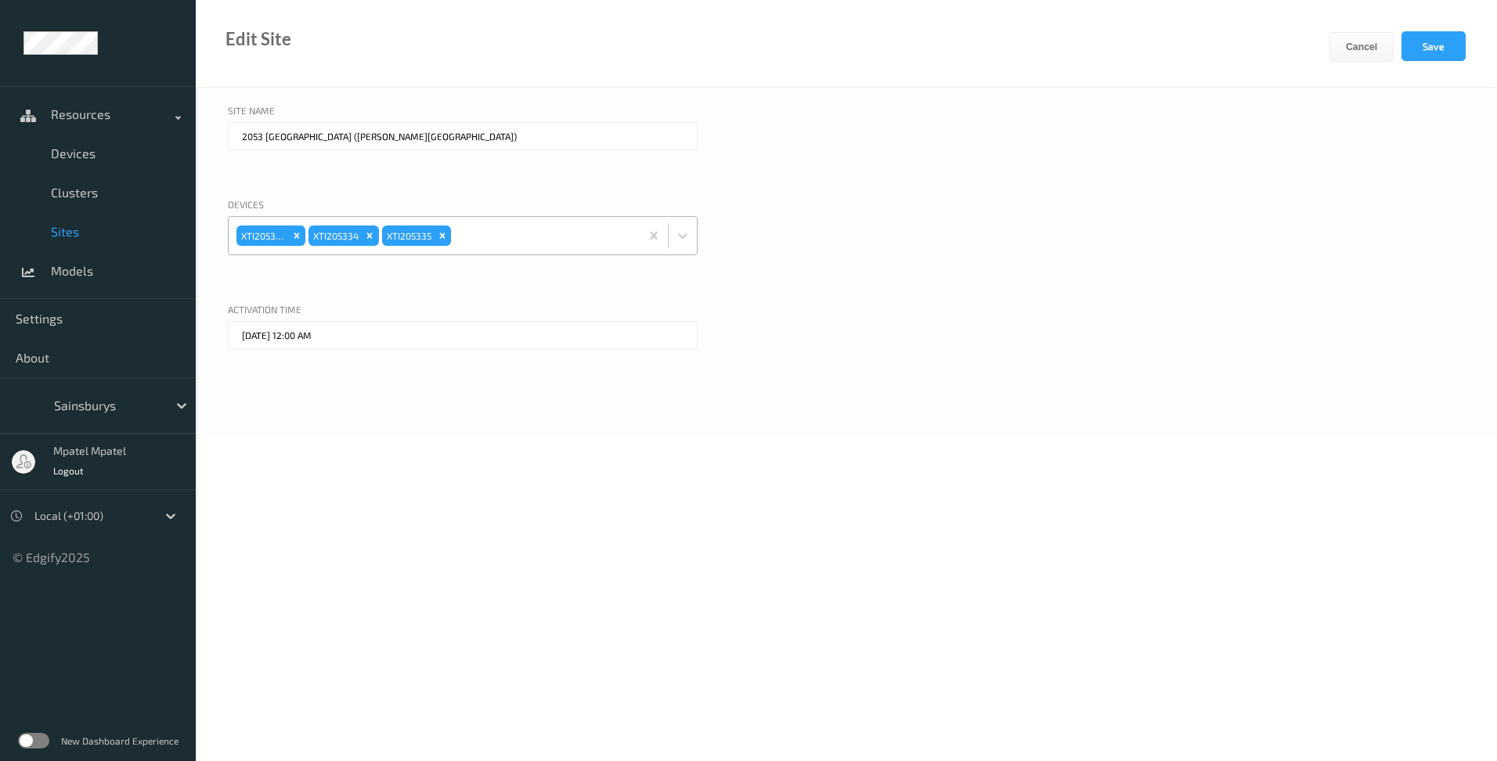
click at [496, 237] on div at bounding box center [543, 235] width 178 height 31
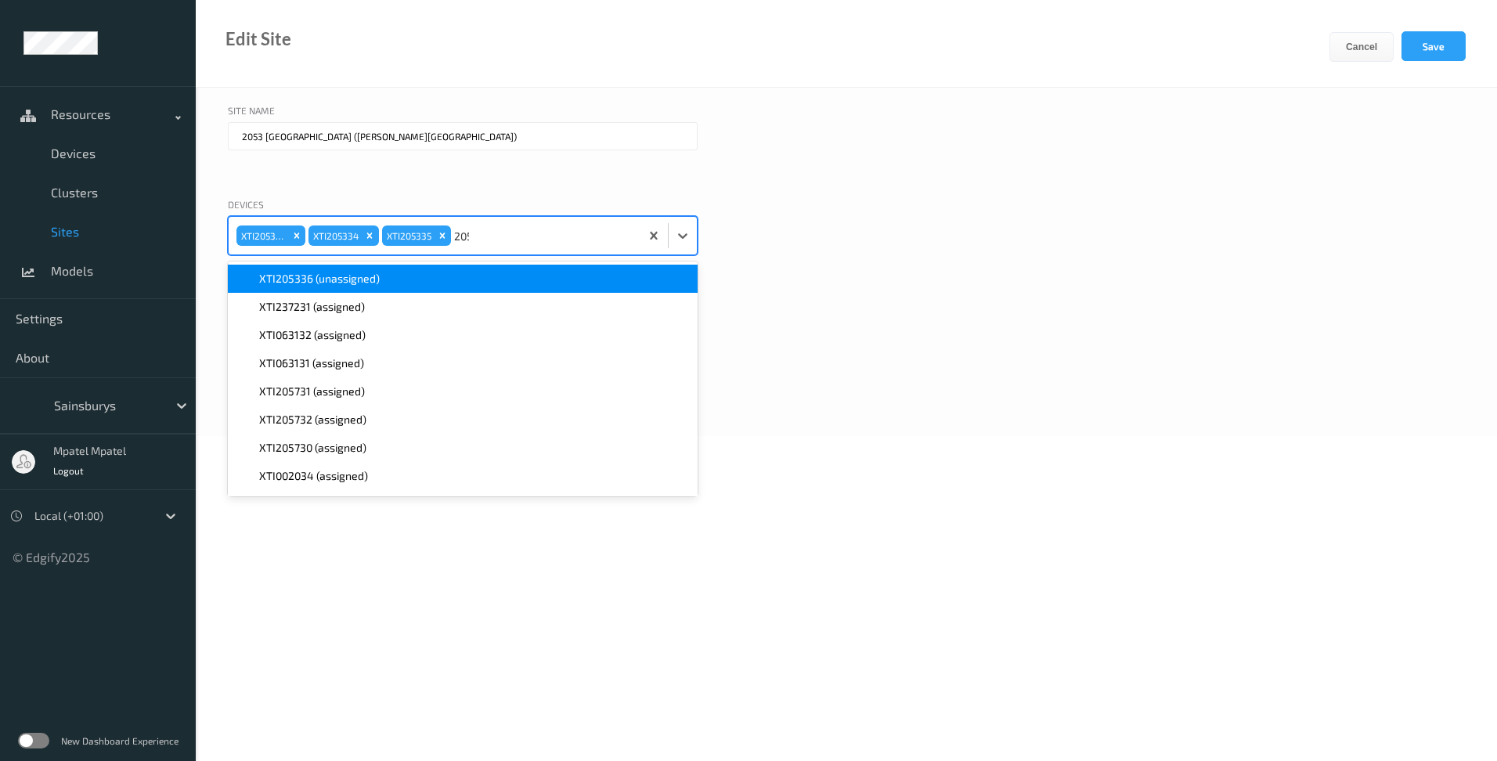
type input "2053"
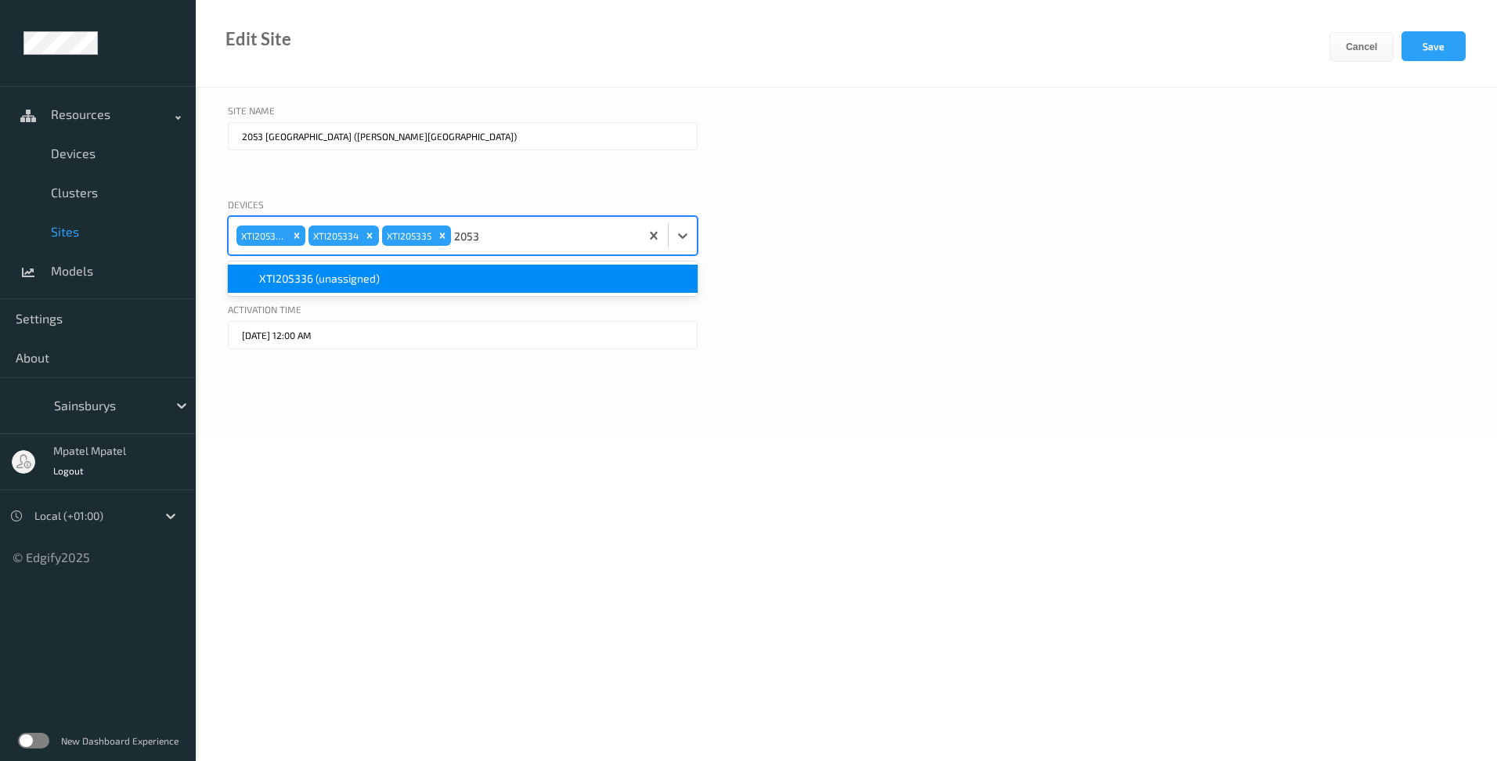
click at [496, 276] on div "XTI205336 (unassigned)" at bounding box center [462, 279] width 451 height 16
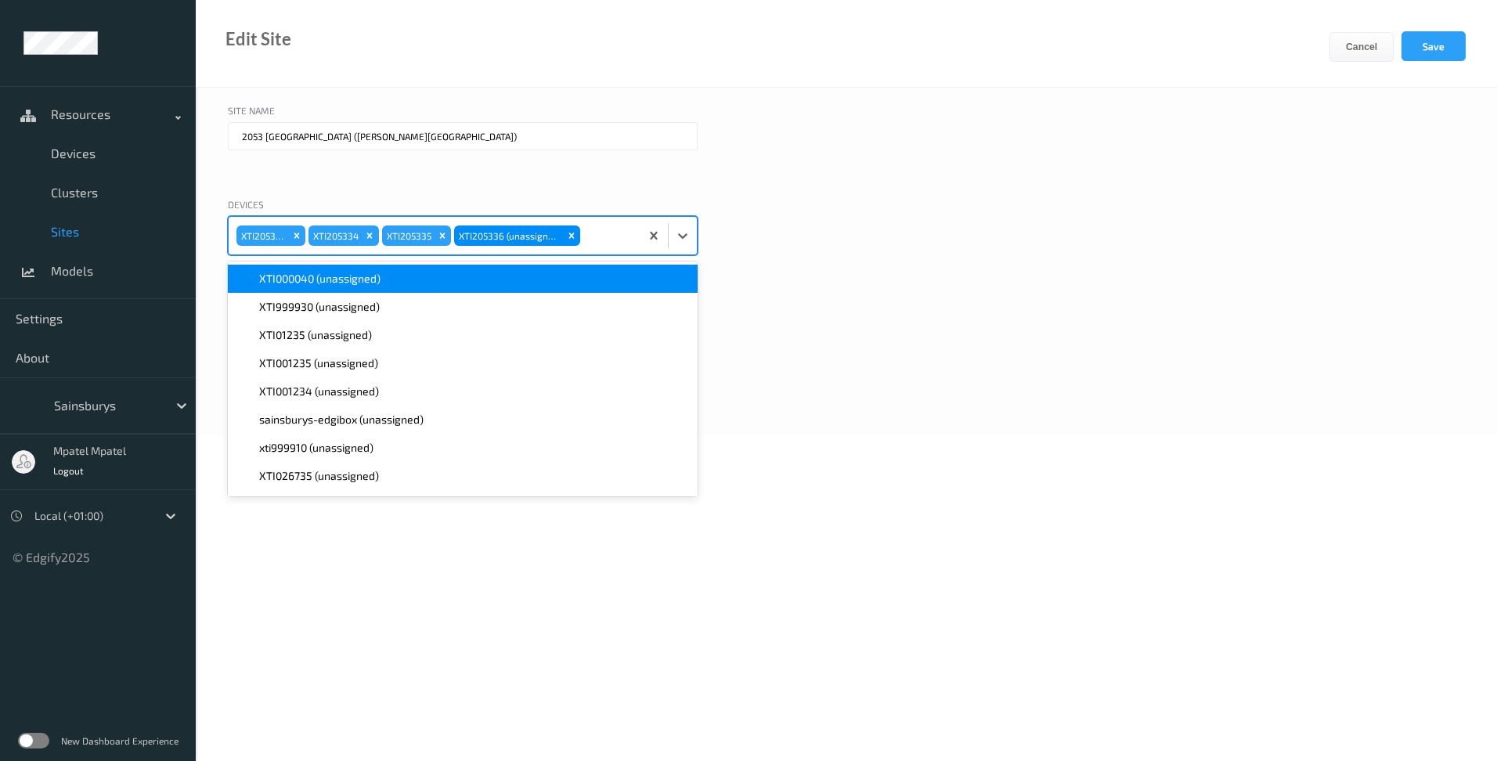
click at [899, 284] on div "Devices option XTI205336 (unassigned), selected. option XTI000040 (unassigned) …" at bounding box center [846, 245] width 1237 height 97
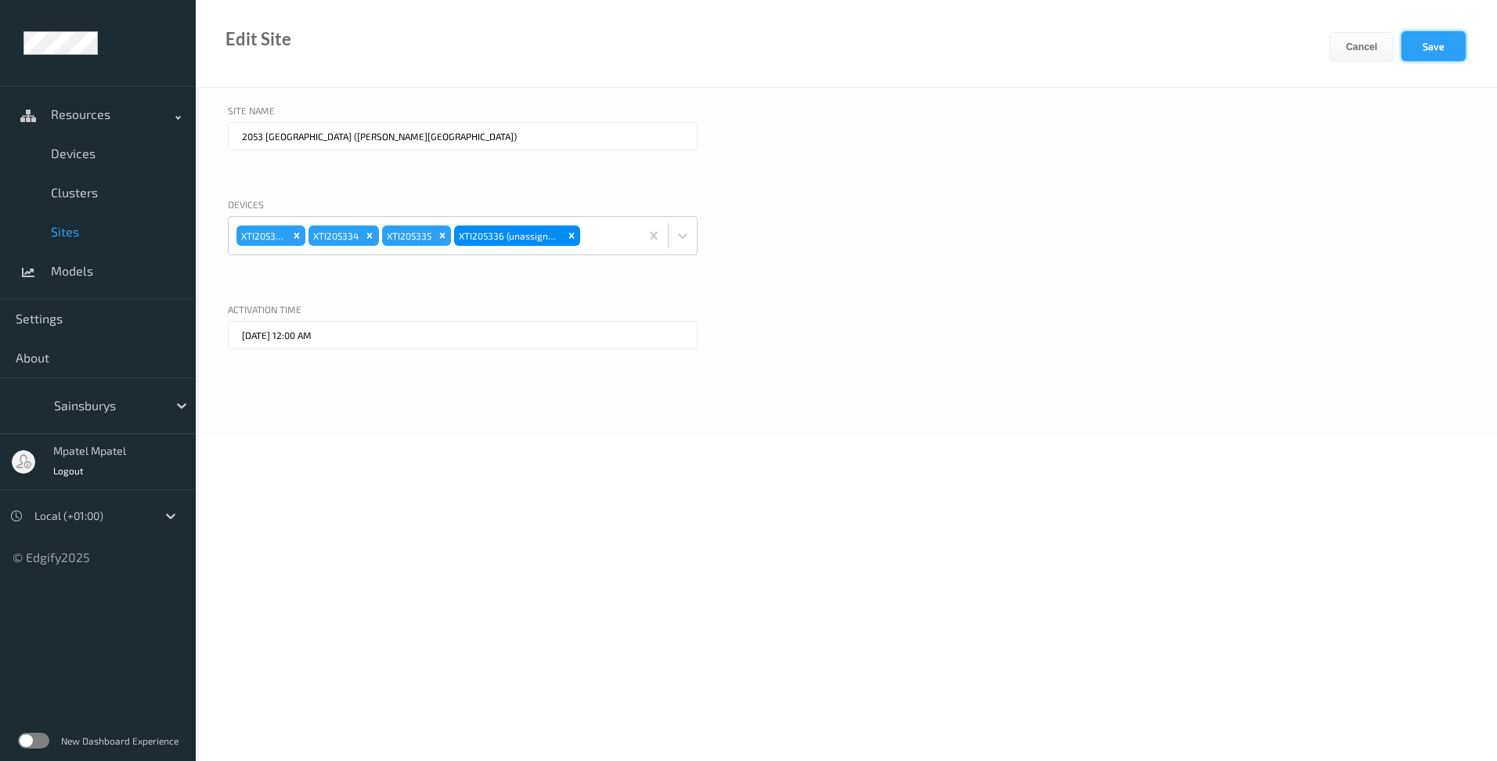
click at [1447, 48] on button "Save" at bounding box center [1434, 46] width 64 height 30
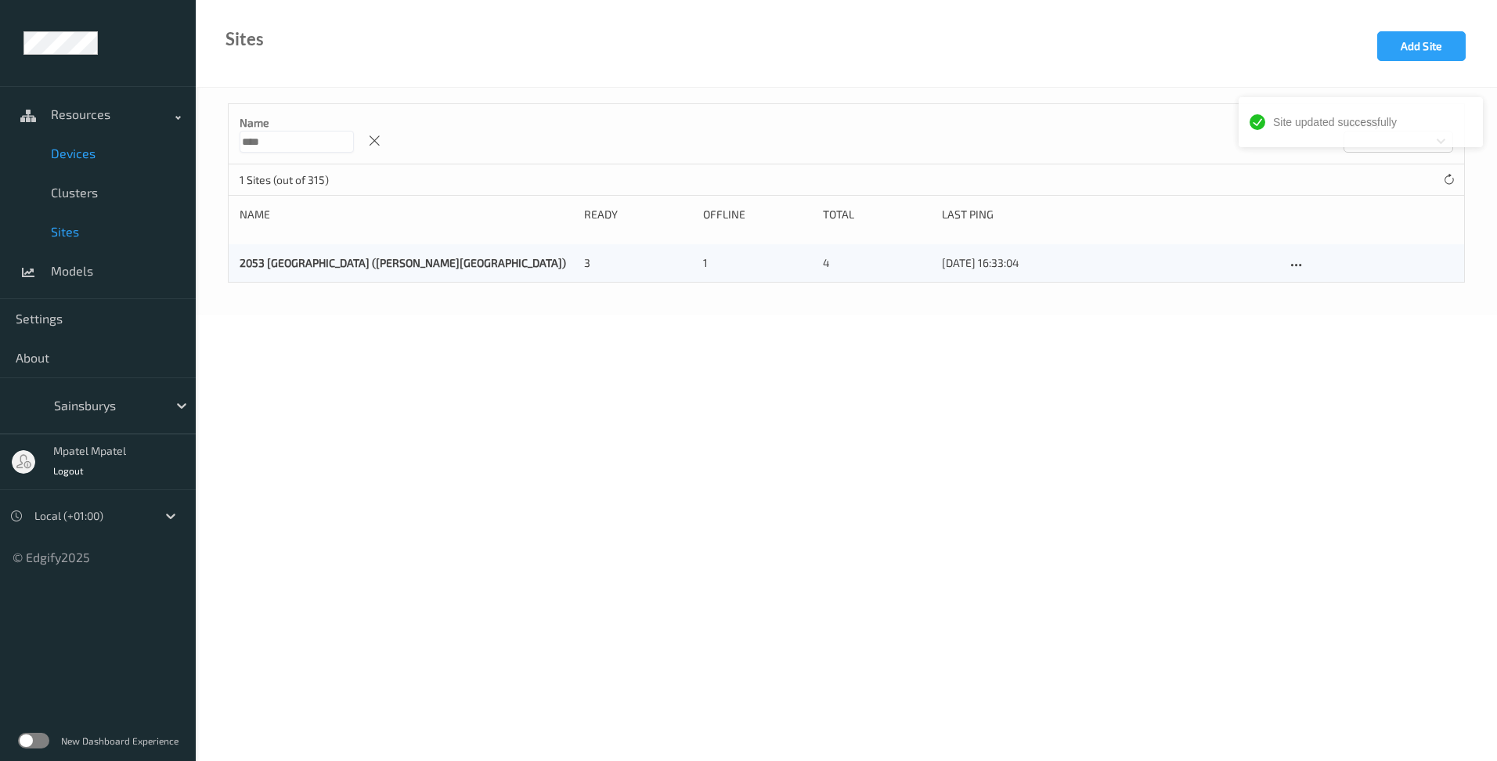
click at [88, 151] on span "Devices" at bounding box center [115, 154] width 129 height 16
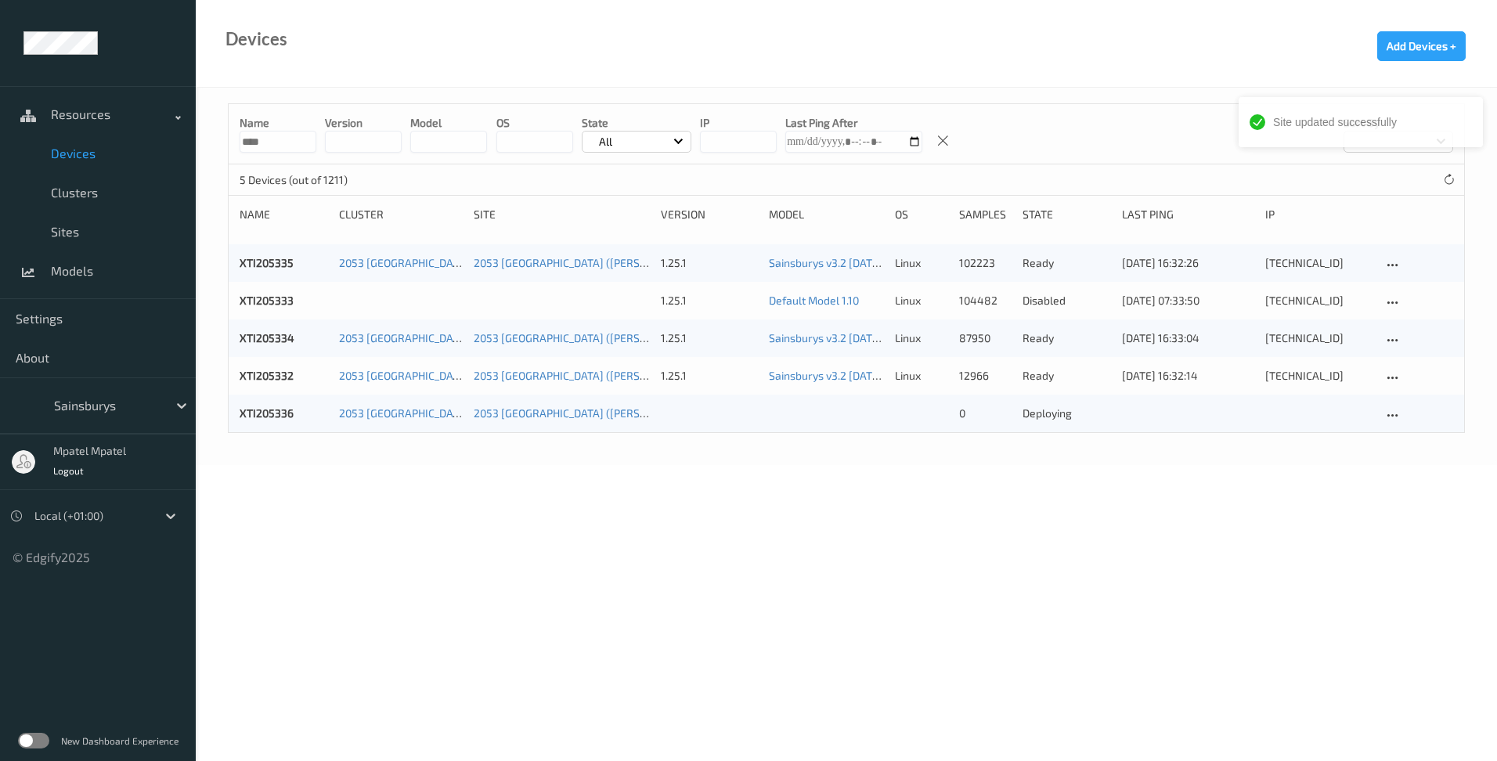
click at [468, 493] on body "Site updated successfully Resources Devices Clusters Sites Models Settings Abou…" at bounding box center [748, 380] width 1497 height 761
click at [1443, 179] on icon at bounding box center [1449, 180] width 12 height 12
click at [675, 143] on div "All" at bounding box center [637, 142] width 110 height 22
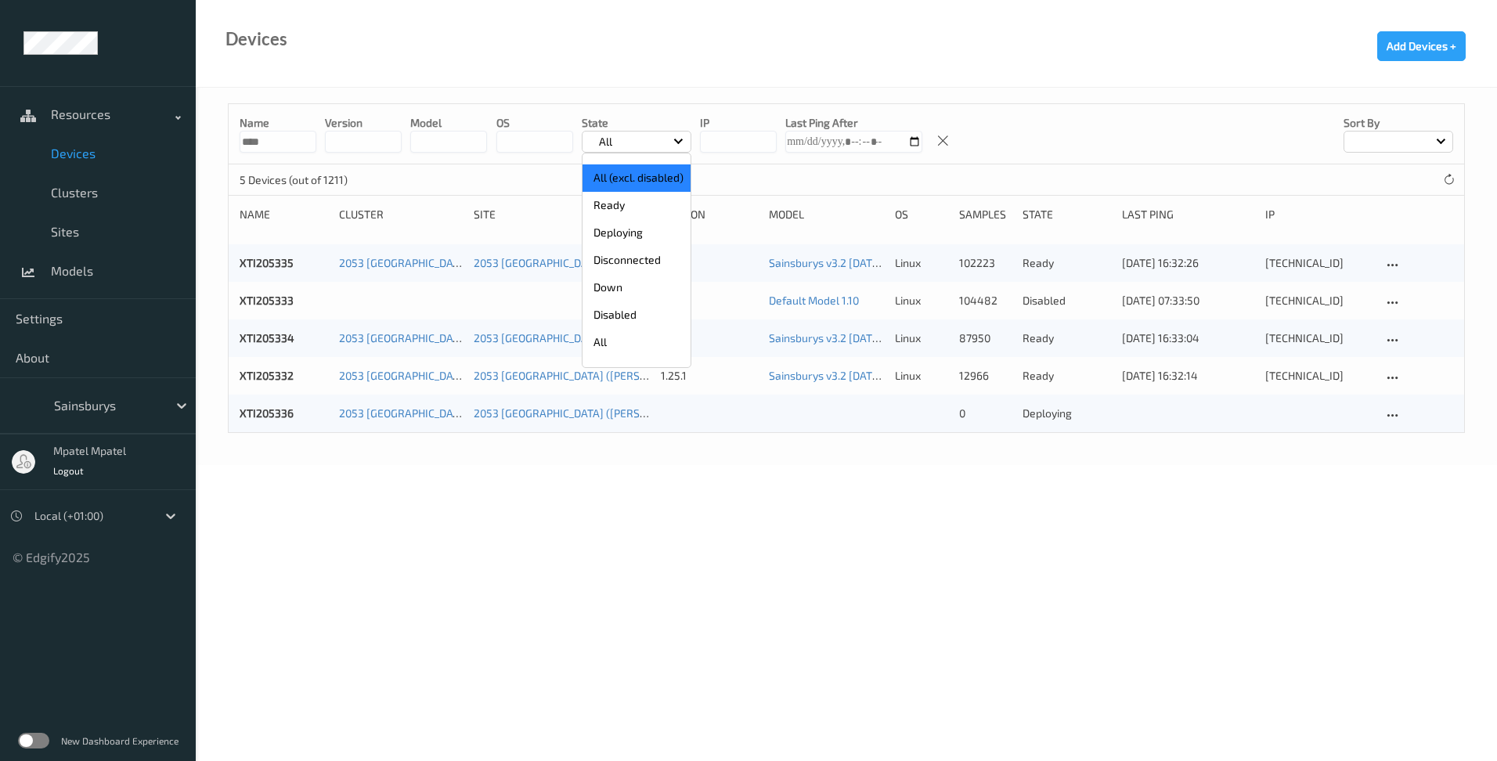
click at [652, 179] on p "All (excl. disabled)" at bounding box center [637, 177] width 108 height 27
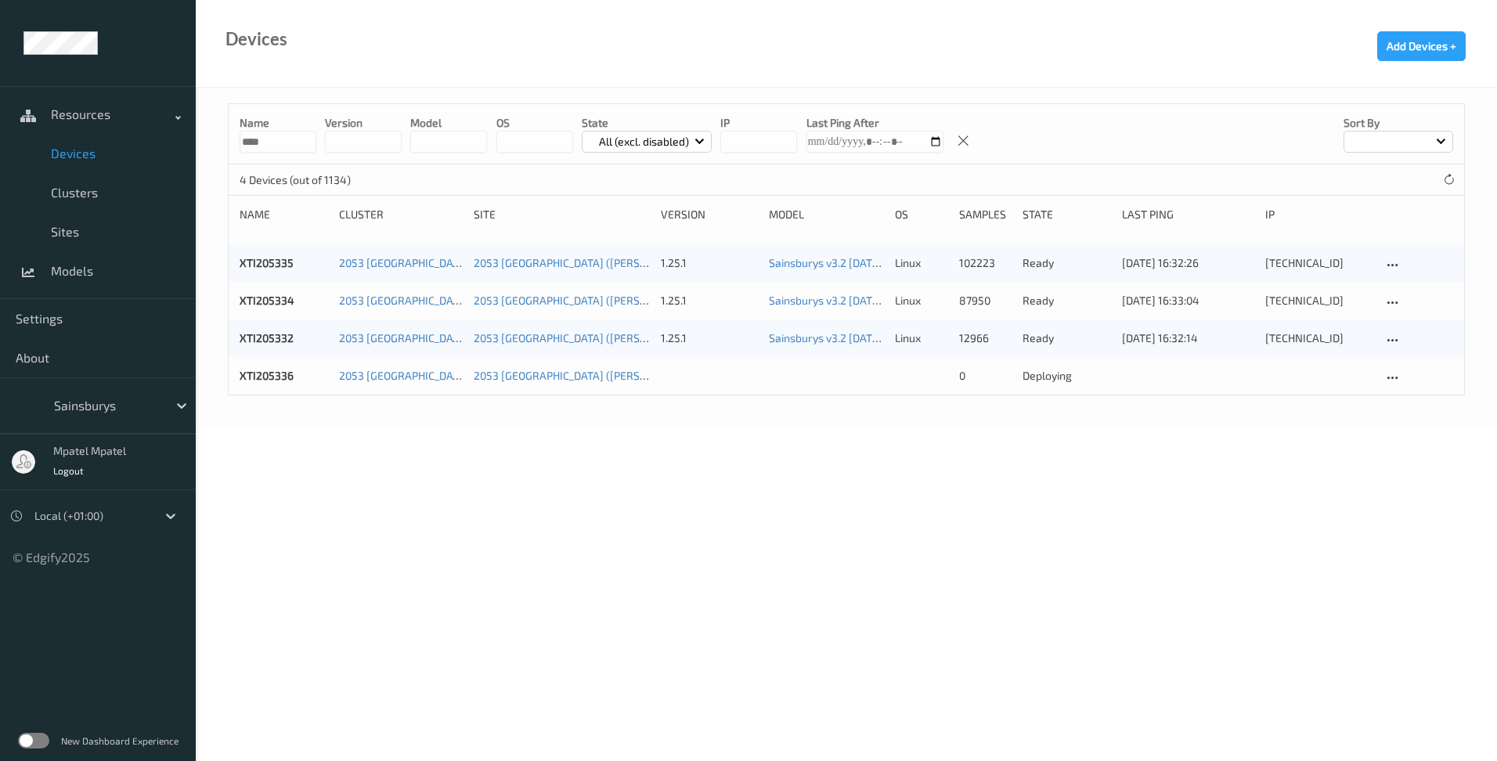
click at [669, 432] on body "Resources Devices Clusters Sites Models Settings About Sainsburys mpatel mpatel…" at bounding box center [748, 380] width 1497 height 761
click at [1396, 383] on icon at bounding box center [1392, 378] width 13 height 14
click at [1283, 438] on body "Resources Devices Clusters Sites Models Settings About Sainsburys mpatel mpatel…" at bounding box center [748, 380] width 1497 height 761
click at [634, 414] on div "Name **** version model OS State All (excl. disabled) IP Last Ping After Sort b…" at bounding box center [847, 258] width 1302 height 340
click at [598, 414] on div "Name **** version model OS State All (excl. disabled) IP Last Ping After Sort b…" at bounding box center [847, 258] width 1302 height 340
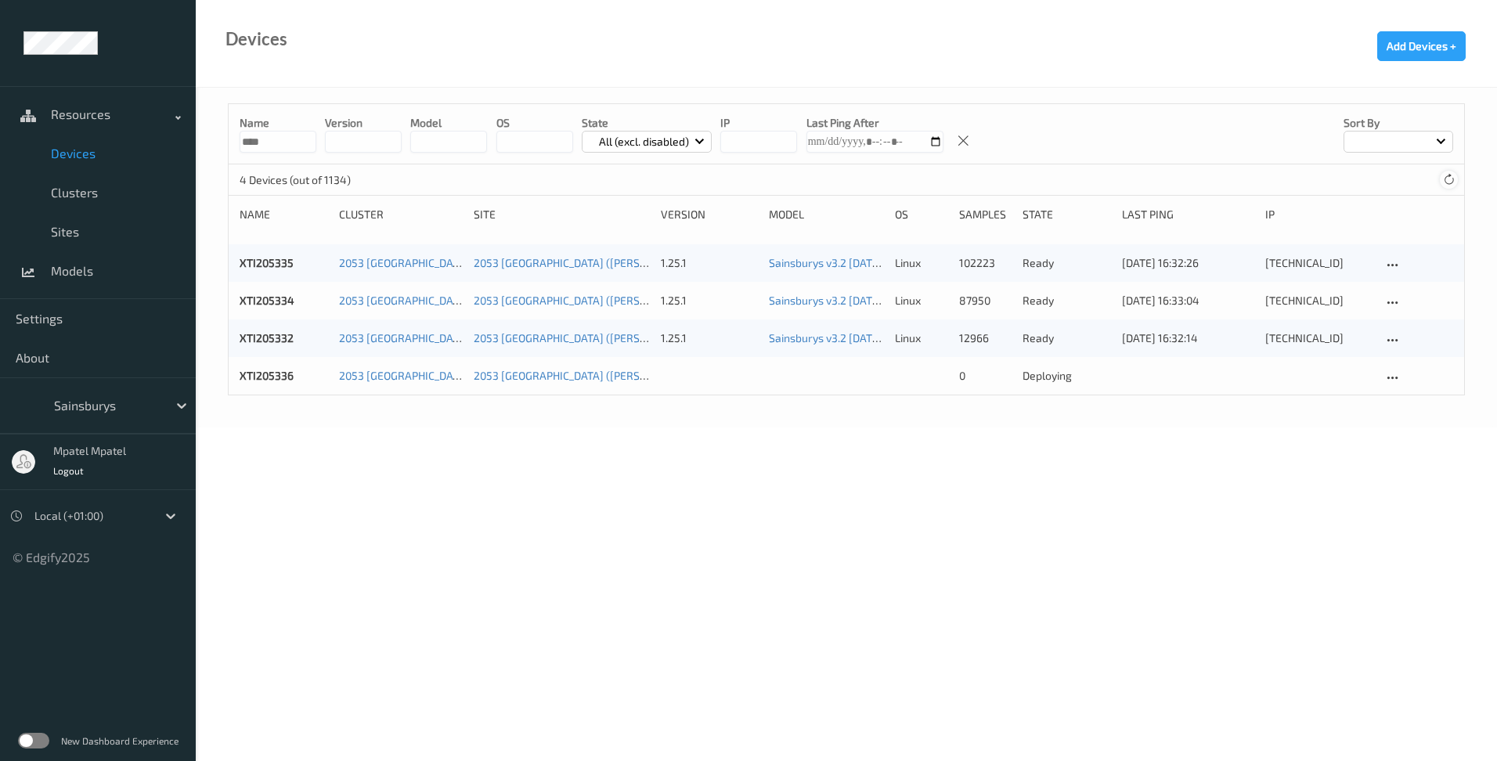
click at [1453, 179] on icon at bounding box center [1449, 180] width 12 height 12
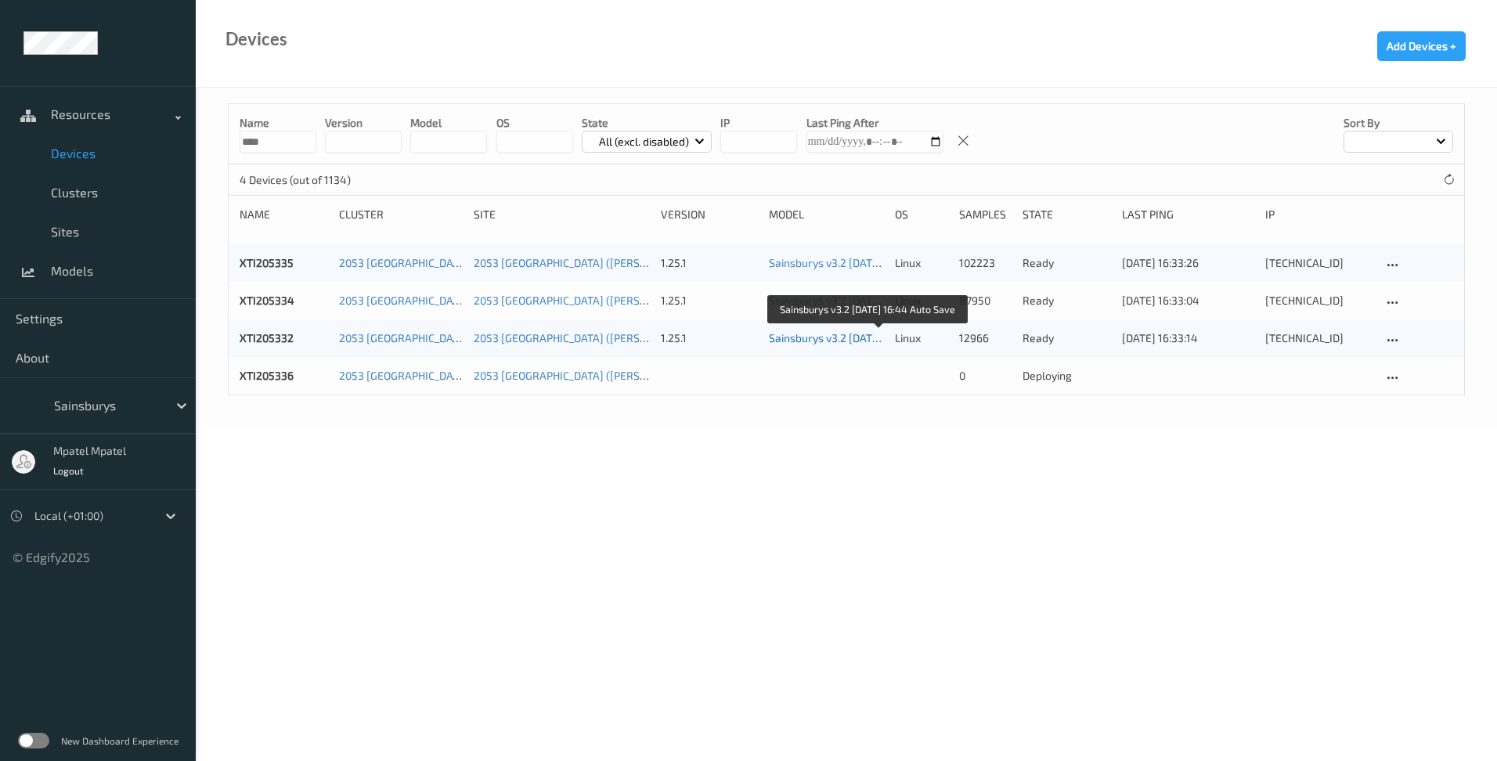
click at [808, 341] on link "Sainsburys v3.2 [DATE] 16:44 Auto Save" at bounding box center [867, 337] width 196 height 13
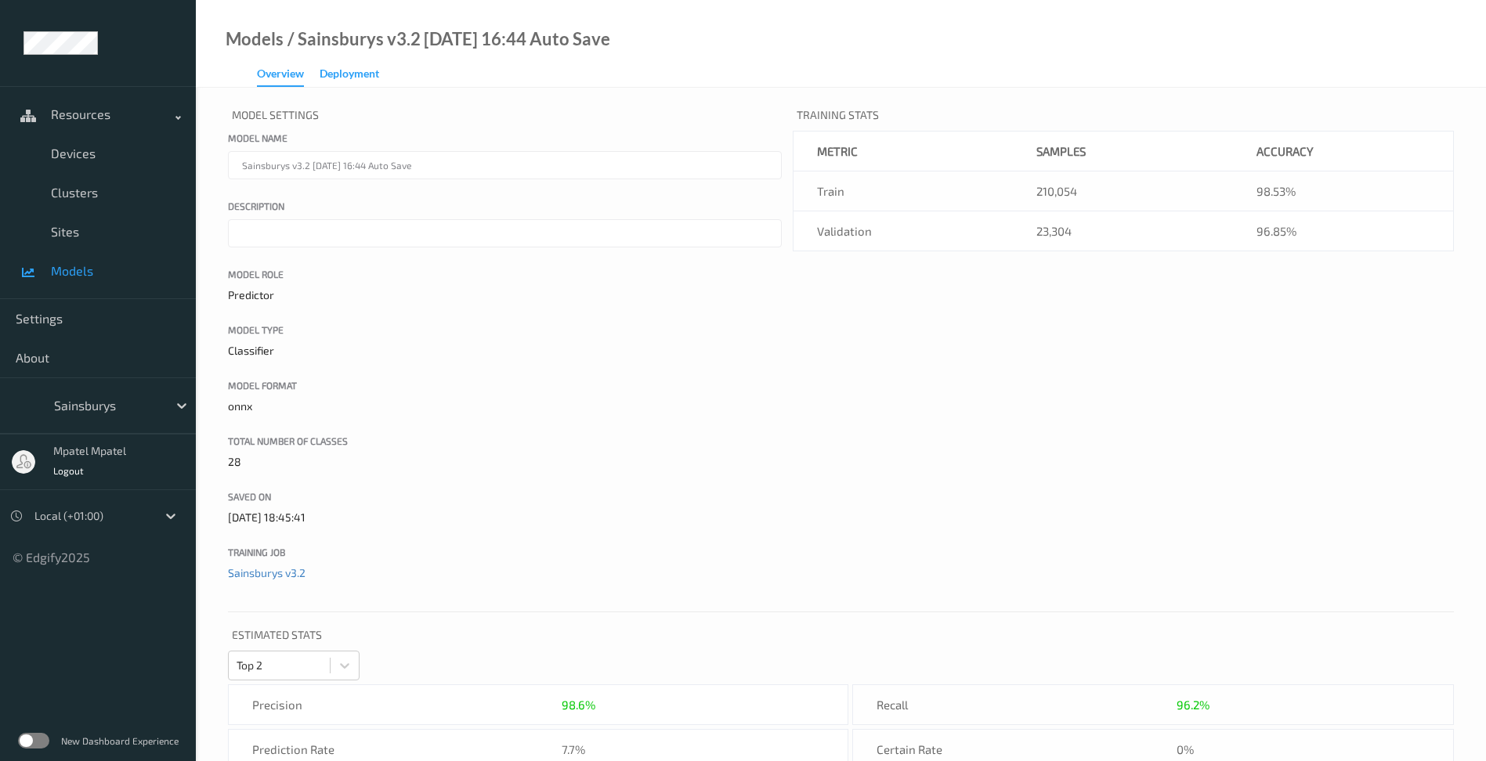
click at [363, 69] on div "Deployment" at bounding box center [350, 76] width 60 height 20
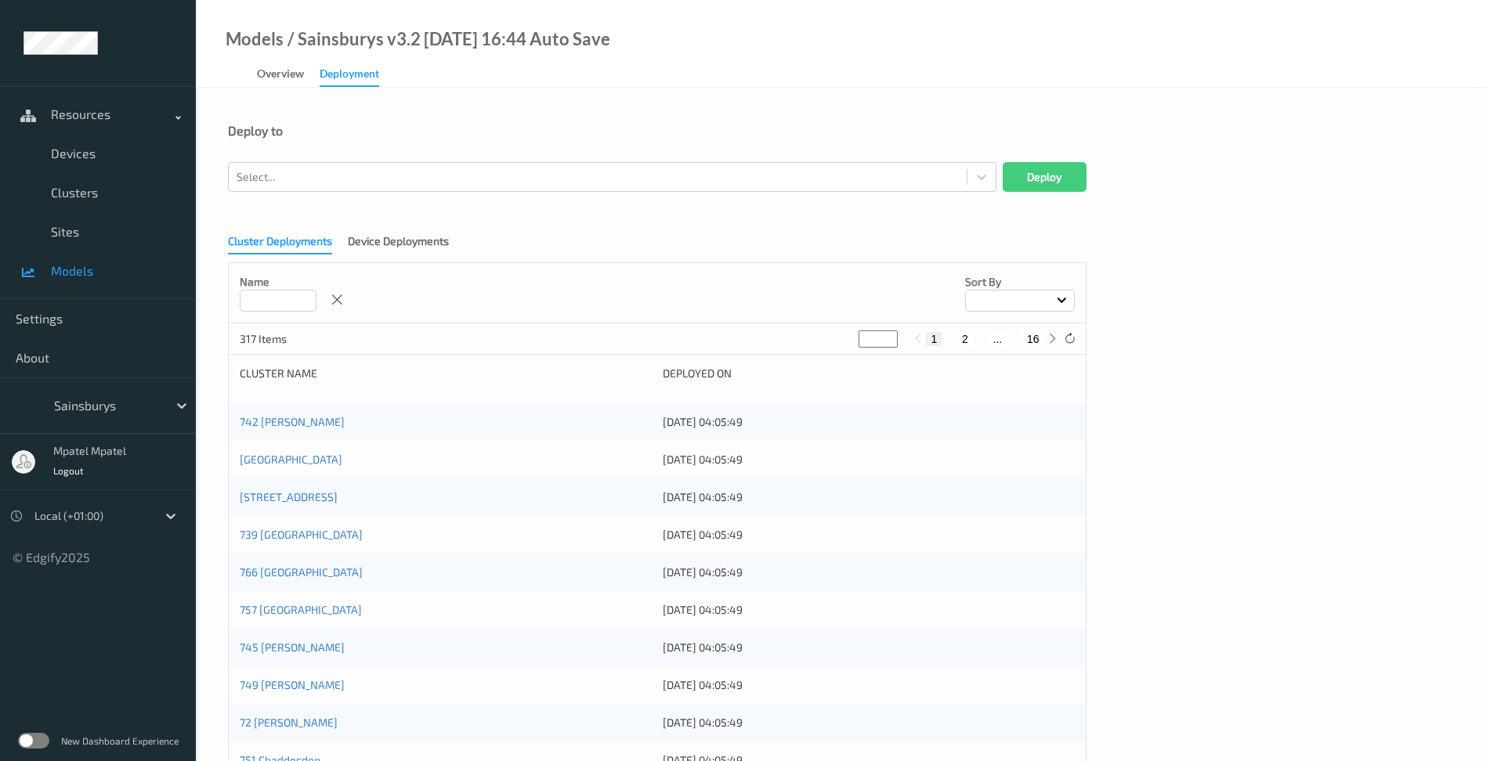
click at [280, 301] on input at bounding box center [278, 301] width 77 height 22
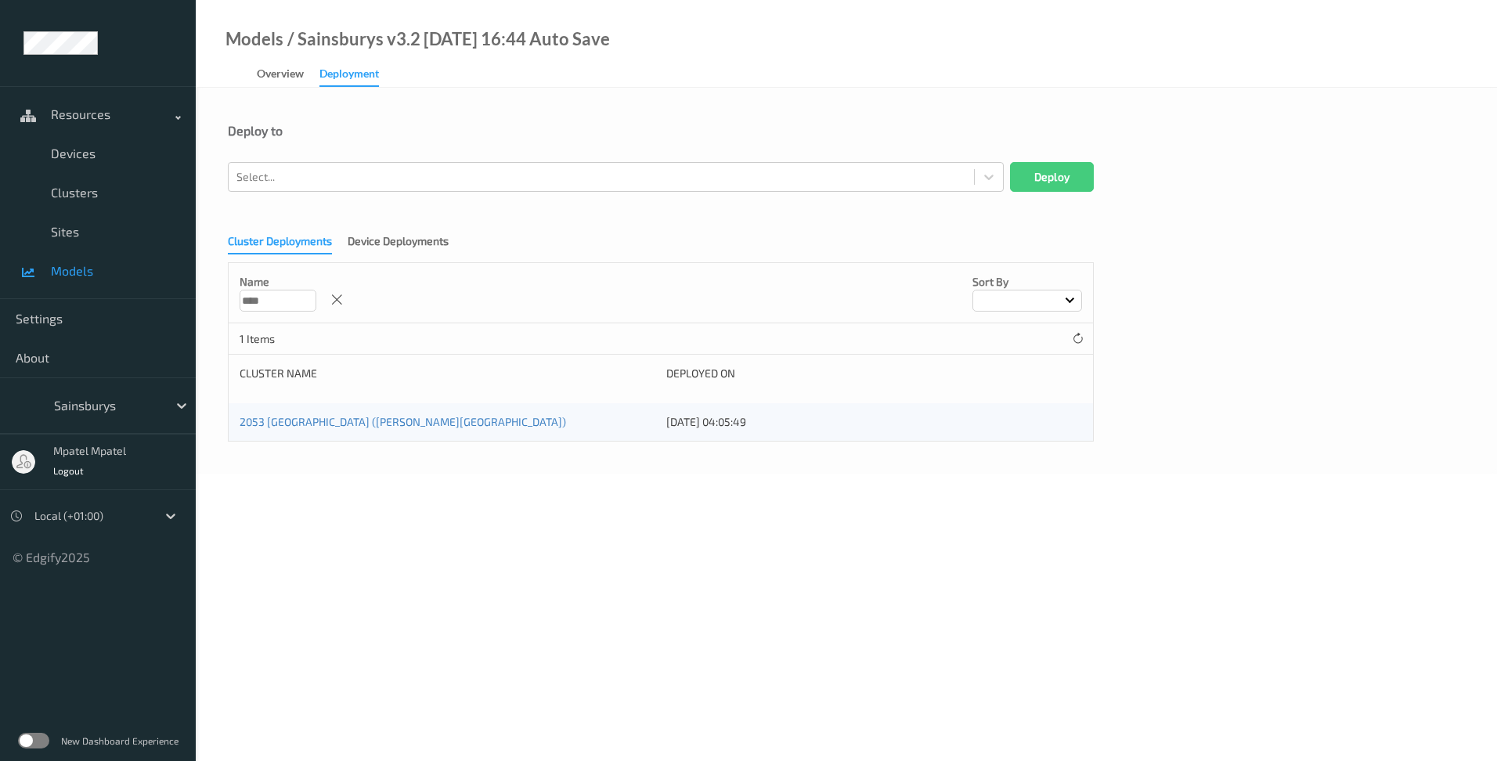
type input "****"
click at [542, 484] on body "Resources Devices Clusters Sites Models Settings About Sainsburys mpatel mpatel…" at bounding box center [748, 380] width 1497 height 761
click at [316, 422] on link "2053 [GEOGRAPHIC_DATA] ([PERSON_NAME][GEOGRAPHIC_DATA])" at bounding box center [403, 421] width 327 height 13
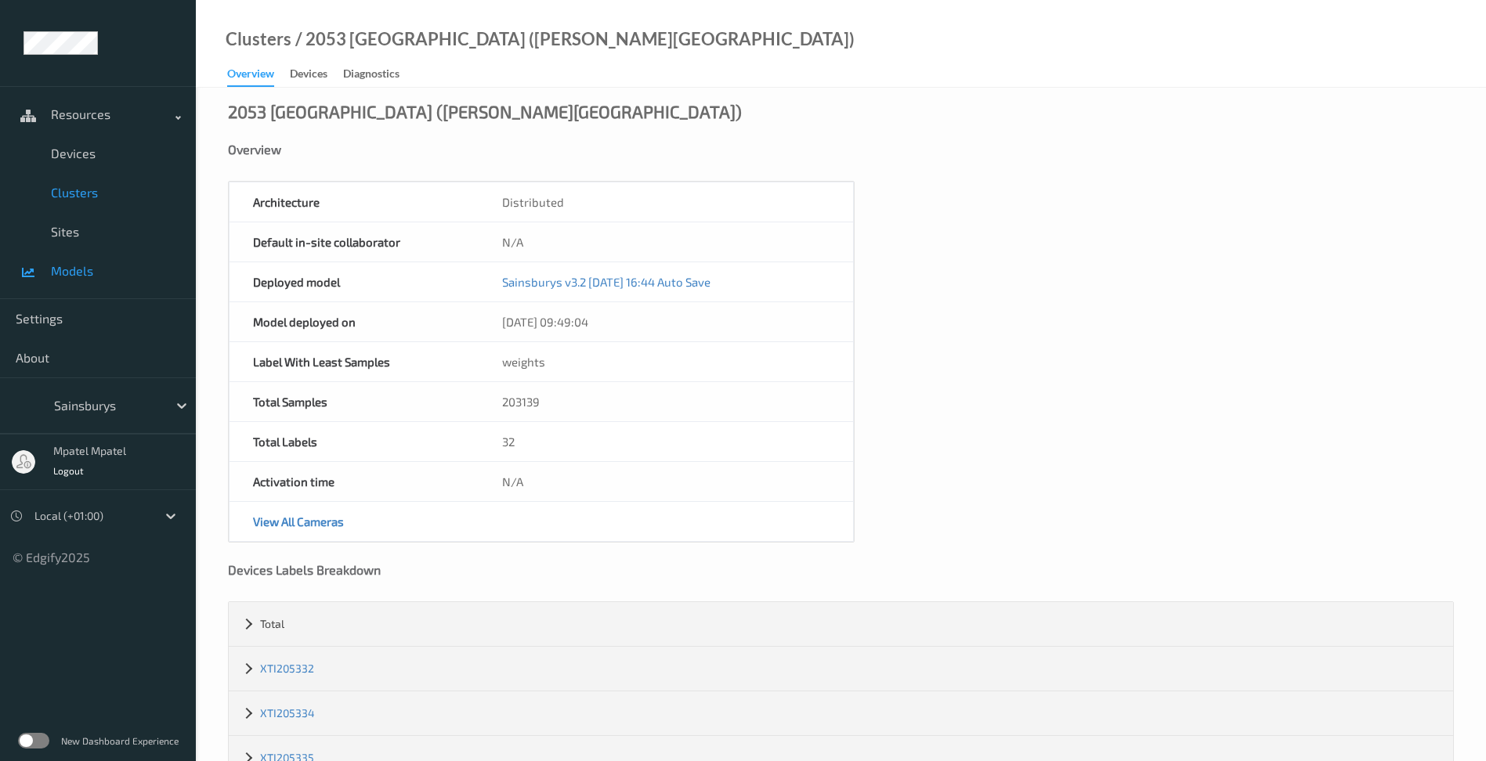
click at [79, 279] on link "Models" at bounding box center [98, 270] width 196 height 39
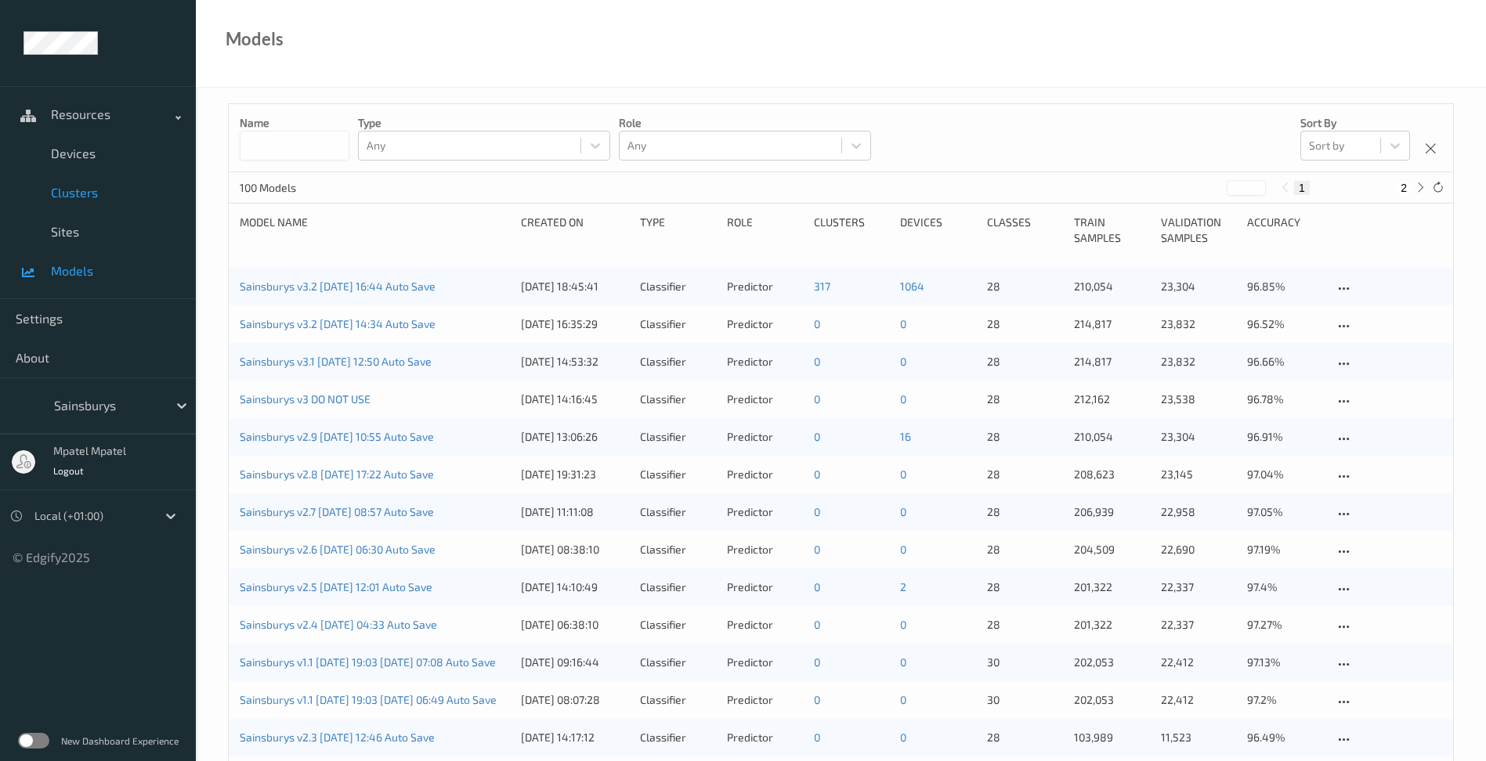
click at [79, 197] on span "Clusters" at bounding box center [115, 193] width 129 height 16
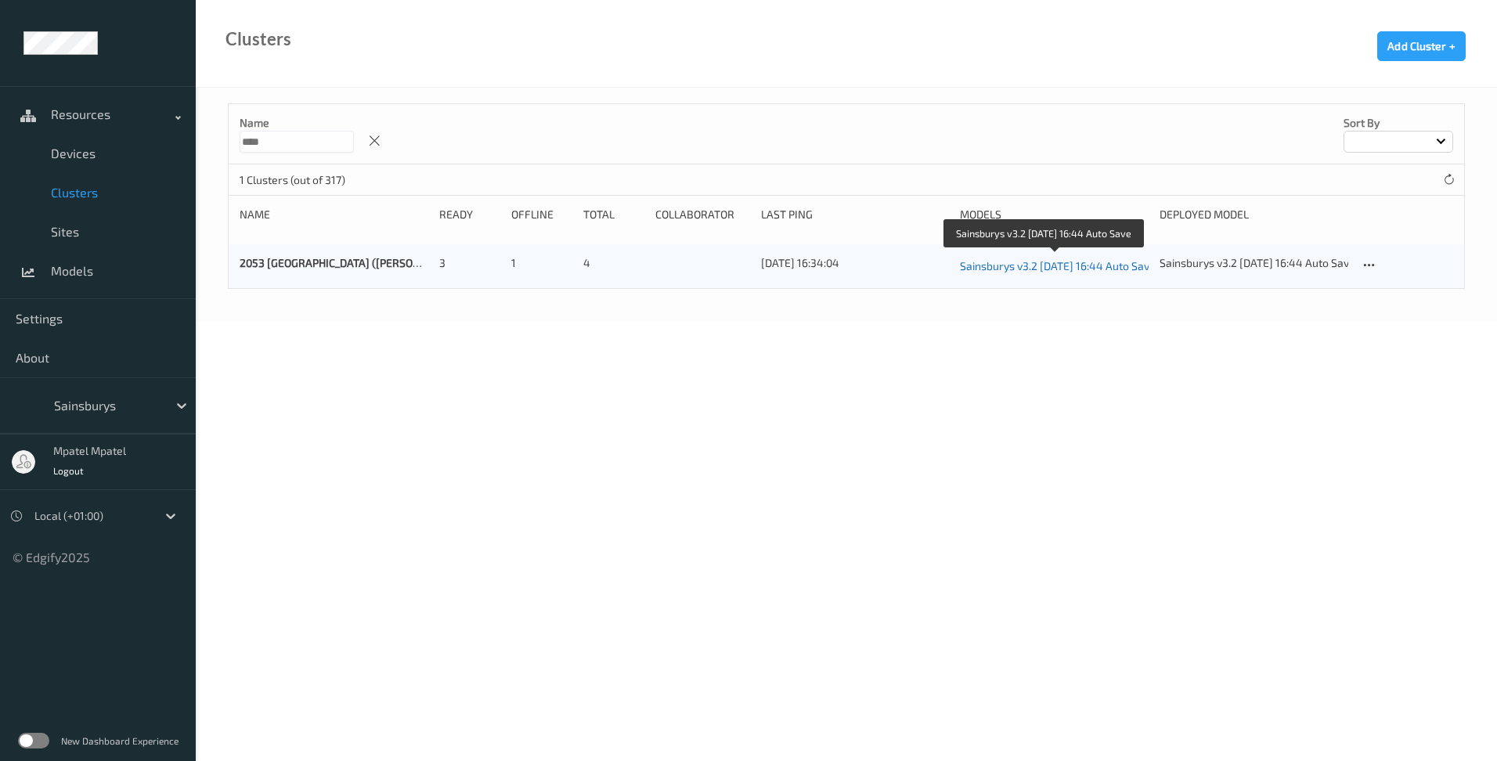
click at [1081, 271] on link "Sainsburys v3.2 [DATE] 16:44 Auto Save" at bounding box center [1054, 266] width 189 height 22
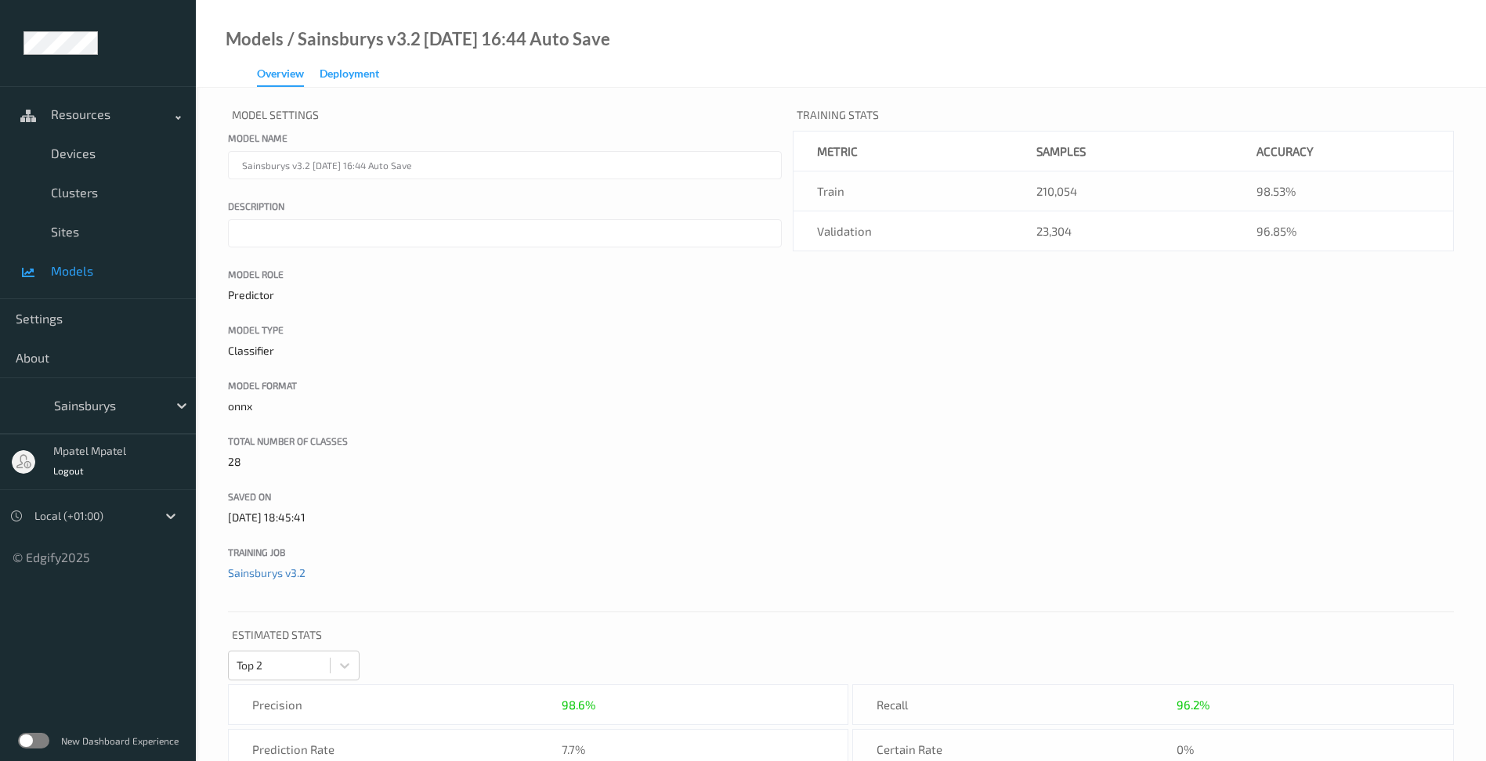
click at [365, 79] on div "Deployment" at bounding box center [350, 76] width 60 height 20
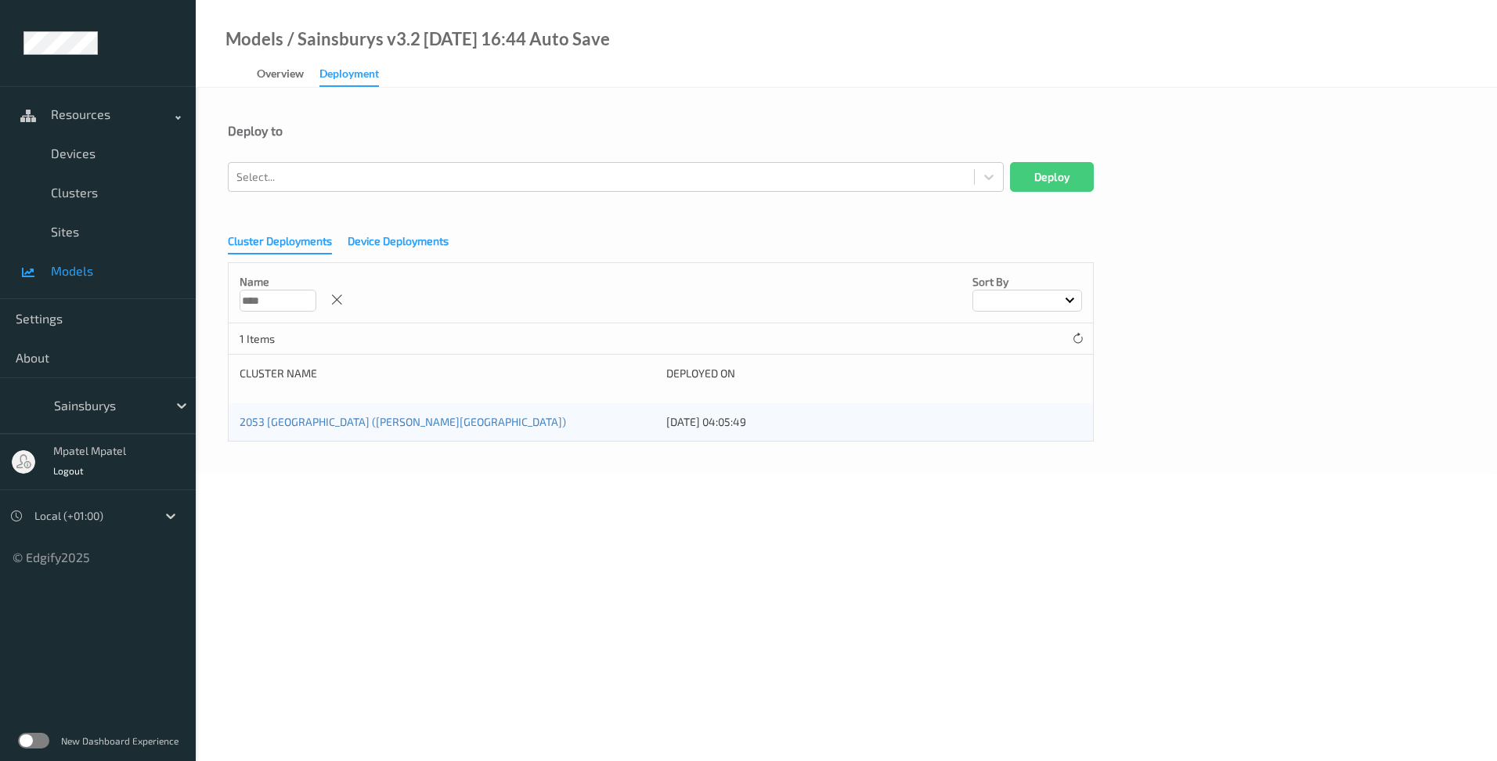
click at [401, 249] on div "Device Deployments" at bounding box center [398, 243] width 101 height 20
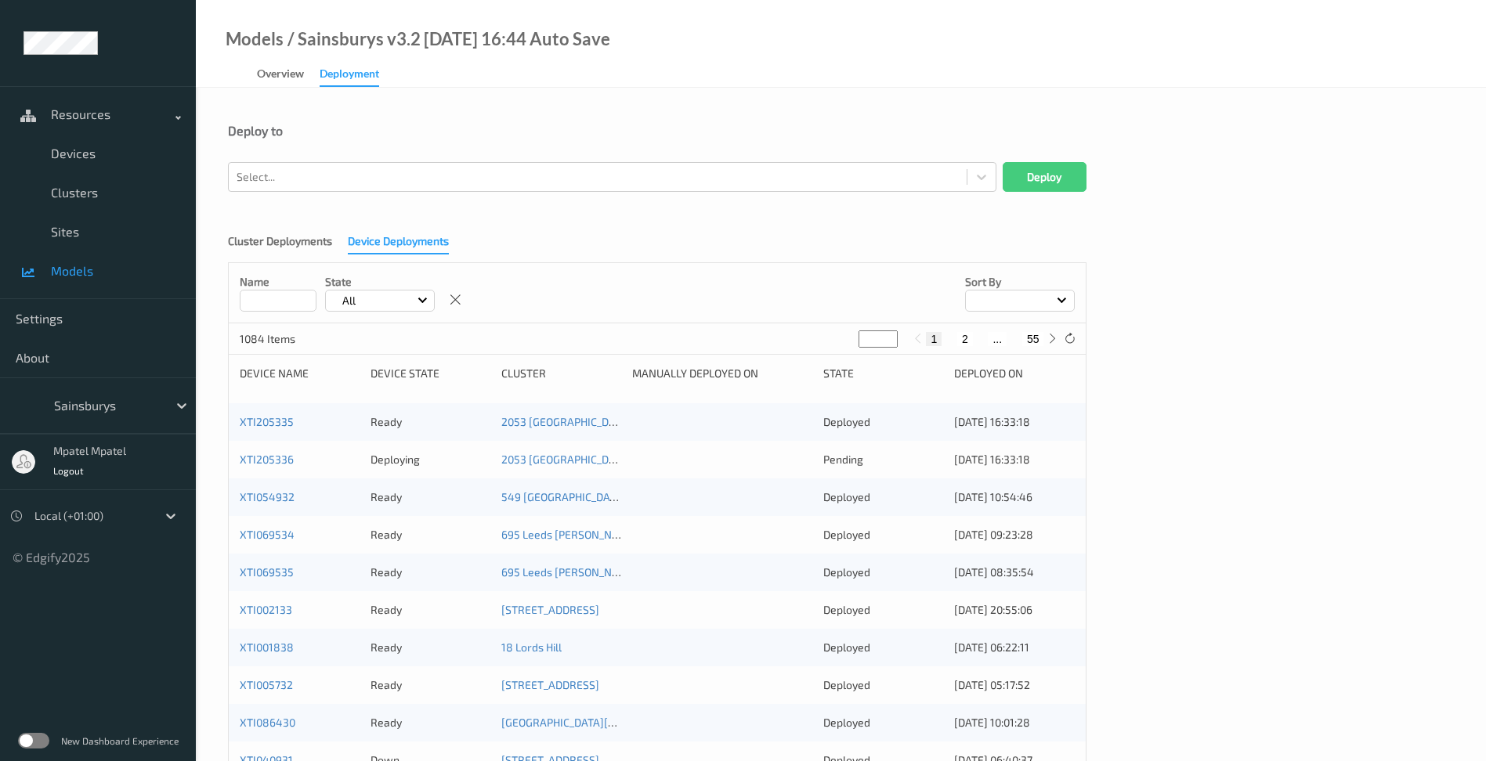
click at [297, 305] on input at bounding box center [278, 301] width 77 height 22
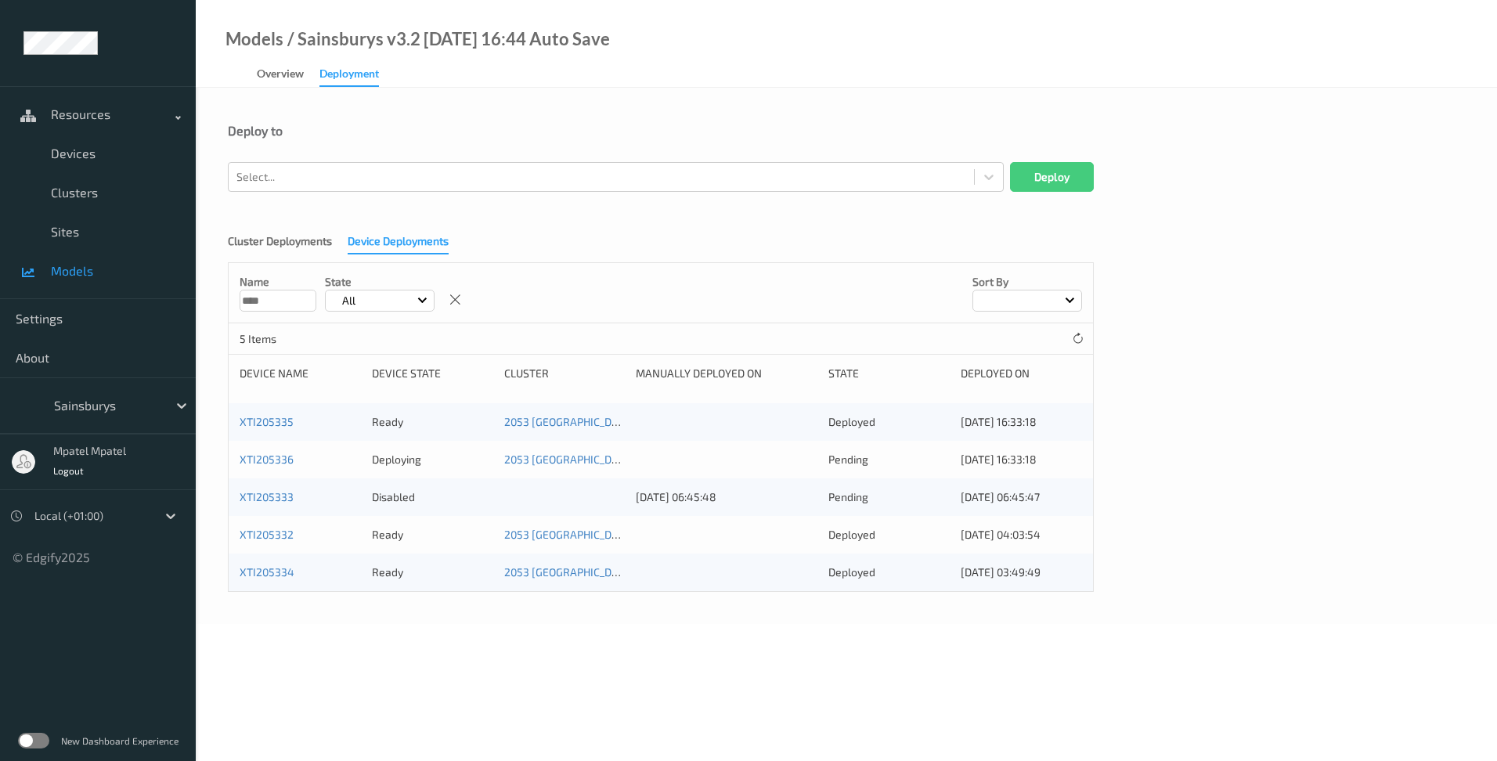
type input "****"
click at [510, 650] on body "Resources Devices Clusters Sites Models Settings About Sainsburys mpatel mpatel…" at bounding box center [748, 380] width 1497 height 761
click at [659, 455] on div at bounding box center [727, 460] width 182 height 16
click at [294, 460] on div "XTI205336" at bounding box center [300, 460] width 121 height 16
click at [262, 452] on div "XTI205336" at bounding box center [300, 460] width 121 height 16
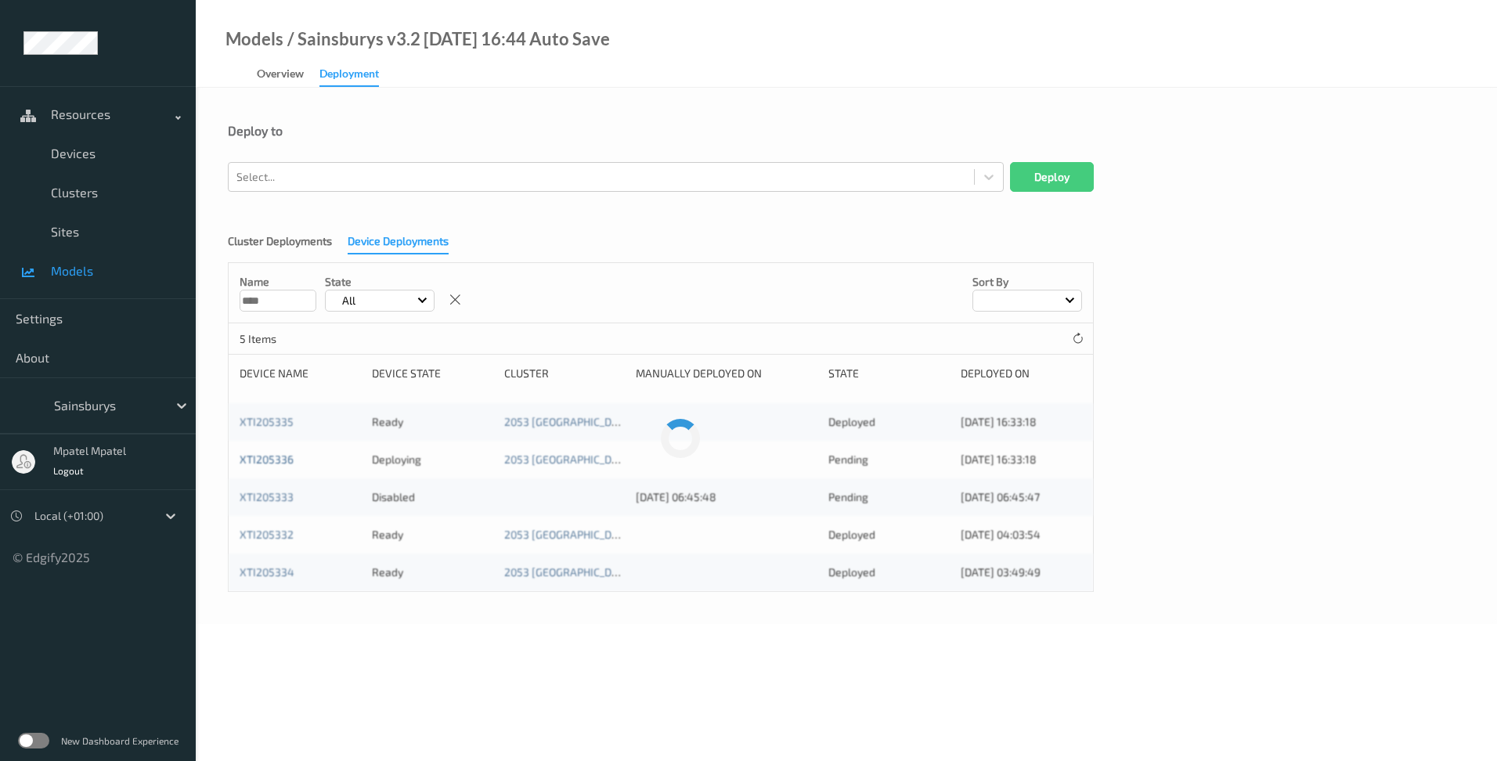
click at [255, 465] on link "XTI205336" at bounding box center [267, 459] width 54 height 13
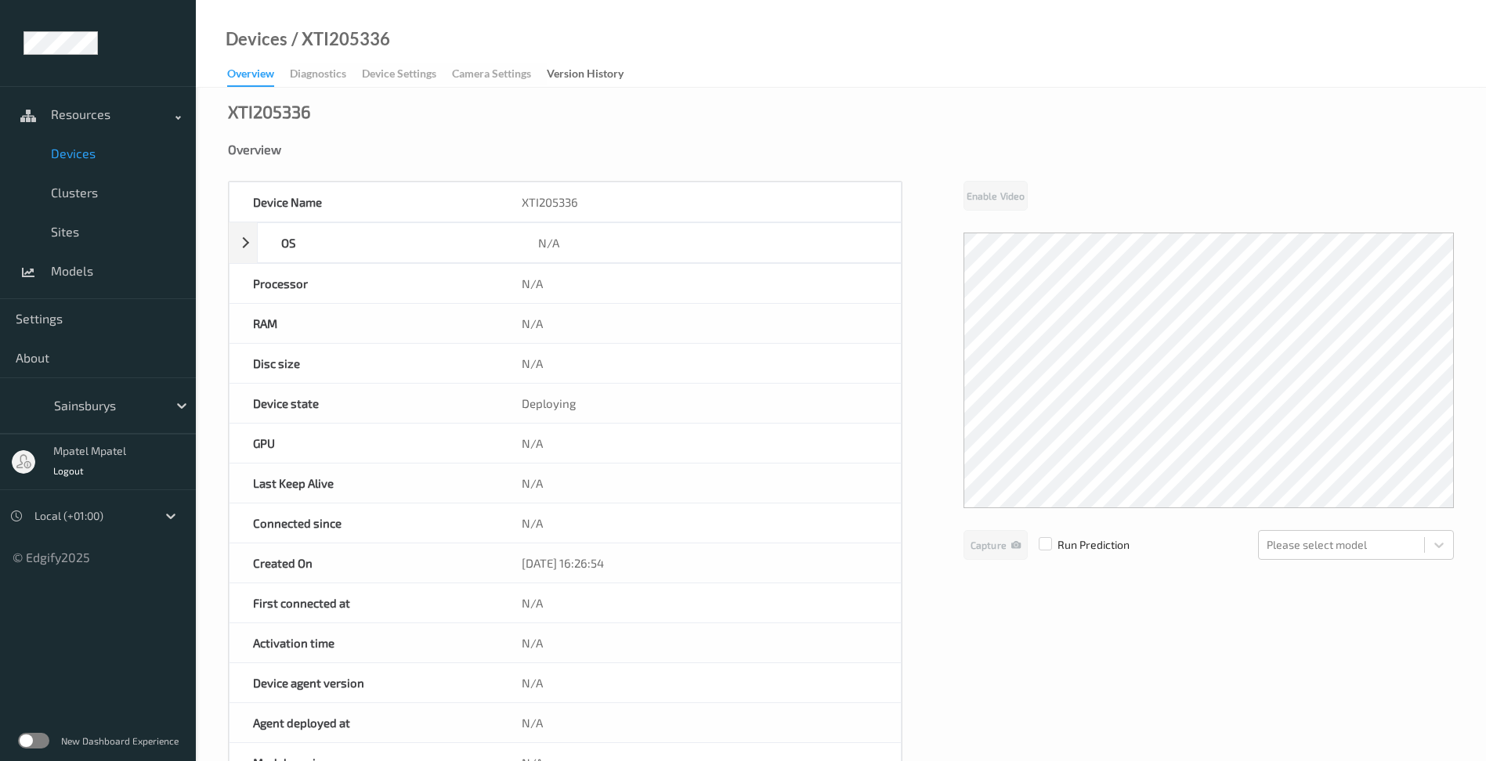
click at [965, 618] on div "Device Name XTI205336 OS N/A Platform N/A Platform Version N/A Platform Family …" at bounding box center [841, 663] width 1226 height 964
click at [1386, 558] on div "Please select model" at bounding box center [1341, 545] width 165 height 25
click at [1387, 551] on div at bounding box center [1341, 545] width 150 height 19
click at [1056, 610] on div "Device Name XTI205336 OS N/A Platform N/A Platform Version N/A Platform Family …" at bounding box center [841, 663] width 1226 height 964
click at [74, 117] on span "Resources" at bounding box center [113, 115] width 125 height 16
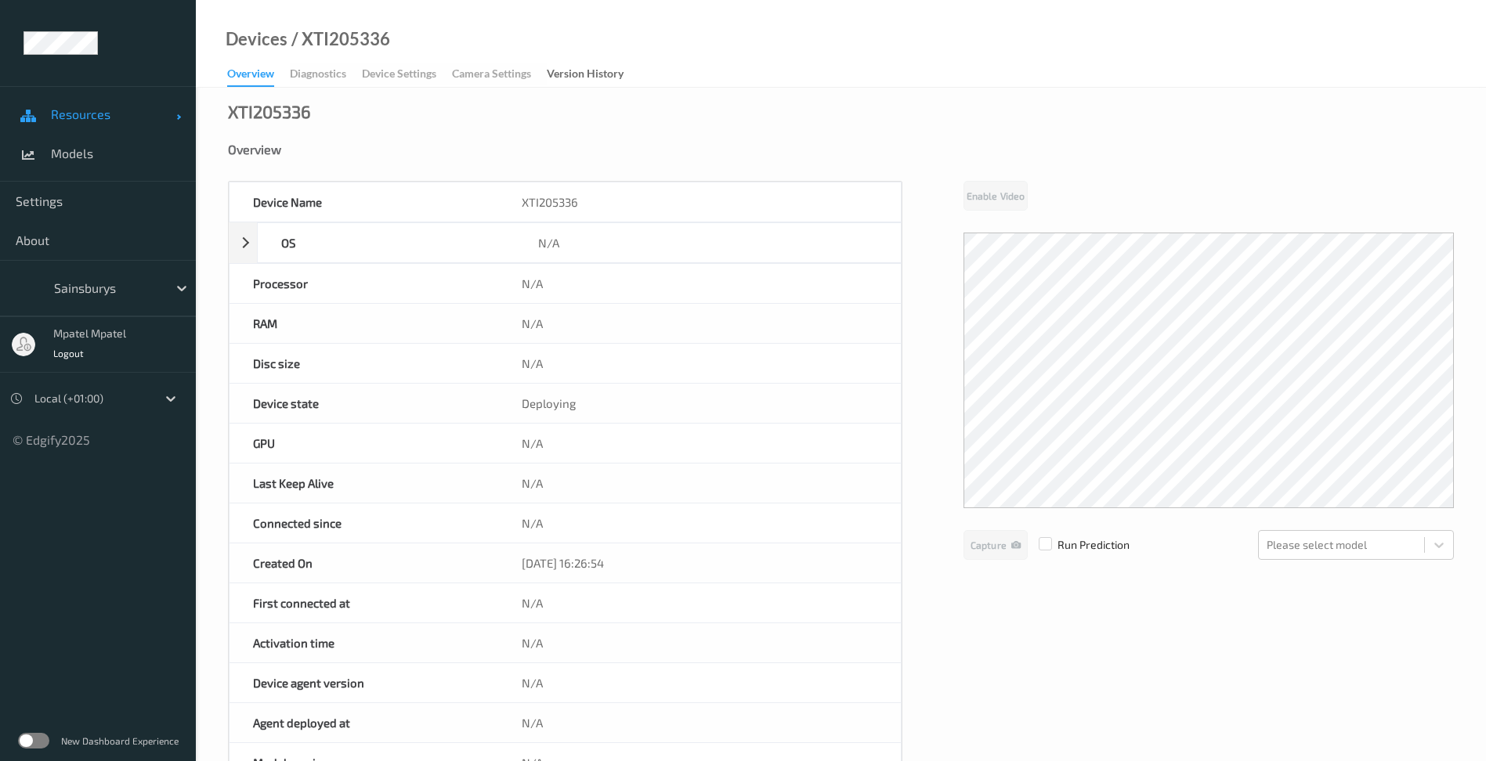
click at [74, 118] on span "Resources" at bounding box center [113, 115] width 125 height 16
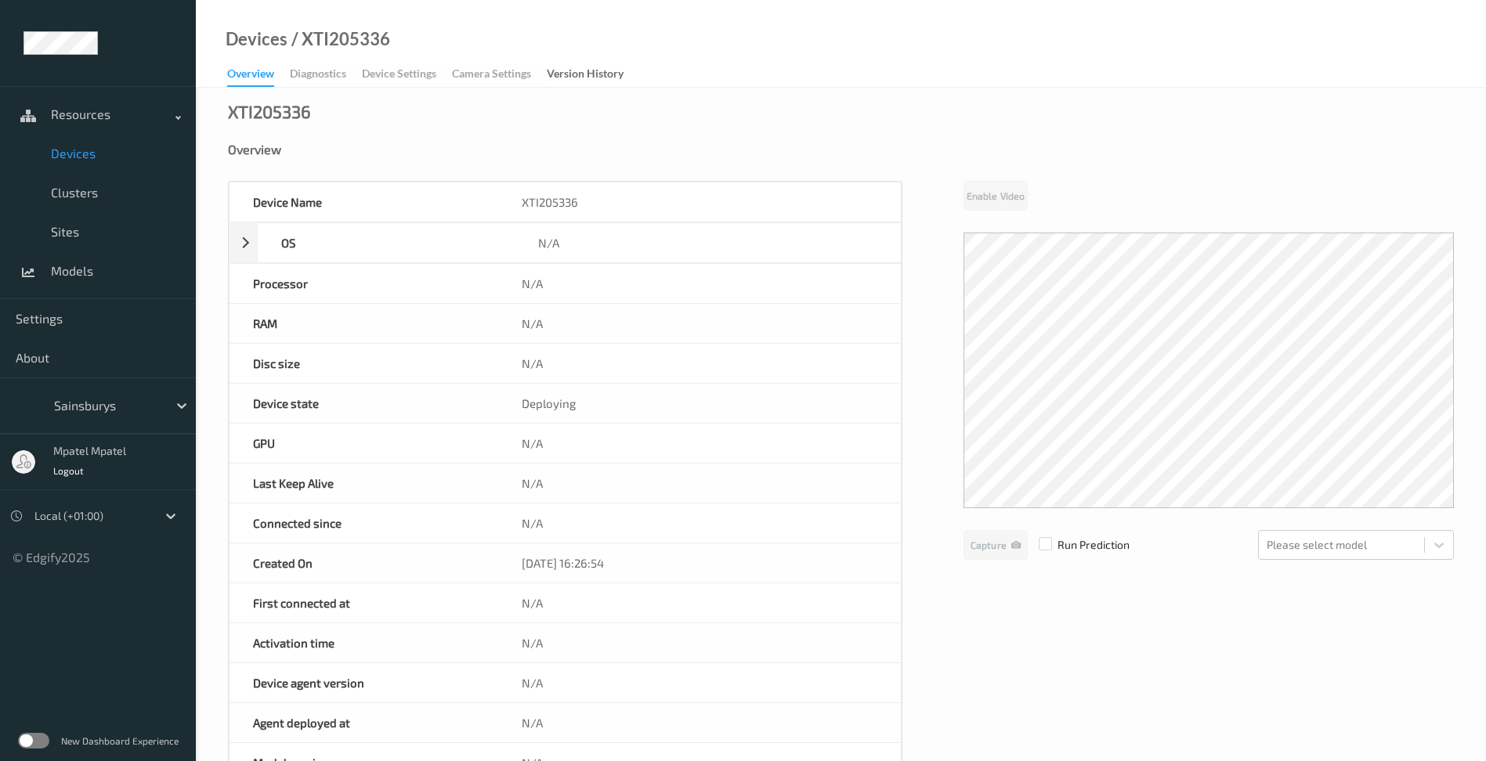
click at [63, 155] on span "Devices" at bounding box center [115, 154] width 129 height 16
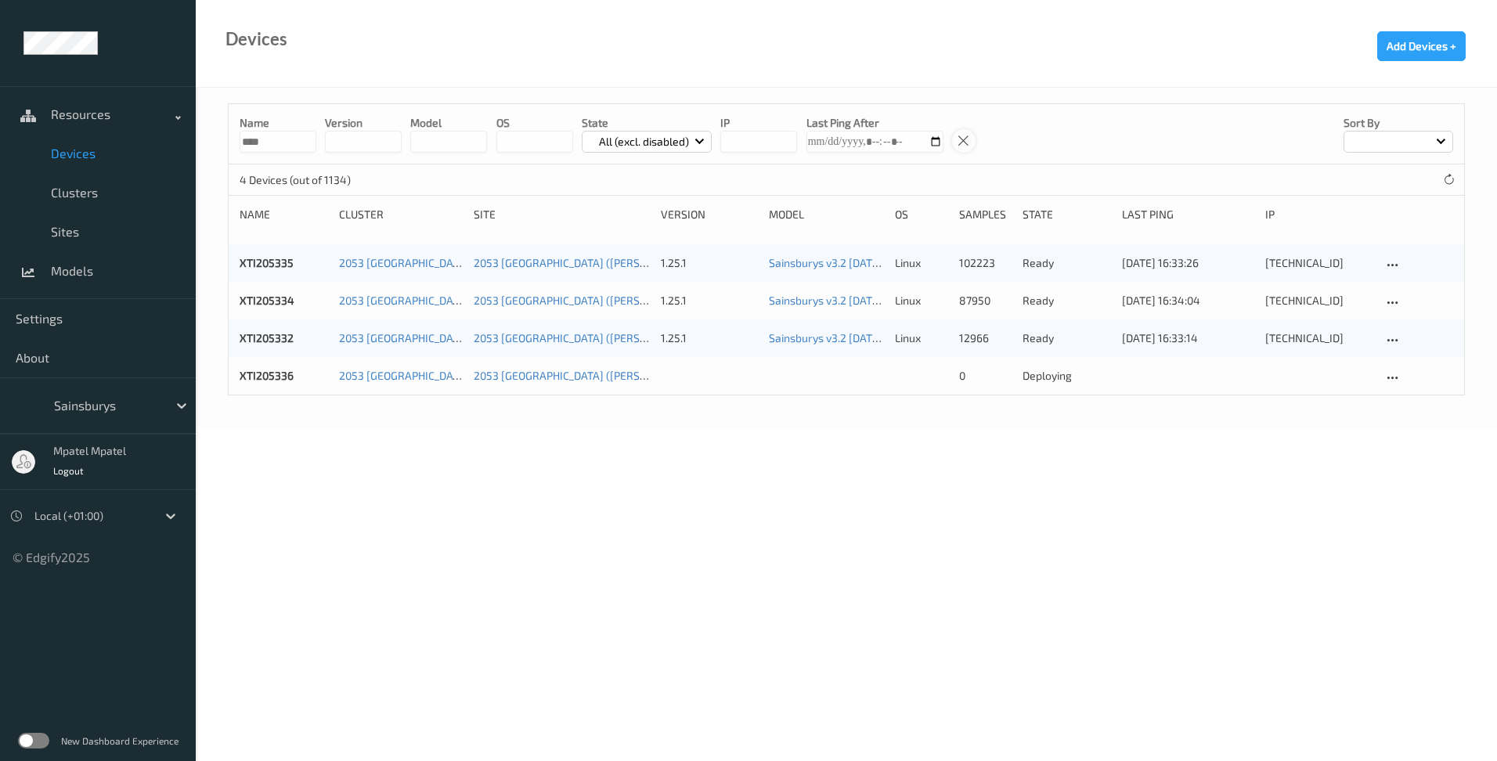
click at [957, 143] on icon at bounding box center [963, 141] width 13 height 14
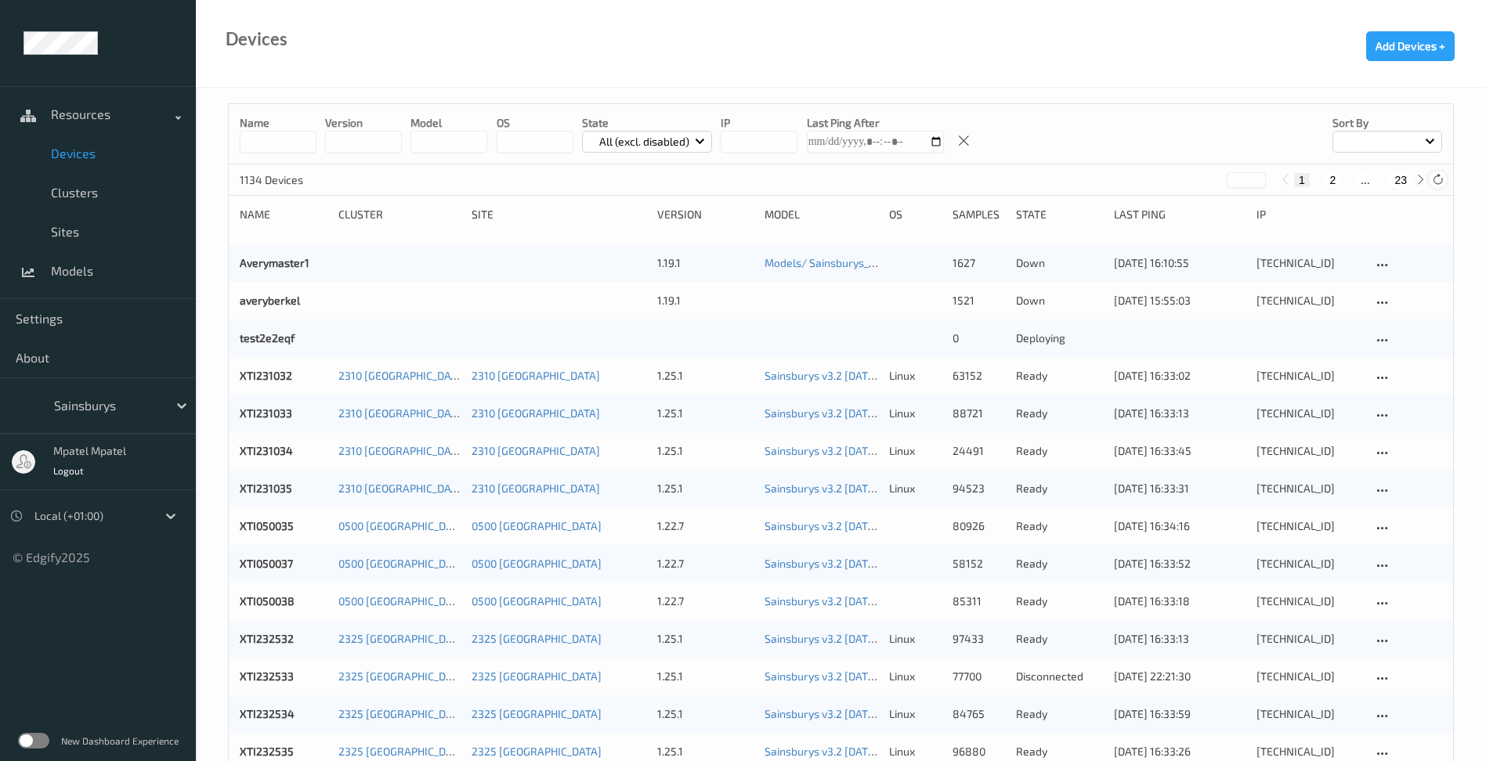
click at [1438, 179] on icon at bounding box center [1438, 180] width 12 height 12
click at [265, 146] on input at bounding box center [278, 142] width 77 height 22
type input "****"
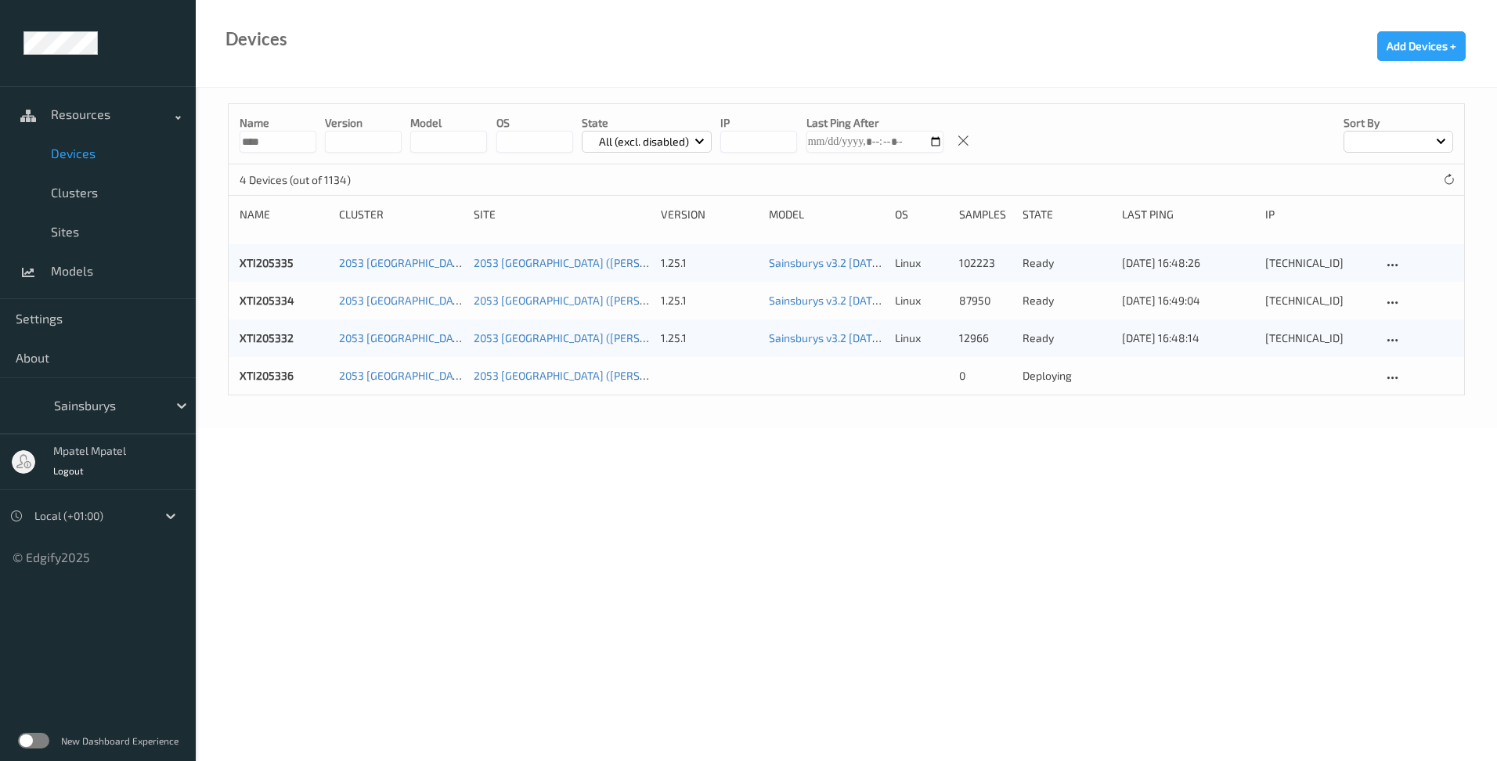
click at [554, 446] on body "Resources Devices Clusters Sites Models Settings About Sainsburys mpatel mpatel…" at bounding box center [748, 380] width 1497 height 761
